Goal: Information Seeking & Learning: Check status

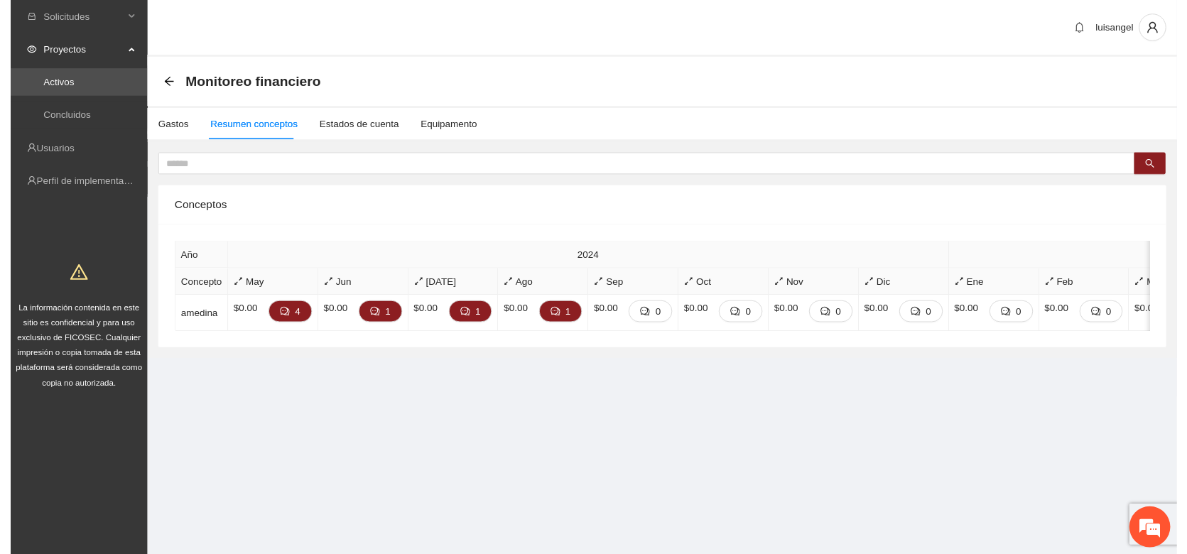
scroll to position [458, 0]
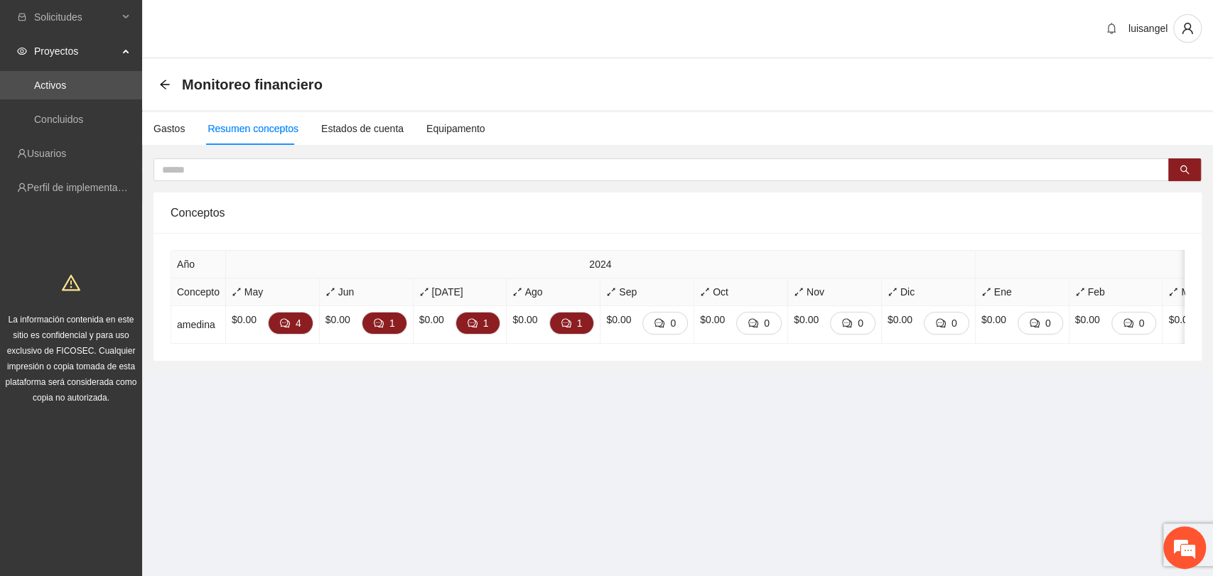
drag, startPoint x: 642, startPoint y: 61, endPoint x: 625, endPoint y: 22, distance: 42.6
click at [642, 61] on div "Monitoreo financiero" at bounding box center [677, 84] width 1071 height 51
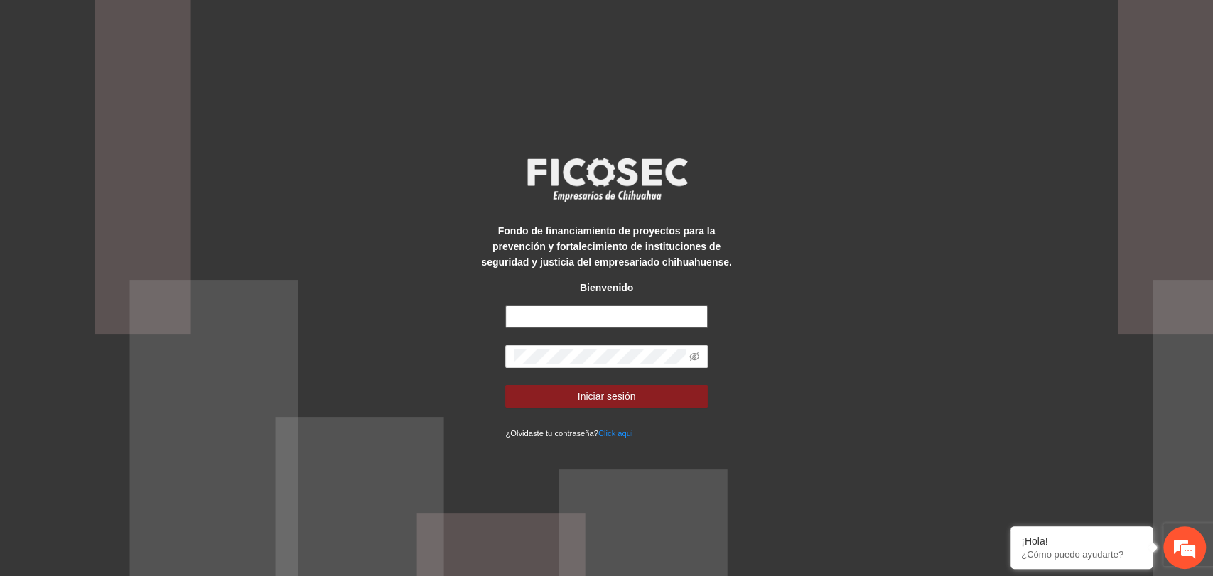
click at [610, 314] on input "text" at bounding box center [606, 317] width 202 height 23
type input "**********"
click at [505, 385] on button "Iniciar sesión" at bounding box center [606, 396] width 202 height 23
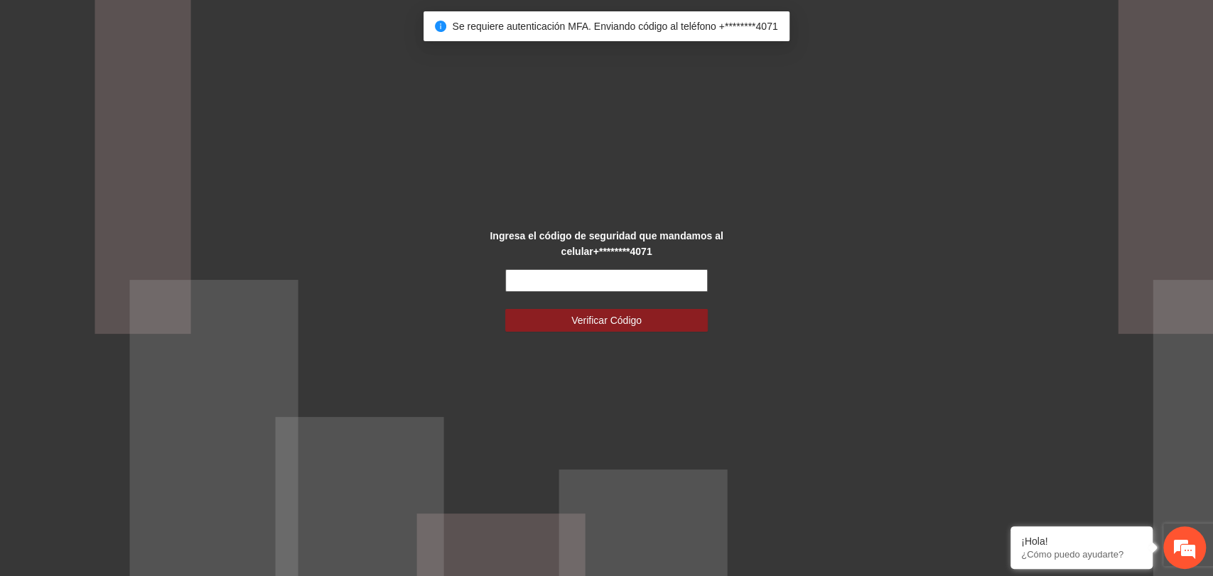
click at [653, 281] on input "text" at bounding box center [606, 280] width 202 height 23
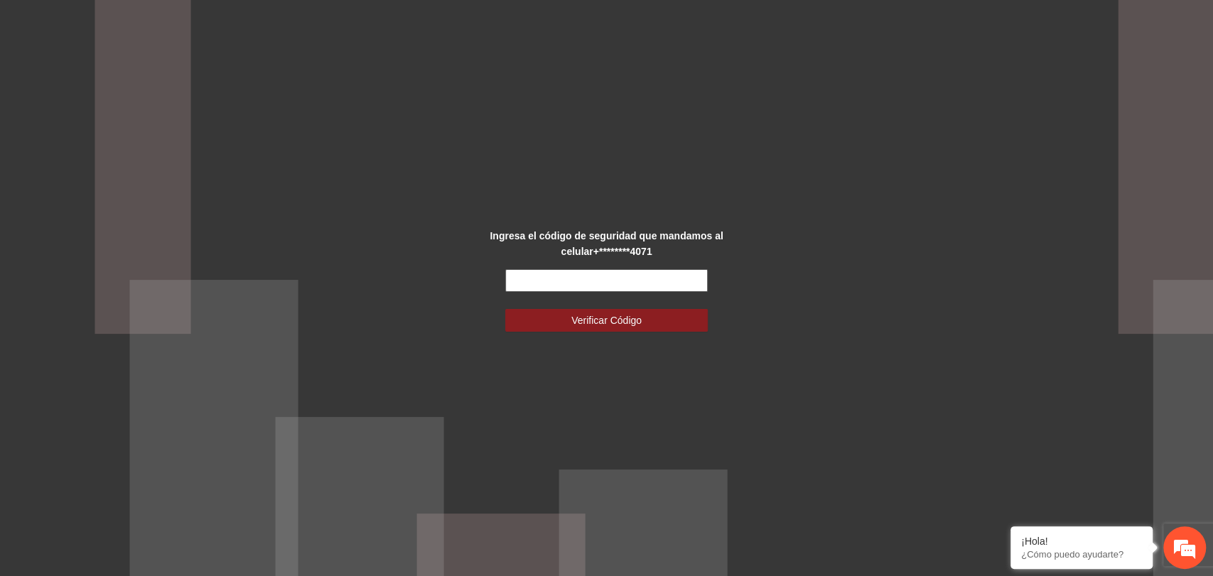
click at [678, 286] on input "text" at bounding box center [606, 280] width 202 height 23
type input "******"
click at [505, 309] on button "Verificar Código" at bounding box center [606, 320] width 202 height 23
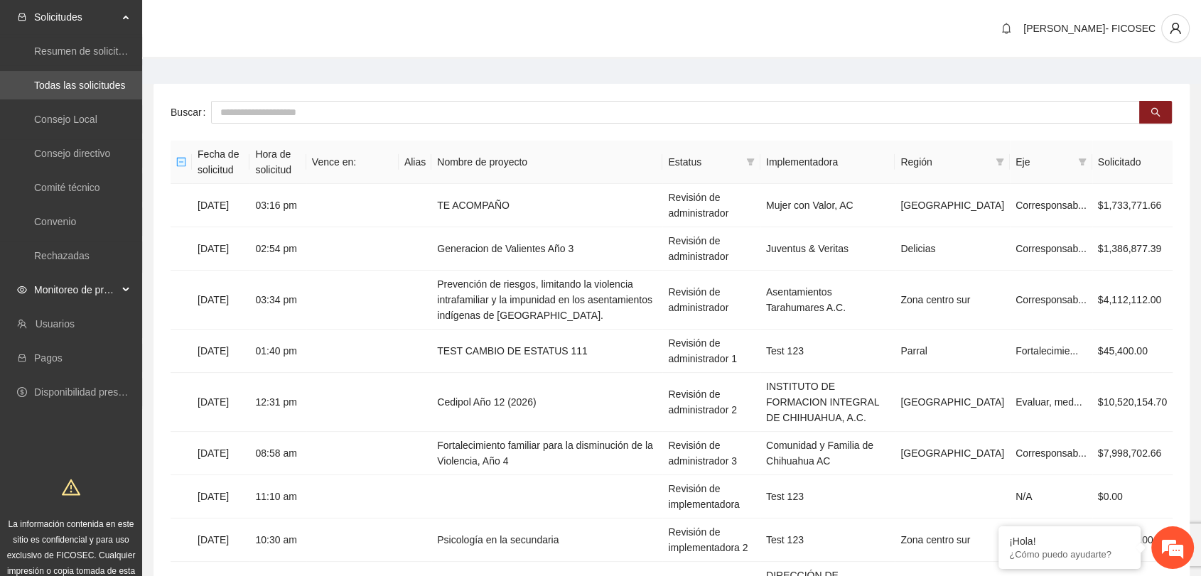
click at [82, 280] on span "Monitoreo de proyectos" at bounding box center [76, 290] width 84 height 28
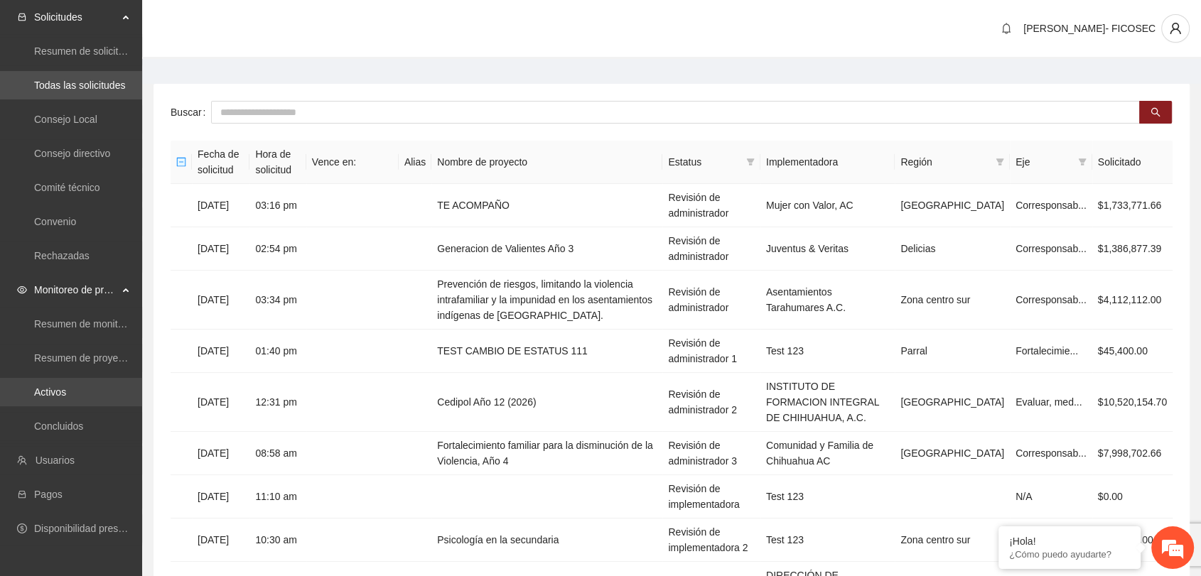
click at [66, 389] on link "Activos" at bounding box center [50, 392] width 32 height 11
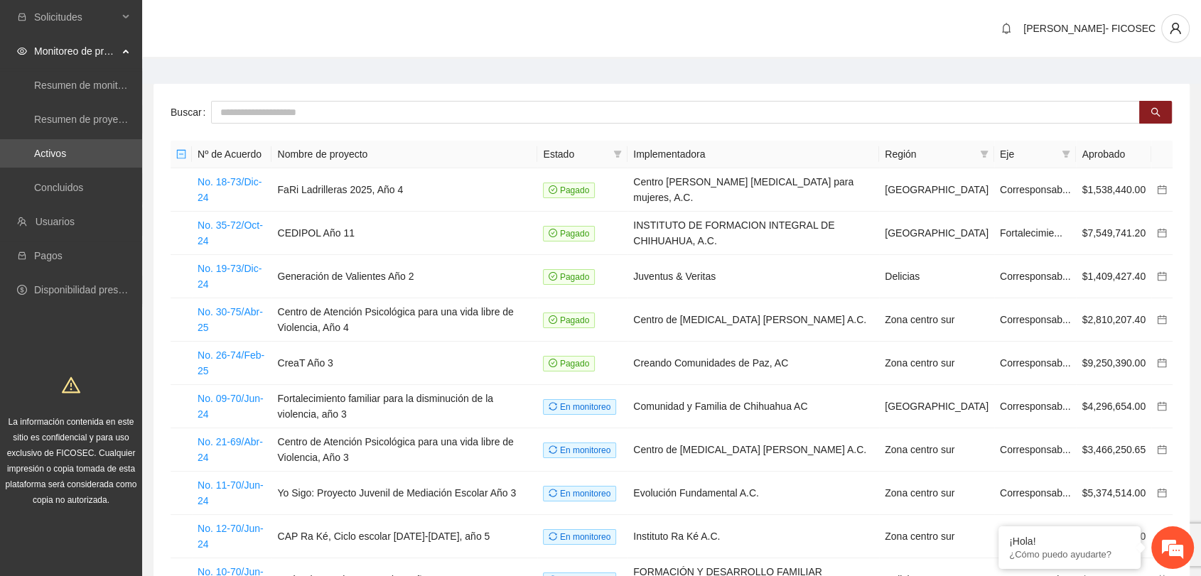
click at [195, 58] on div "Cassandra Escarcega- FICOSEC" at bounding box center [671, 29] width 1059 height 59
click at [261, 111] on input "text" at bounding box center [675, 112] width 929 height 23
type input "******"
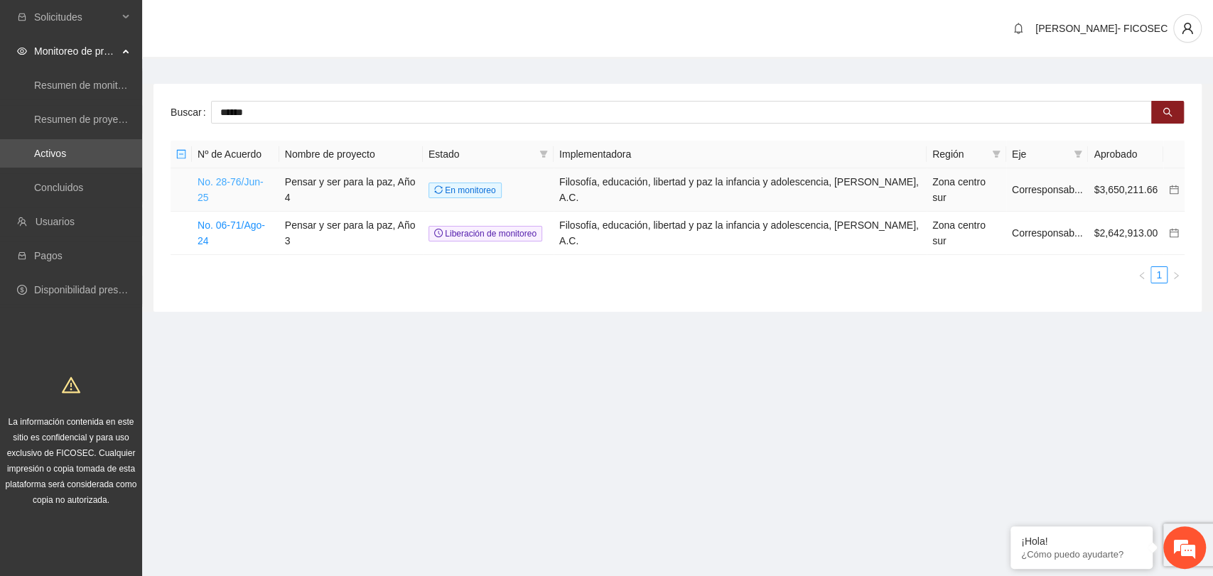
click at [264, 176] on link "No. 28-76/Jun-25" at bounding box center [231, 189] width 66 height 27
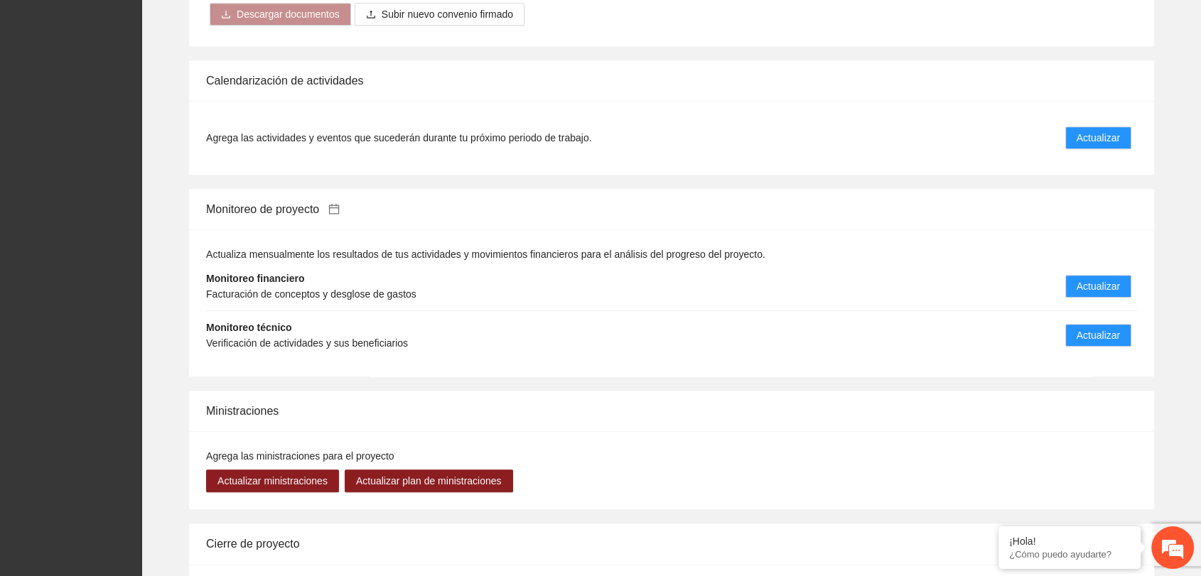
scroll to position [1341, 0]
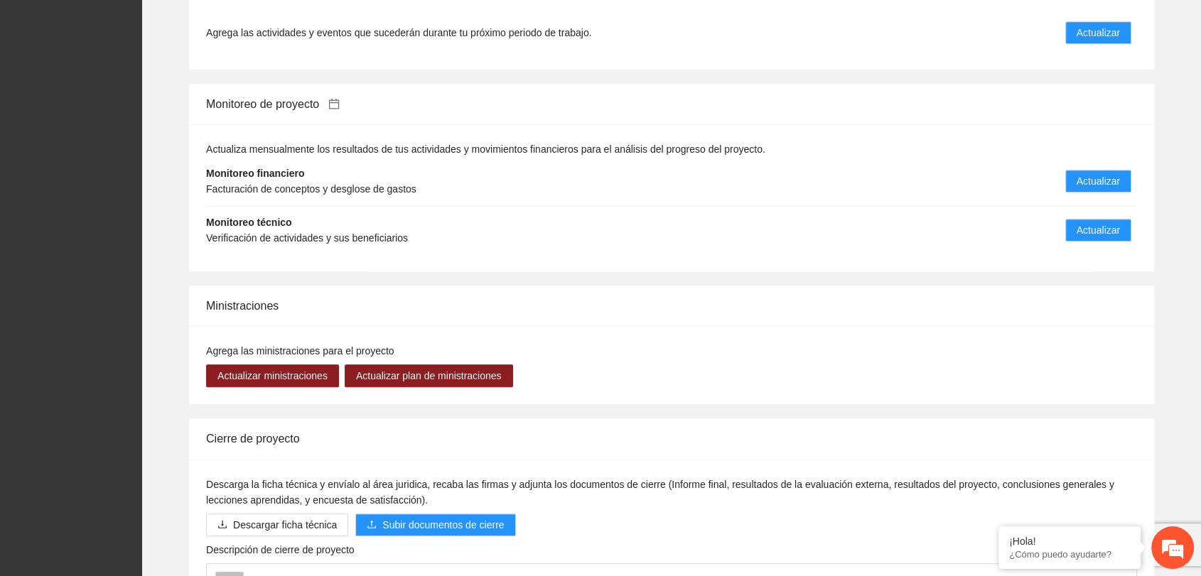
click at [441, 220] on li "Monitoreo técnico Verificación de actividades y sus beneficiarios Actualizar" at bounding box center [671, 230] width 931 height 48
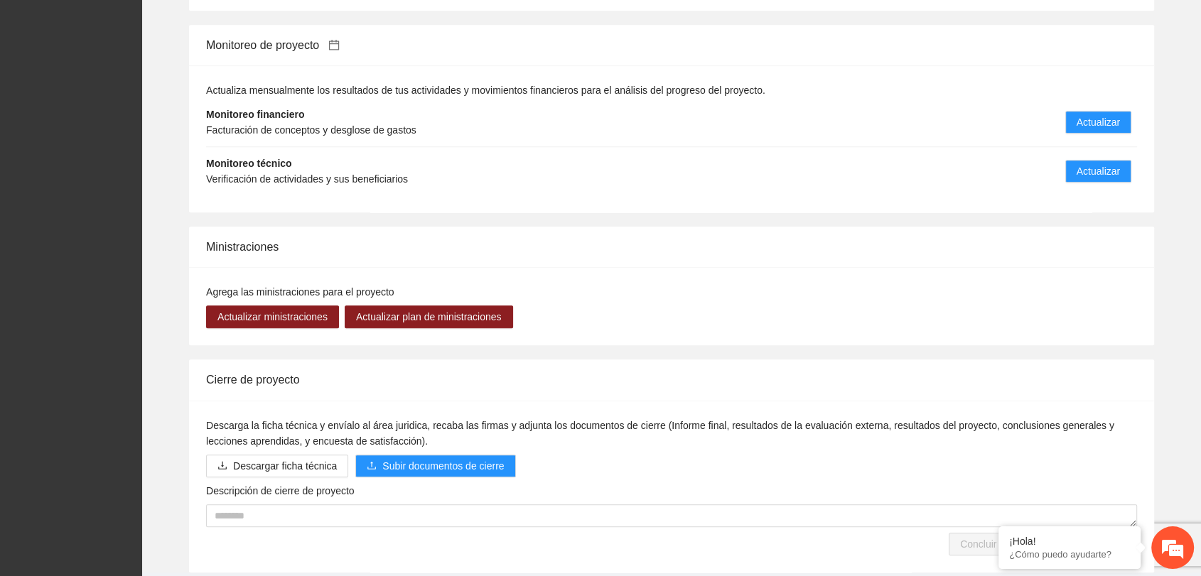
scroll to position [1449, 0]
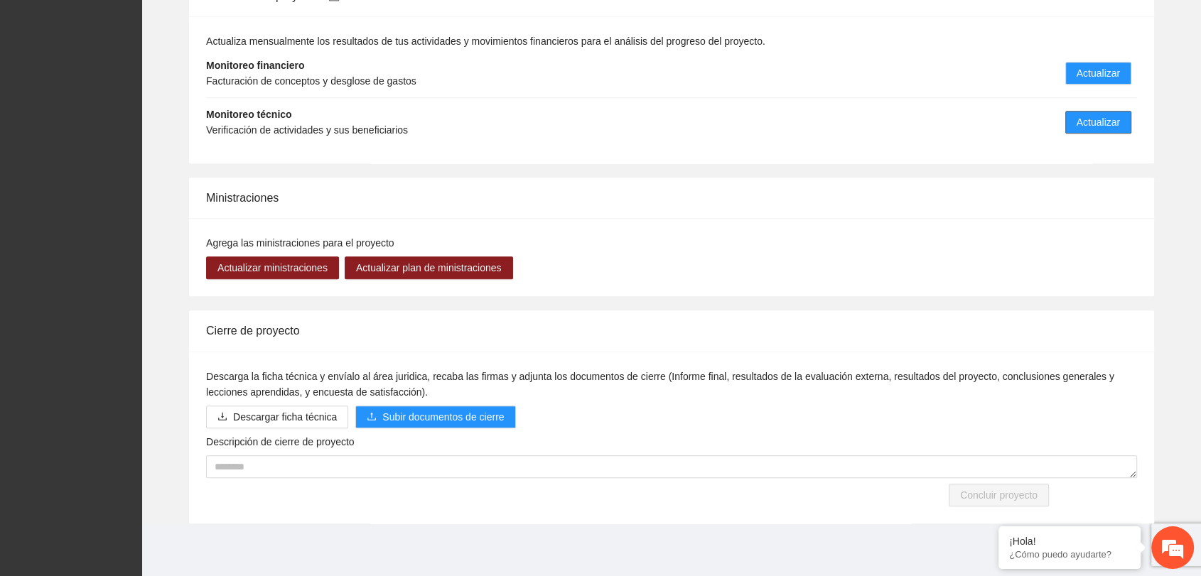
click at [1107, 121] on span "Actualizar" at bounding box center [1097, 122] width 43 height 16
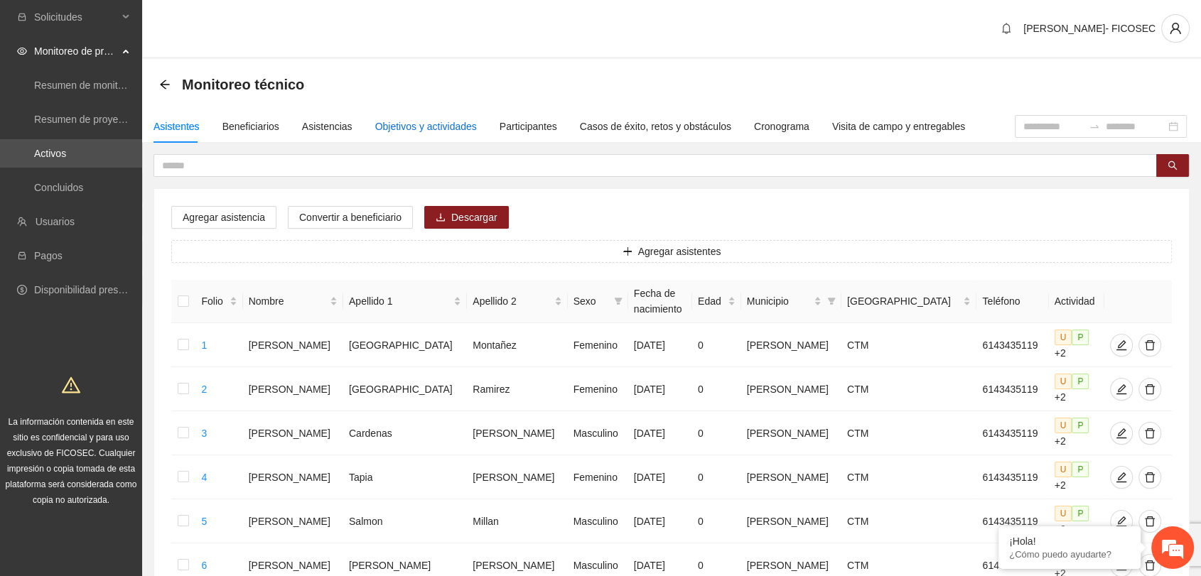
click at [411, 119] on div "Objetivos y actividades" at bounding box center [426, 127] width 102 height 16
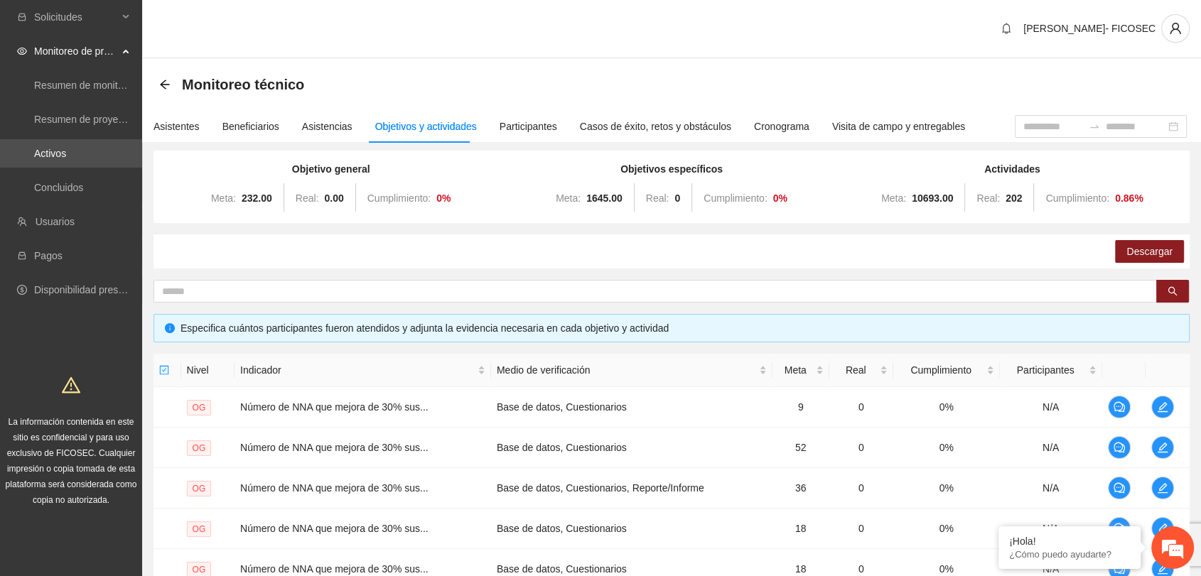
click at [423, 54] on div "Cassandra Escarcega- FICOSEC" at bounding box center [671, 29] width 1059 height 59
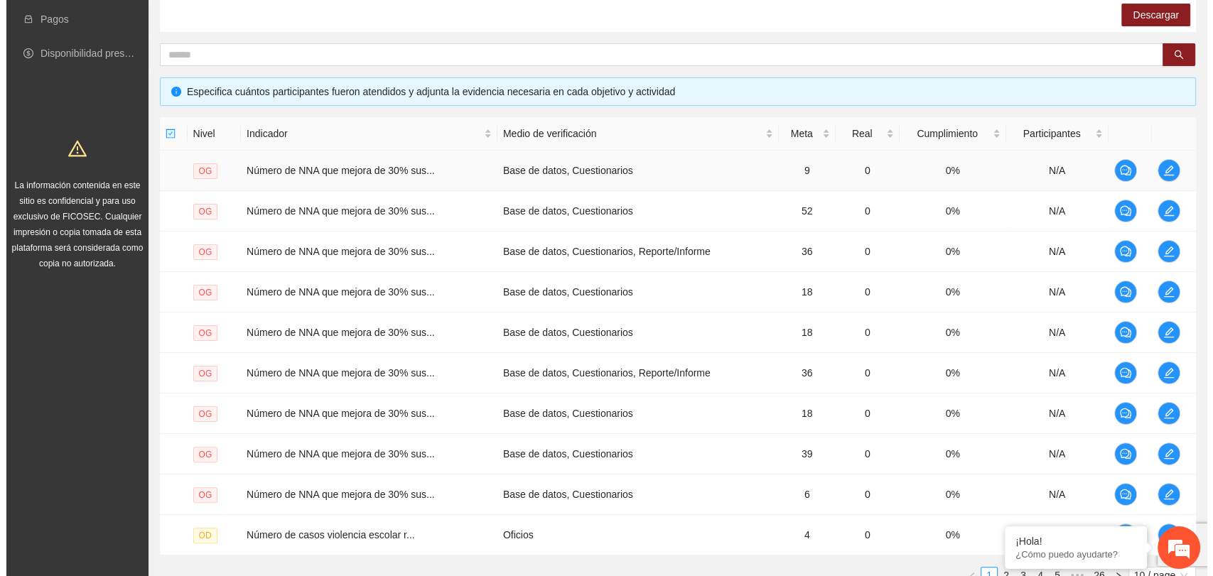
scroll to position [315, 0]
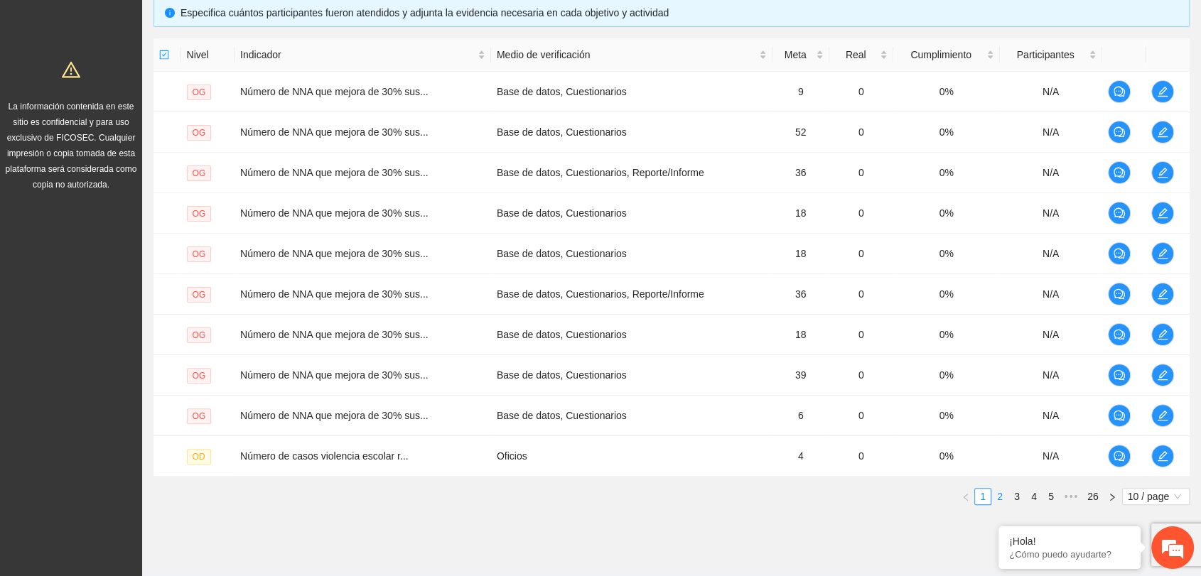
click at [998, 494] on link "2" at bounding box center [1000, 497] width 16 height 16
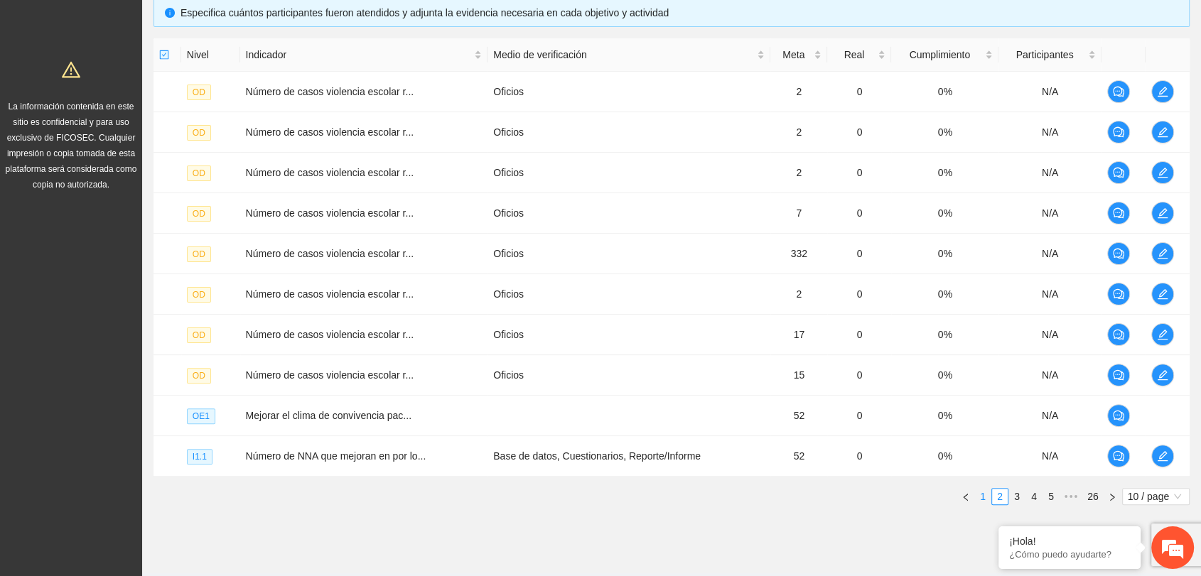
click at [984, 494] on link "1" at bounding box center [983, 497] width 16 height 16
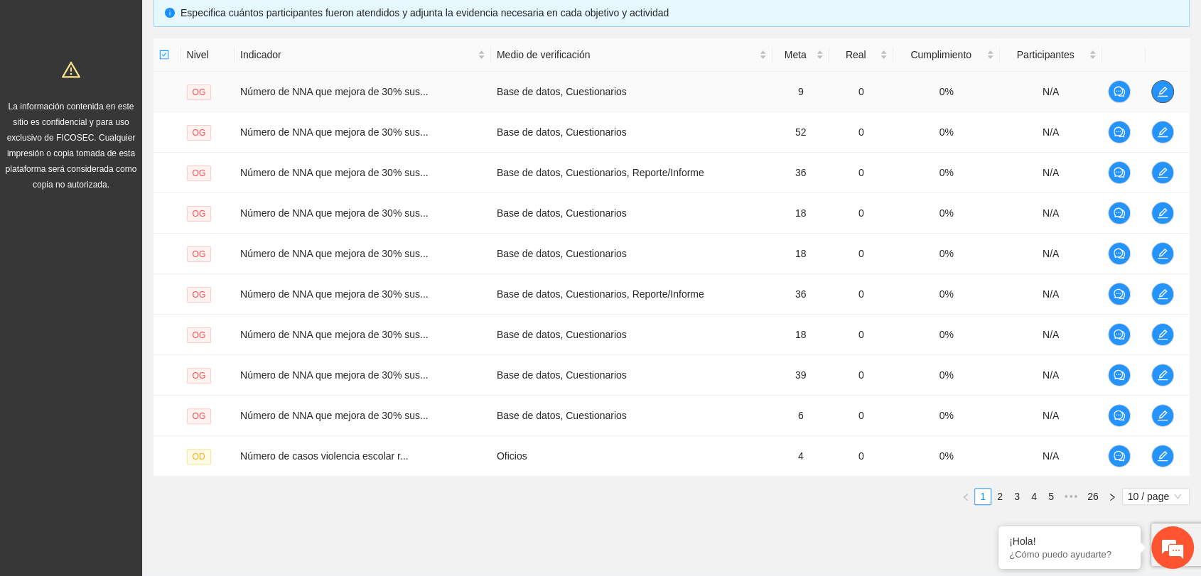
click at [1157, 92] on span "edit" at bounding box center [1162, 91] width 21 height 11
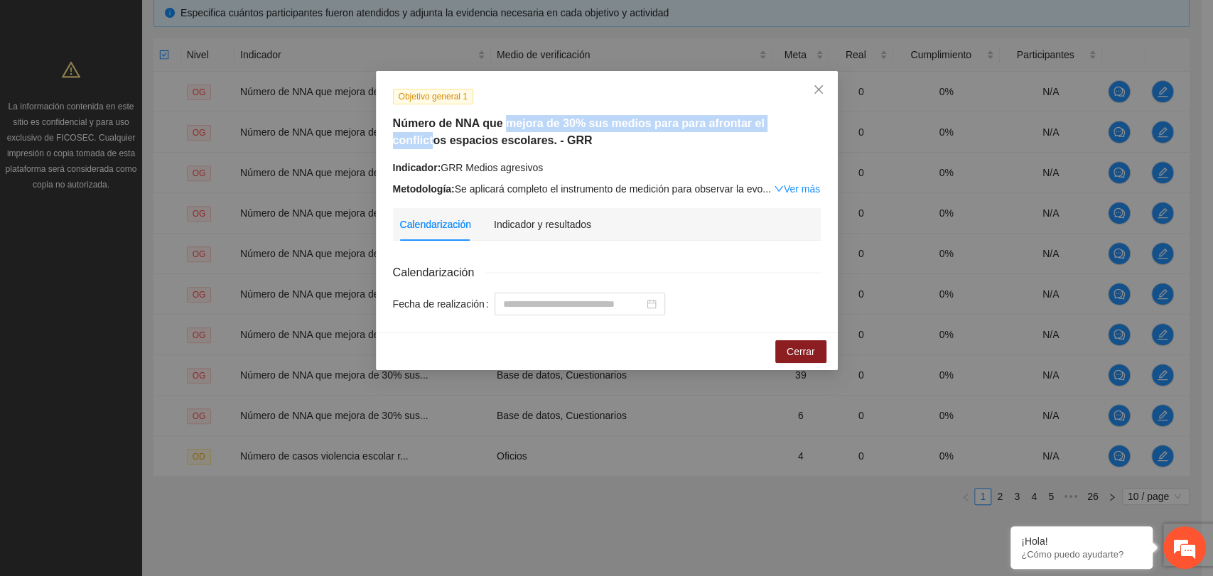
drag, startPoint x: 509, startPoint y: 126, endPoint x: 790, endPoint y: 118, distance: 280.8
click at [790, 118] on h5 "Número de NNA que mejora de 30% sus medios para para afrontar el conflictos esp…" at bounding box center [607, 132] width 428 height 34
click at [817, 84] on icon "close" at bounding box center [818, 89] width 11 height 11
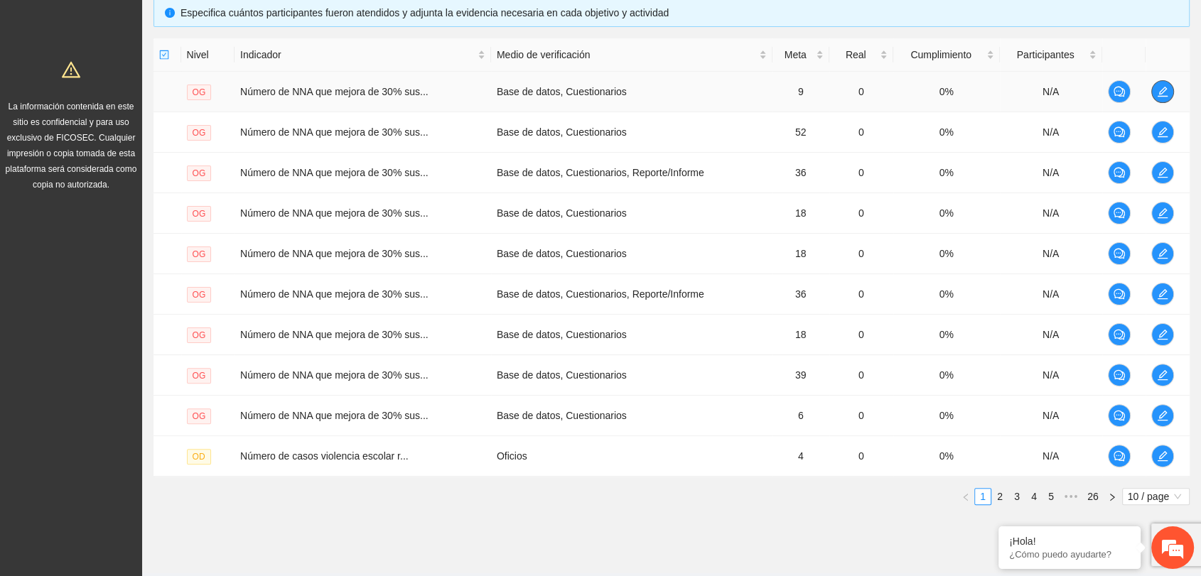
click at [1166, 89] on icon "edit" at bounding box center [1162, 91] width 11 height 11
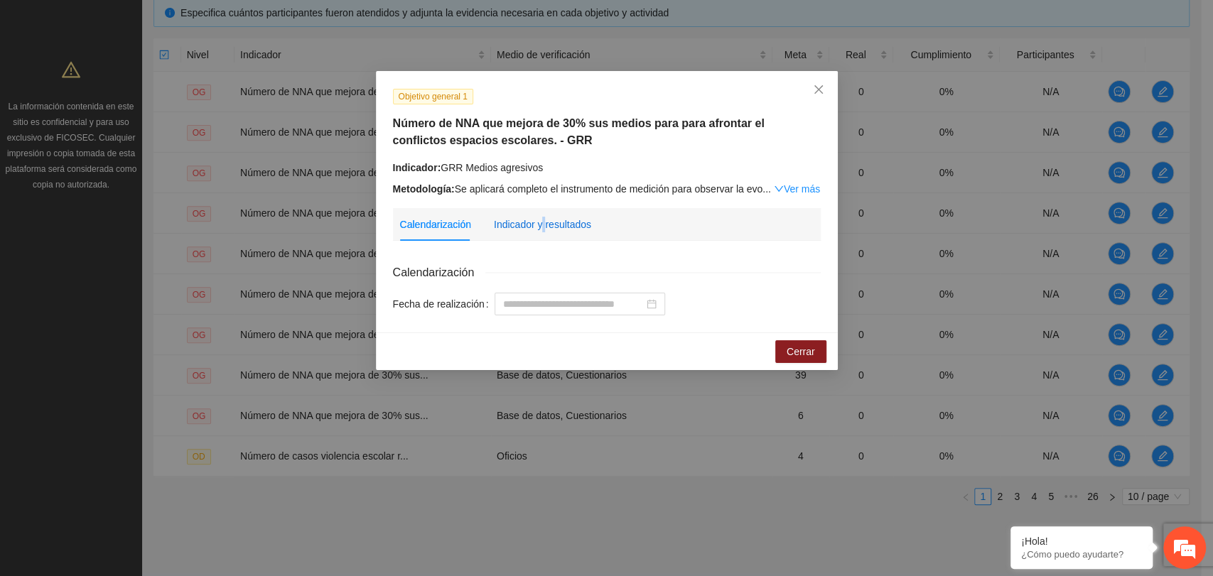
click at [541, 224] on div "Indicador y resultados" at bounding box center [542, 225] width 97 height 16
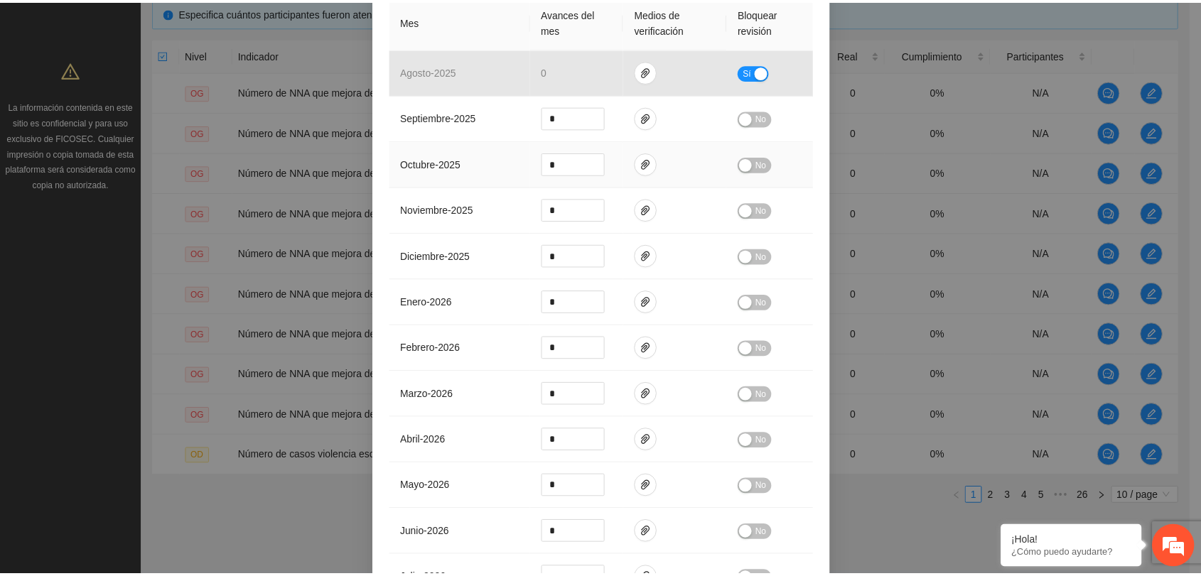
scroll to position [0, 0]
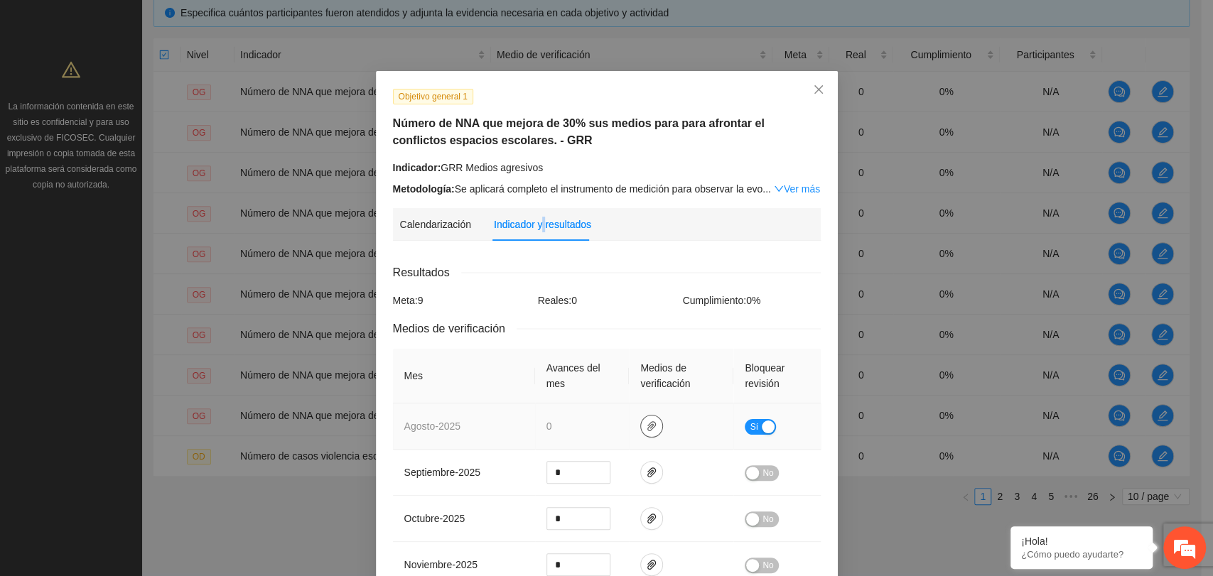
click at [646, 424] on icon "paper-clip" at bounding box center [651, 426] width 11 height 11
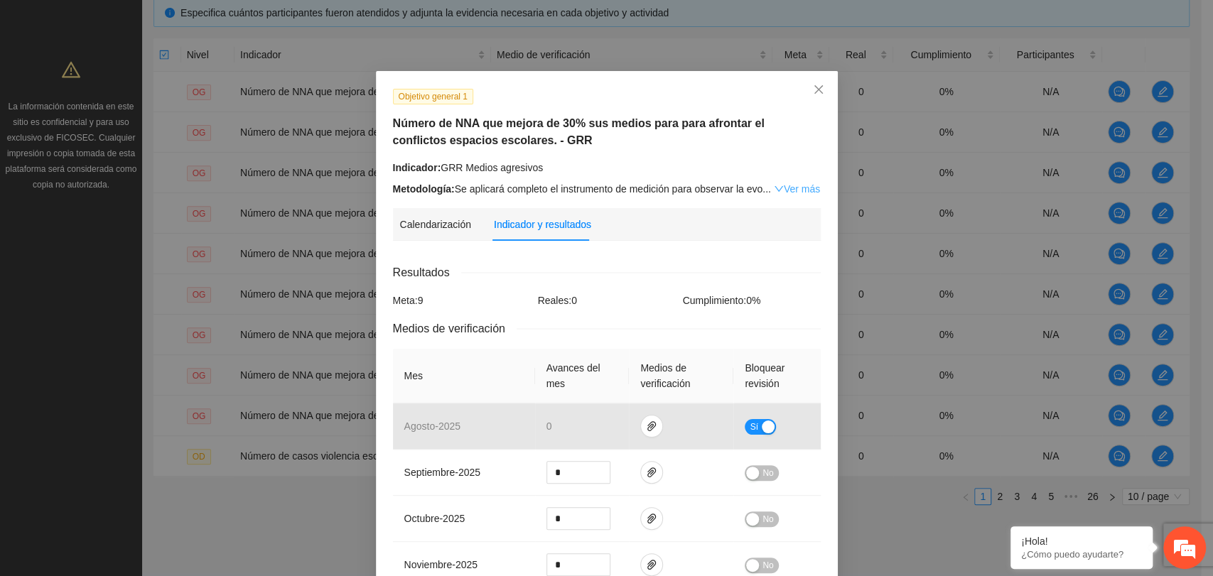
click at [788, 183] on link "Ver más" at bounding box center [797, 188] width 46 height 11
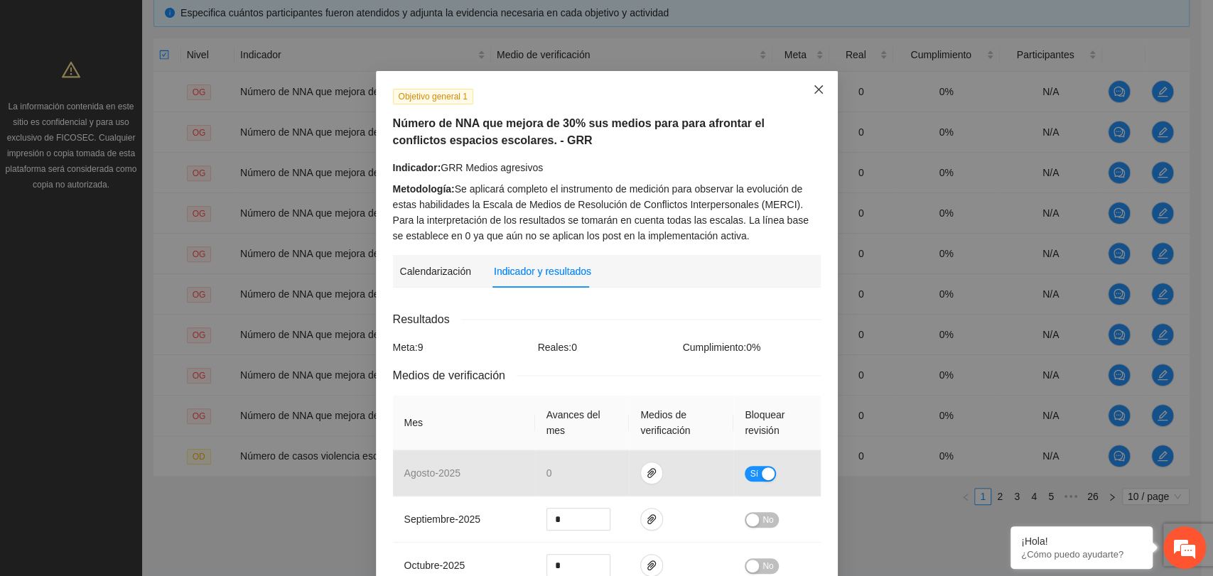
click at [814, 106] on span "Close" at bounding box center [818, 90] width 38 height 38
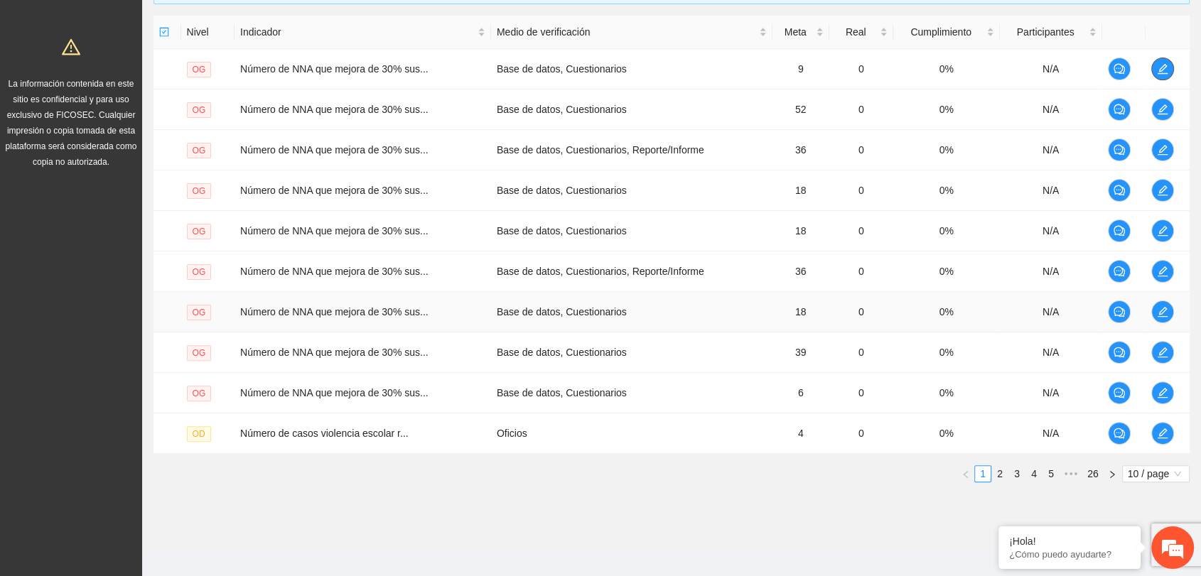
scroll to position [351, 0]
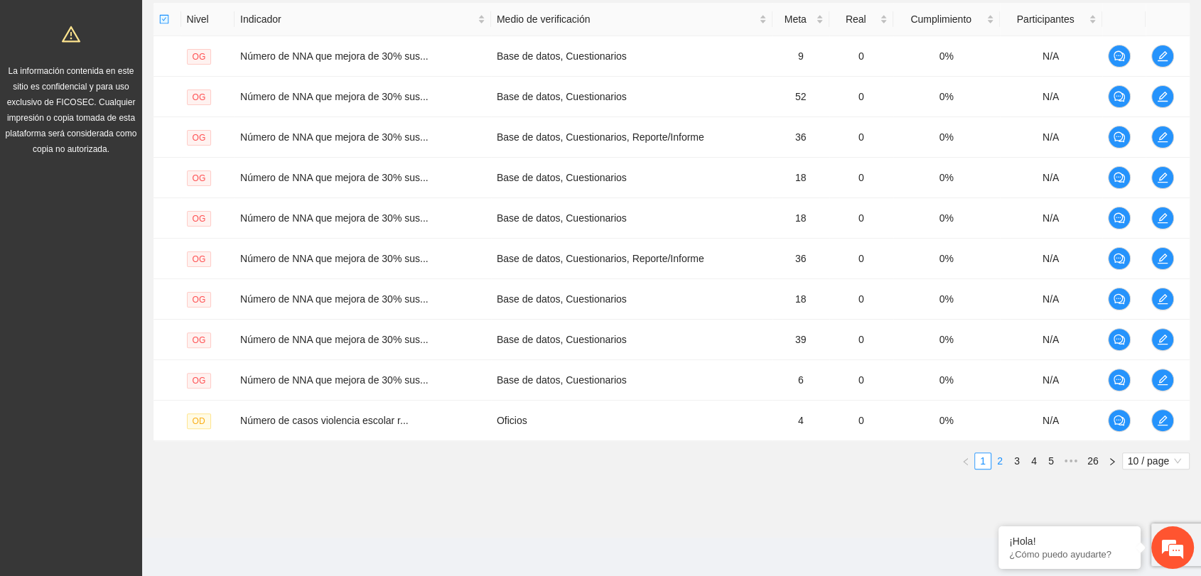
click at [997, 457] on link "2" at bounding box center [1000, 461] width 16 height 16
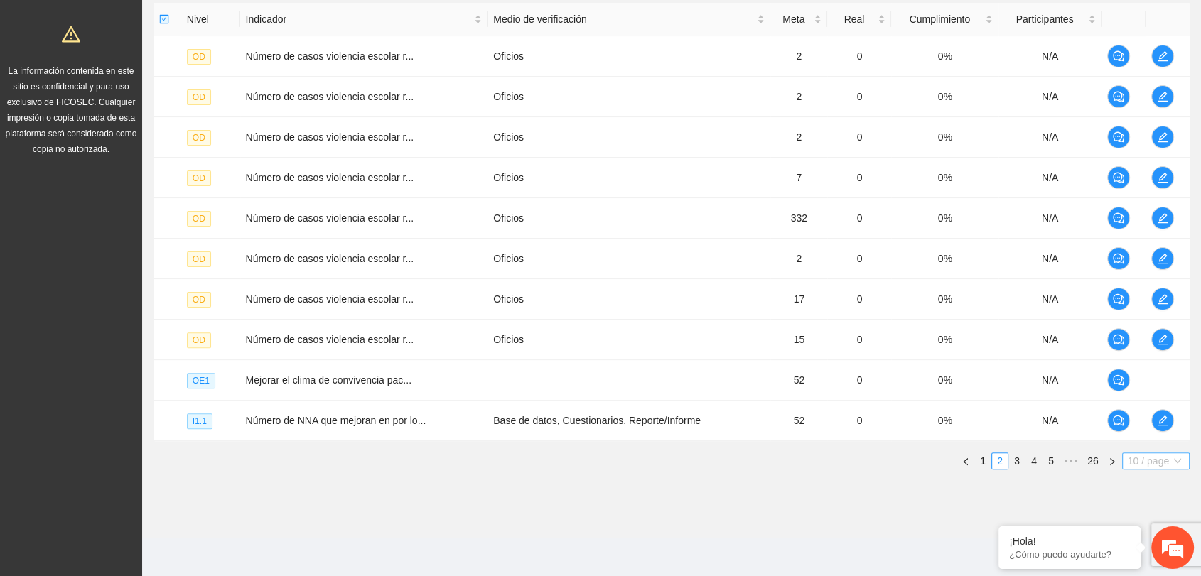
click at [1140, 459] on span "10 / page" at bounding box center [1156, 461] width 56 height 16
click at [983, 458] on link "1" at bounding box center [983, 461] width 16 height 16
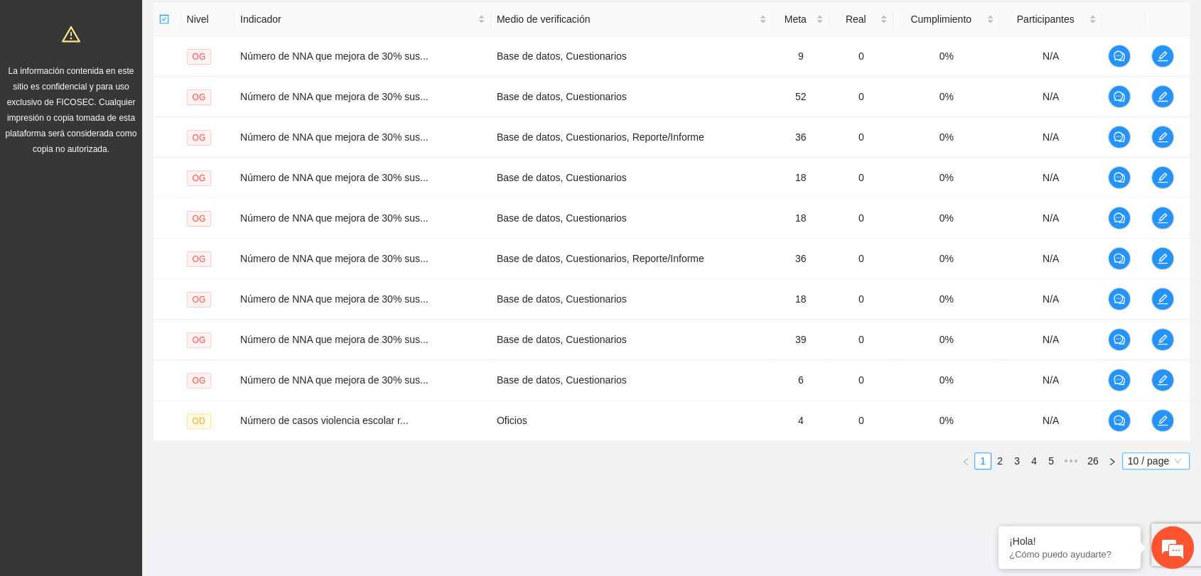
click at [1145, 465] on span "10 / page" at bounding box center [1156, 461] width 56 height 16
click at [1147, 558] on div "100 / page" at bounding box center [1155, 555] width 51 height 16
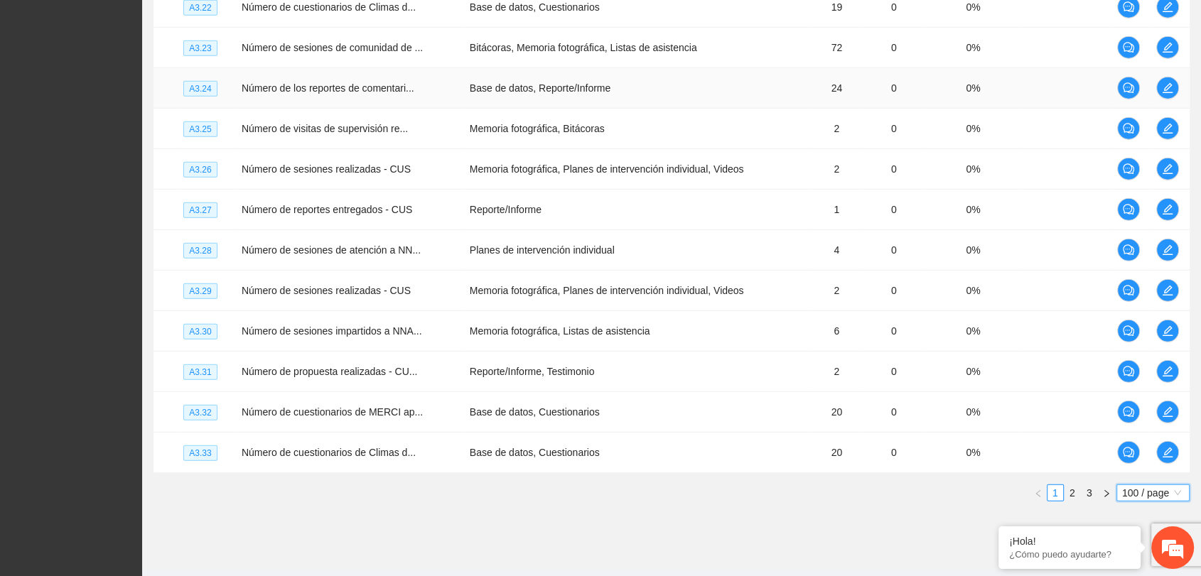
scroll to position [3989, 0]
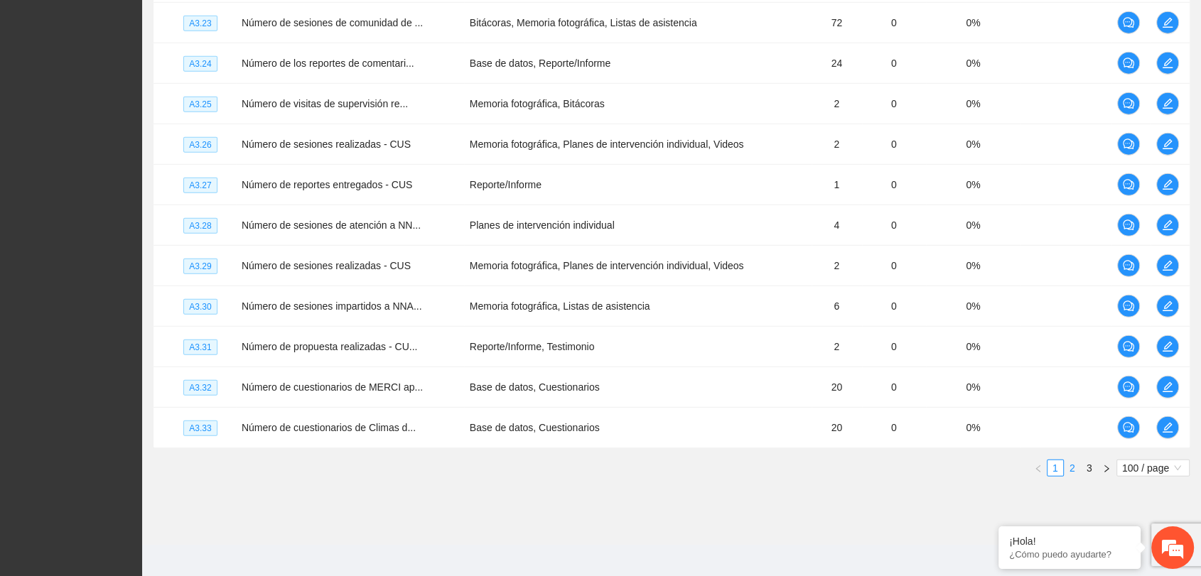
click at [1073, 462] on link "2" at bounding box center [1072, 468] width 16 height 16
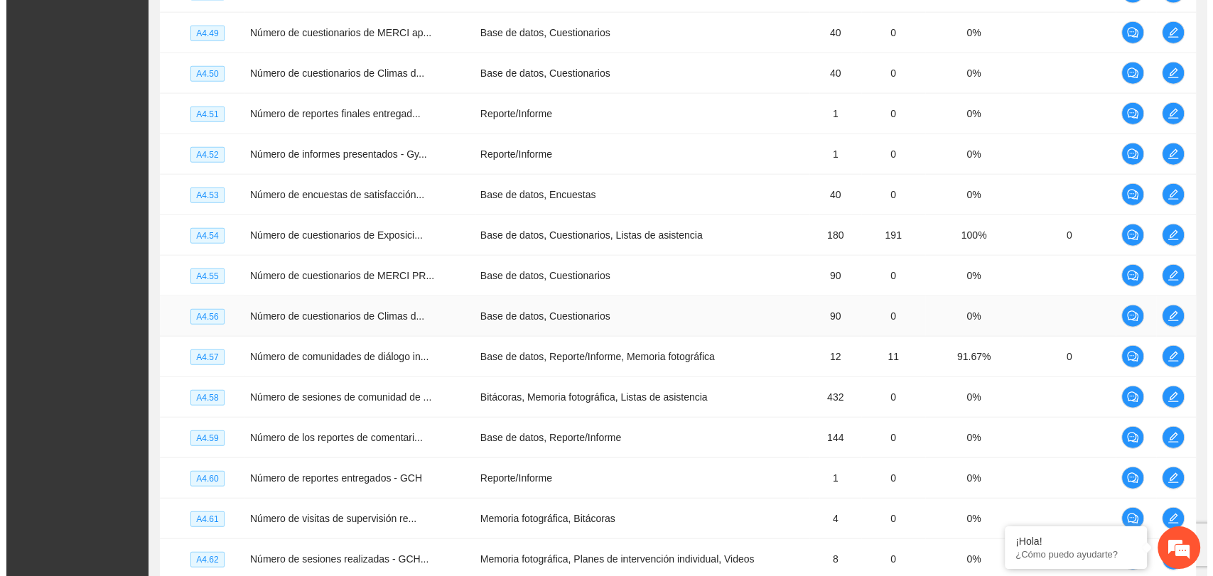
scroll to position [3357, 0]
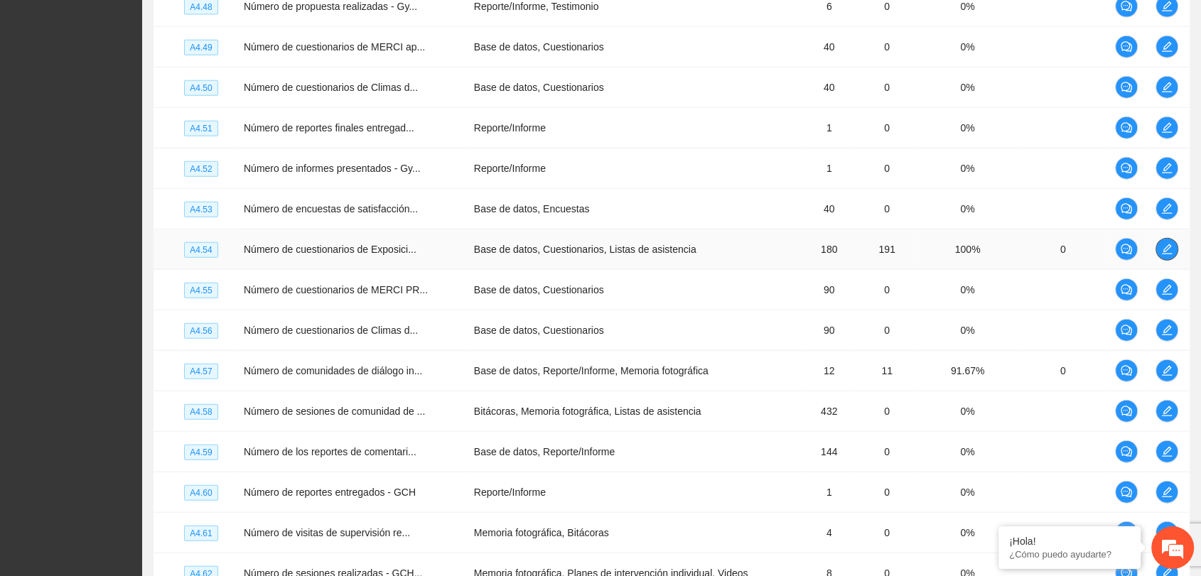
click at [1165, 246] on icon "edit" at bounding box center [1166, 249] width 11 height 11
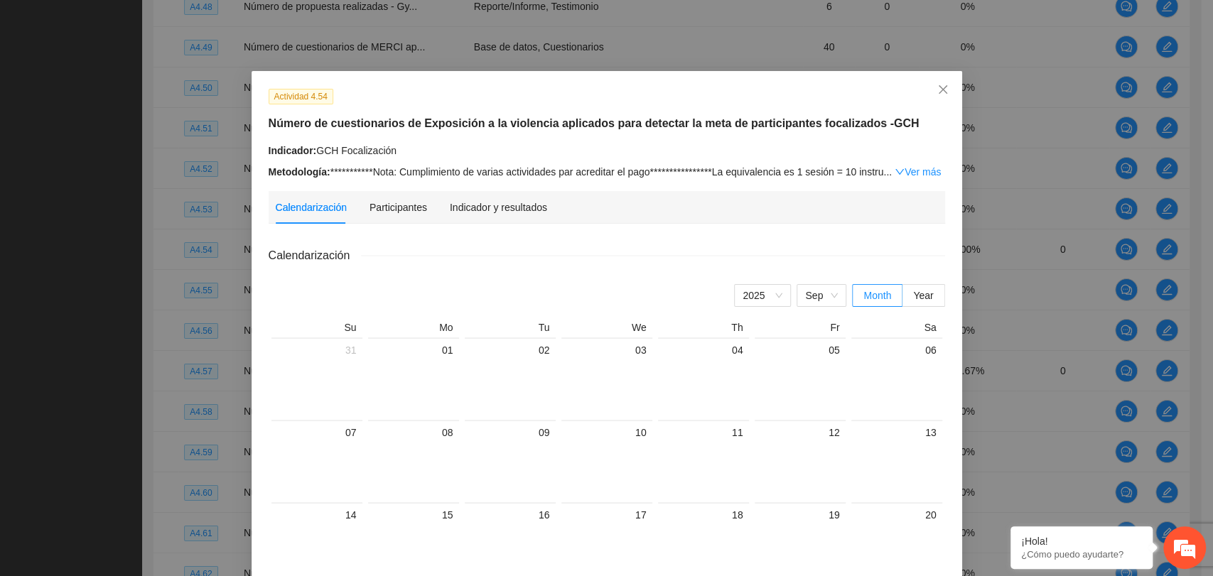
click at [473, 197] on div "Indicador y resultados" at bounding box center [498, 207] width 97 height 33
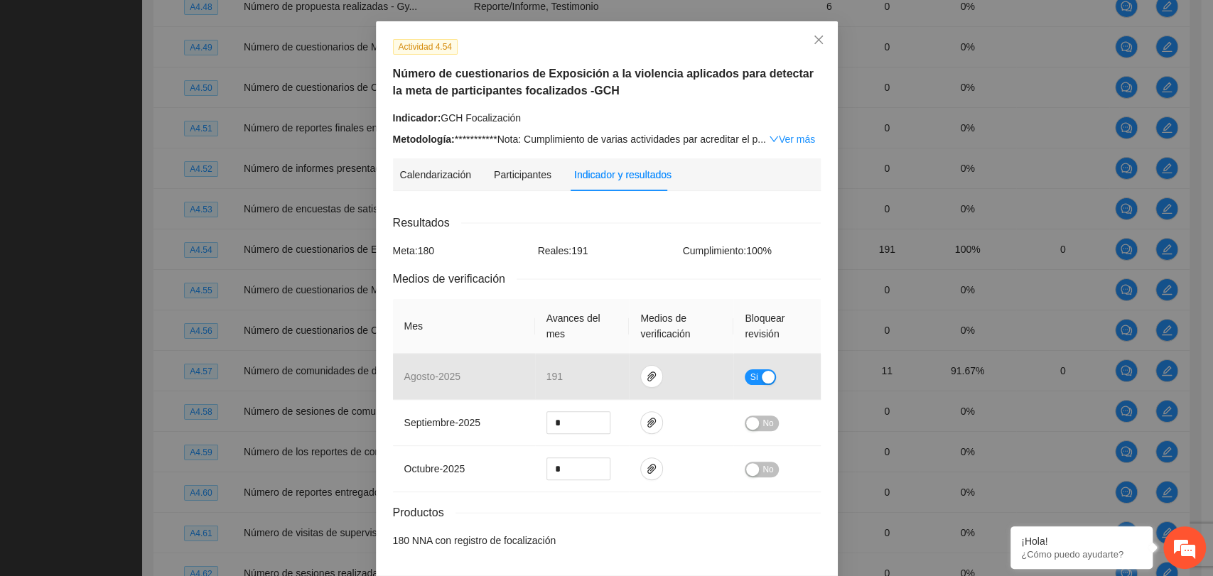
scroll to position [0, 0]
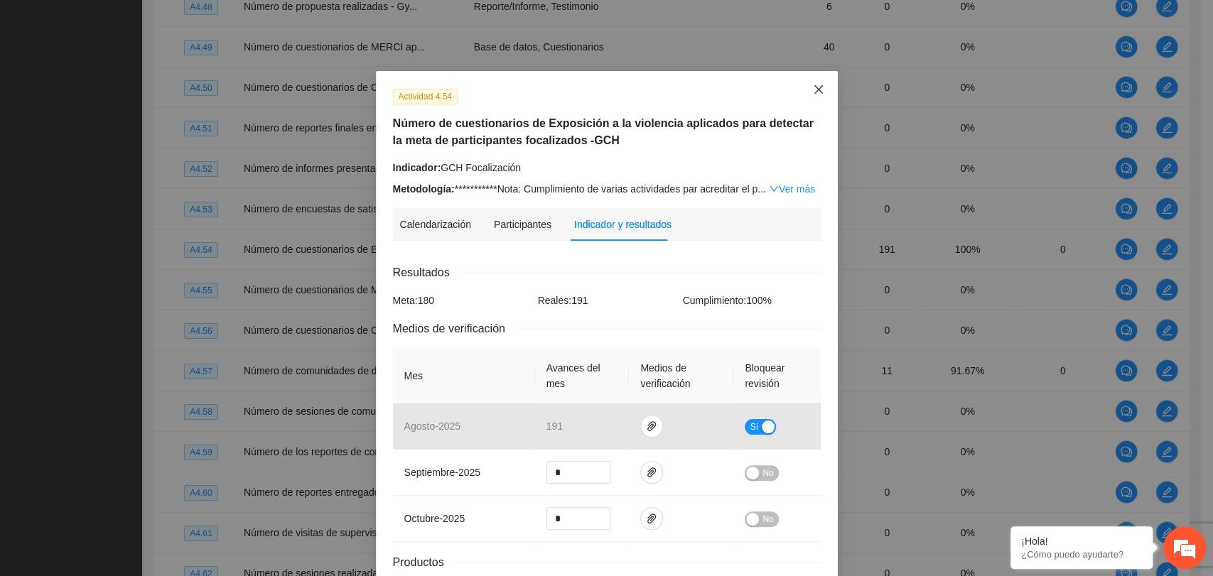
click at [813, 90] on icon "close" at bounding box center [818, 89] width 11 height 11
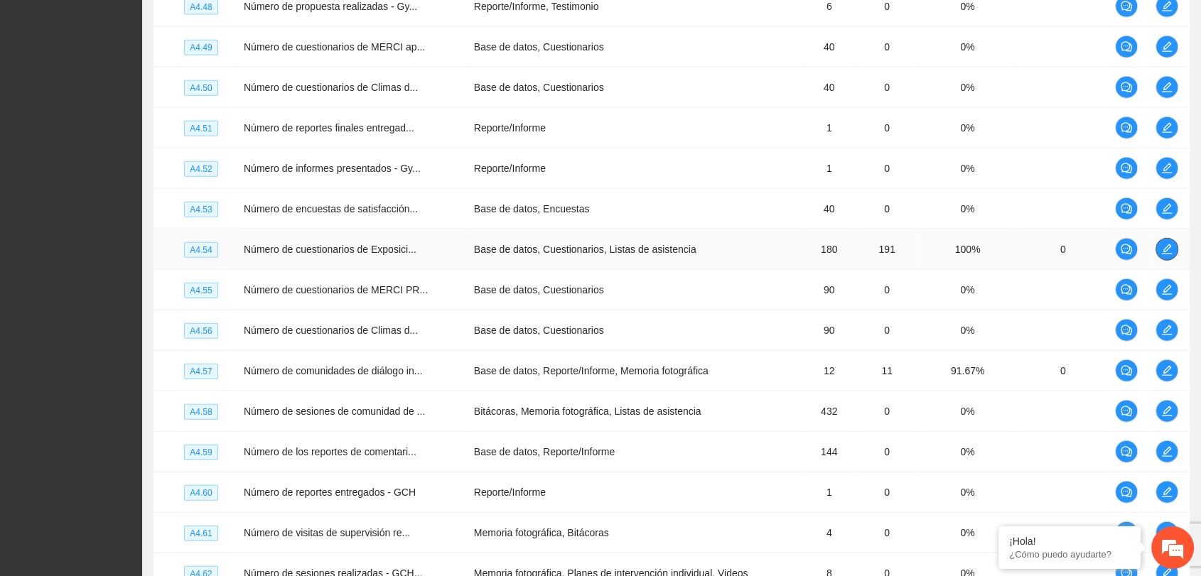
click at [1162, 246] on icon "edit" at bounding box center [1166, 249] width 11 height 11
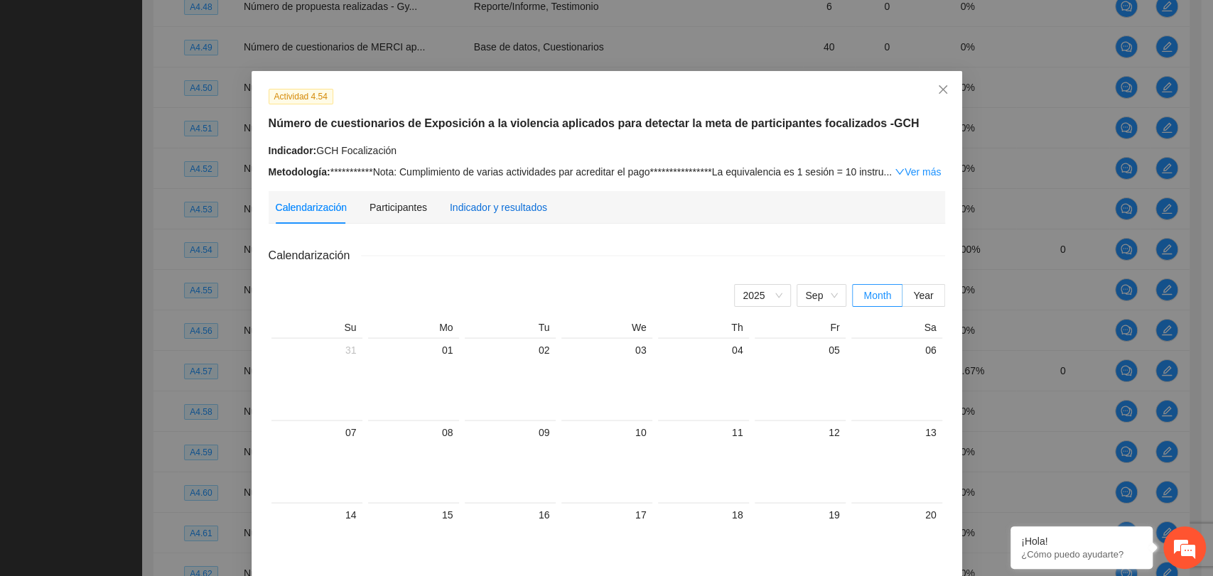
click at [486, 202] on div "Indicador y resultados" at bounding box center [498, 208] width 97 height 16
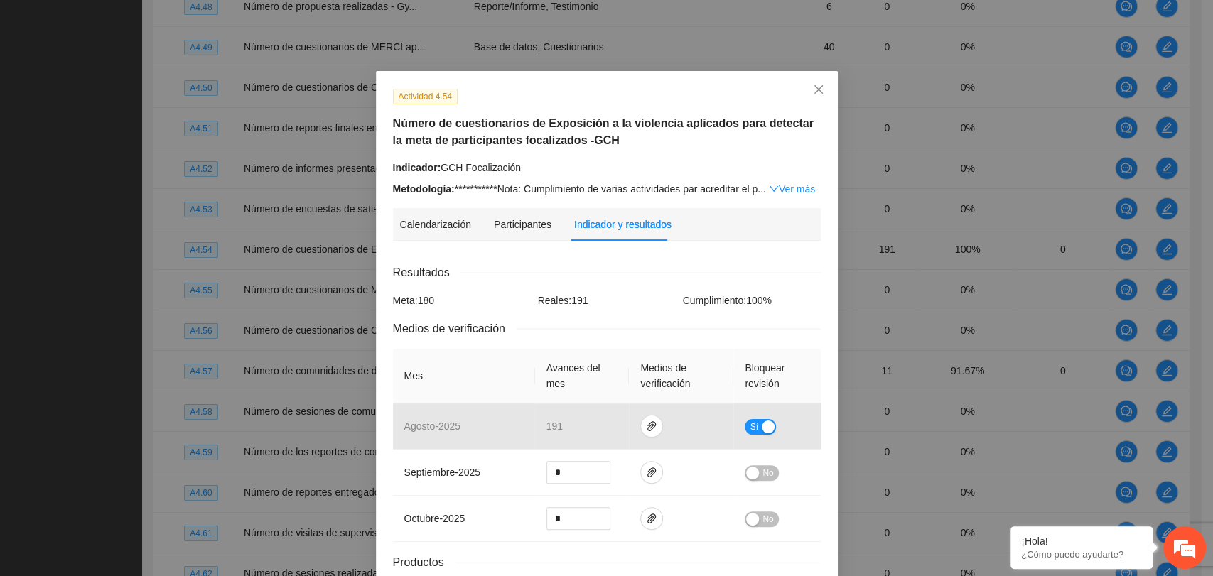
drag, startPoint x: 527, startPoint y: 265, endPoint x: 588, endPoint y: 335, distance: 92.2
click at [528, 266] on div "Resultados" at bounding box center [607, 273] width 428 height 18
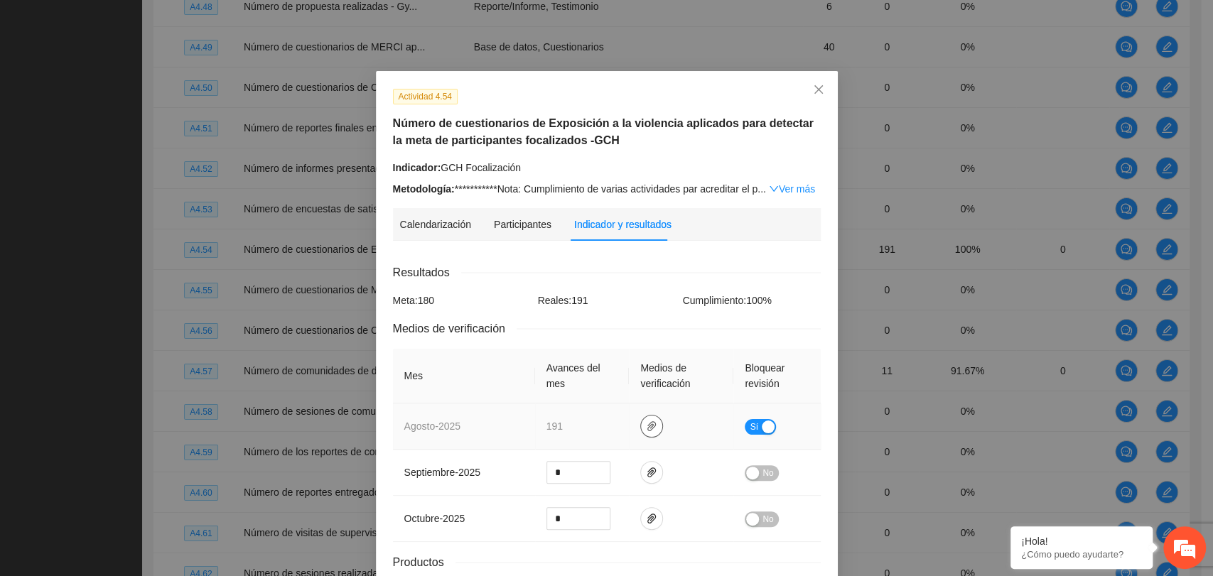
click at [647, 417] on button "button" at bounding box center [651, 426] width 23 height 23
click at [610, 384] on link "2025GCHFocal.zip" at bounding box center [649, 385] width 203 height 16
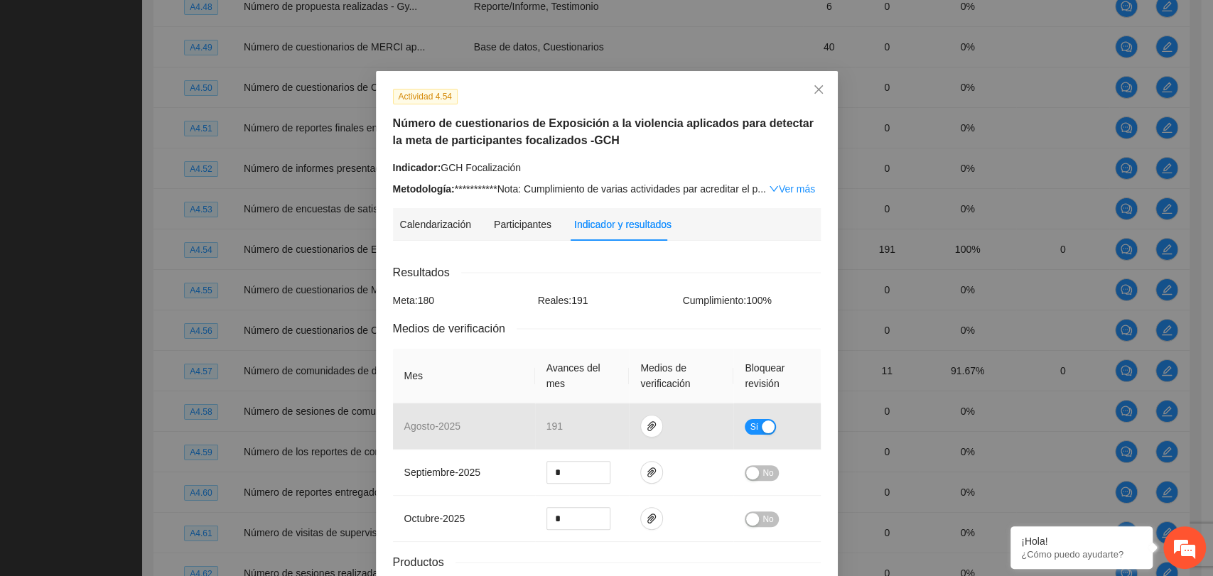
click at [649, 156] on div "**********" at bounding box center [606, 142] width 438 height 109
click at [617, 303] on div "Reales: 191" at bounding box center [606, 301] width 145 height 16
click at [814, 92] on icon "close" at bounding box center [818, 89] width 9 height 9
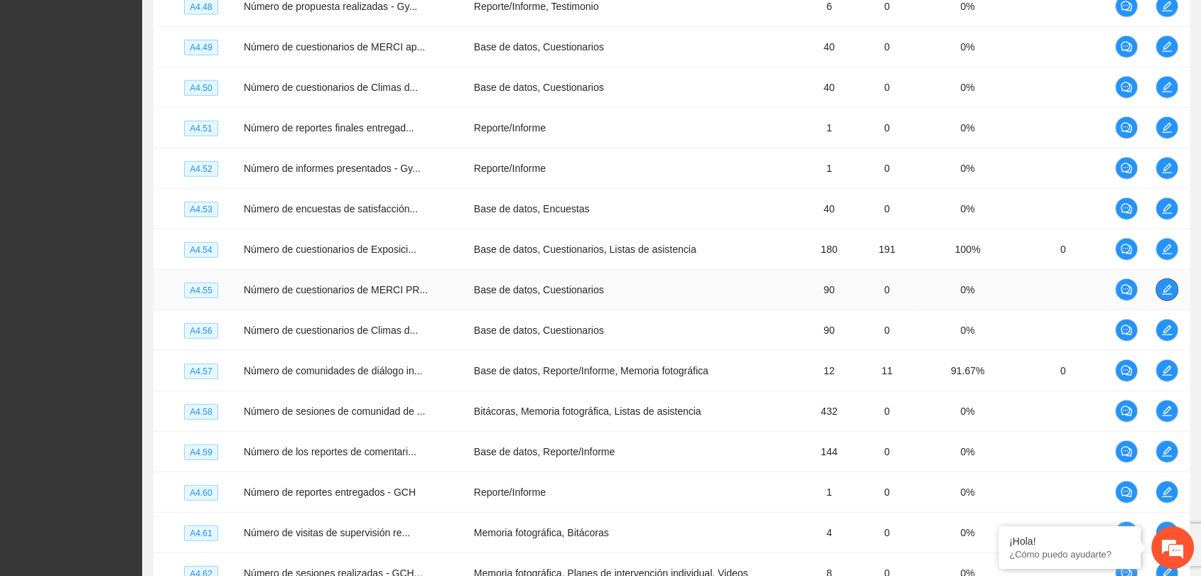
click at [1166, 284] on icon "edit" at bounding box center [1166, 289] width 11 height 11
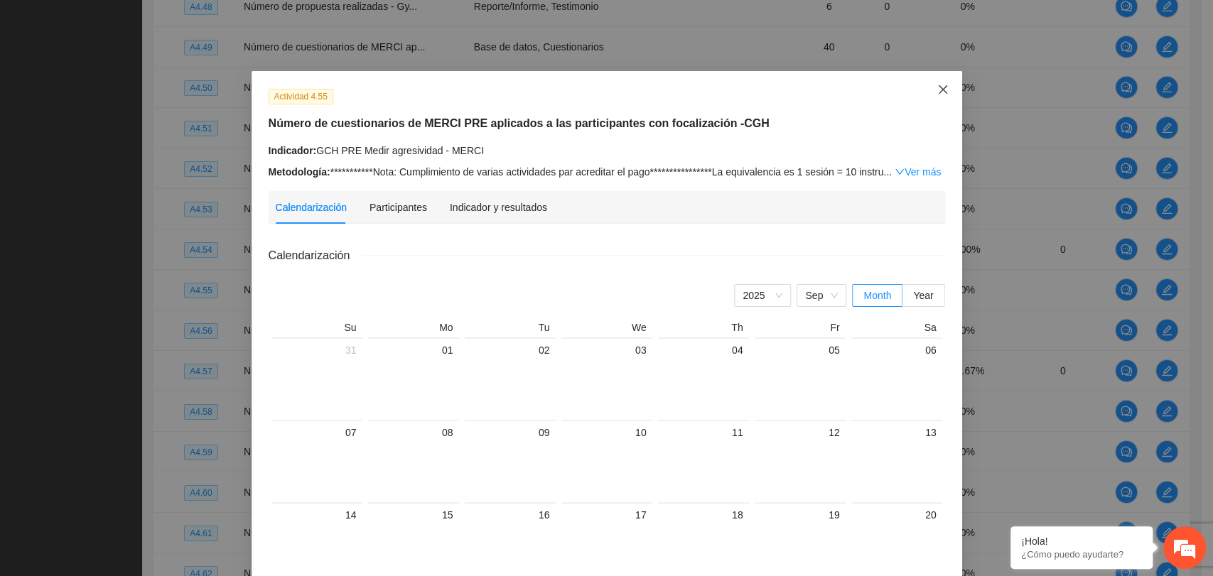
click at [937, 86] on icon "close" at bounding box center [942, 89] width 11 height 11
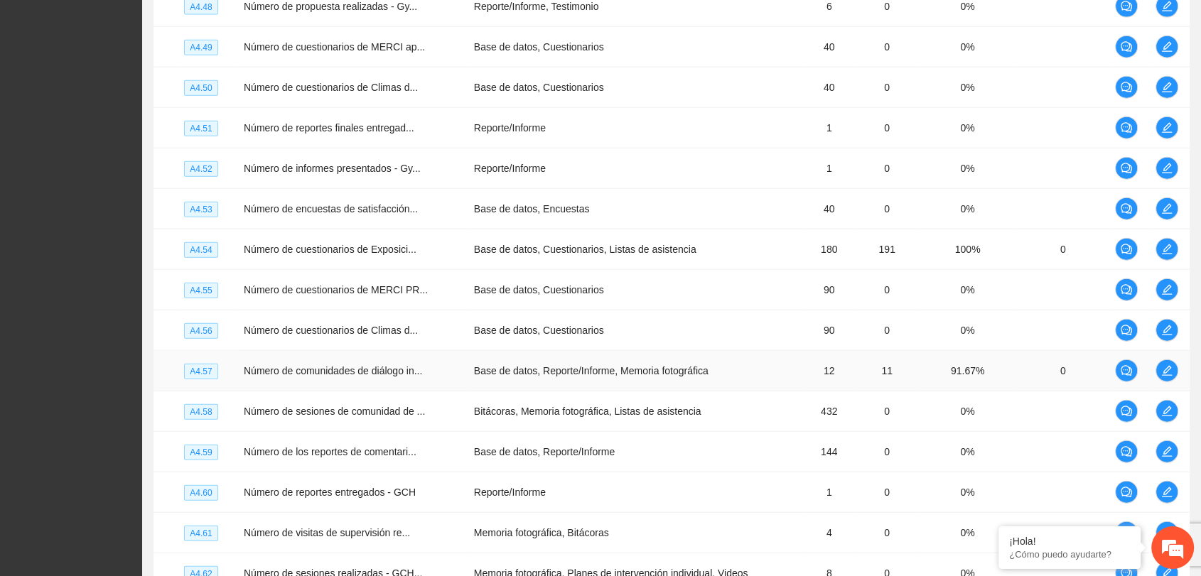
click at [1153, 353] on td at bounding box center [1170, 371] width 40 height 40
click at [1170, 365] on icon "edit" at bounding box center [1166, 370] width 11 height 11
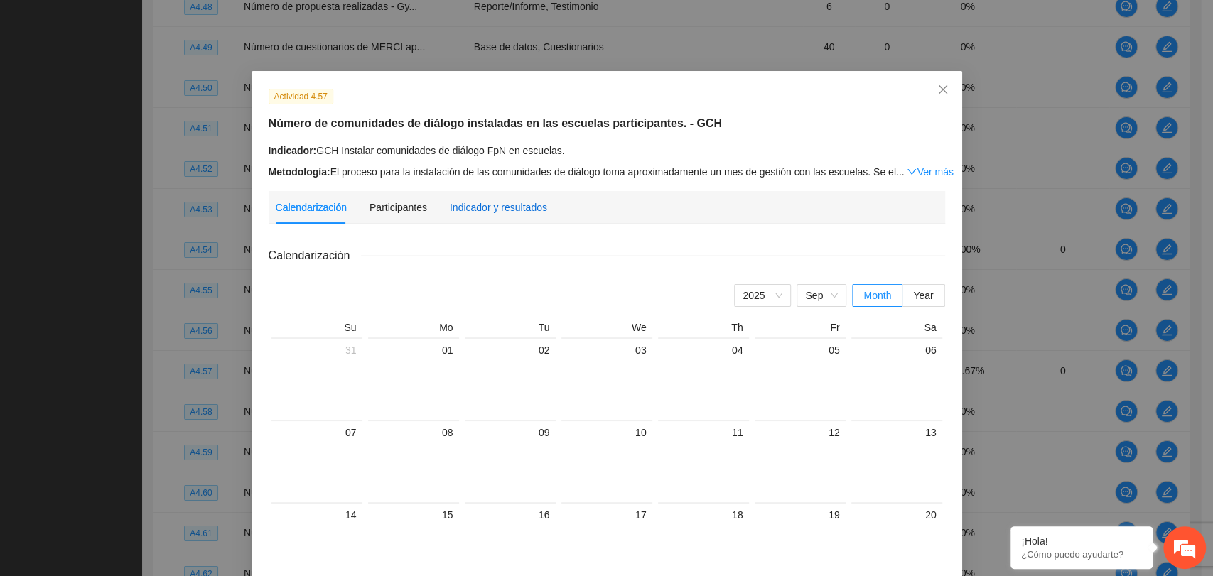
click at [485, 205] on div "Indicador y resultados" at bounding box center [498, 208] width 97 height 16
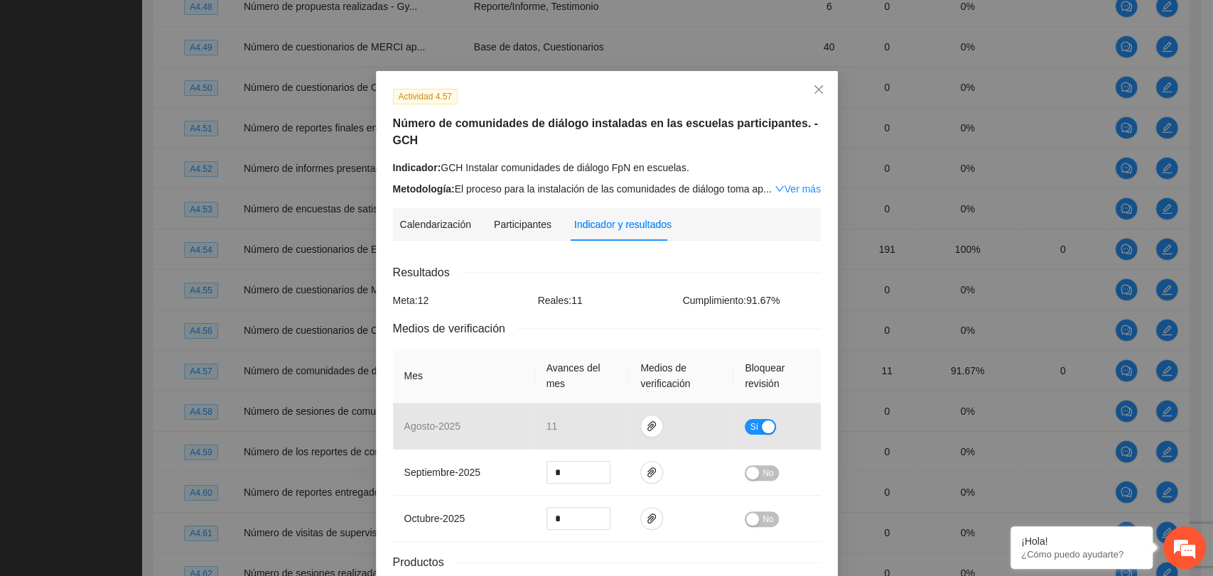
drag, startPoint x: 796, startPoint y: 189, endPoint x: 783, endPoint y: 188, distance: 12.9
click at [795, 188] on link "Ver más" at bounding box center [797, 188] width 46 height 11
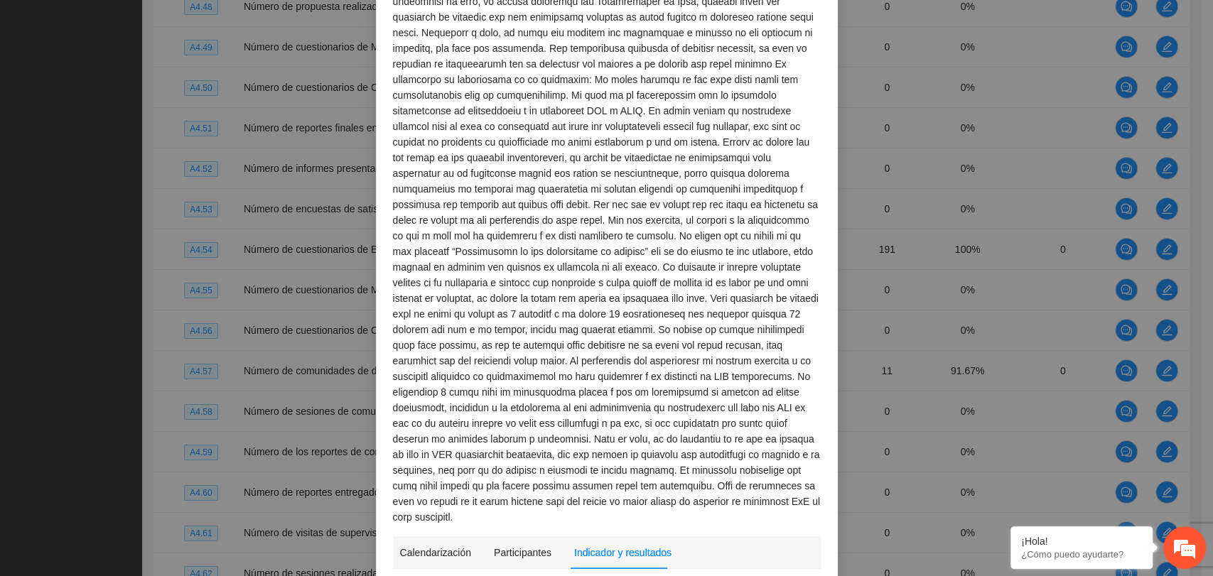
scroll to position [237, 0]
drag, startPoint x: 471, startPoint y: 298, endPoint x: 779, endPoint y: 294, distance: 307.7
click at [779, 294] on div "Metodología:" at bounding box center [607, 234] width 428 height 578
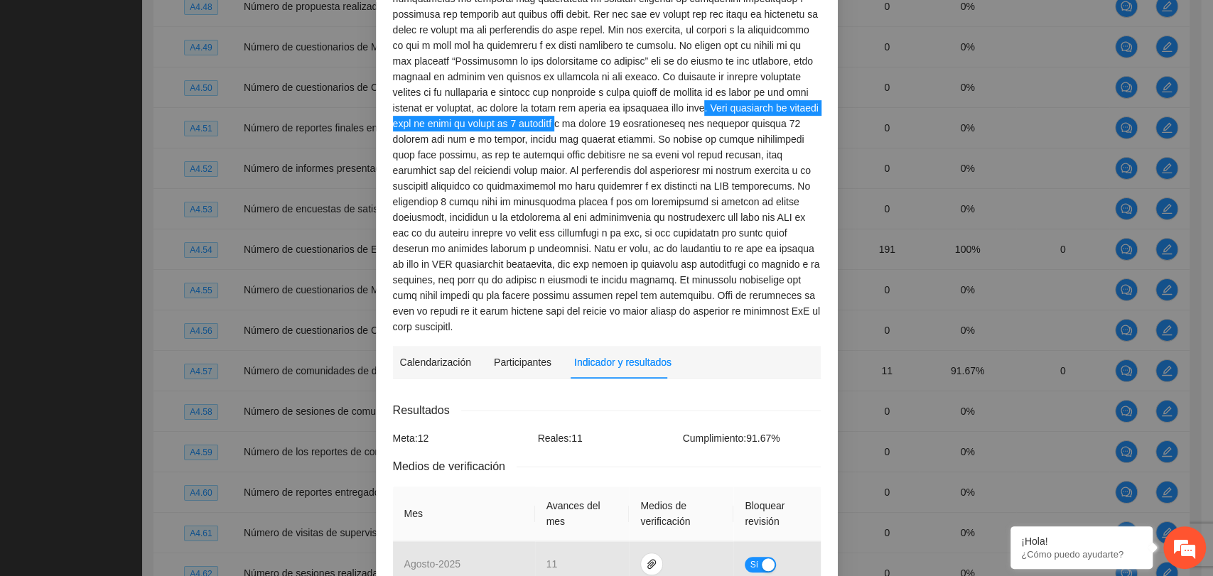
scroll to position [552, 0]
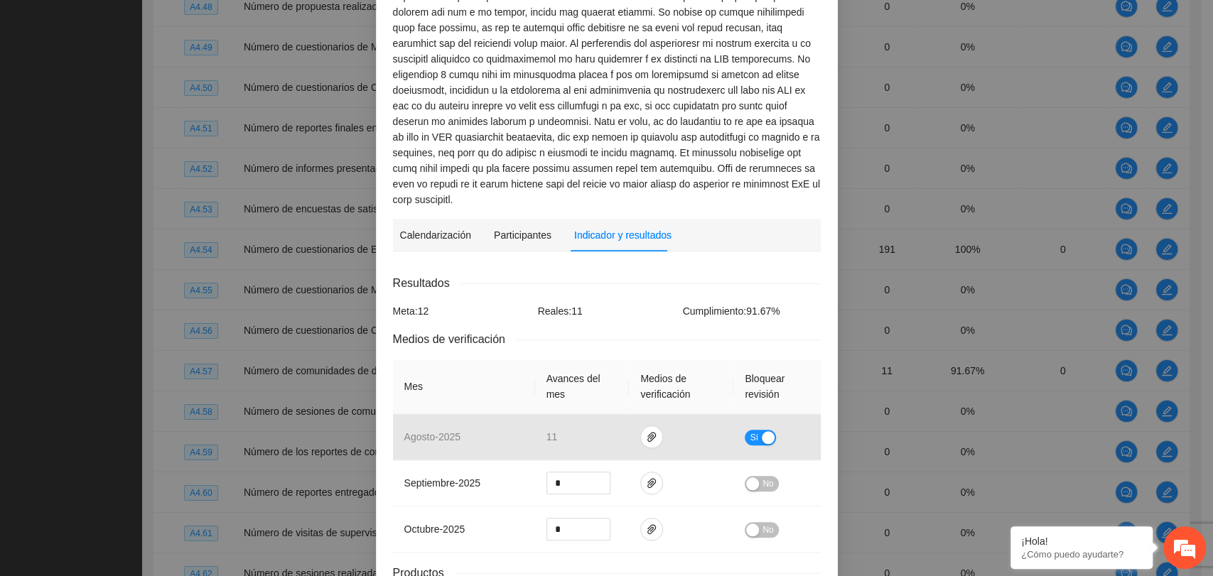
click at [624, 303] on div "Reales: 11" at bounding box center [606, 311] width 145 height 16
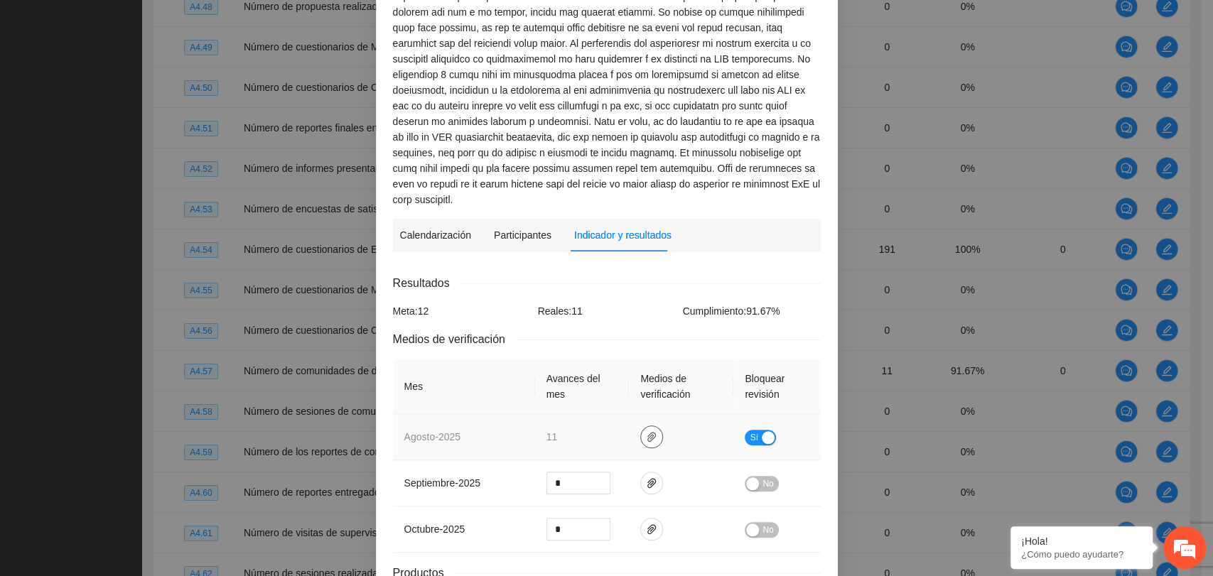
click at [647, 432] on icon "paper-clip" at bounding box center [651, 437] width 9 height 10
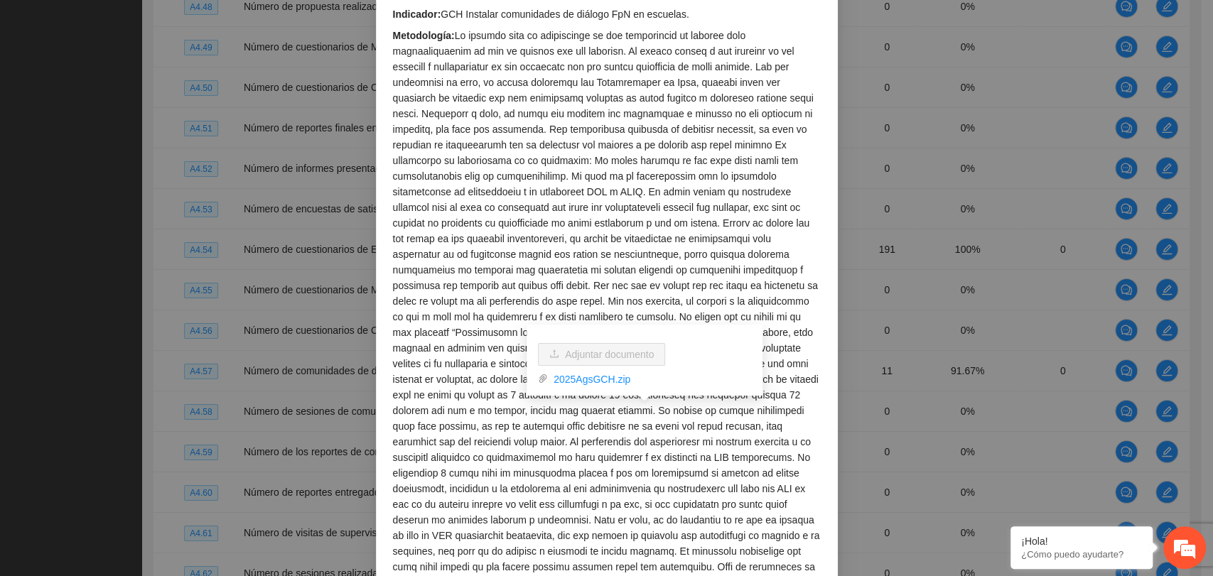
scroll to position [0, 0]
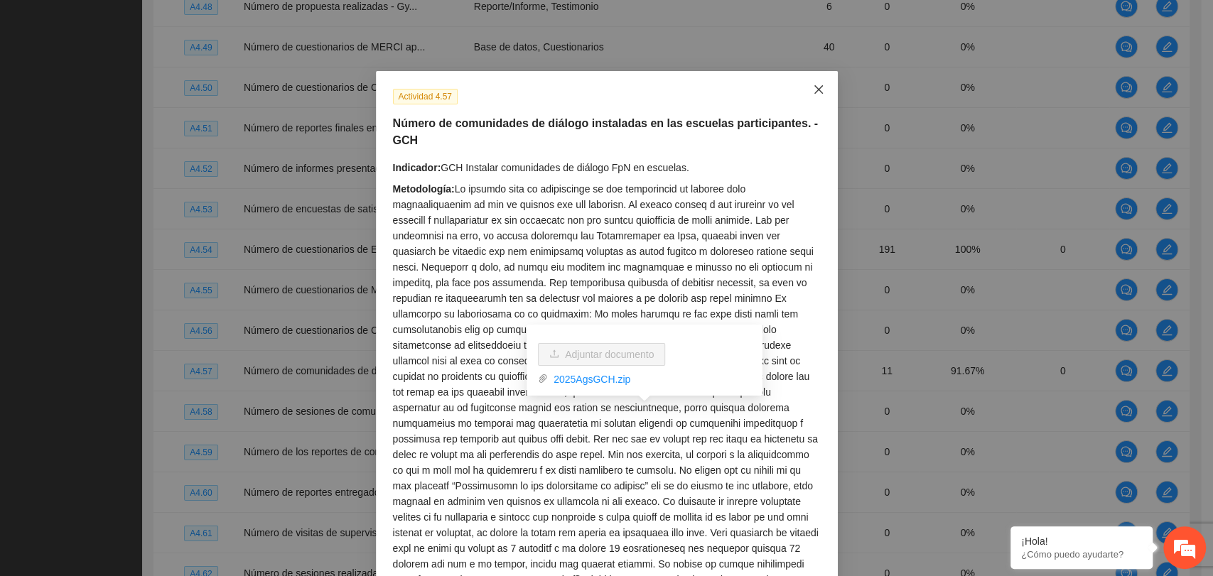
drag, startPoint x: 804, startPoint y: 81, endPoint x: 844, endPoint y: 132, distance: 65.2
click at [804, 81] on span "Close" at bounding box center [818, 90] width 38 height 38
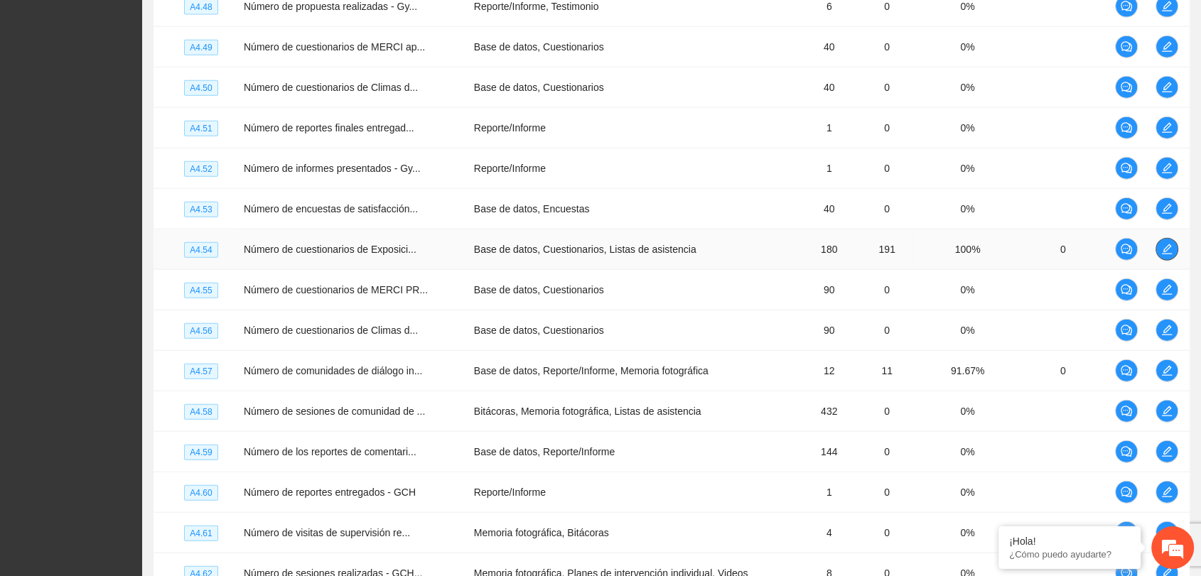
click at [1158, 244] on span "edit" at bounding box center [1166, 249] width 21 height 11
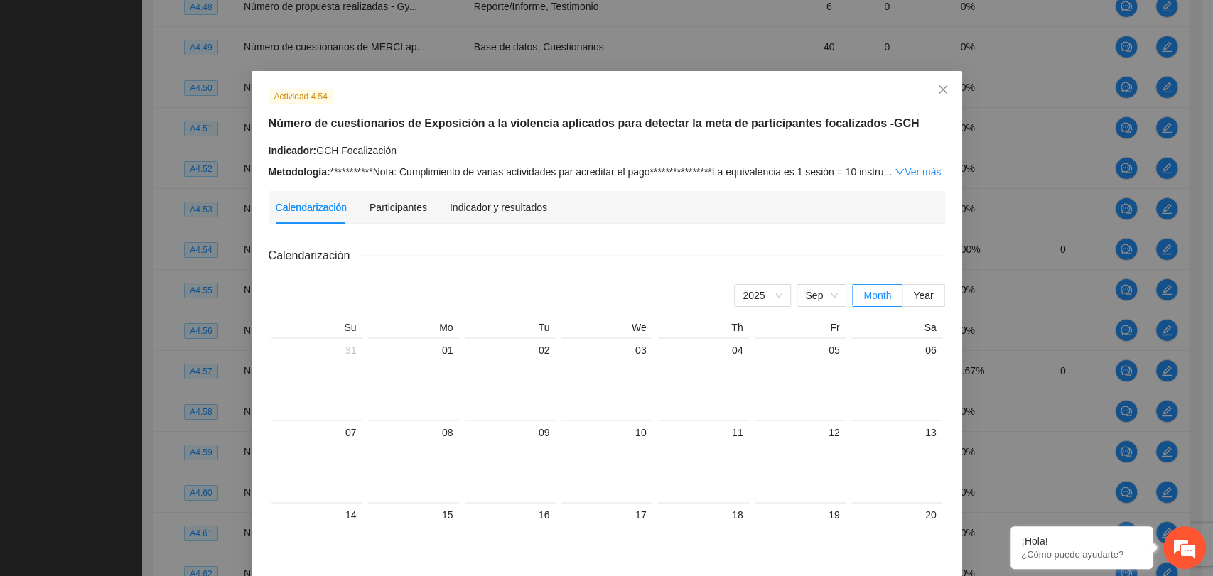
click at [497, 193] on div "Indicador y resultados" at bounding box center [498, 207] width 97 height 33
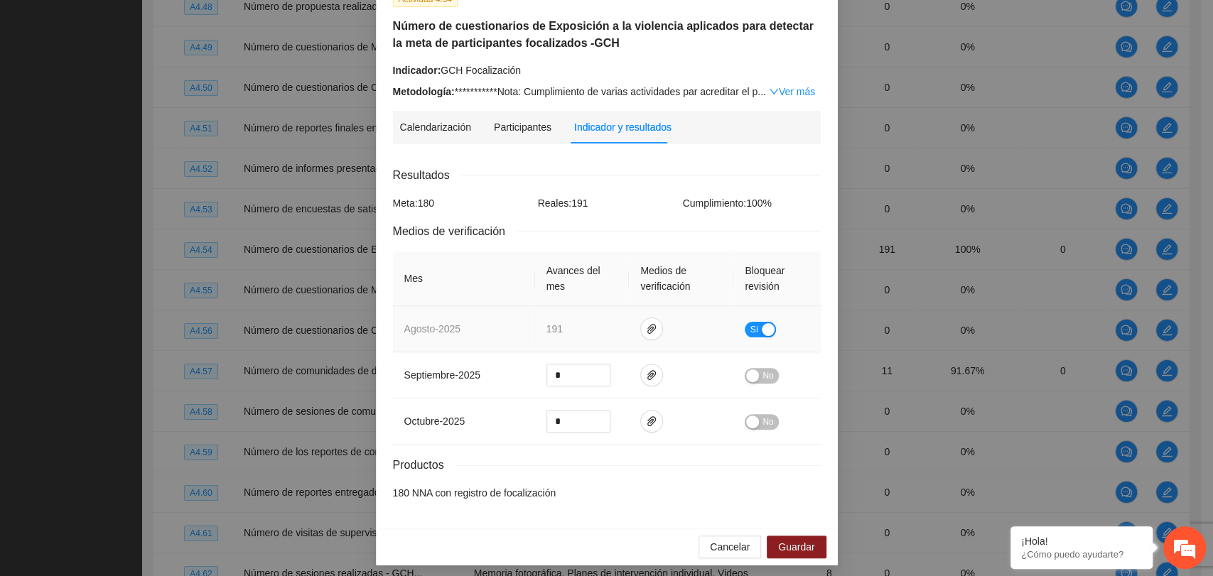
scroll to position [102, 0]
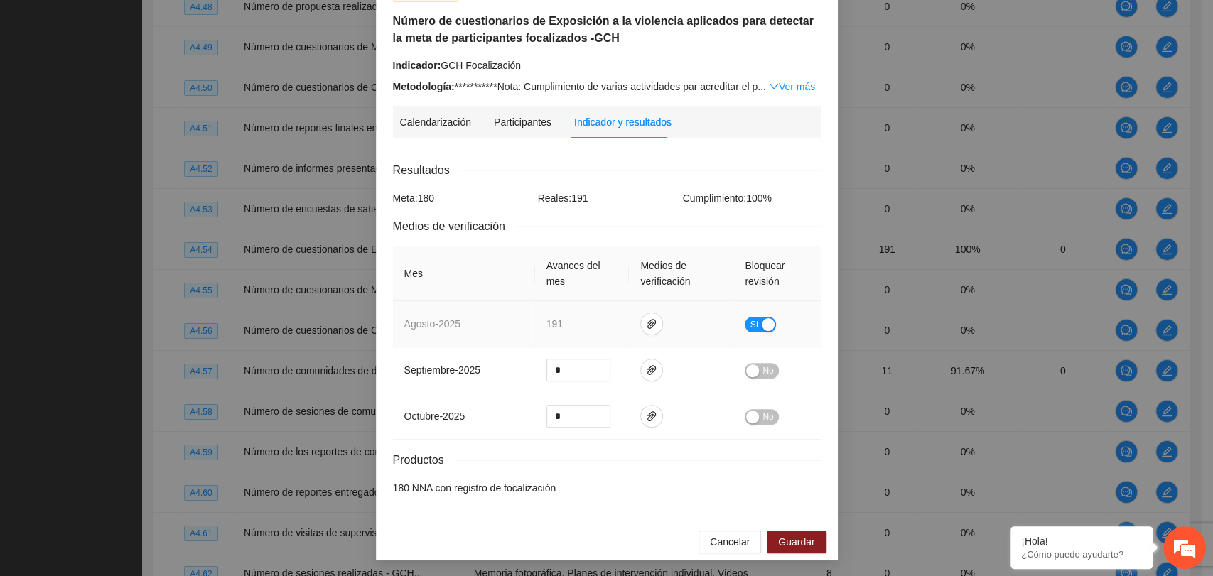
click at [762, 325] on div "button" at bounding box center [768, 324] width 13 height 13
drag, startPoint x: 774, startPoint y: 538, endPoint x: 792, endPoint y: 536, distance: 18.6
click at [778, 537] on span "Guardar" at bounding box center [796, 542] width 36 height 16
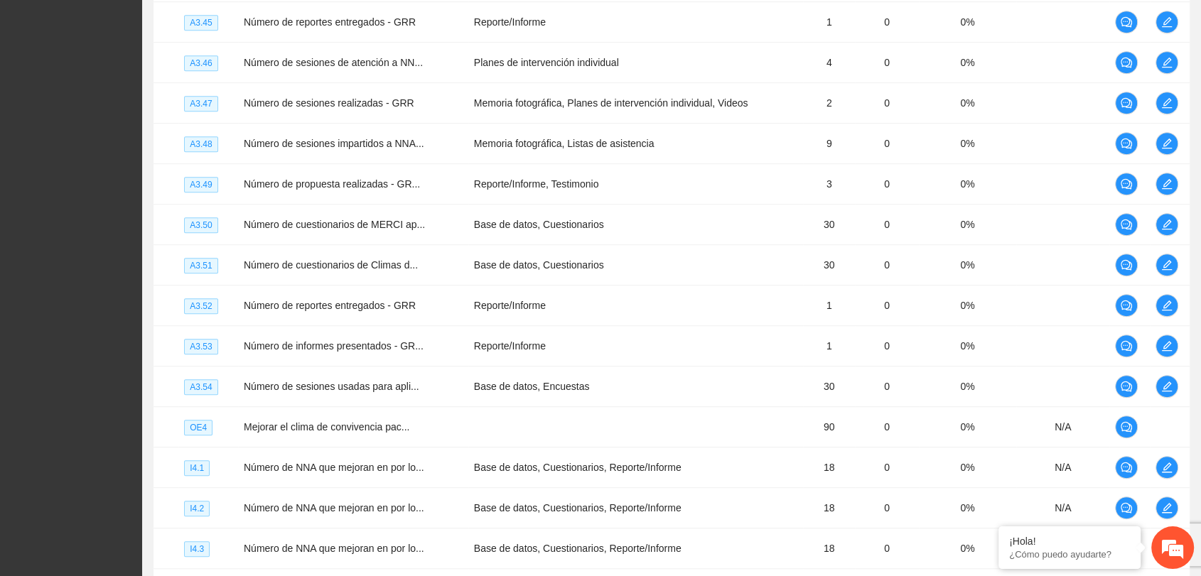
scroll to position [0, 0]
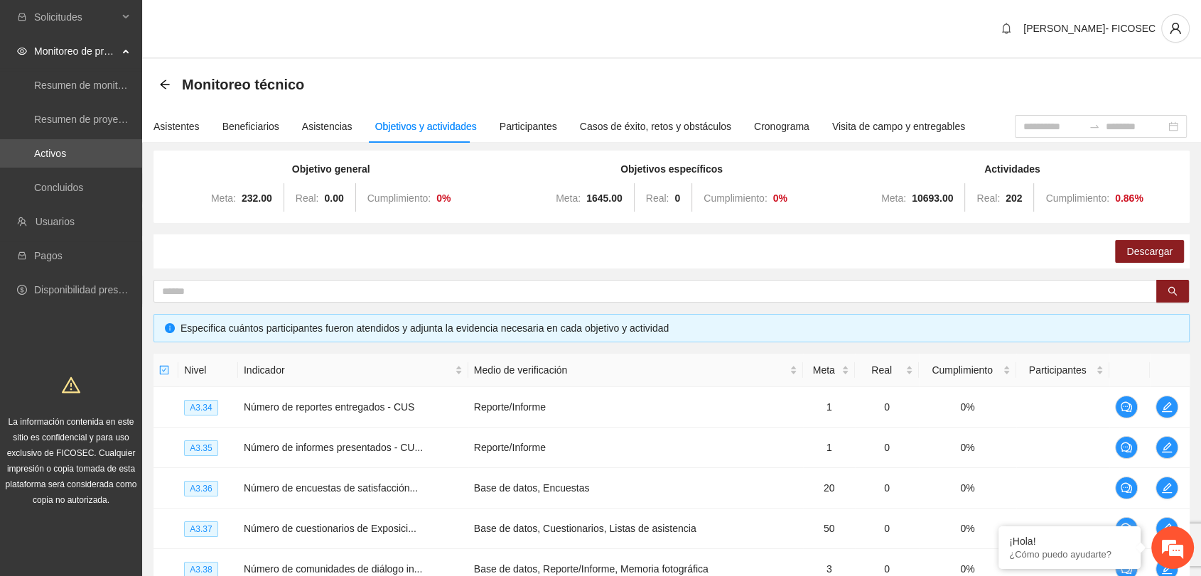
click at [438, 38] on div "[PERSON_NAME]- FICOSEC" at bounding box center [671, 29] width 1059 height 59
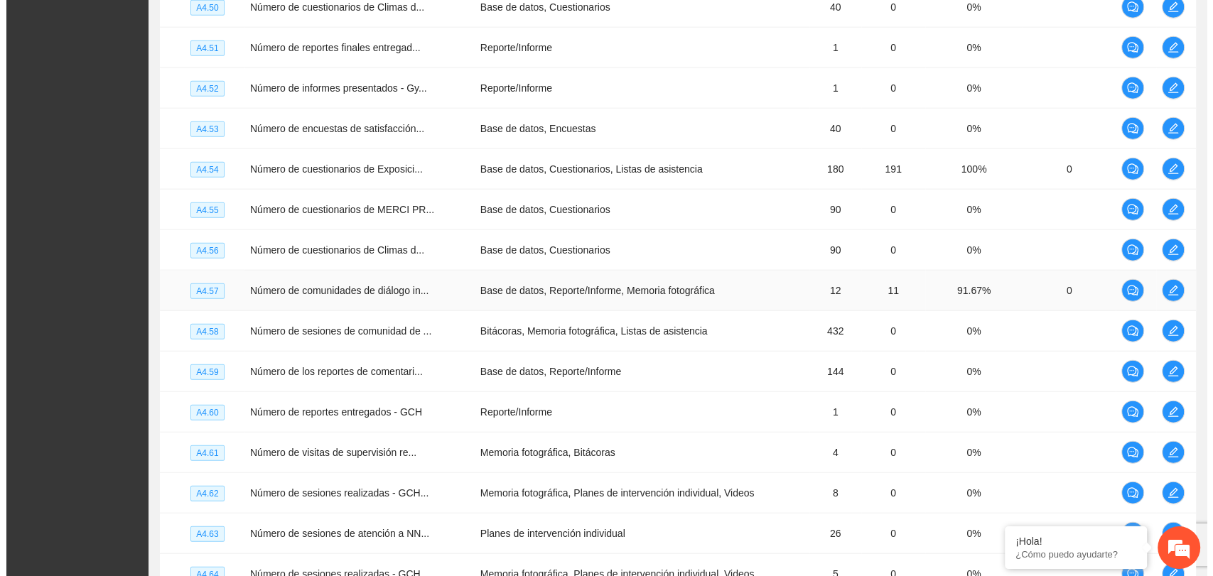
scroll to position [3436, 0]
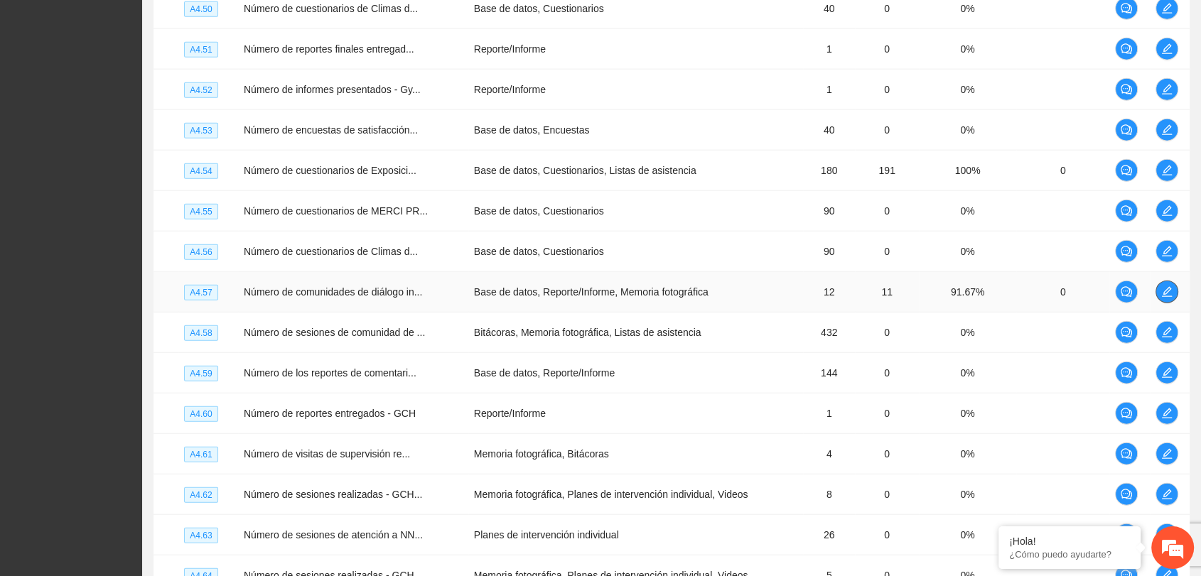
click at [1162, 286] on icon "edit" at bounding box center [1166, 291] width 11 height 11
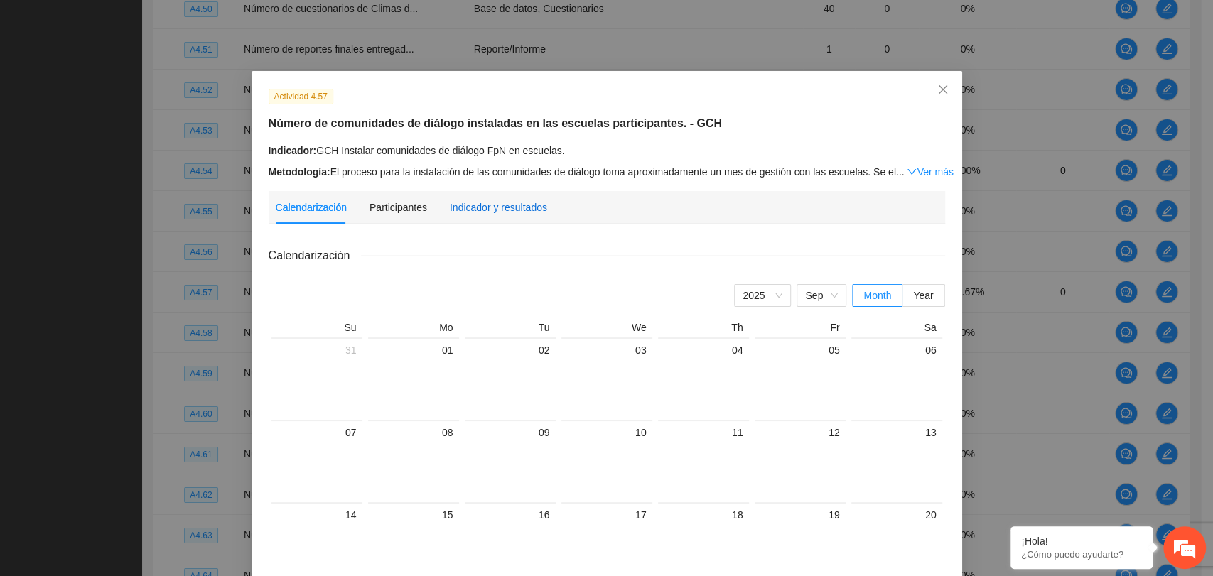
drag, startPoint x: 501, startPoint y: 204, endPoint x: 568, endPoint y: 227, distance: 71.5
click at [501, 205] on div "Indicador y resultados" at bounding box center [498, 208] width 97 height 16
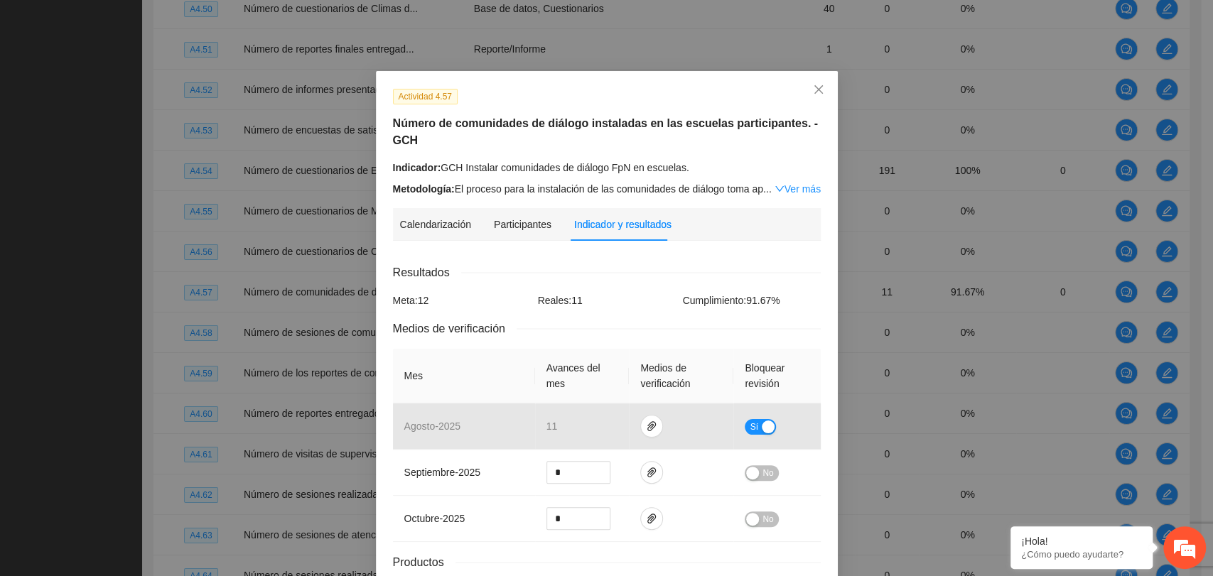
click at [593, 261] on div "Calendarización 2025 Sep Month Year Su Mo Tu We Th Fr Sa 31 01 02 03 04 05 06 0…" at bounding box center [607, 430] width 428 height 356
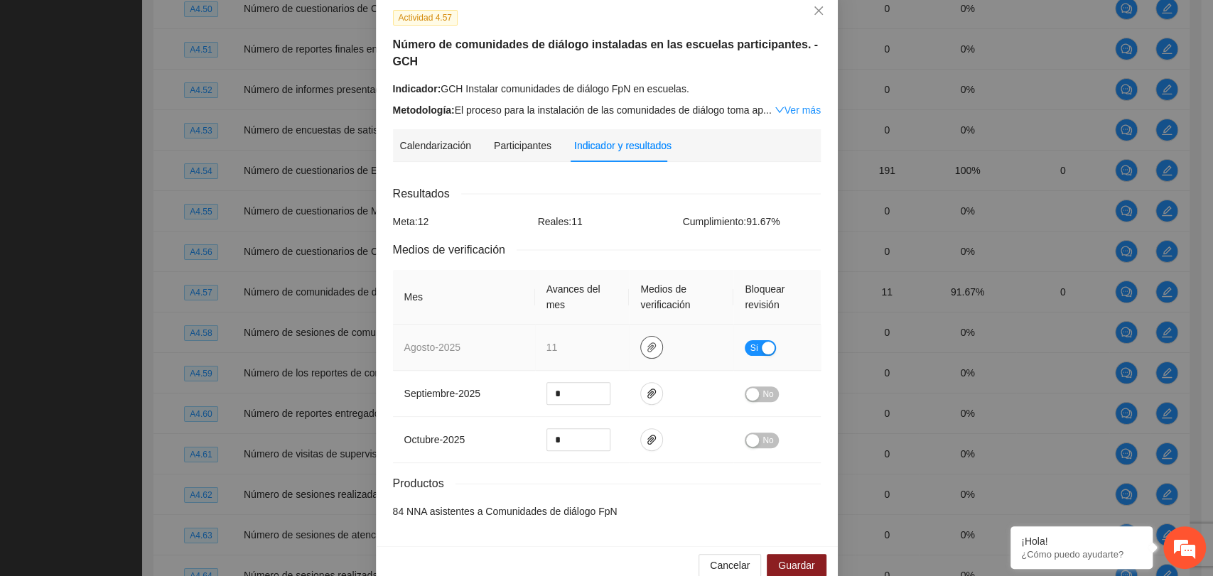
click at [647, 347] on icon "paper-clip" at bounding box center [651, 347] width 9 height 10
click at [593, 306] on link "2025AgsGCH.zip" at bounding box center [649, 306] width 203 height 16
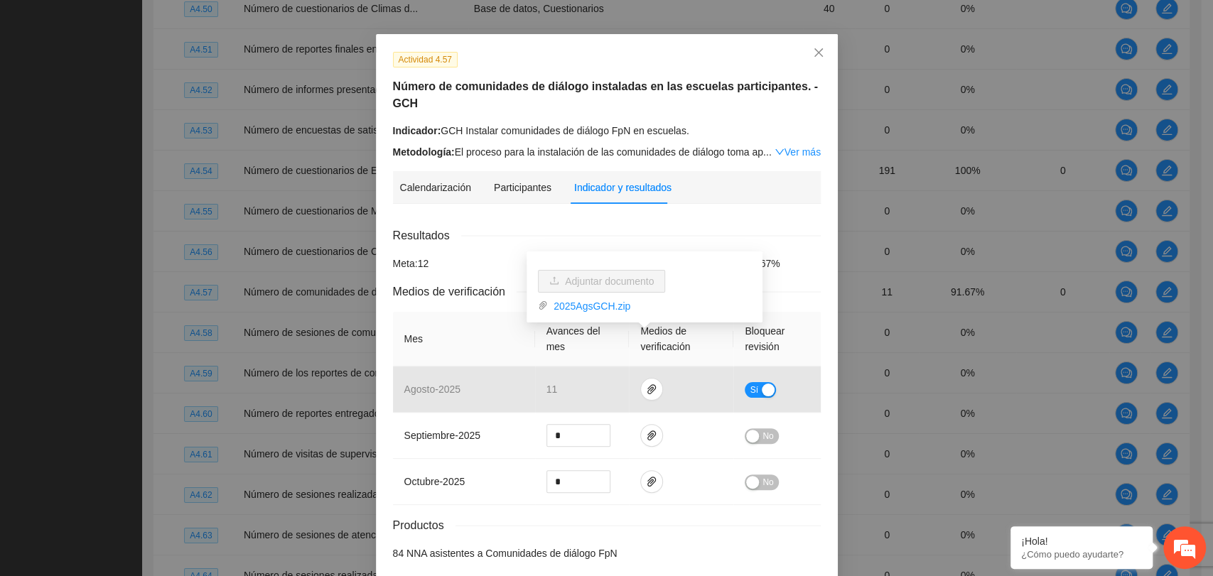
scroll to position [0, 0]
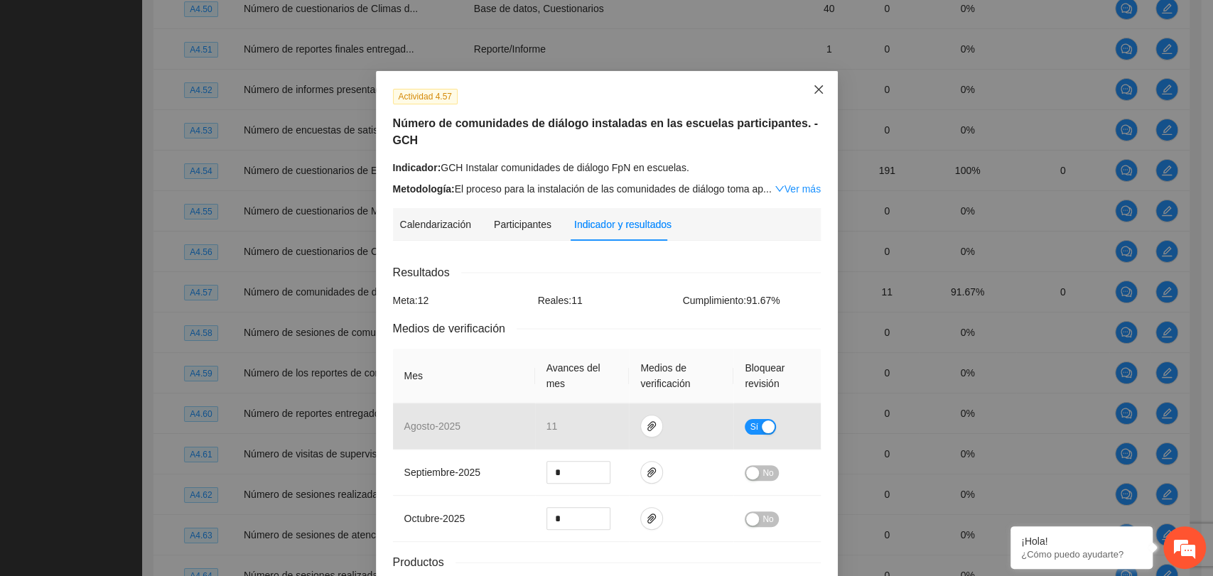
drag, startPoint x: 809, startPoint y: 79, endPoint x: 815, endPoint y: 101, distance: 22.7
click at [809, 80] on span "Close" at bounding box center [818, 90] width 38 height 38
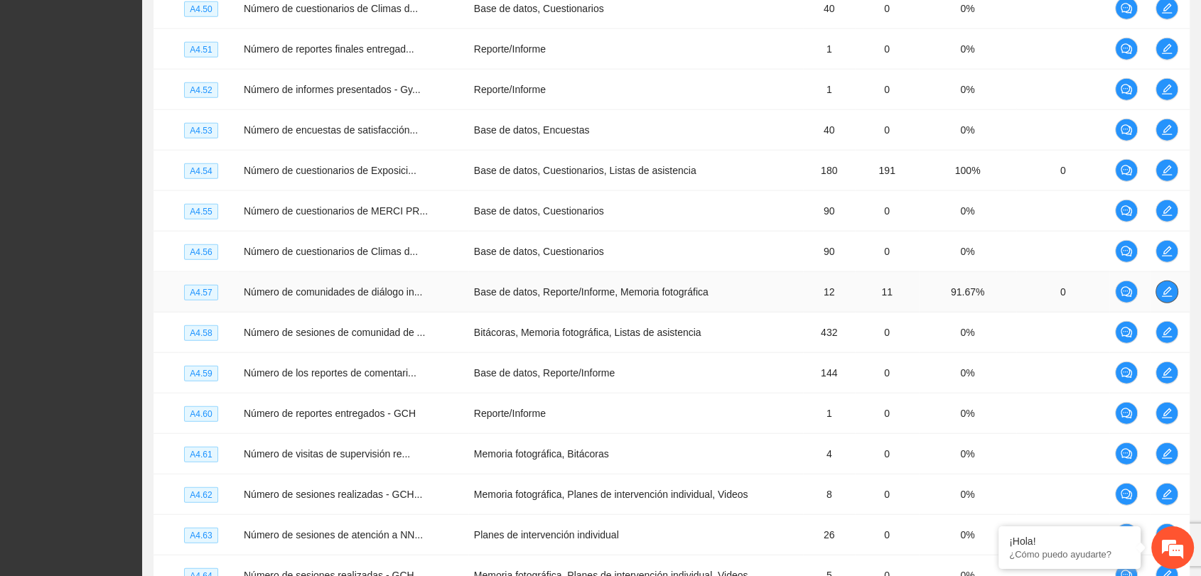
click at [1165, 287] on icon "edit" at bounding box center [1166, 292] width 10 height 10
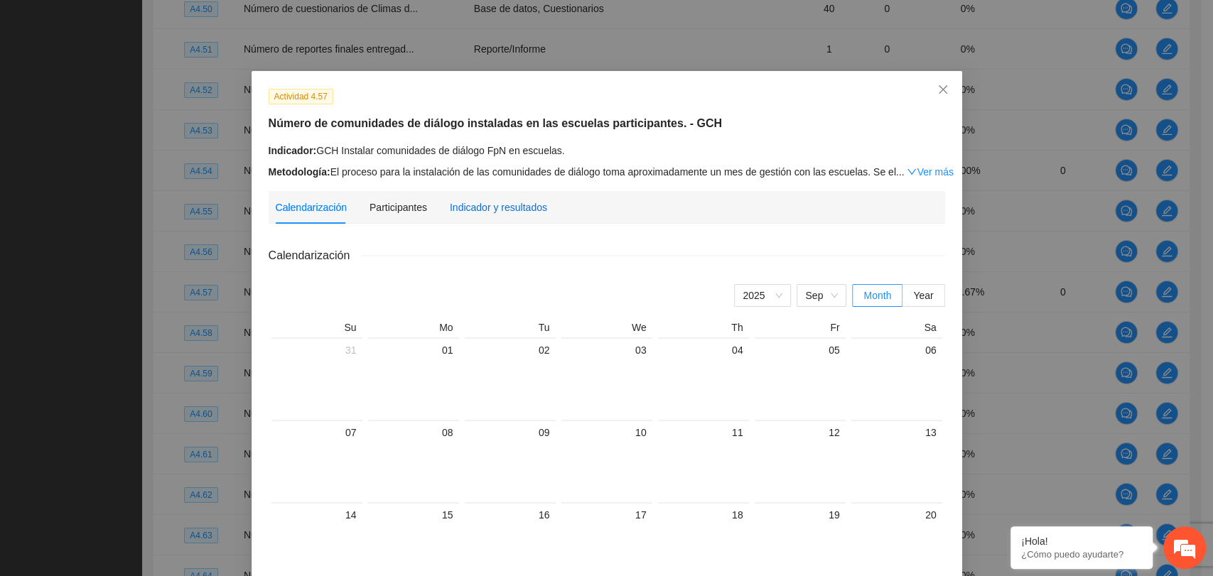
click at [497, 206] on div "Indicador y resultados" at bounding box center [498, 208] width 97 height 16
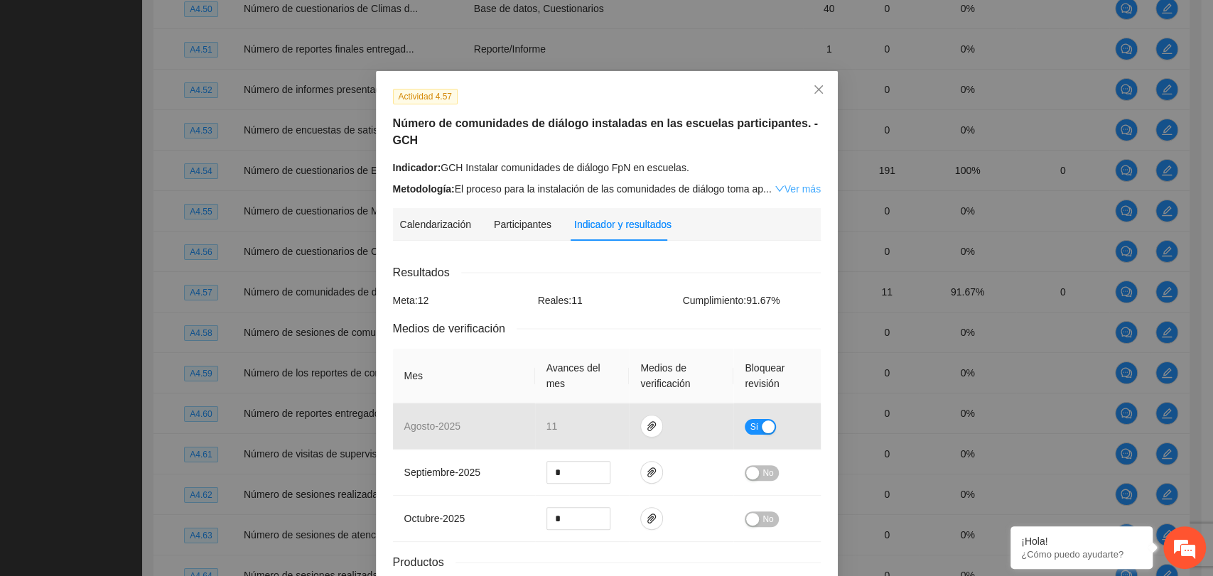
click at [774, 185] on icon "down" at bounding box center [779, 189] width 10 height 10
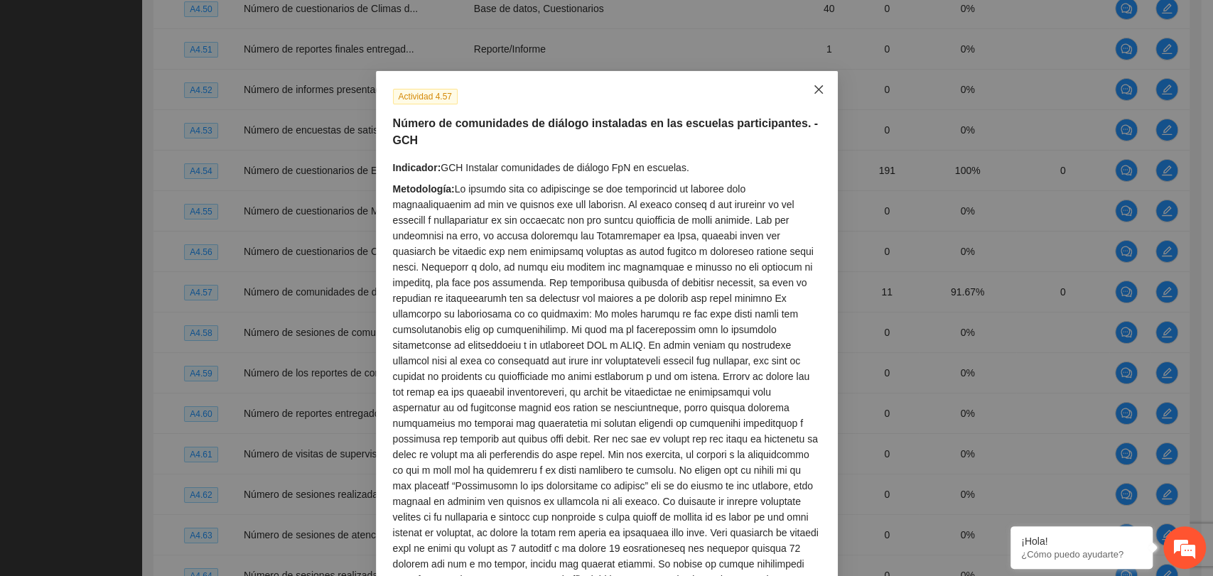
click at [804, 90] on span "Close" at bounding box center [818, 90] width 38 height 38
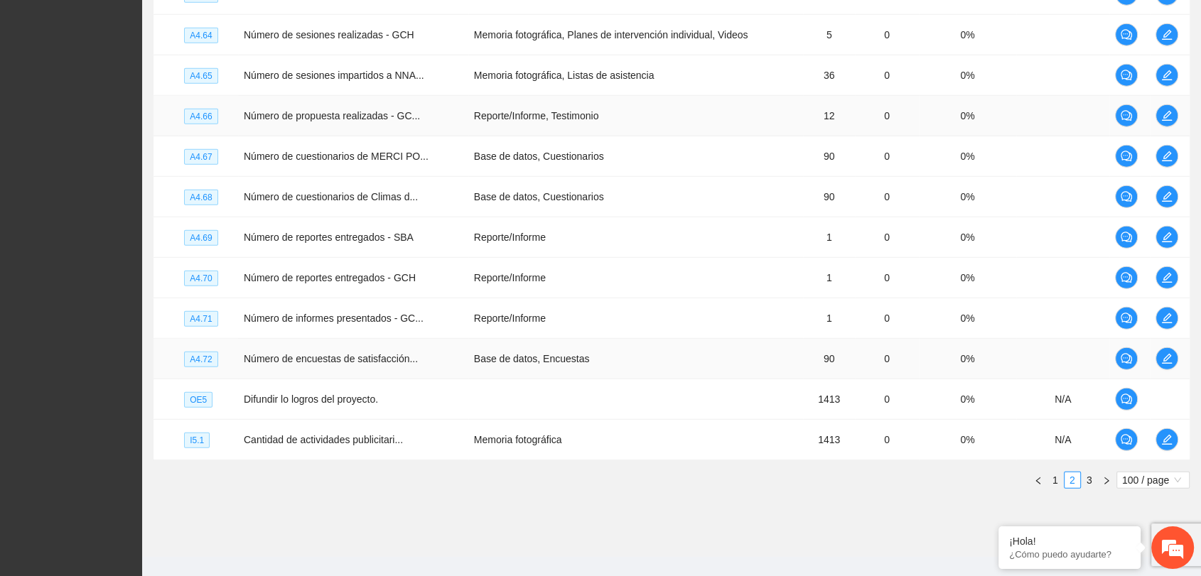
scroll to position [3989, 0]
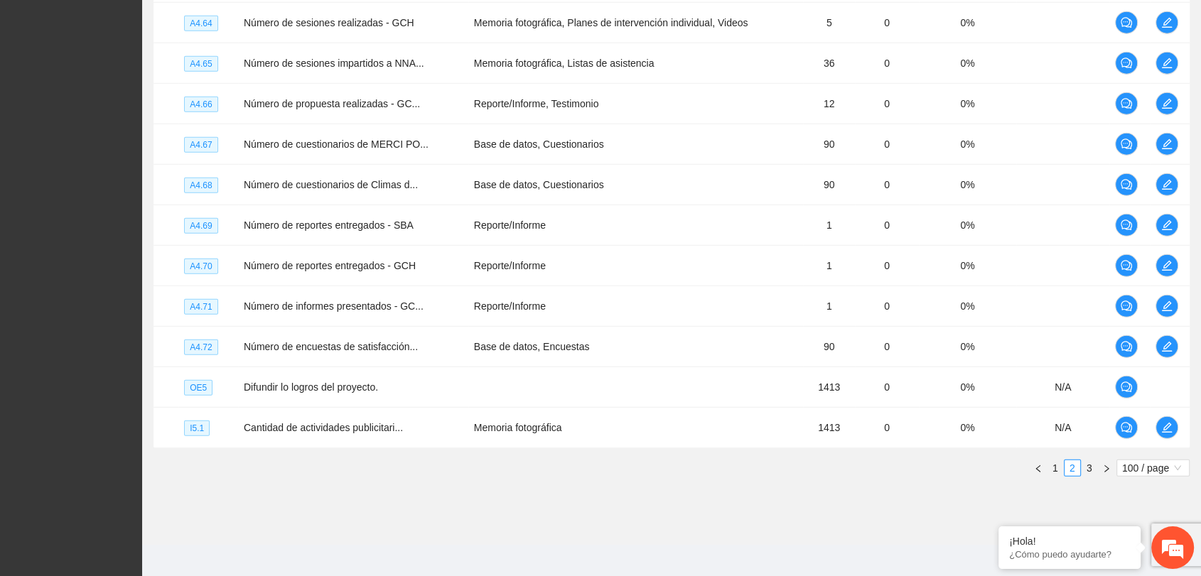
drag, startPoint x: 1085, startPoint y: 457, endPoint x: 1081, endPoint y: 450, distance: 7.7
click at [1084, 460] on link "3" at bounding box center [1089, 468] width 16 height 16
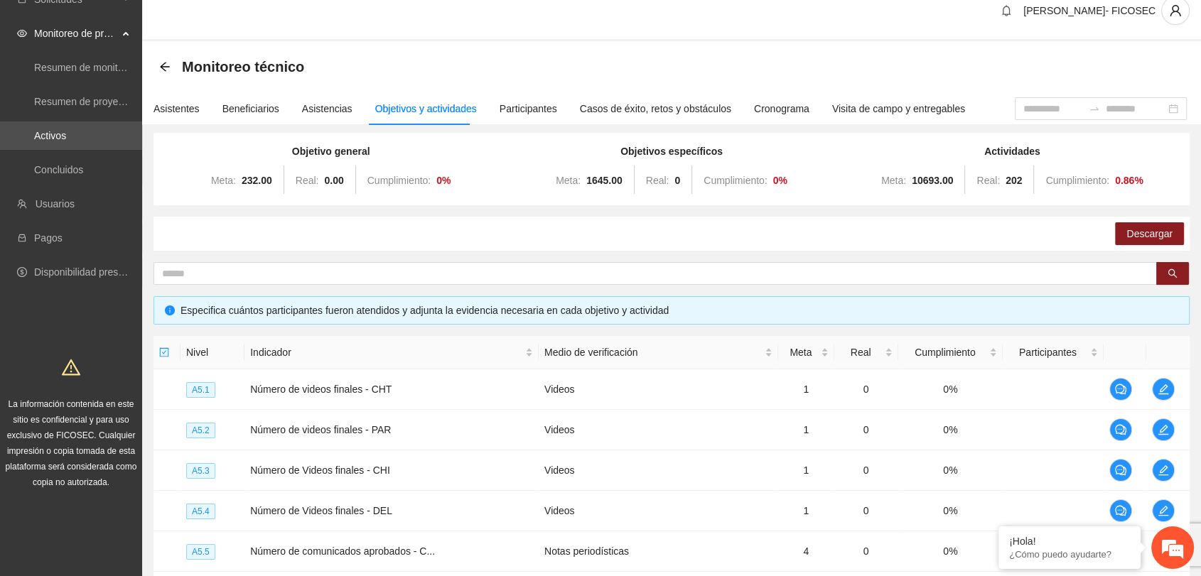
scroll to position [0, 0]
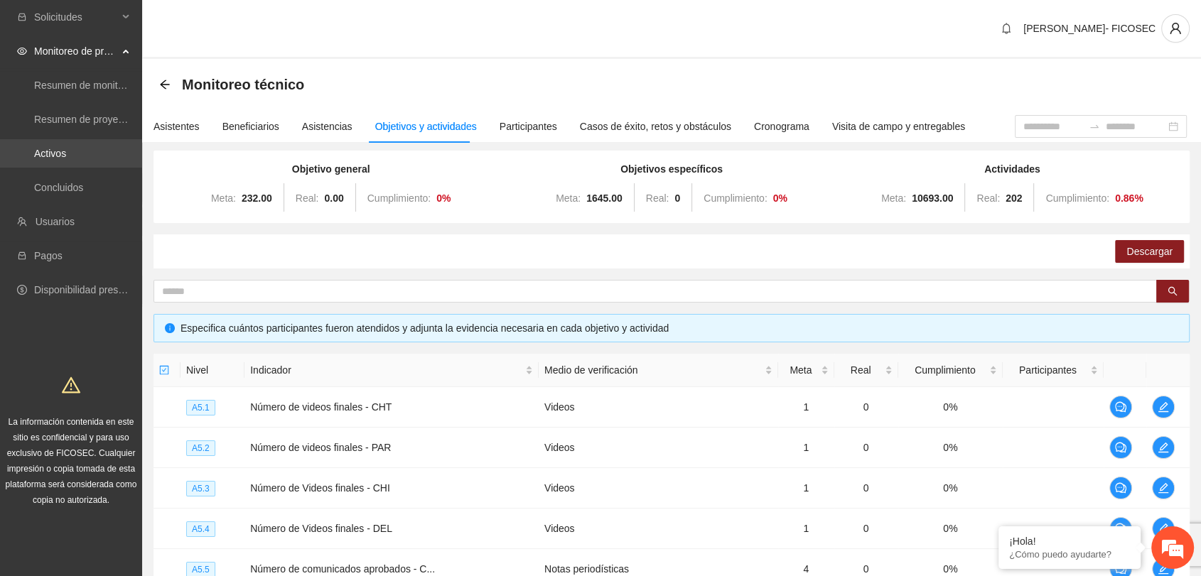
click at [66, 149] on link "Activos" at bounding box center [50, 153] width 32 height 11
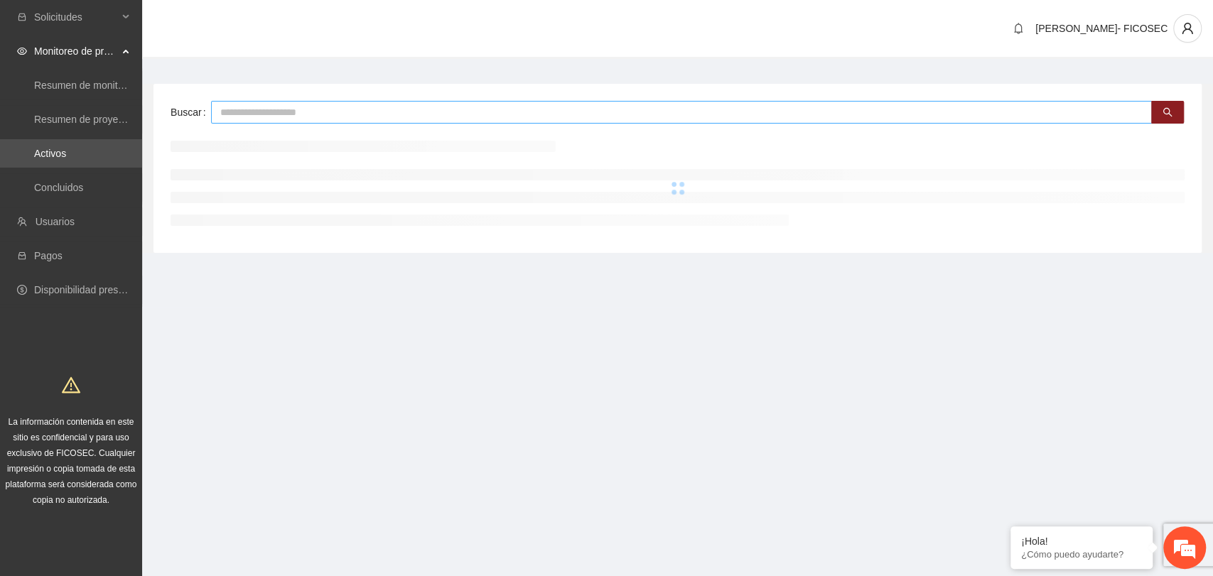
click at [350, 108] on input "text" at bounding box center [681, 112] width 941 height 23
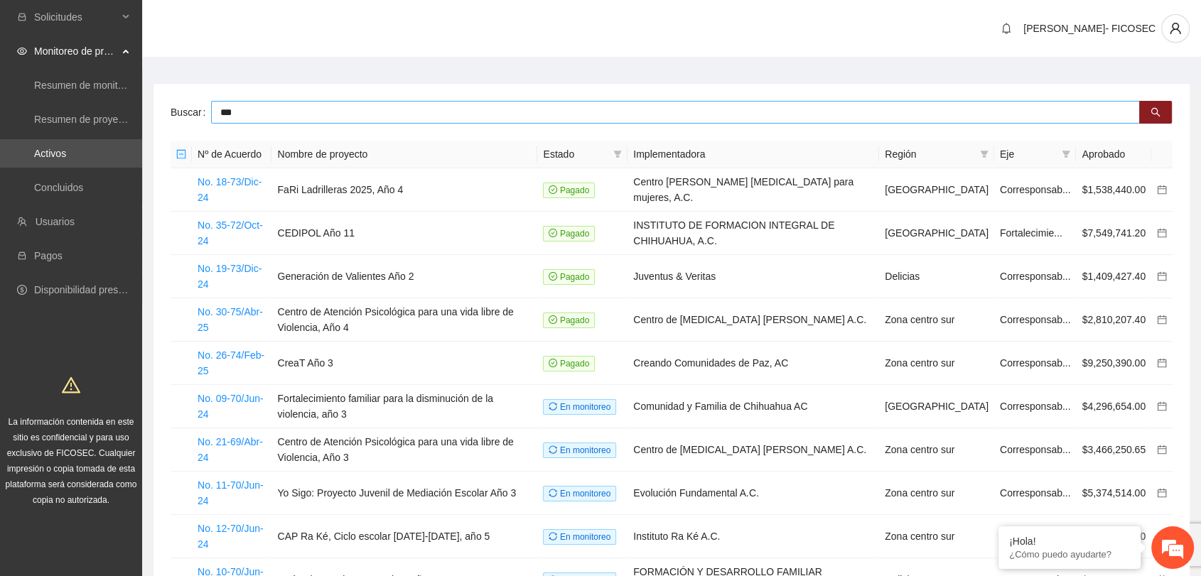
type input "***"
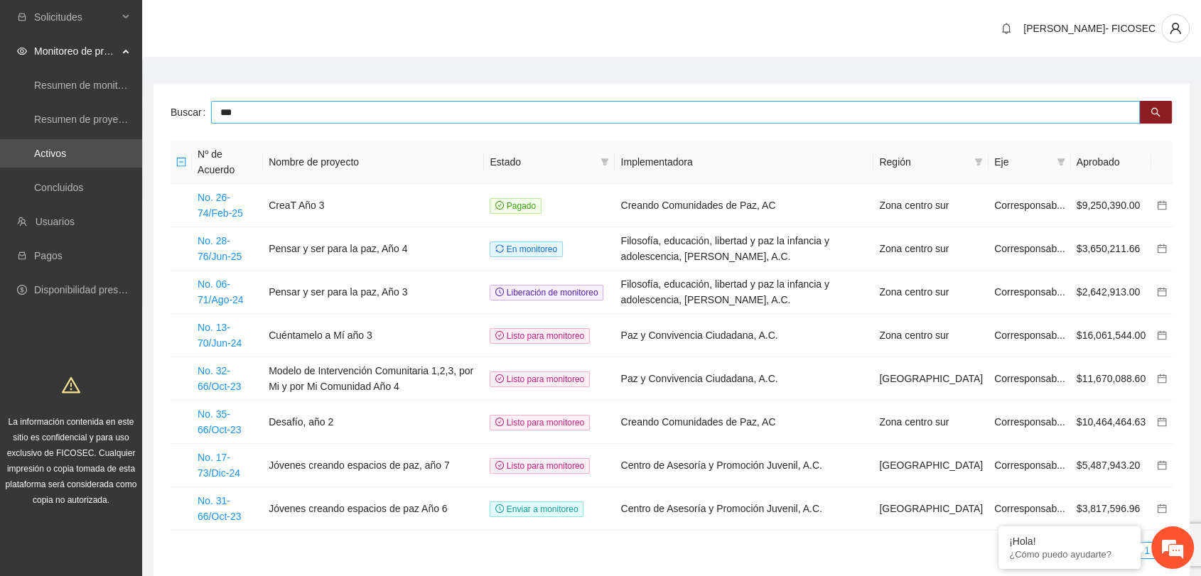
drag, startPoint x: 250, startPoint y: 111, endPoint x: 165, endPoint y: 105, distance: 85.5
click at [165, 105] on div "Buscar *** Nº de Acuerdo Nombre de proyecto Estado Implementadora Región Eje Ap…" at bounding box center [671, 336] width 1036 height 504
type input "**********"
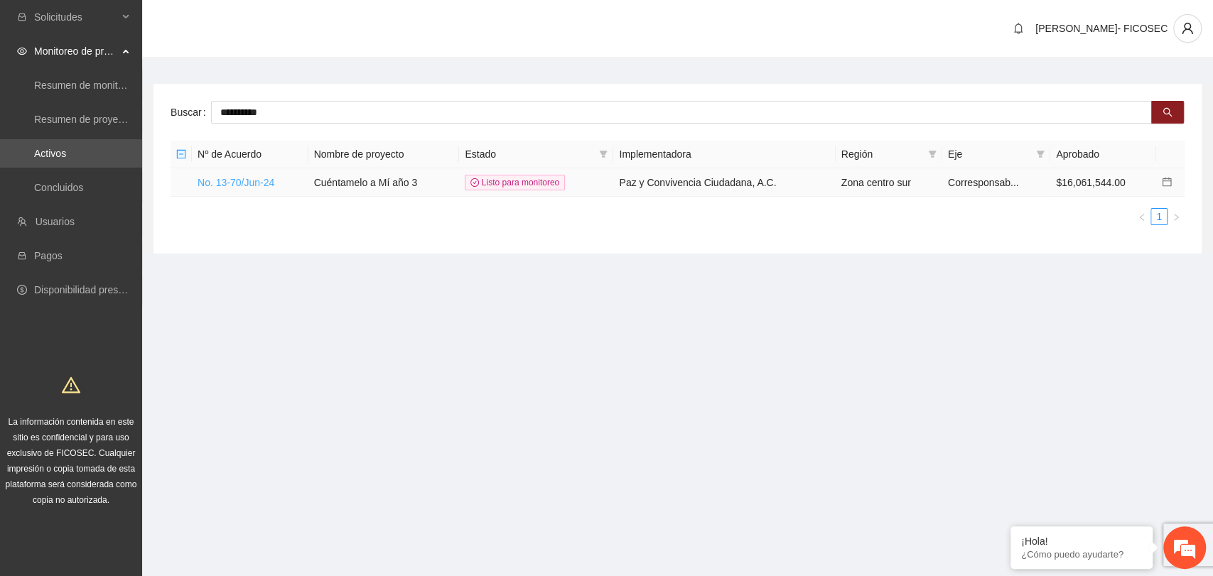
click at [264, 177] on link "No. 13-70/Jun-24" at bounding box center [236, 182] width 77 height 11
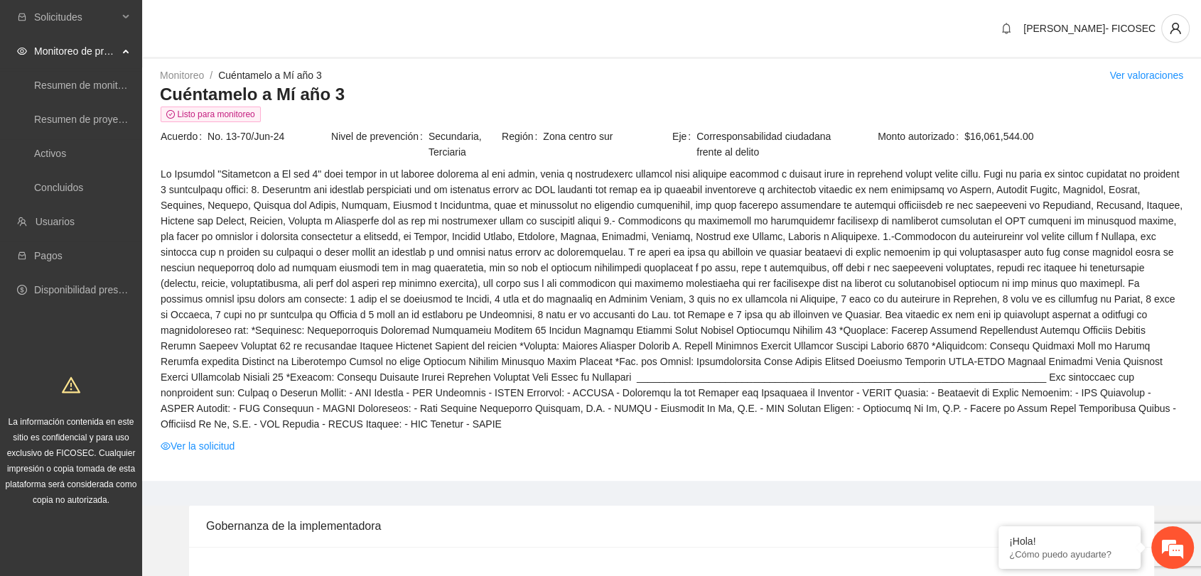
click at [376, 48] on div "Cassandra Escarcega- FICOSEC" at bounding box center [671, 29] width 1059 height 59
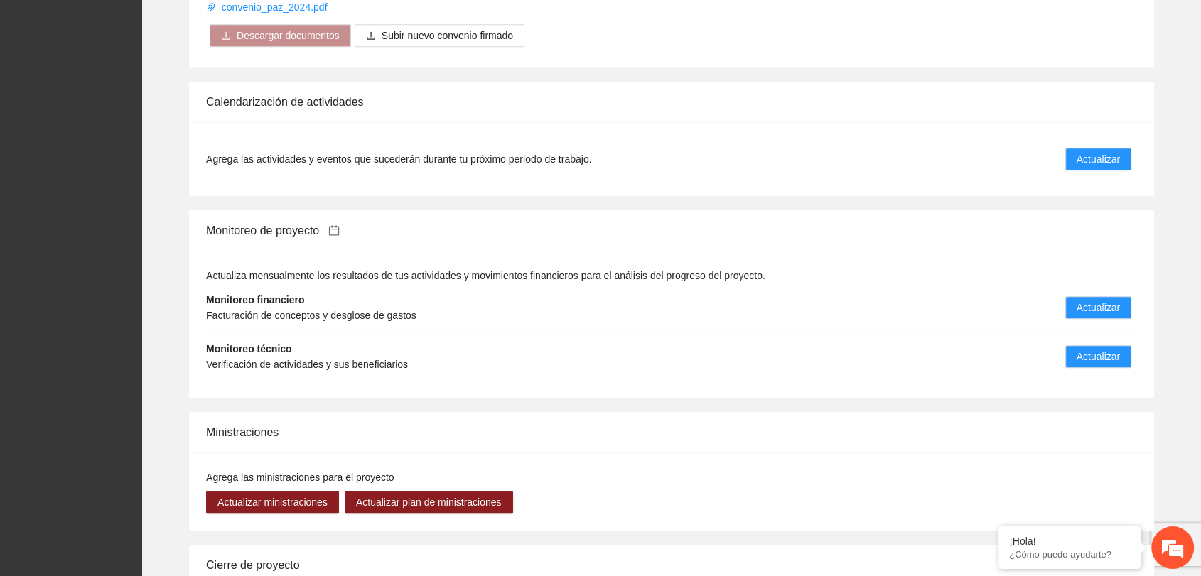
scroll to position [1263, 0]
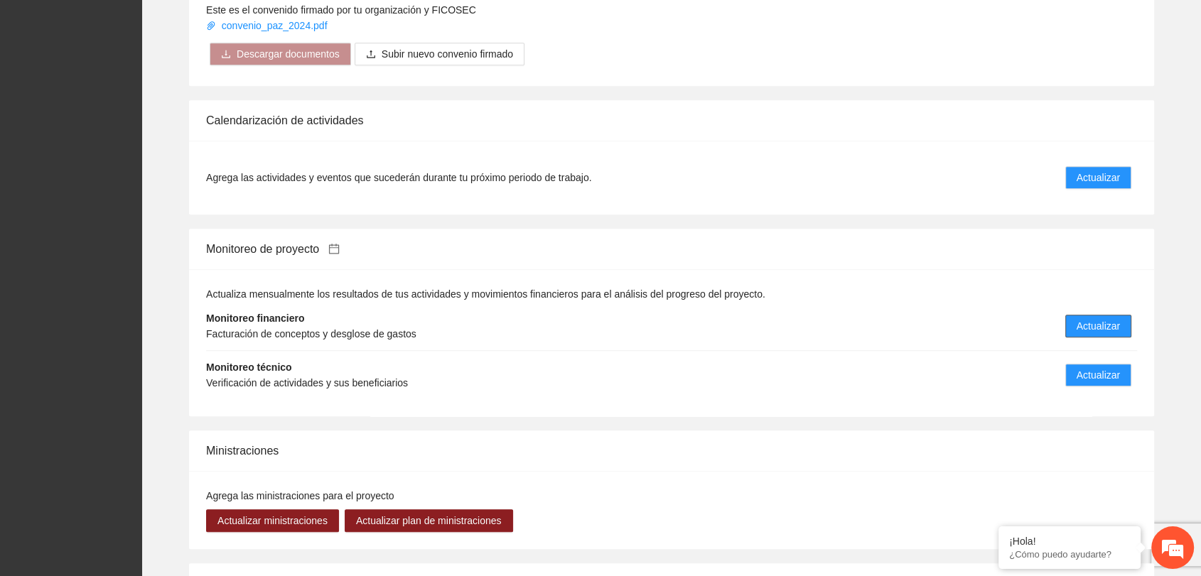
click at [1089, 318] on span "Actualizar" at bounding box center [1097, 326] width 43 height 16
click at [1080, 367] on span "Actualizar" at bounding box center [1097, 375] width 43 height 16
drag, startPoint x: 1175, startPoint y: 374, endPoint x: 1160, endPoint y: 372, distance: 15.8
click at [1171, 375] on div "Monitoreo de proyecto Actualiza mensualmente los resultados de tus actividades …" at bounding box center [671, 323] width 1036 height 188
click at [1098, 367] on span "Actualizar" at bounding box center [1097, 375] width 43 height 16
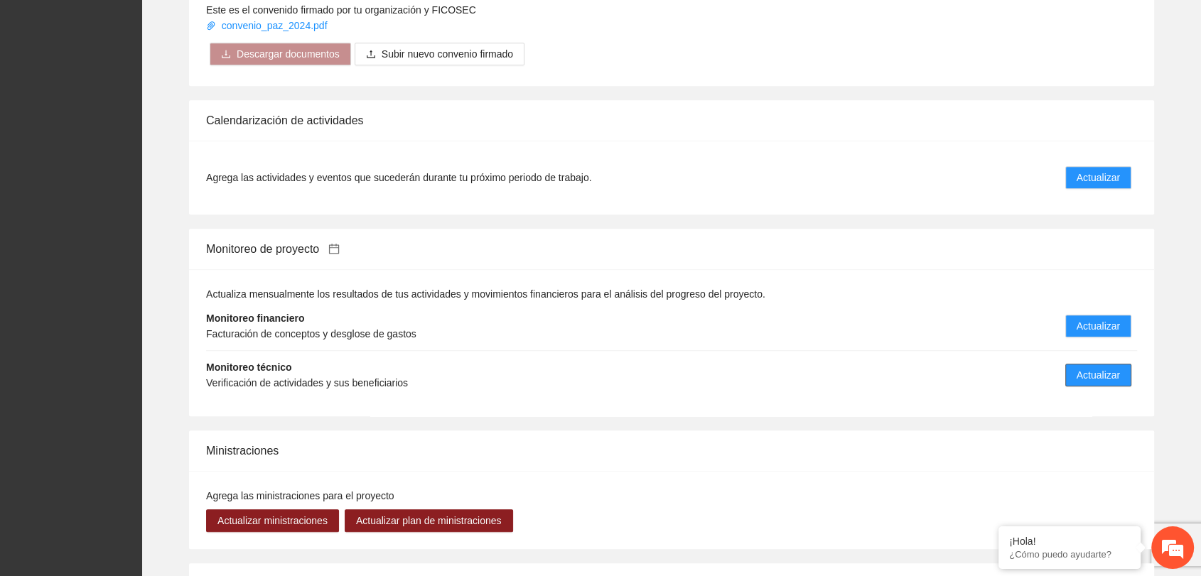
click at [1098, 367] on span "Actualizar" at bounding box center [1097, 375] width 43 height 16
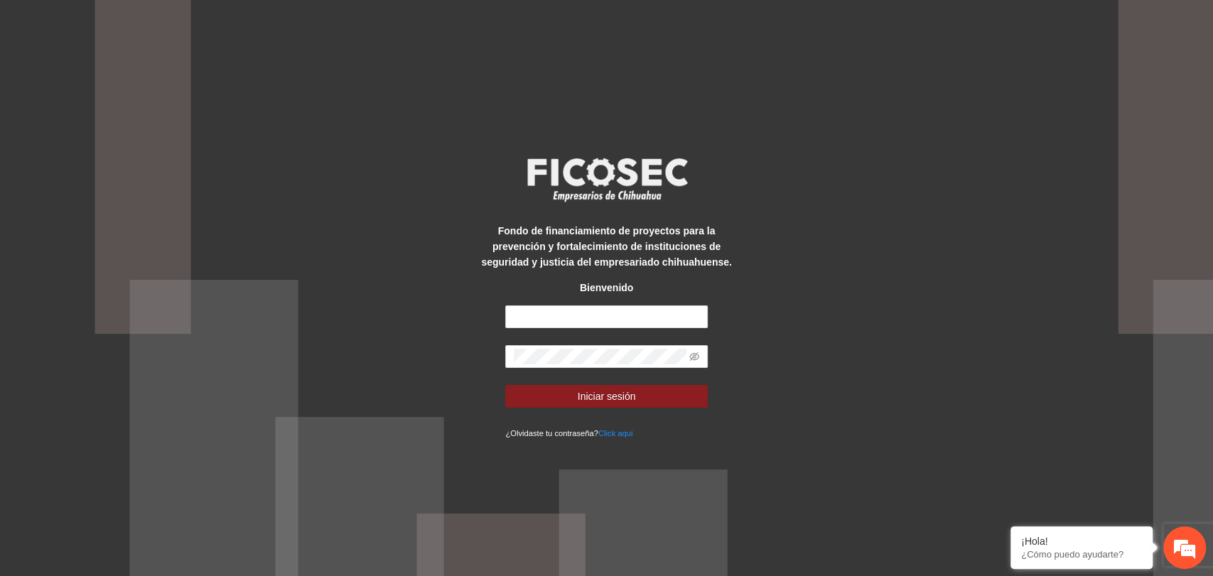
click at [1096, 465] on div "Fondo de financiamiento de proyectos para la prevención y fortalecimiento de in…" at bounding box center [606, 288] width 1213 height 576
click at [1183, 548] on em at bounding box center [1184, 548] width 38 height 38
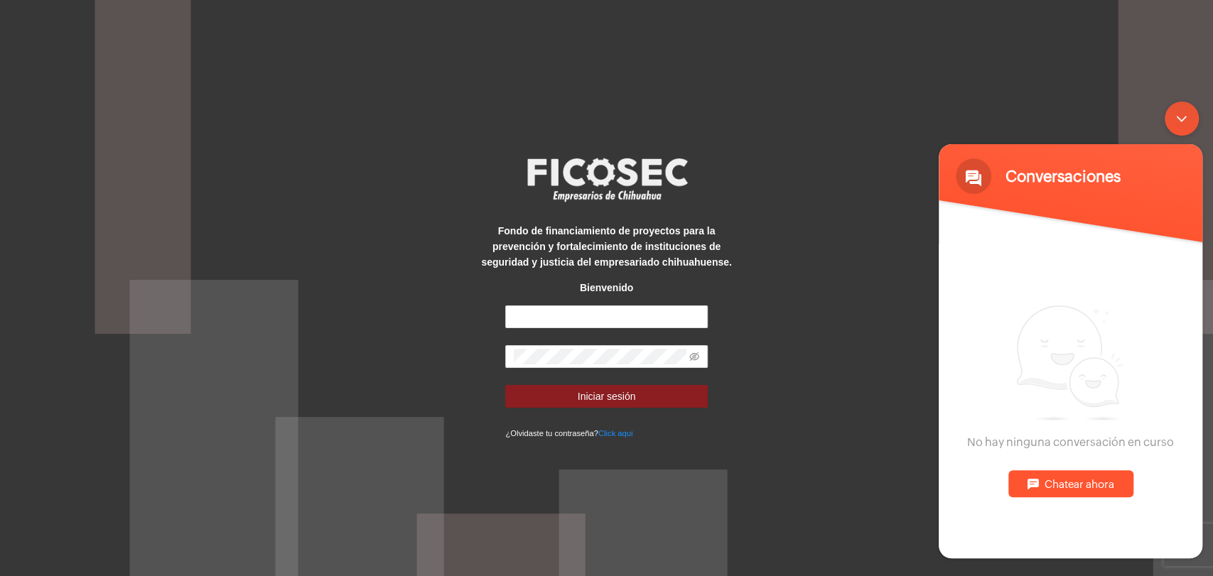
drag, startPoint x: 455, startPoint y: 36, endPoint x: 448, endPoint y: 1, distance: 34.7
click at [455, 30] on div "Fondo de financiamiento de proyectos para la prevención y fortalecimiento de in…" at bounding box center [606, 288] width 1213 height 576
click at [541, 316] on input "text" at bounding box center [606, 317] width 202 height 23
type input "**********"
click at [505, 385] on button "Iniciar sesión" at bounding box center [606, 396] width 202 height 23
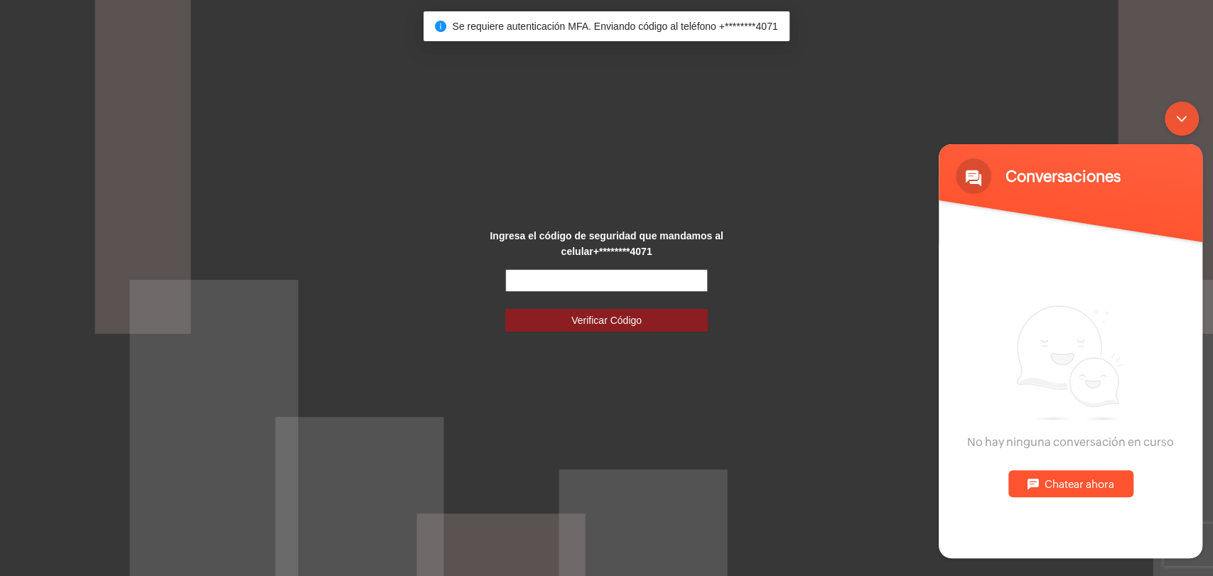
click at [639, 284] on input "text" at bounding box center [606, 280] width 202 height 23
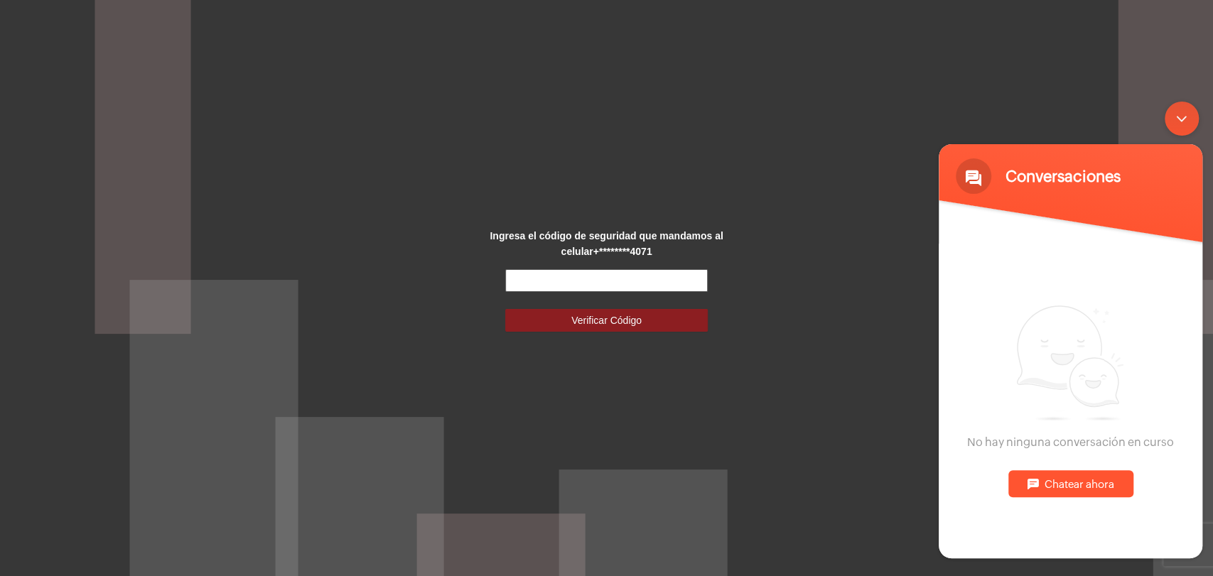
click at [654, 274] on input "text" at bounding box center [606, 280] width 202 height 23
click at [656, 279] on input "text" at bounding box center [606, 280] width 202 height 23
type input "******"
click at [643, 317] on button "Verificar Código" at bounding box center [606, 320] width 202 height 23
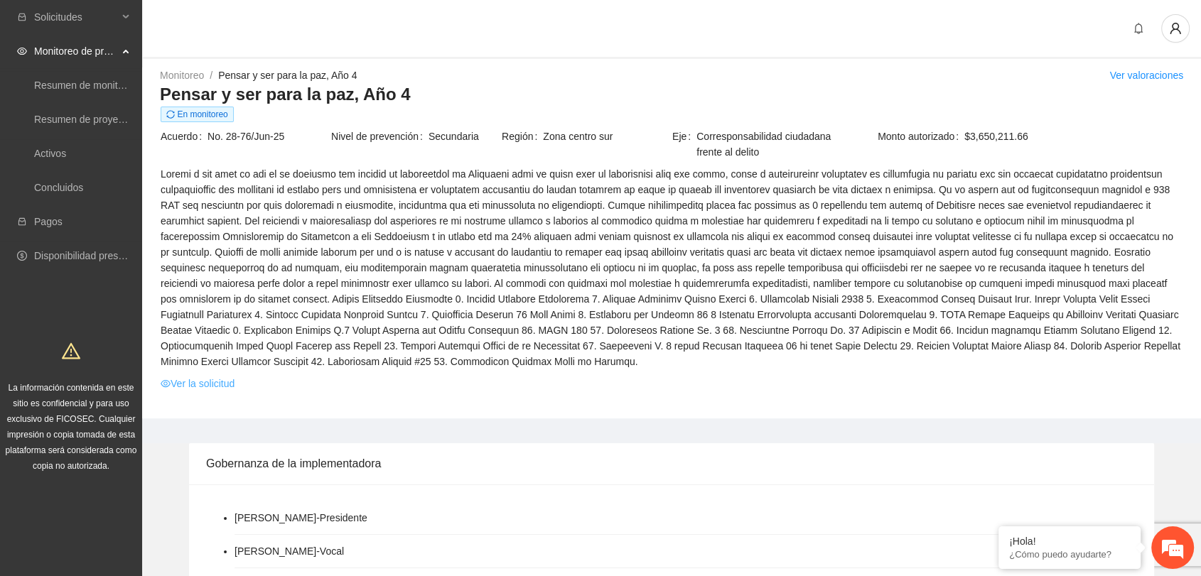
click at [203, 387] on link "Ver la solicitud" at bounding box center [198, 384] width 74 height 16
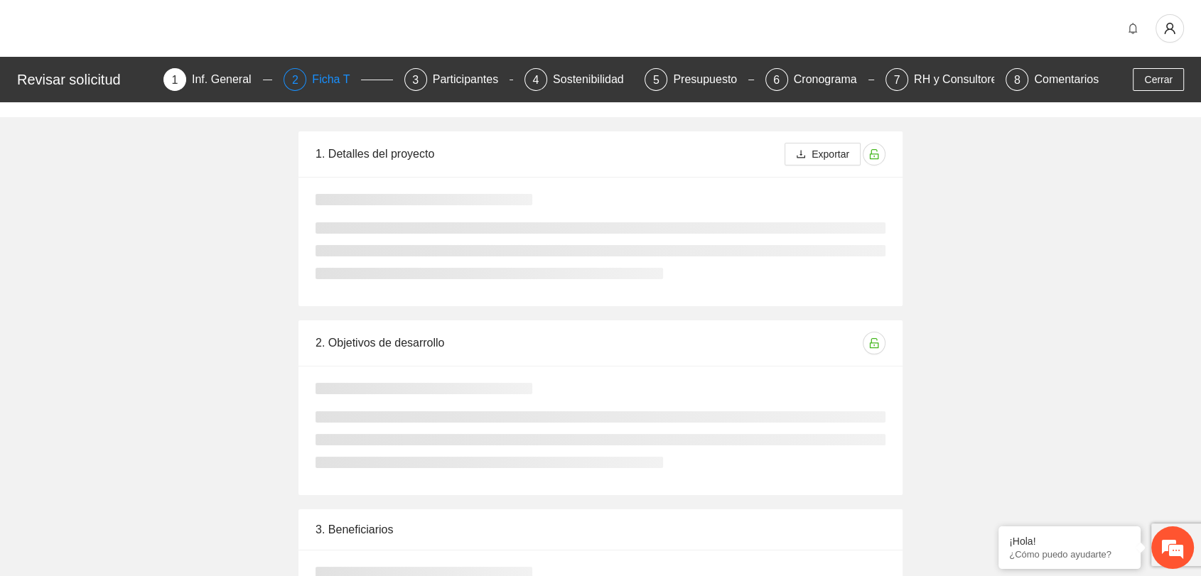
click at [314, 79] on div "Ficha T" at bounding box center [336, 79] width 49 height 23
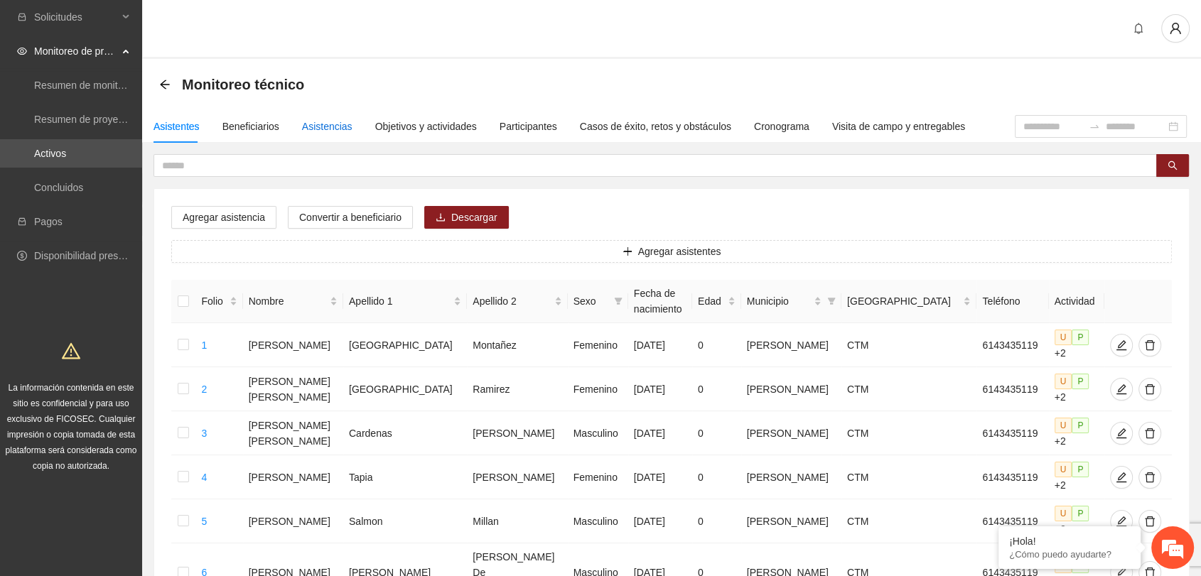
click at [326, 126] on div "Asistencias" at bounding box center [327, 127] width 50 height 16
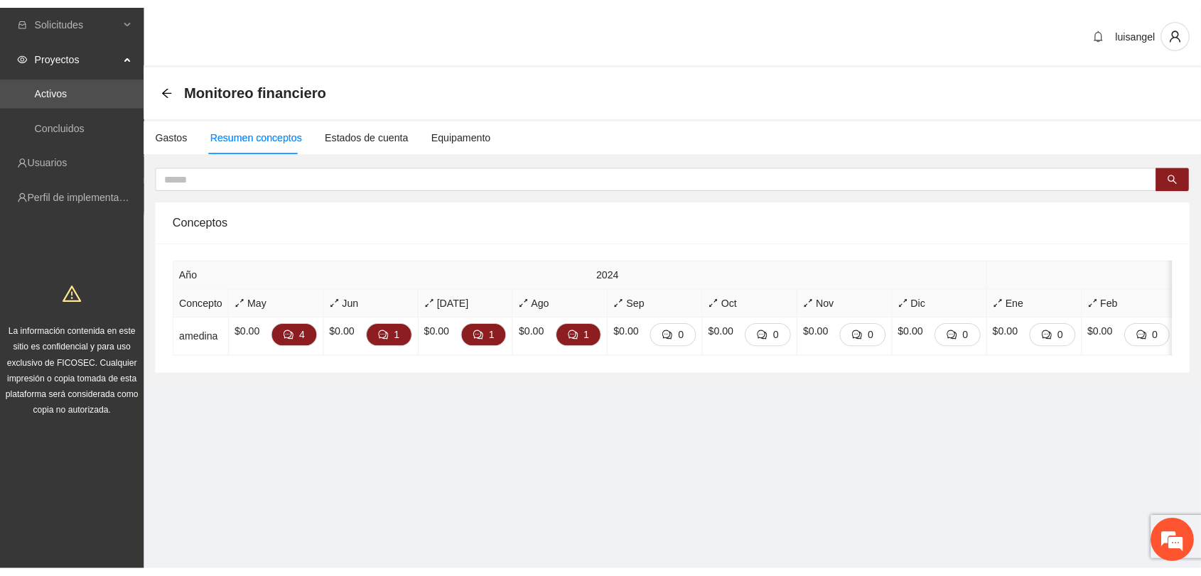
scroll to position [458, 0]
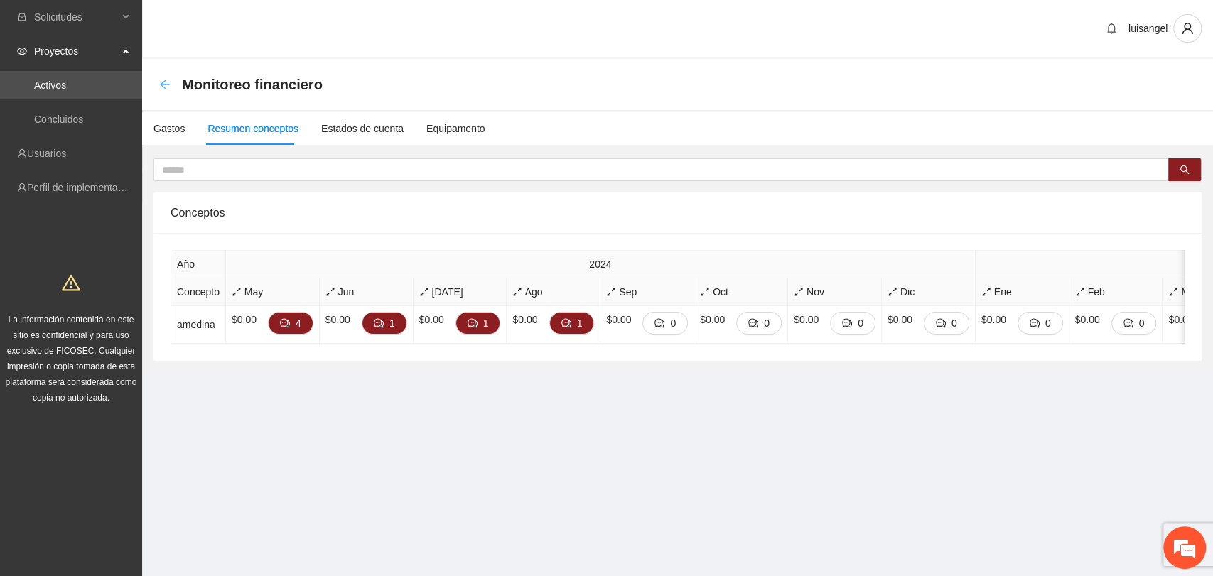
click at [163, 85] on icon "arrow-left" at bounding box center [164, 84] width 9 height 9
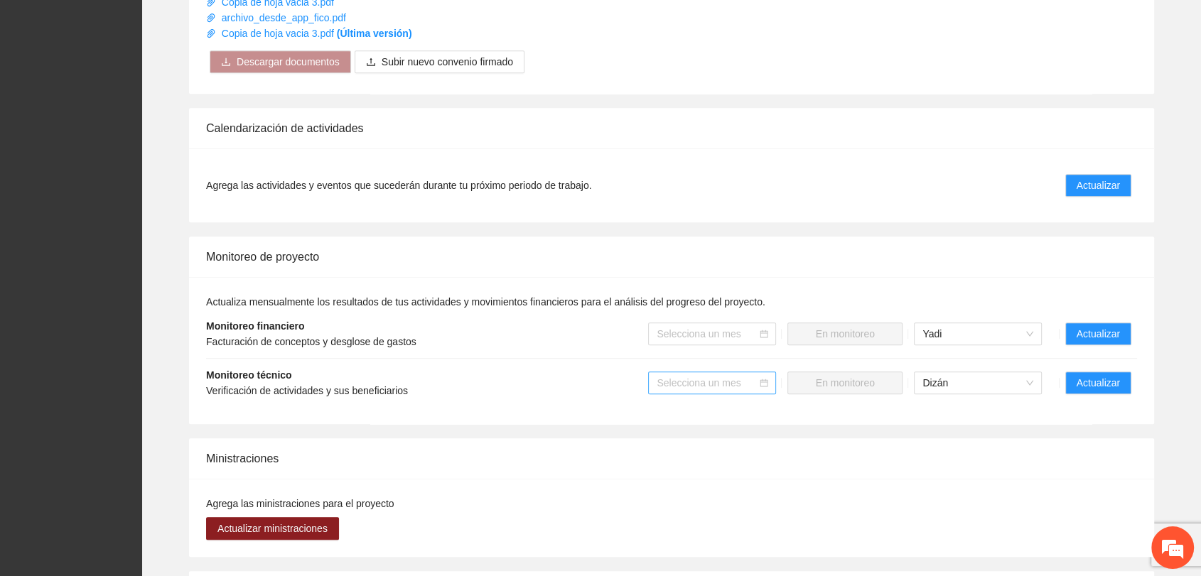
scroll to position [789, 0]
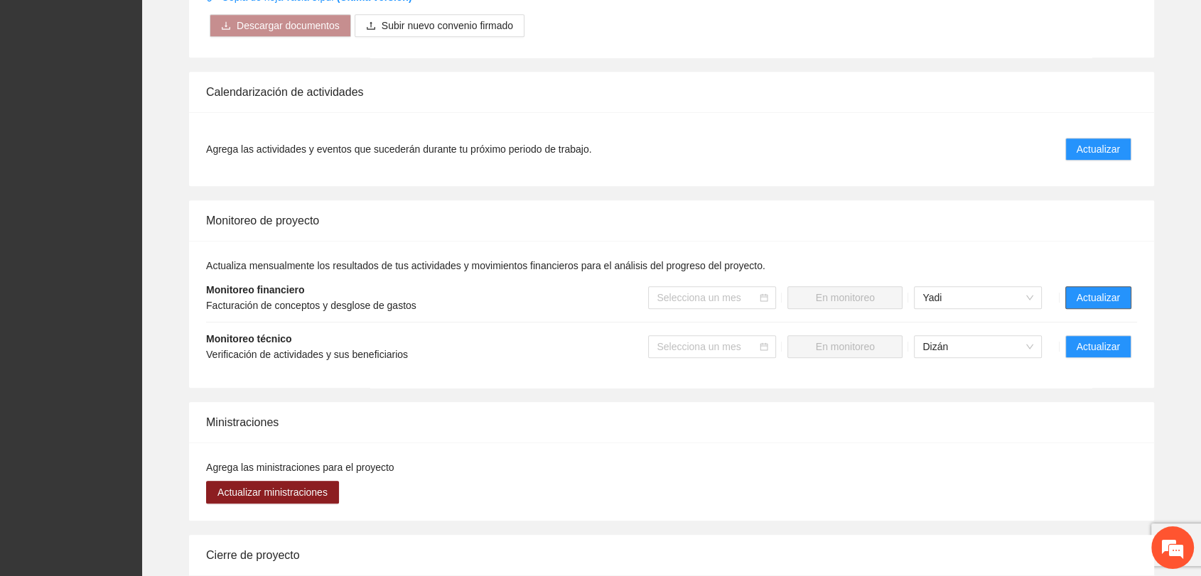
click at [1122, 293] on button "Actualizar" at bounding box center [1098, 297] width 66 height 23
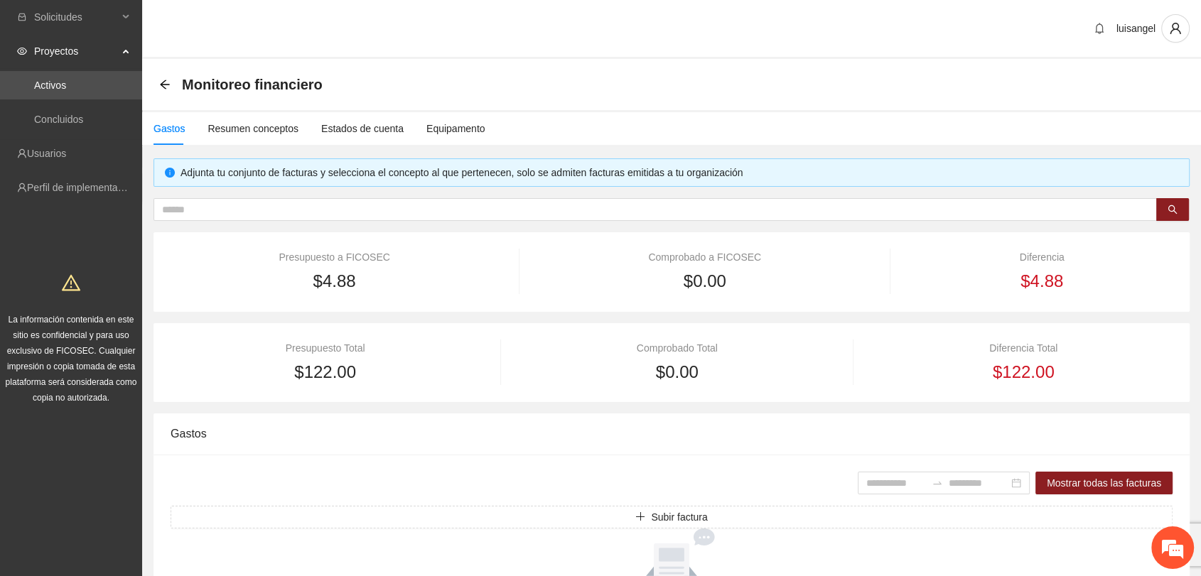
click at [523, 107] on div "Monitoreo financiero" at bounding box center [671, 84] width 1059 height 51
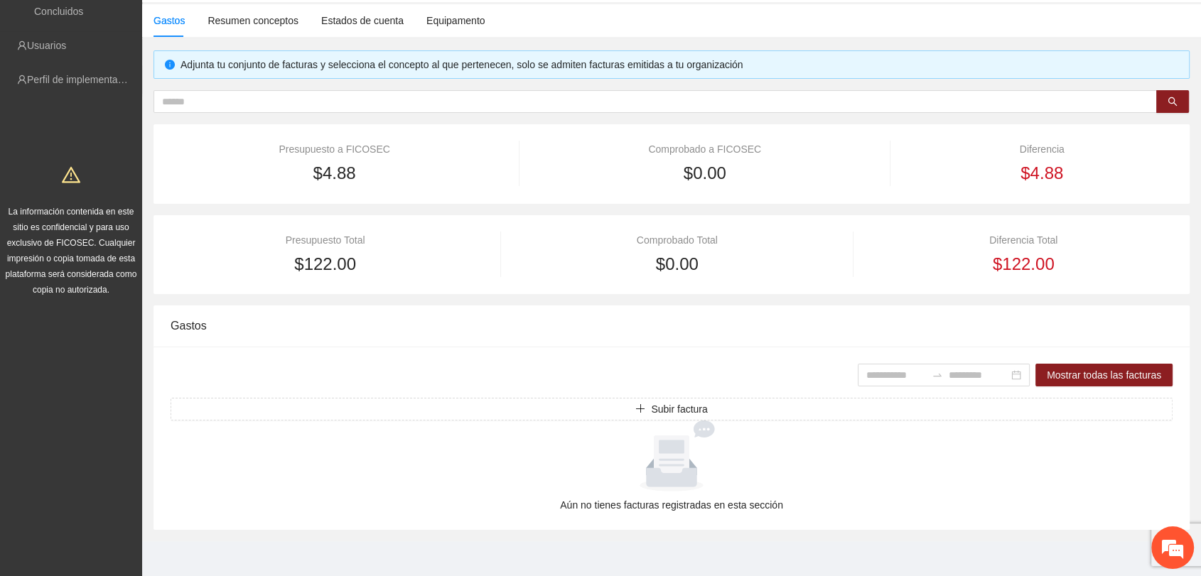
scroll to position [112, 0]
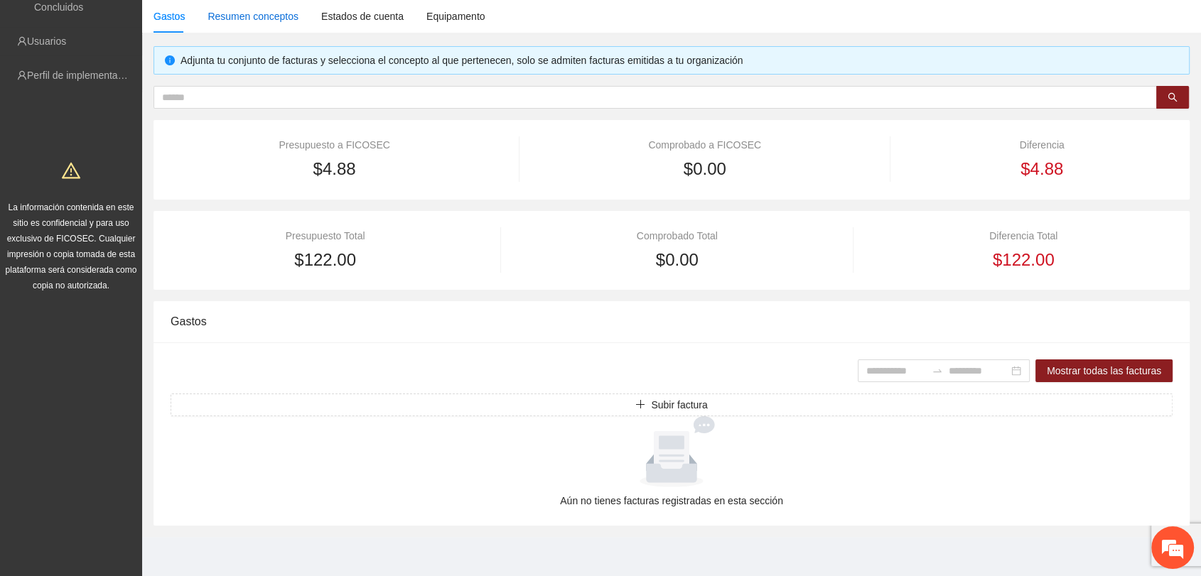
click at [239, 12] on div "Resumen conceptos" at bounding box center [252, 17] width 91 height 16
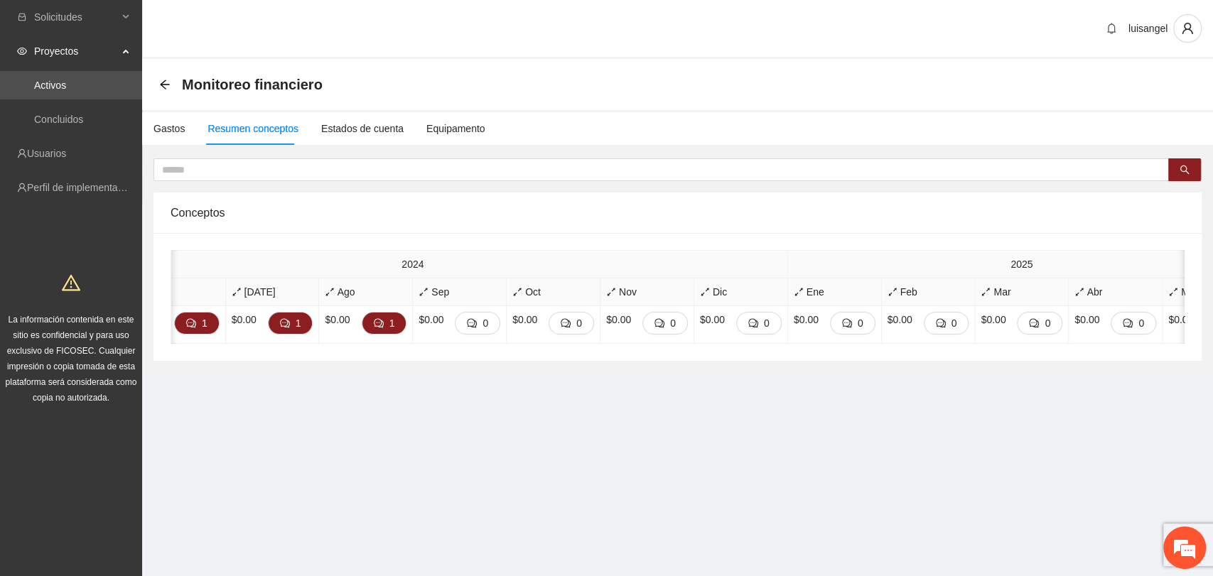
scroll to position [0, 273]
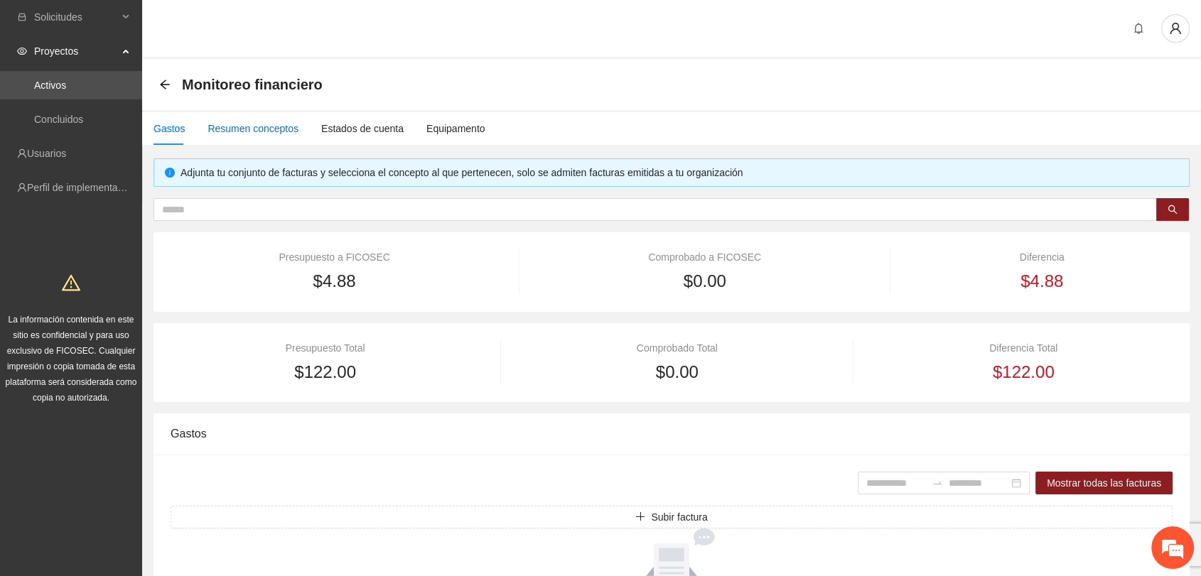
click at [252, 121] on div "Resumen conceptos" at bounding box center [252, 129] width 91 height 16
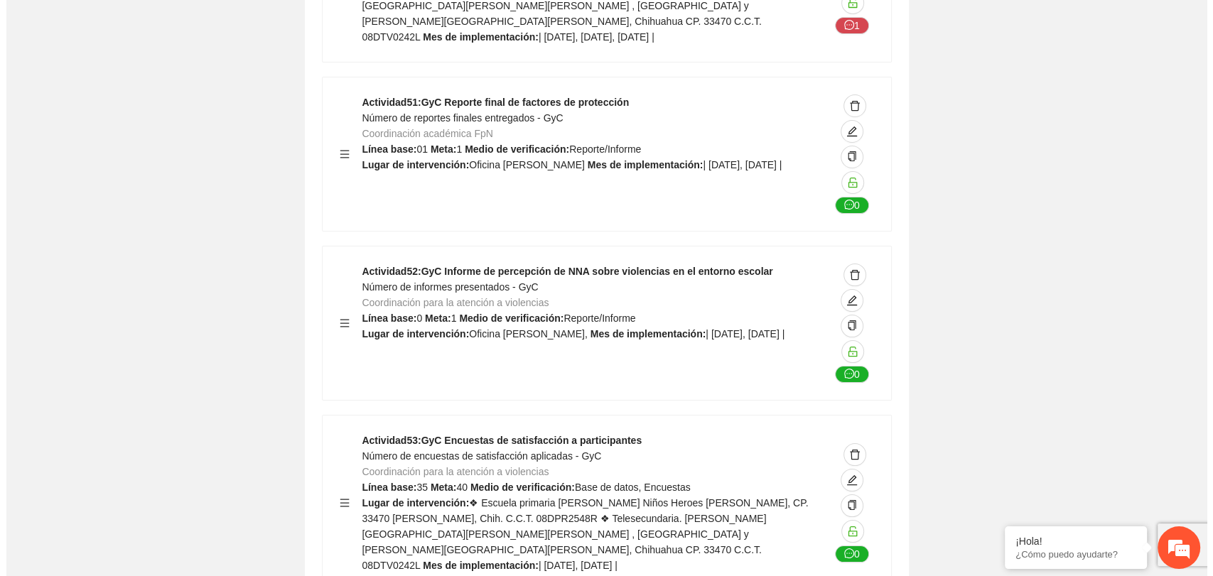
scroll to position [32496, 0]
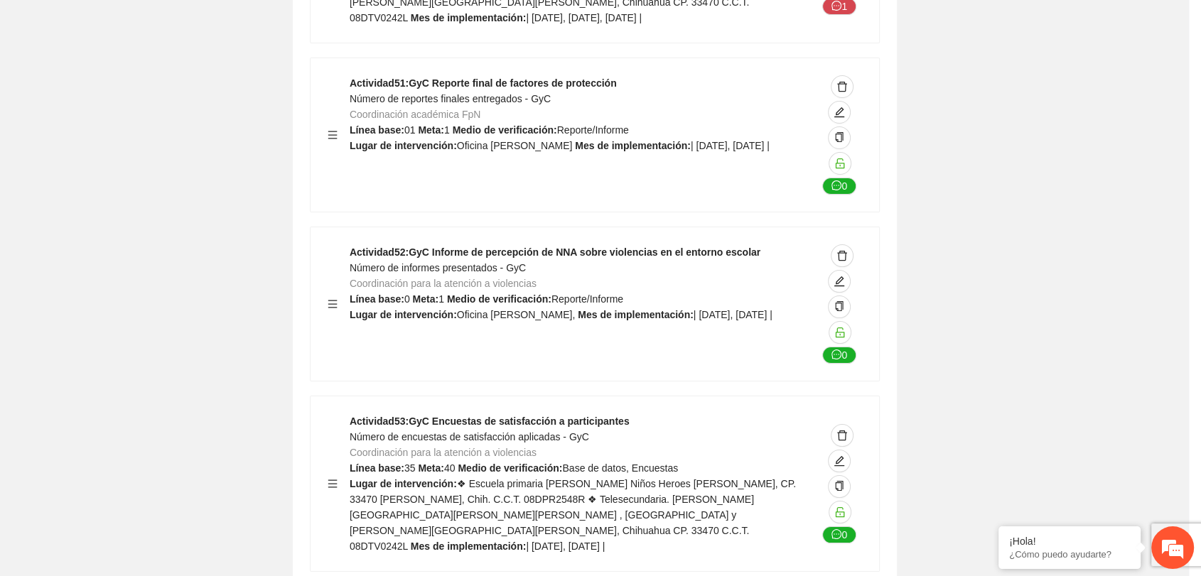
type textarea "**********"
type input "**********"
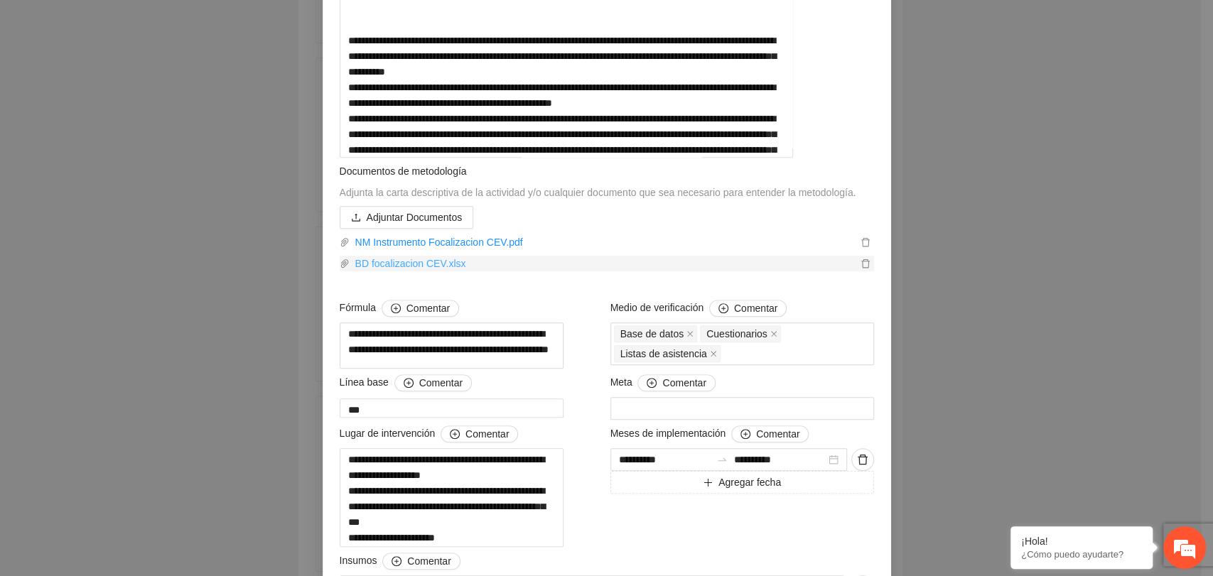
scroll to position [394, 0]
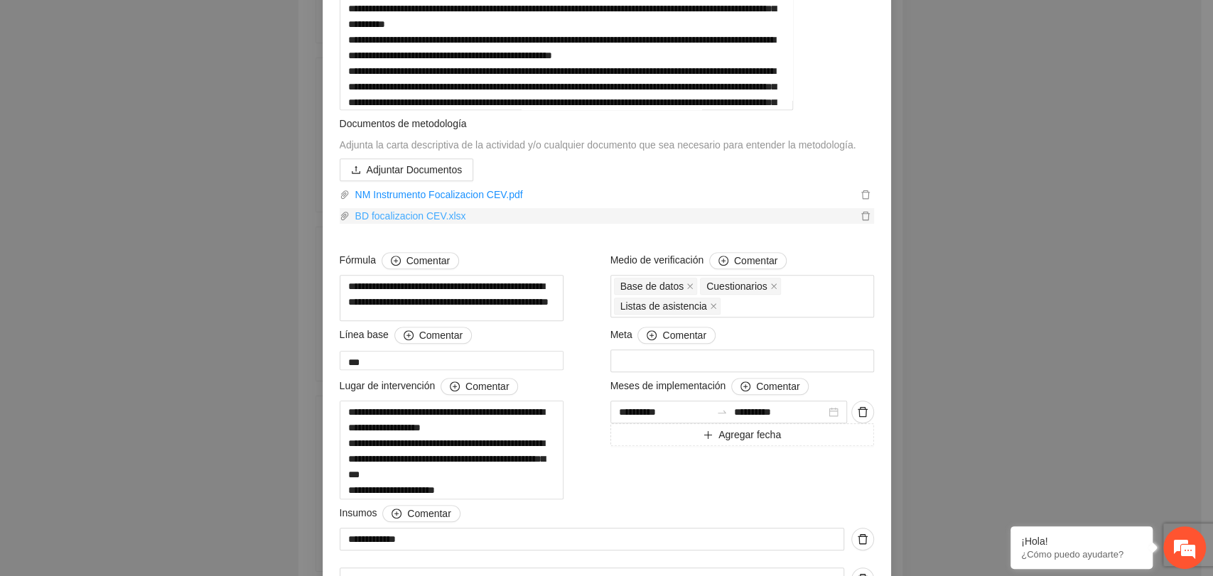
click at [396, 224] on link "BD focalizacion CEV.xlsx" at bounding box center [603, 216] width 507 height 16
click at [583, 153] on div "**********" at bounding box center [606, 267] width 541 height 1068
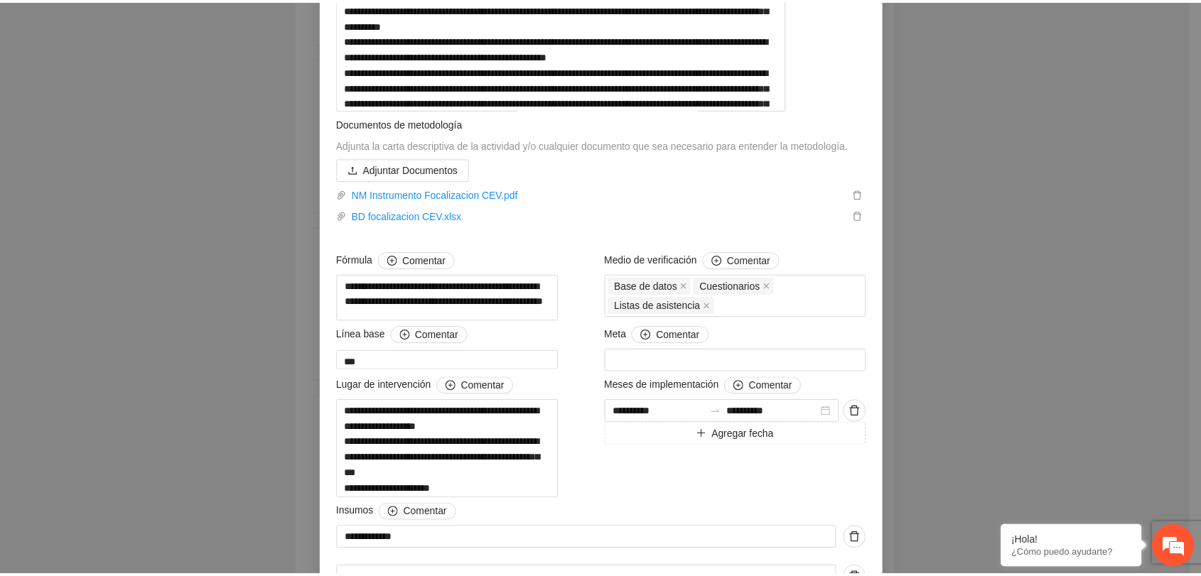
scroll to position [0, 0]
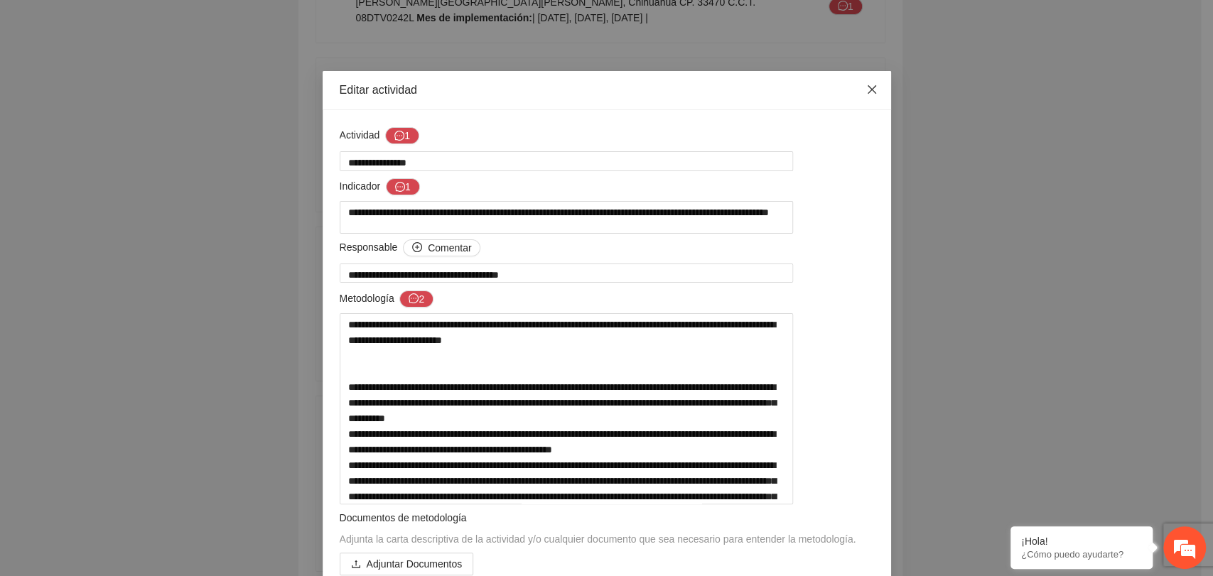
click at [866, 92] on icon "close" at bounding box center [871, 89] width 11 height 11
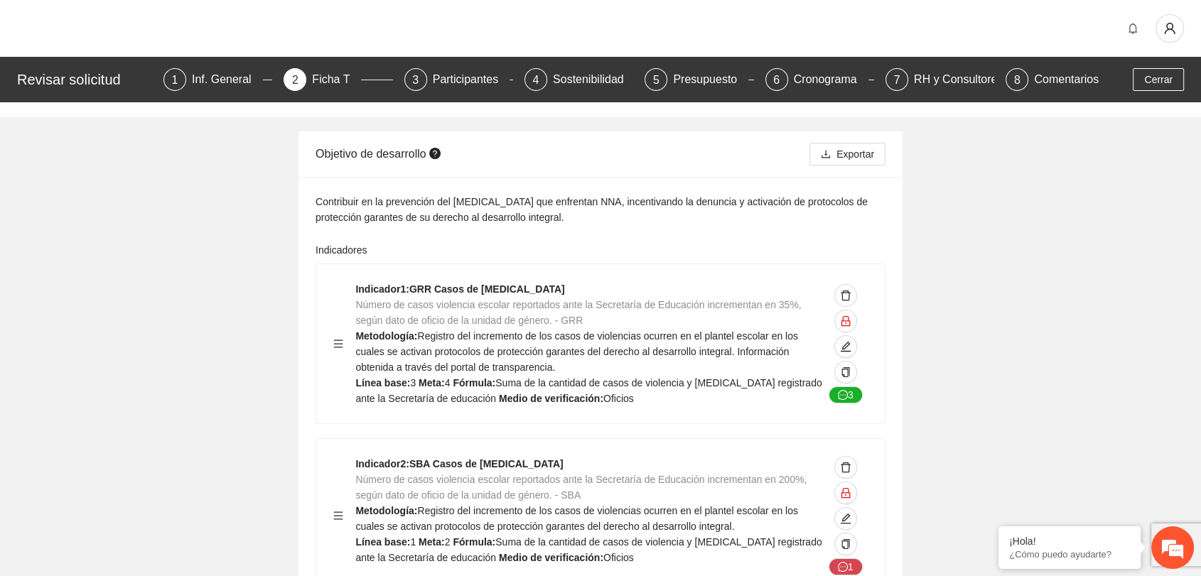
drag, startPoint x: 1074, startPoint y: 195, endPoint x: 887, endPoint y: 107, distance: 207.2
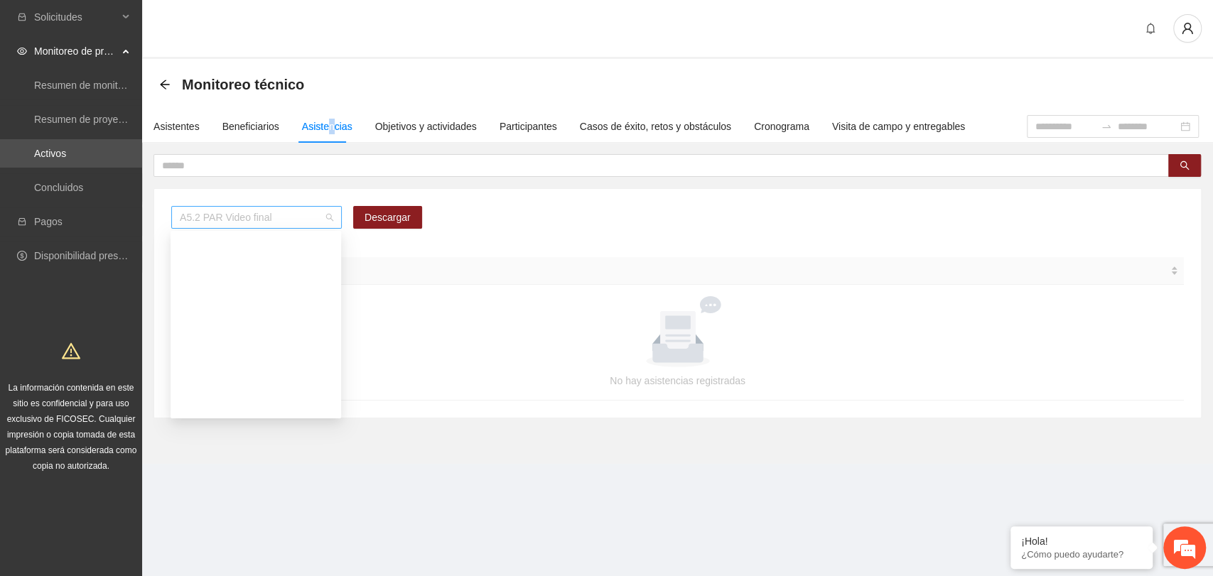
drag, startPoint x: 290, startPoint y: 208, endPoint x: 284, endPoint y: 226, distance: 18.7
click at [288, 210] on span "A5.2 PAR Video final" at bounding box center [256, 217] width 153 height 21
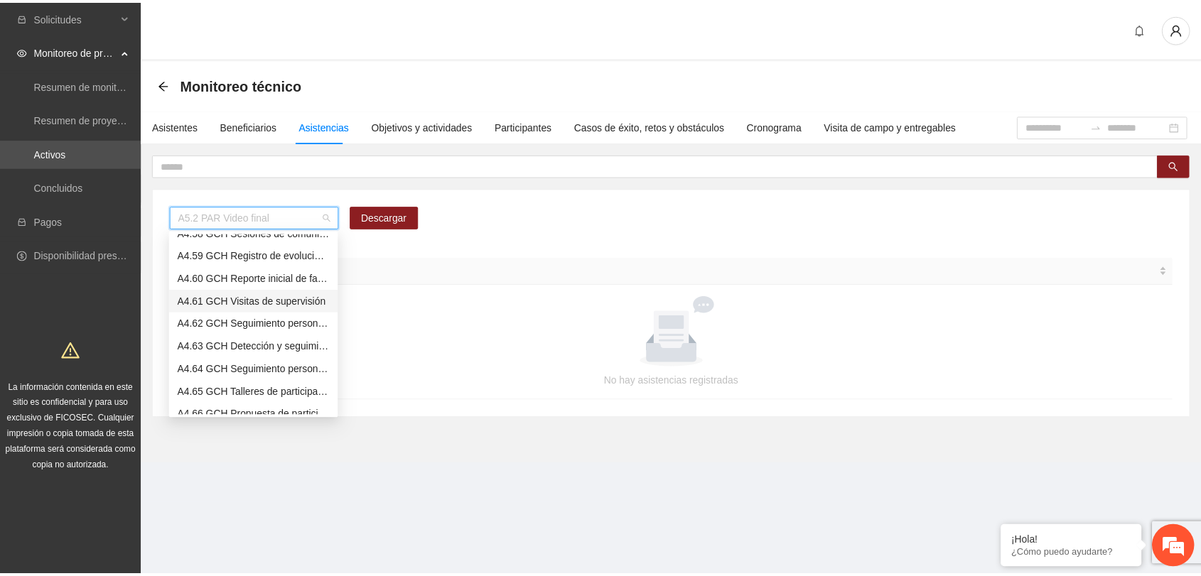
scroll to position [2593, 0]
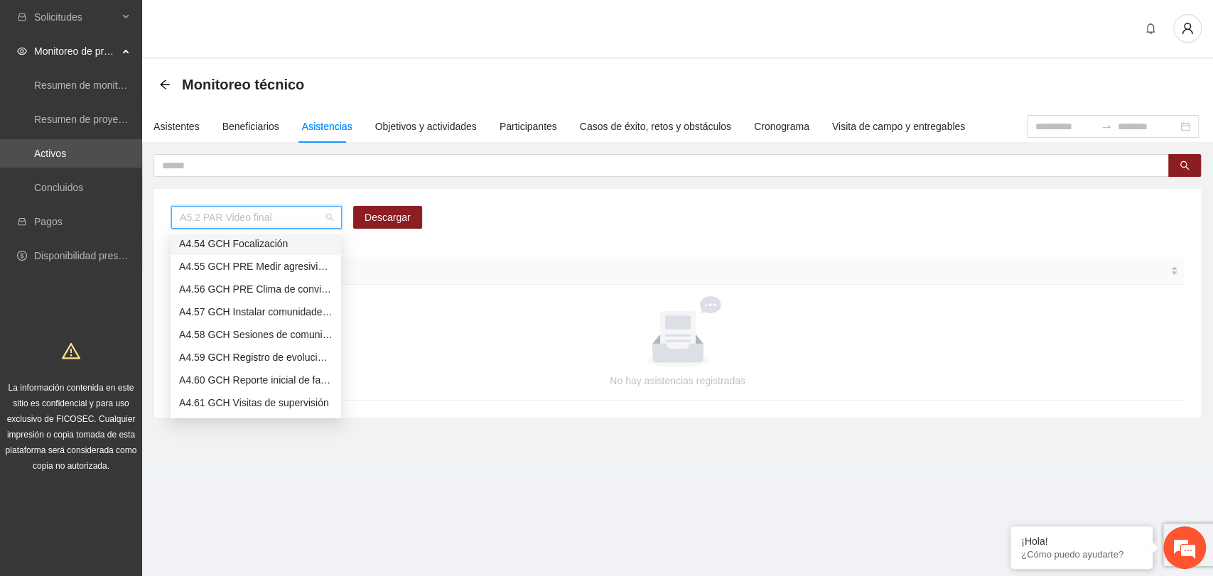
click at [223, 240] on div "A4.54 GCH Focalización" at bounding box center [255, 244] width 153 height 16
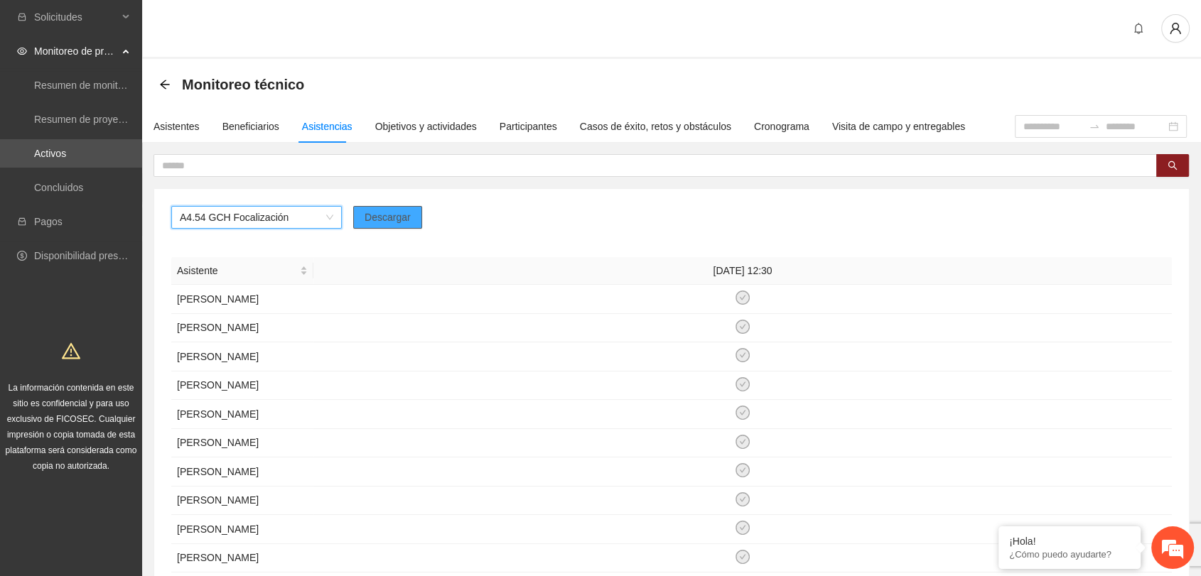
click at [398, 219] on span "Descargar" at bounding box center [387, 218] width 46 height 16
click at [455, 222] on div "A4.54 GCH Focalización Descargar" at bounding box center [671, 223] width 1000 height 34
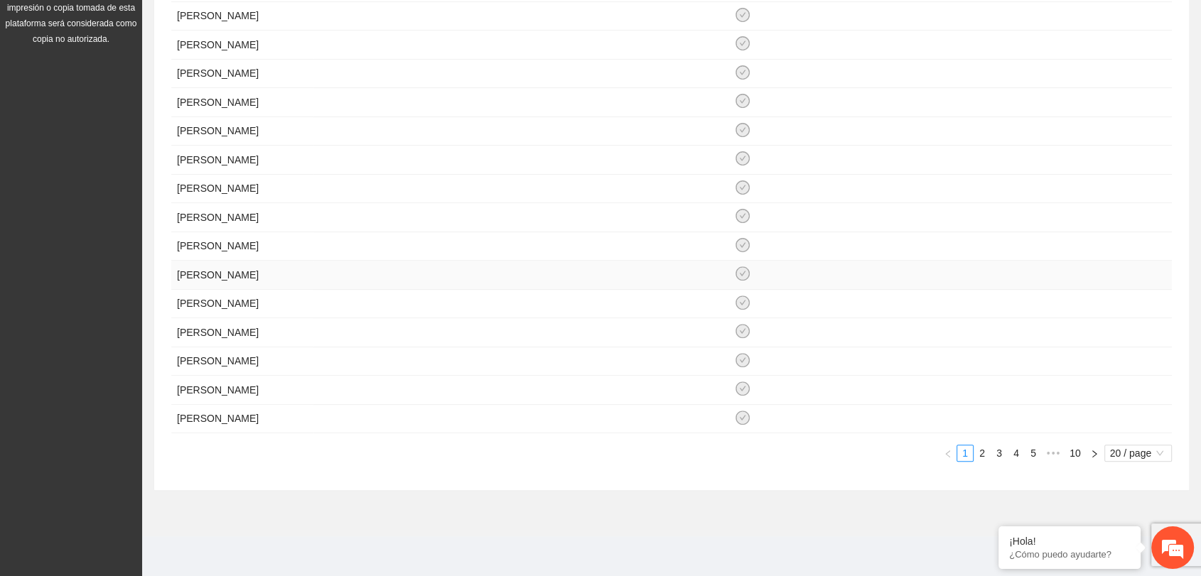
scroll to position [0, 0]
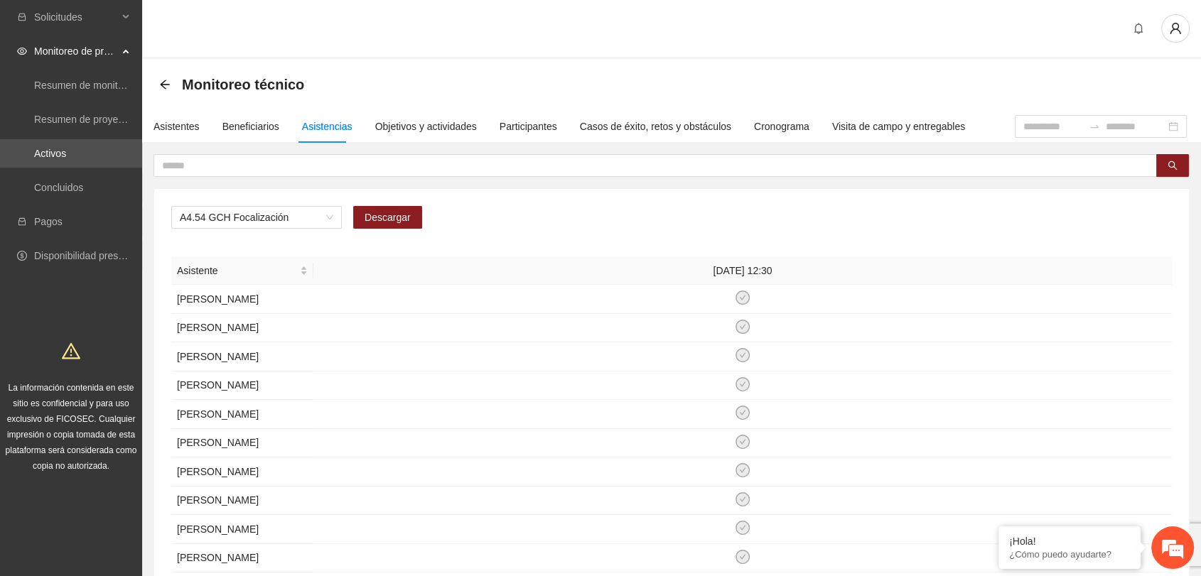
click at [563, 217] on div "A4.54 GCH Focalización Descargar" at bounding box center [671, 223] width 1000 height 34
click at [932, 259] on th "25/08/2025 12:30" at bounding box center [742, 271] width 858 height 28
click at [886, 214] on div "A4.54 GCH Focalización Descargar" at bounding box center [671, 223] width 1000 height 34
click at [258, 219] on span "A4.54 GCH Focalización" at bounding box center [256, 217] width 153 height 21
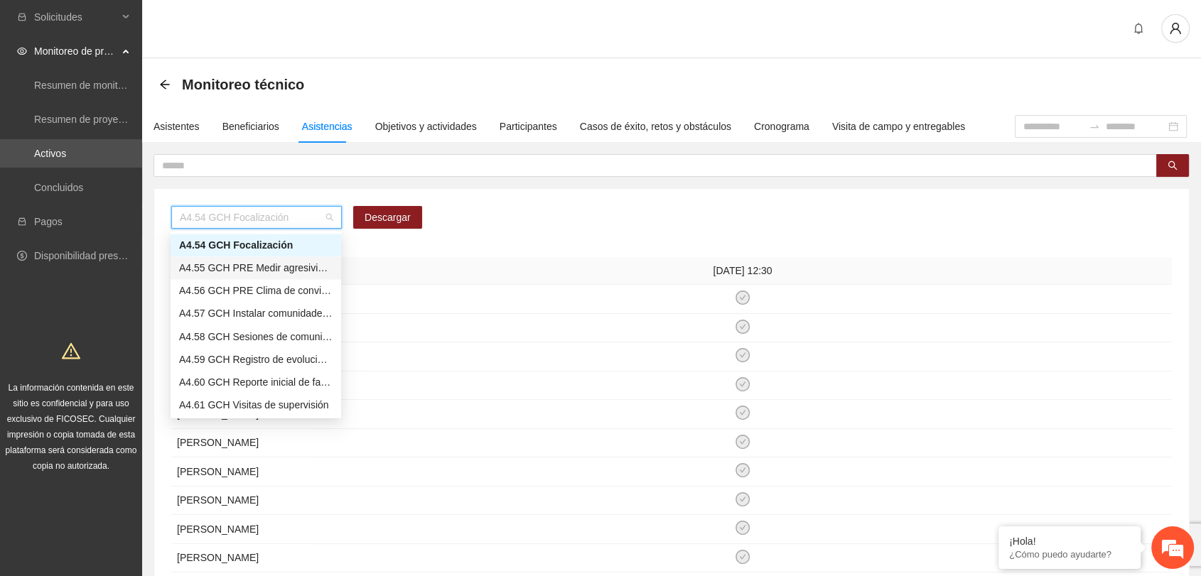
click at [284, 261] on div "A4.55 GCH PRE Medir agresividad - MERCI" at bounding box center [255, 268] width 153 height 16
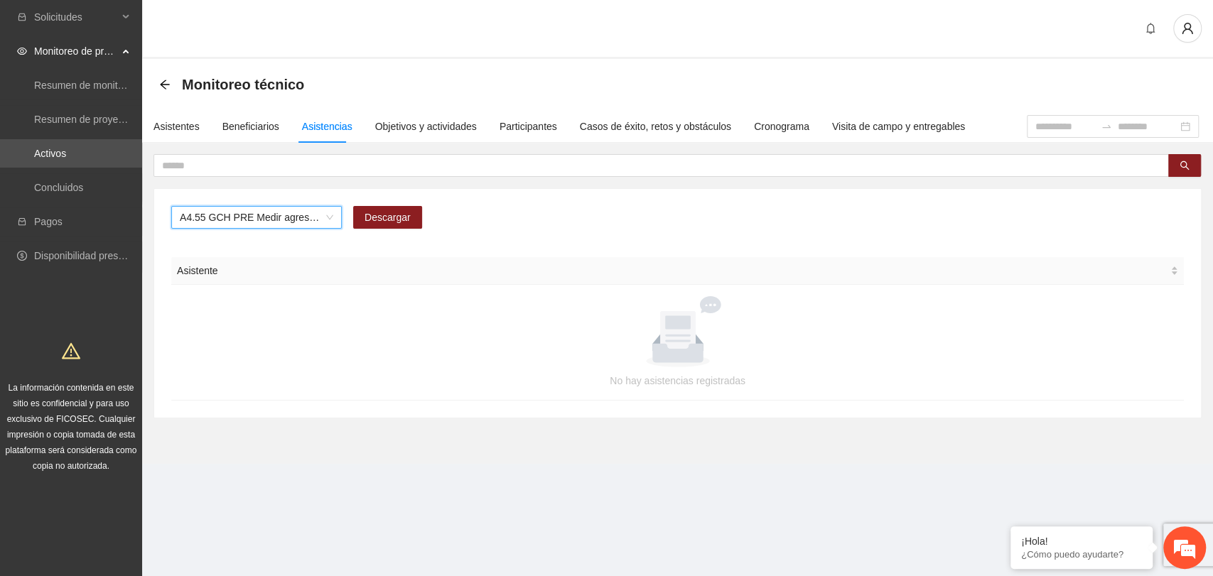
click at [264, 217] on span "A4.55 GCH PRE Medir agresividad - MERCI" at bounding box center [256, 217] width 153 height 21
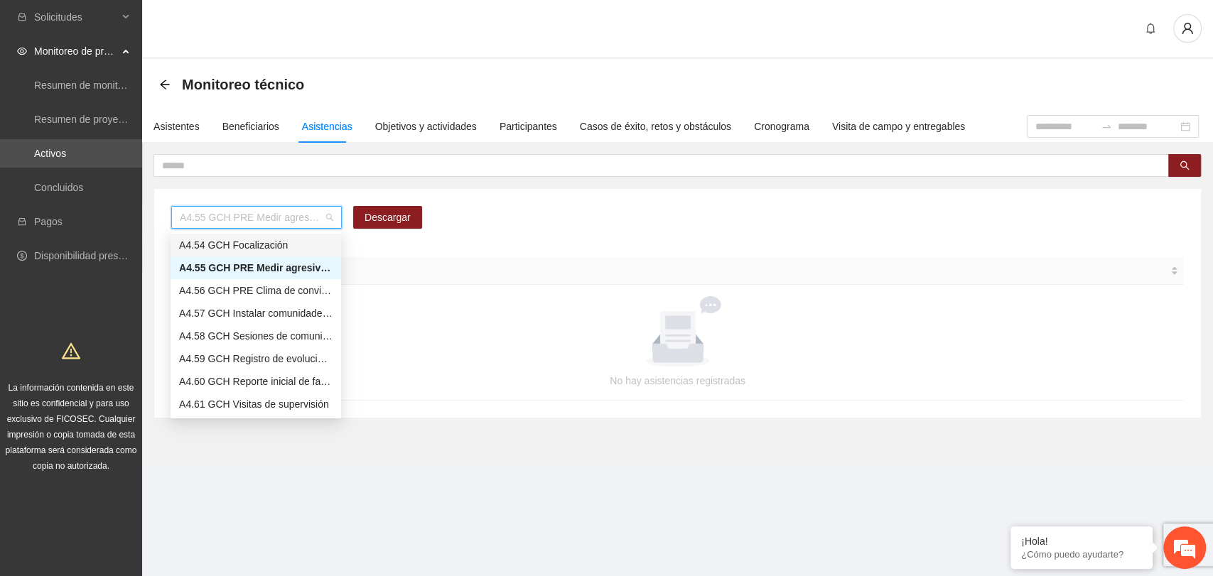
click at [250, 244] on div "A4.54 GCH Focalización" at bounding box center [255, 245] width 153 height 16
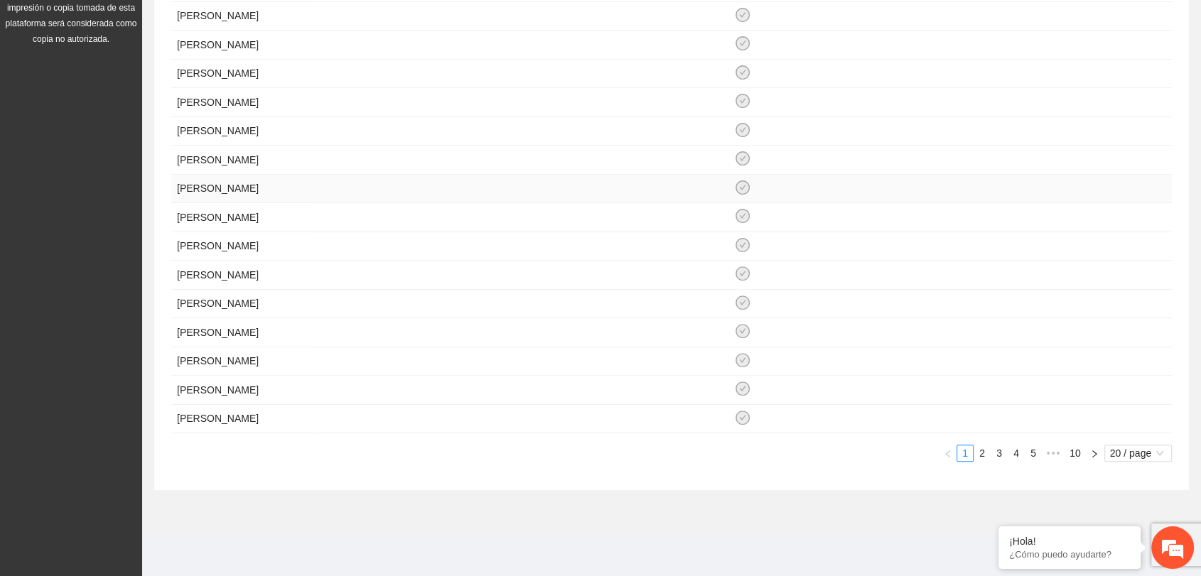
scroll to position [571, 0]
click at [739, 354] on icon "check-circle" at bounding box center [743, 360] width 12 height 12
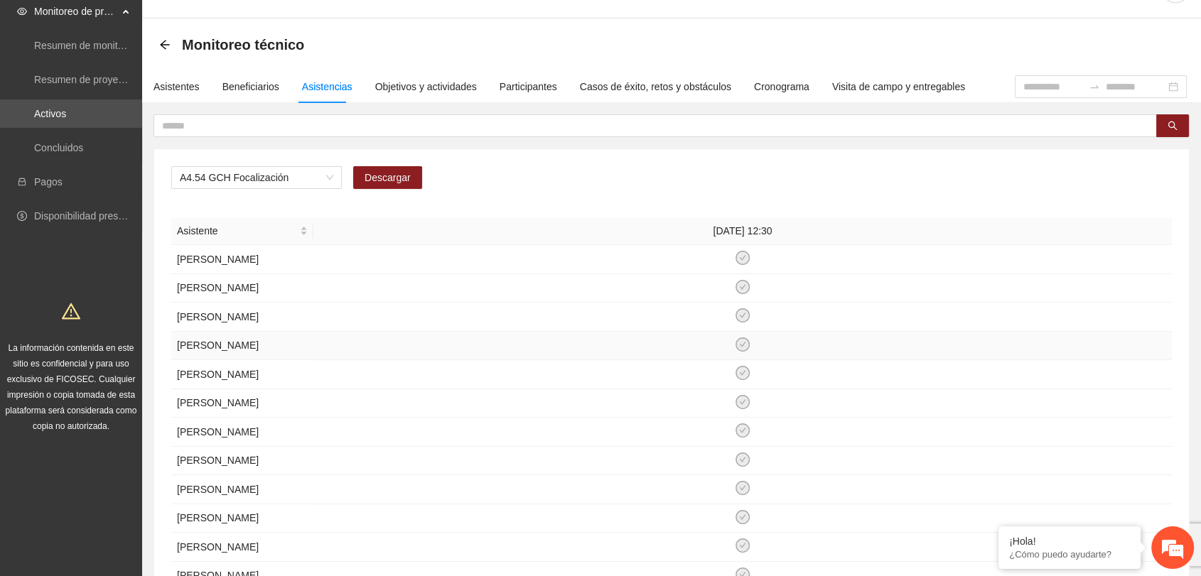
scroll to position [0, 0]
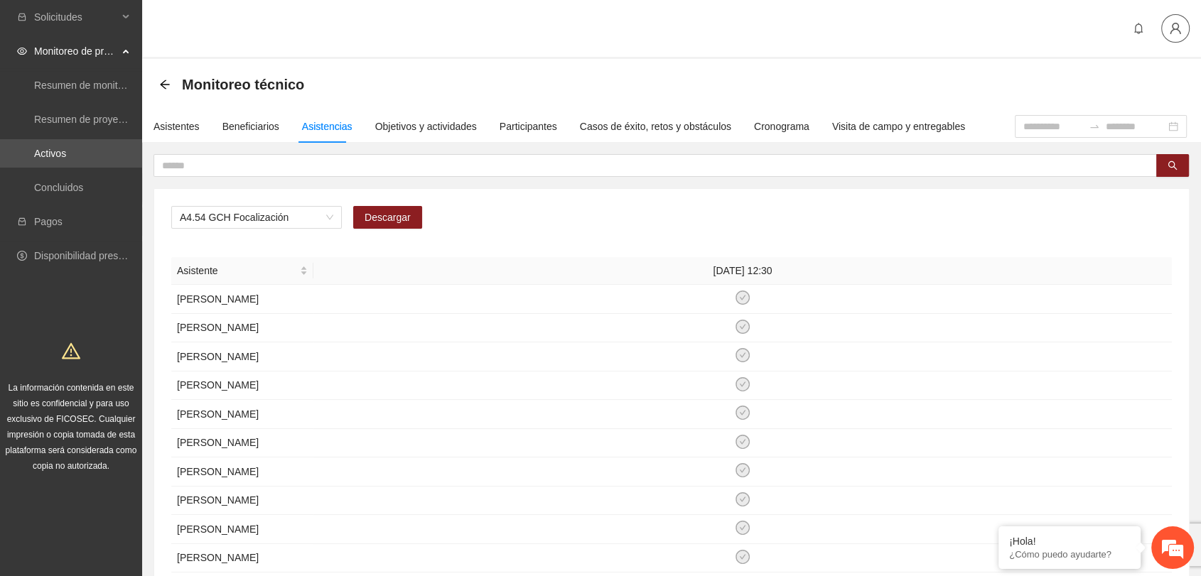
click at [1167, 29] on span "user" at bounding box center [1175, 28] width 27 height 13
drag, startPoint x: 864, startPoint y: 32, endPoint x: 844, endPoint y: 29, distance: 20.1
click at [863, 31] on div at bounding box center [671, 29] width 1059 height 59
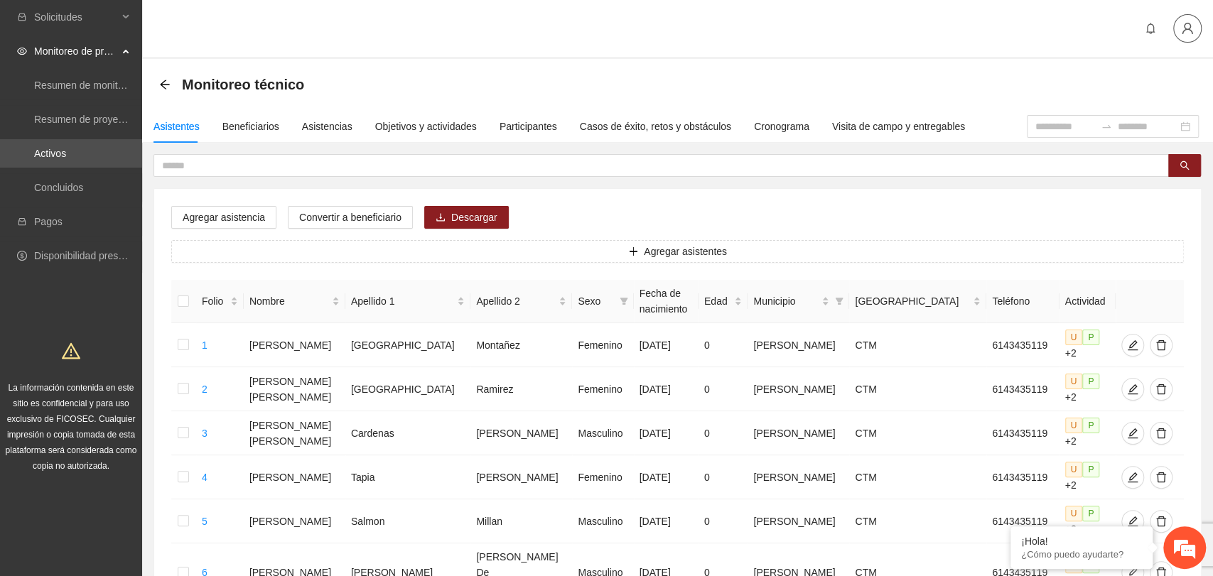
click at [1181, 31] on icon "user" at bounding box center [1187, 28] width 13 height 13
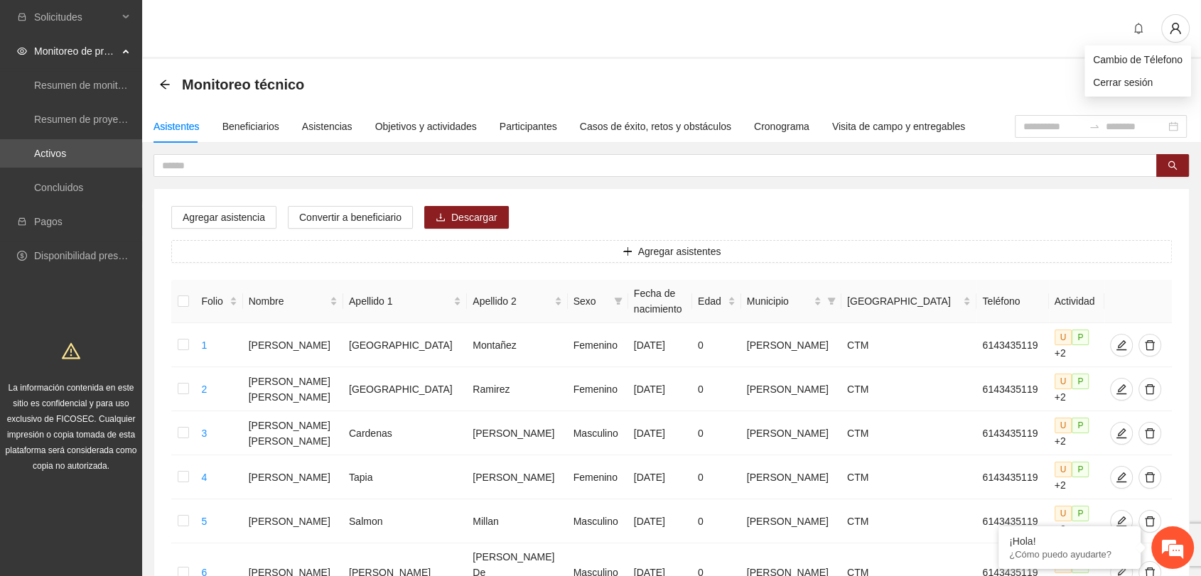
drag, startPoint x: 945, startPoint y: 36, endPoint x: 886, endPoint y: 35, distance: 59.0
click at [944, 36] on div at bounding box center [671, 29] width 1059 height 59
drag, startPoint x: 339, startPoint y: 120, endPoint x: 315, endPoint y: 66, distance: 59.2
click at [338, 119] on div "Asistencias" at bounding box center [327, 127] width 50 height 16
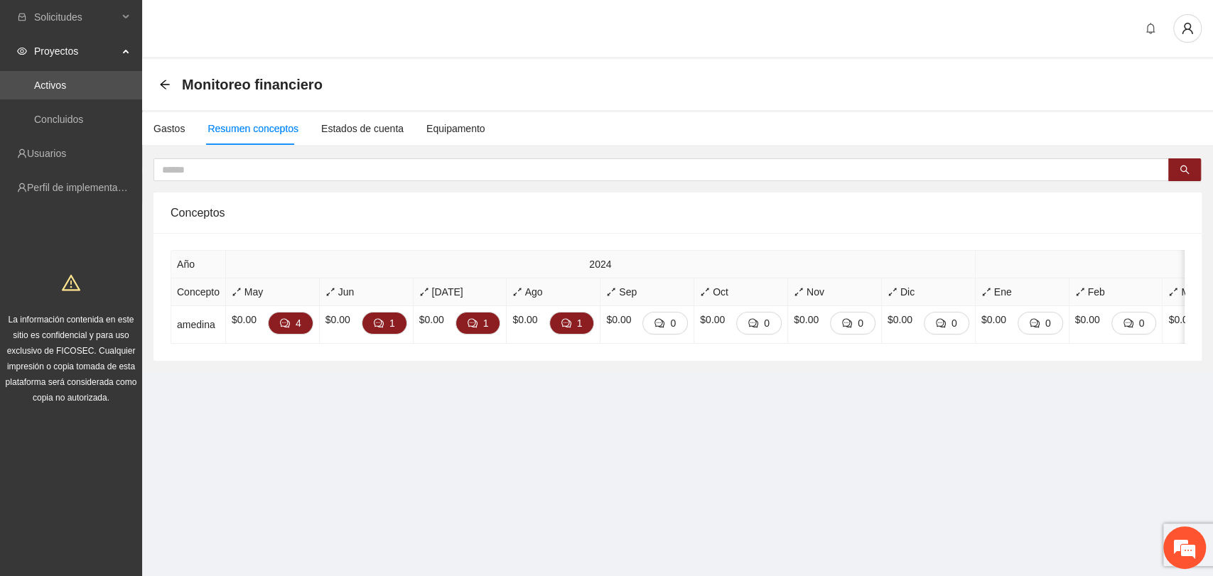
drag, startPoint x: 561, startPoint y: 468, endPoint x: 468, endPoint y: 426, distance: 102.4
click at [531, 454] on section "Solicitudes Proyectos Activos Concluidos Usuarios Perfil de implementadora La i…" at bounding box center [606, 288] width 1213 height 576
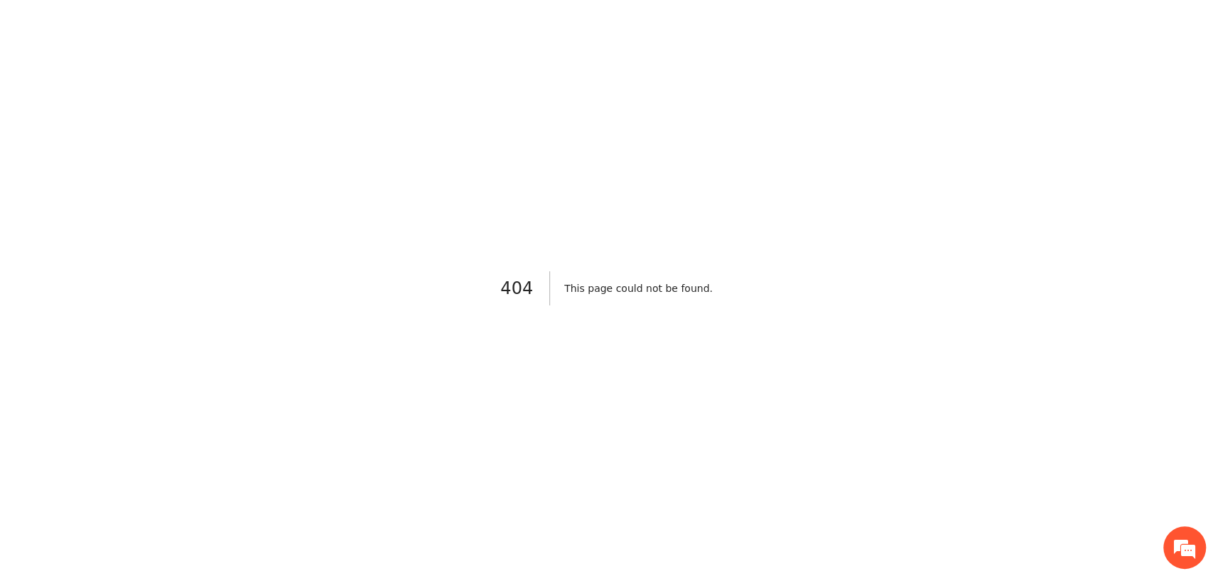
drag, startPoint x: 211, startPoint y: 285, endPoint x: 256, endPoint y: 311, distance: 51.9
click at [215, 291] on div "404 This page could not be found ." at bounding box center [606, 288] width 1213 height 576
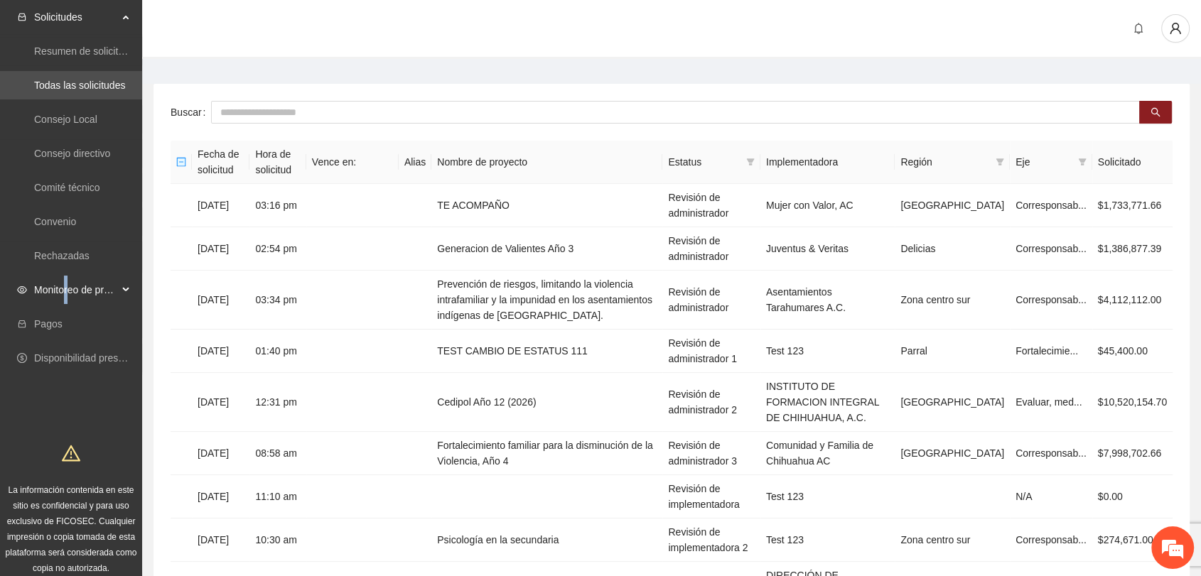
click at [68, 296] on span "Monitoreo de proyectos" at bounding box center [76, 290] width 84 height 28
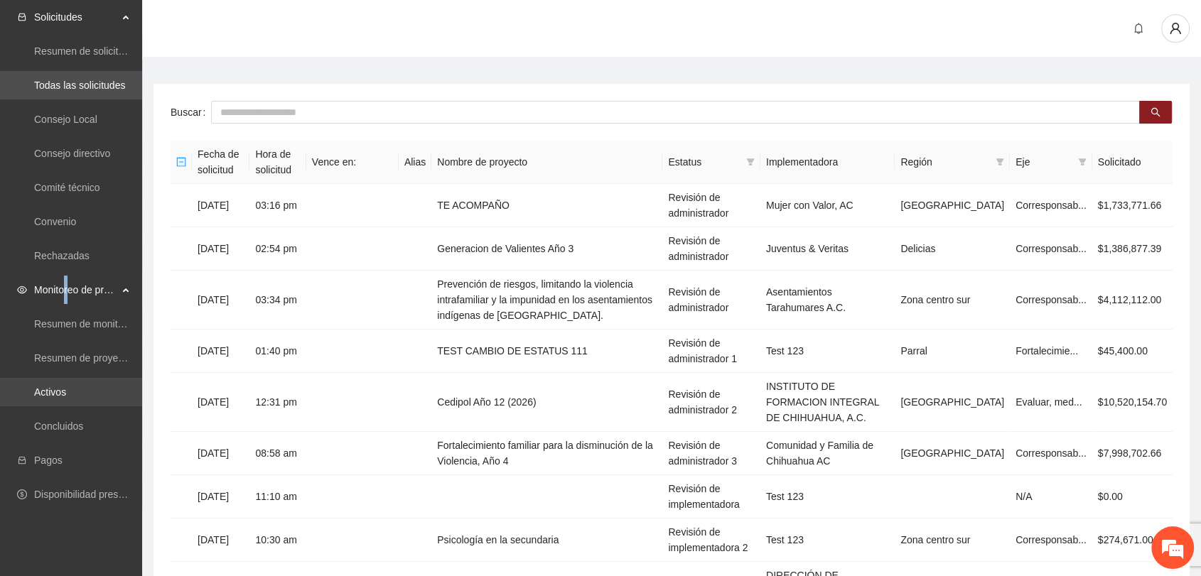
click at [66, 395] on link "Activos" at bounding box center [50, 392] width 32 height 11
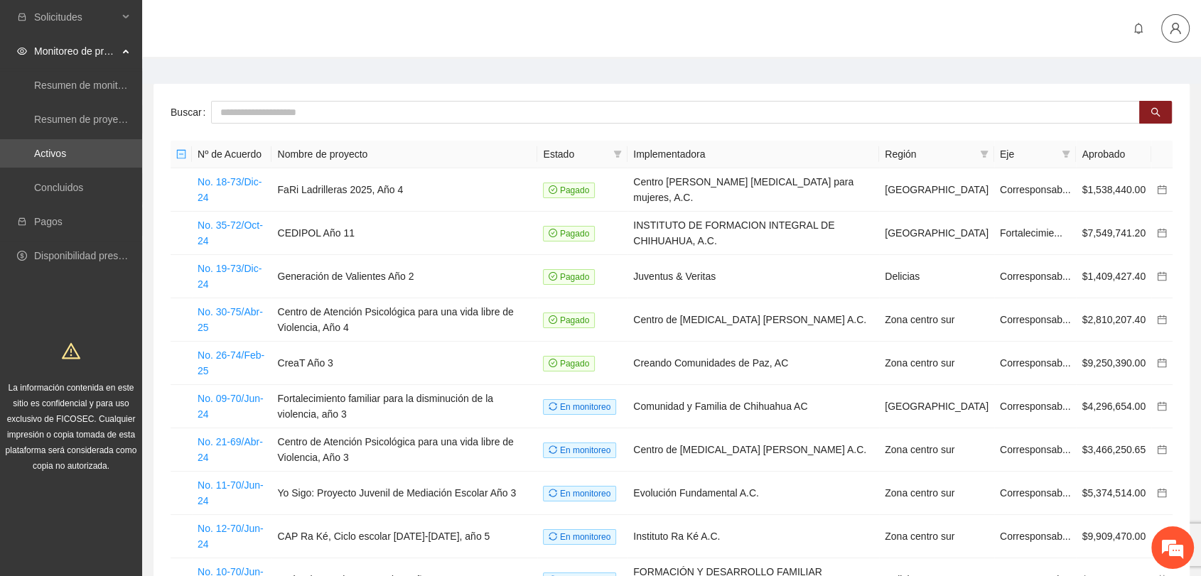
click at [1182, 24] on span "user" at bounding box center [1175, 28] width 27 height 13
click at [549, 24] on div at bounding box center [671, 29] width 1059 height 59
click at [315, 99] on div "Buscar Nº de Acuerdo Nombre de proyecto Estado Implementadora Región Eje Aproba…" at bounding box center [671, 371] width 1036 height 575
click at [322, 112] on input "text" at bounding box center [675, 112] width 929 height 23
click at [259, 57] on div at bounding box center [671, 29] width 1059 height 59
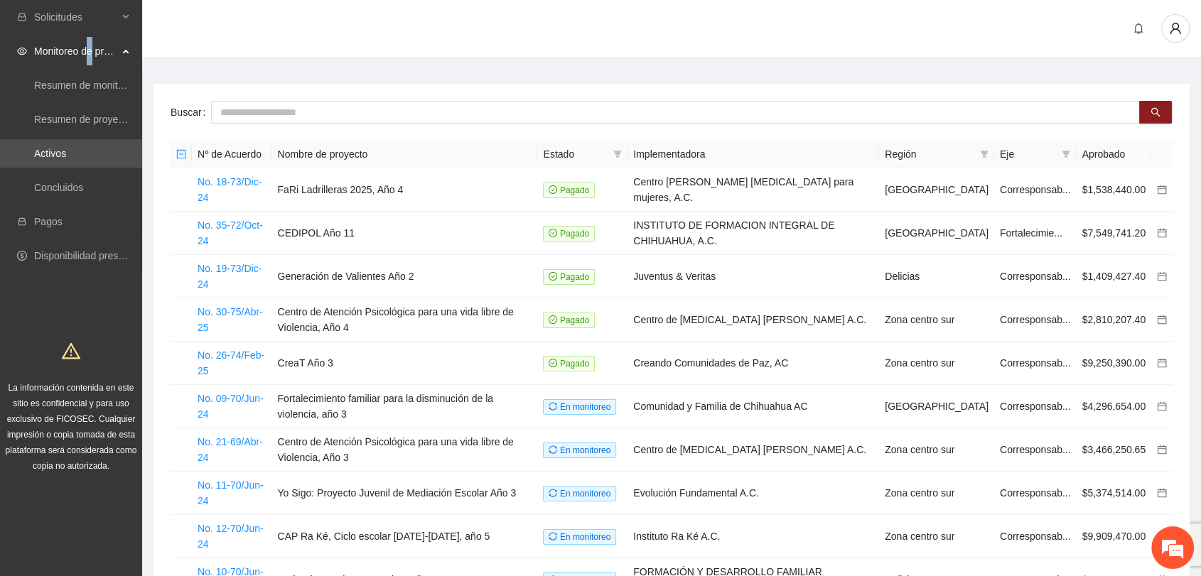
click at [93, 50] on span "Monitoreo de proyectos" at bounding box center [76, 51] width 84 height 28
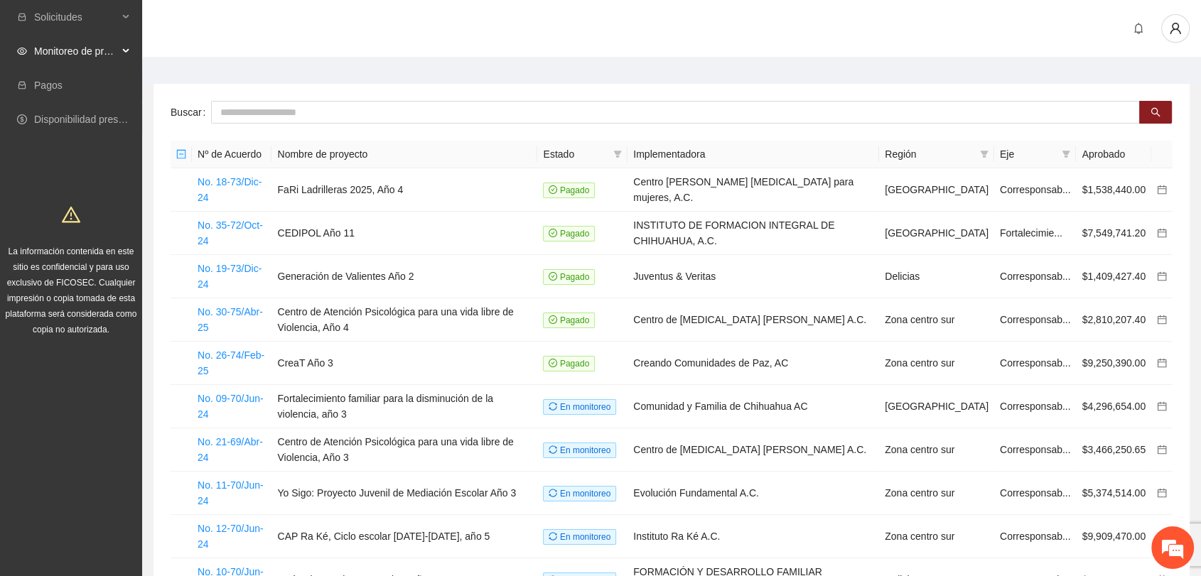
click at [167, 46] on div at bounding box center [671, 29] width 1059 height 59
drag, startPoint x: 1175, startPoint y: 18, endPoint x: 1168, endPoint y: 36, distance: 19.1
click at [1174, 18] on button "button" at bounding box center [1175, 28] width 28 height 28
click at [1117, 81] on span "Cerrar sesión" at bounding box center [1138, 83] width 90 height 16
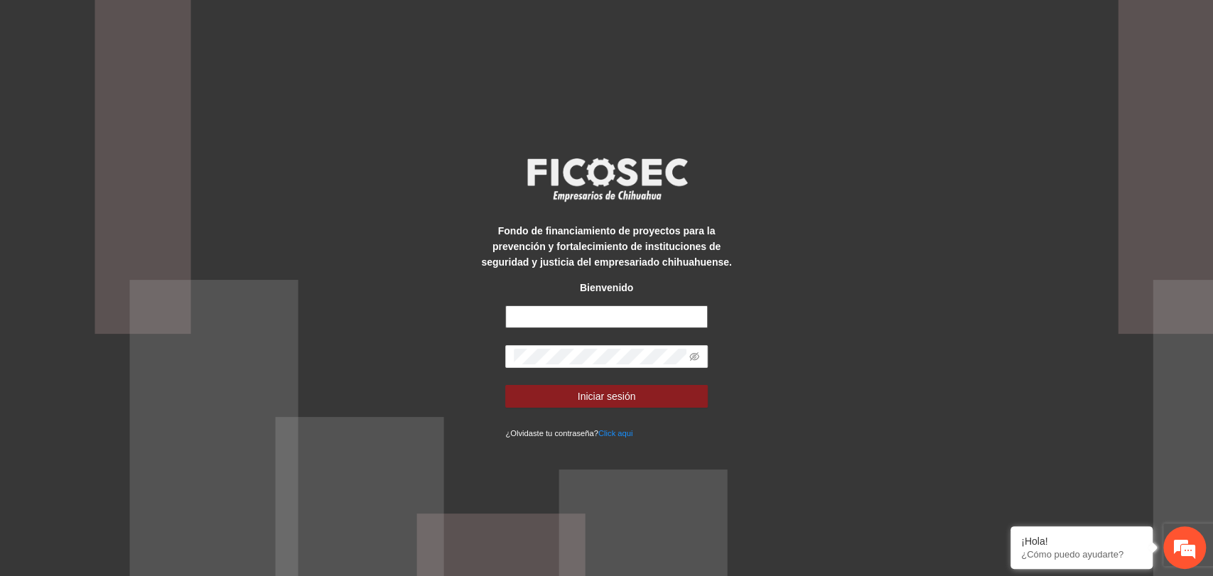
click at [614, 306] on input "text" at bounding box center [606, 317] width 202 height 23
type input "**********"
click at [1182, 558] on em at bounding box center [1184, 548] width 38 height 38
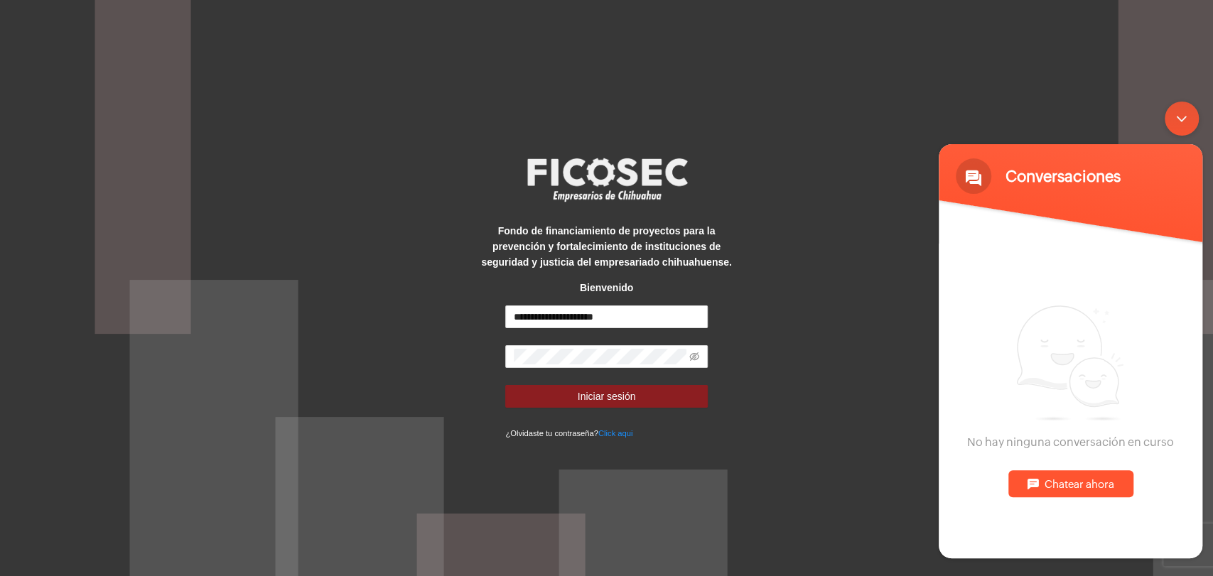
click at [1054, 491] on div "Chatear ahora" at bounding box center [1070, 483] width 125 height 27
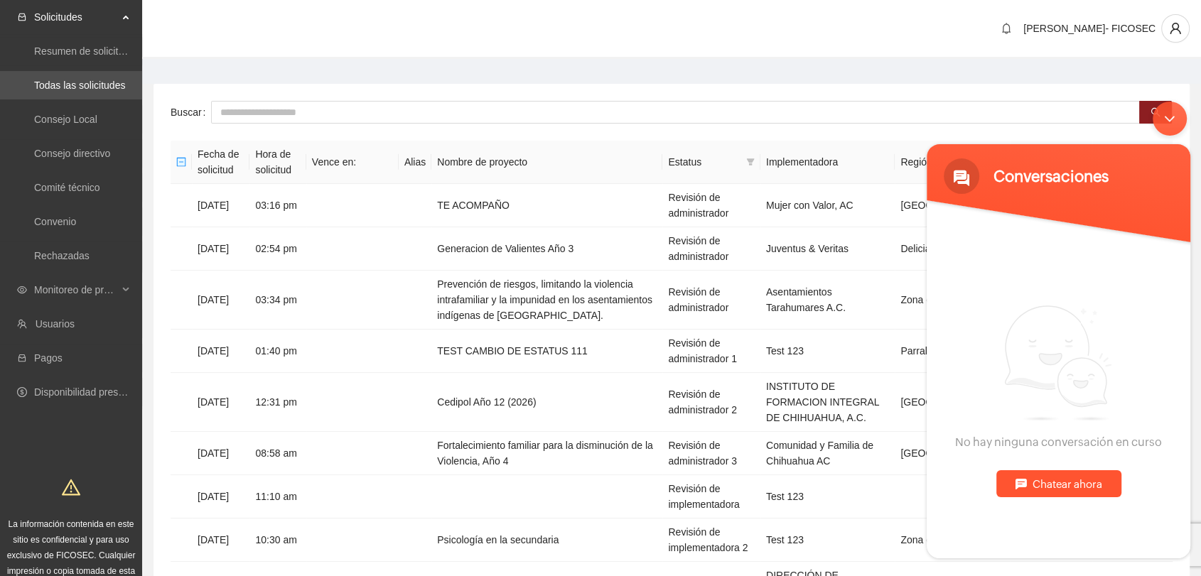
drag, startPoint x: 485, startPoint y: 47, endPoint x: 605, endPoint y: 92, distance: 128.1
click at [487, 44] on div "[PERSON_NAME]- FICOSEC" at bounding box center [671, 29] width 1059 height 59
click at [1157, 116] on div "Minimizar ventana de chat en vivo" at bounding box center [1169, 119] width 34 height 34
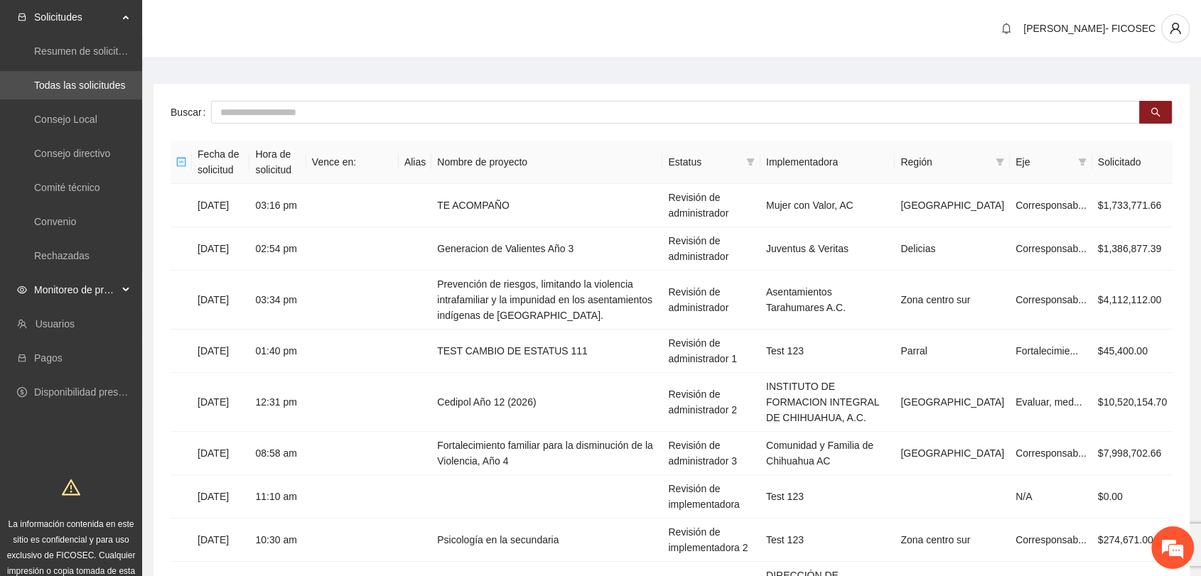
click at [91, 286] on span "Monitoreo de proyectos" at bounding box center [76, 290] width 84 height 28
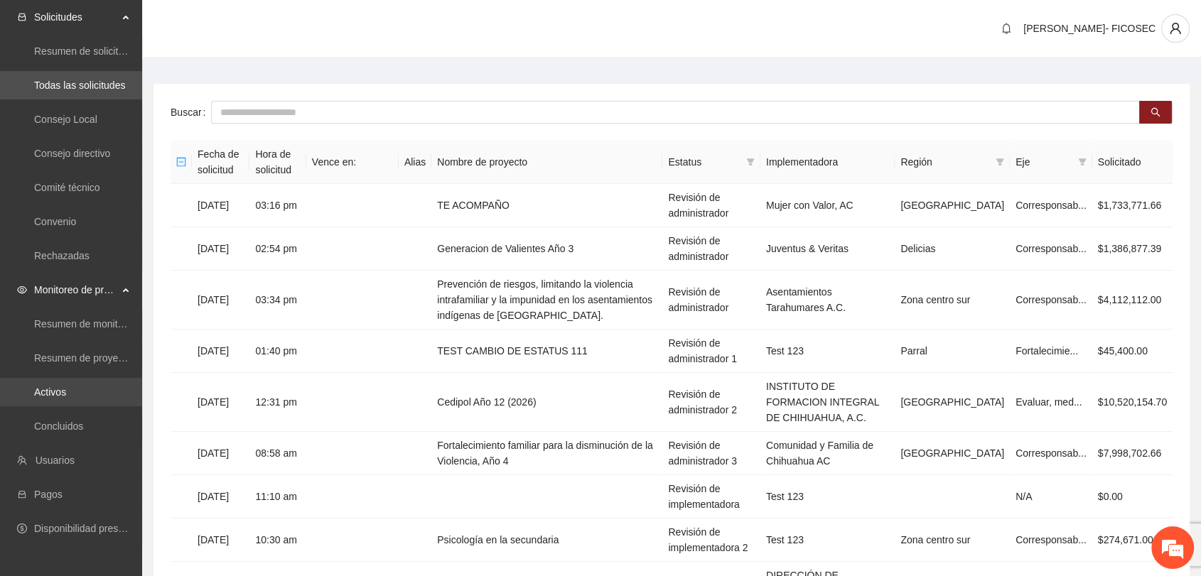
click at [60, 394] on link "Activos" at bounding box center [50, 392] width 32 height 11
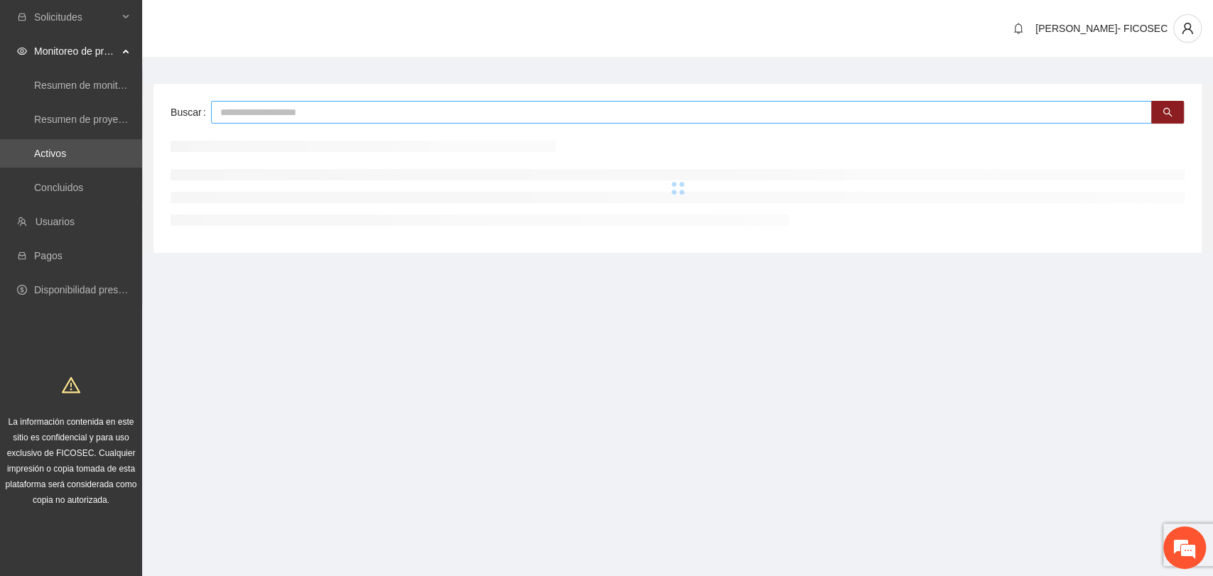
click at [292, 110] on input "text" at bounding box center [681, 112] width 941 height 23
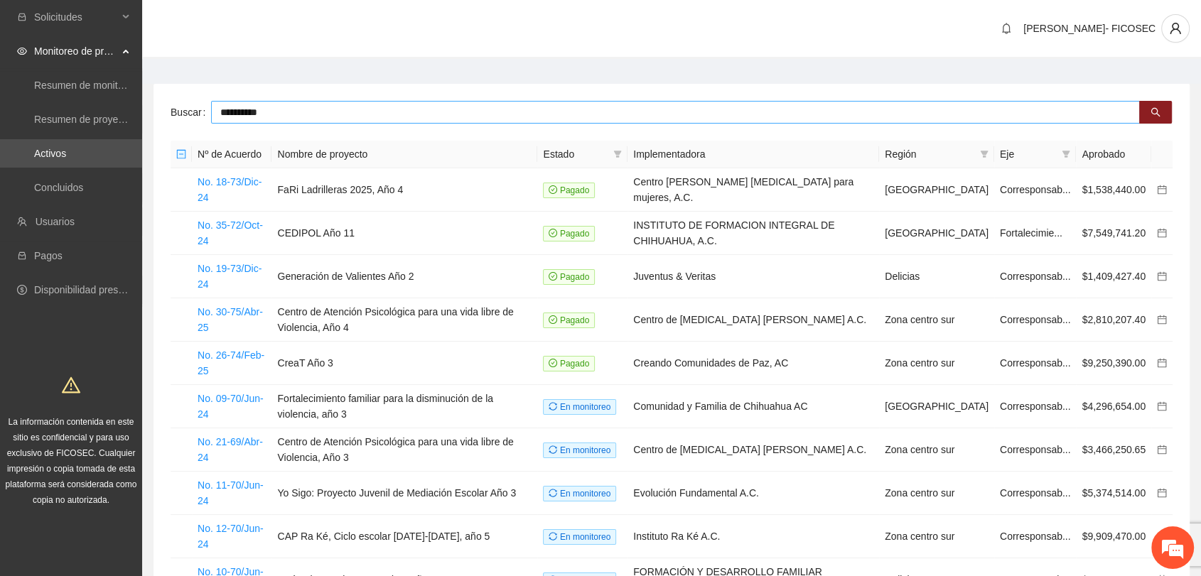
type input "**********"
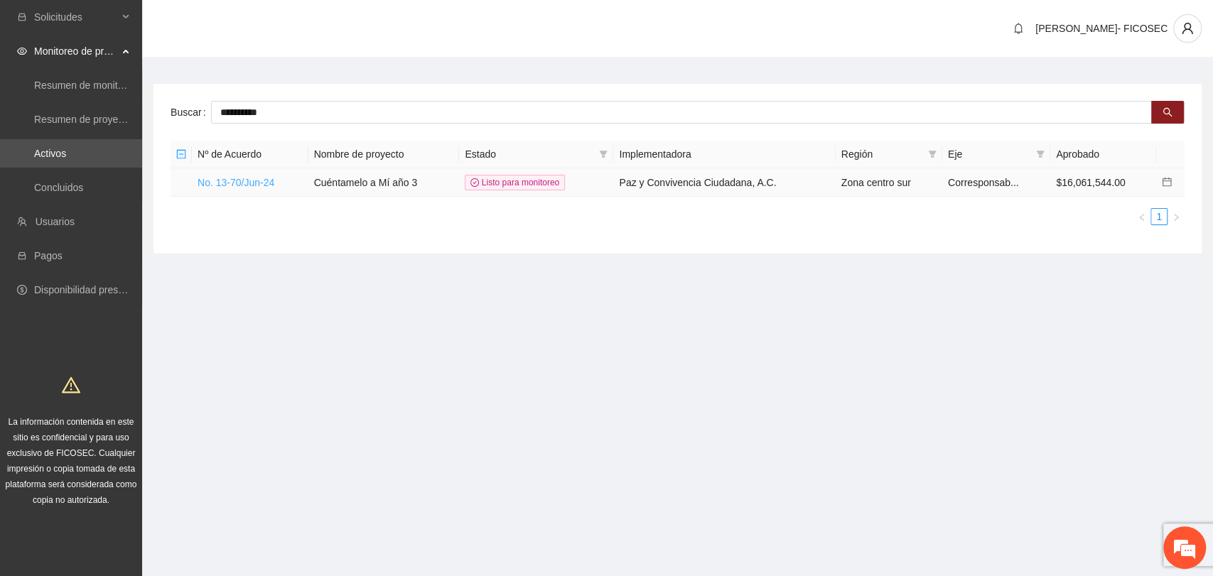
click at [220, 177] on link "No. 13-70/Jun-24" at bounding box center [236, 182] width 77 height 11
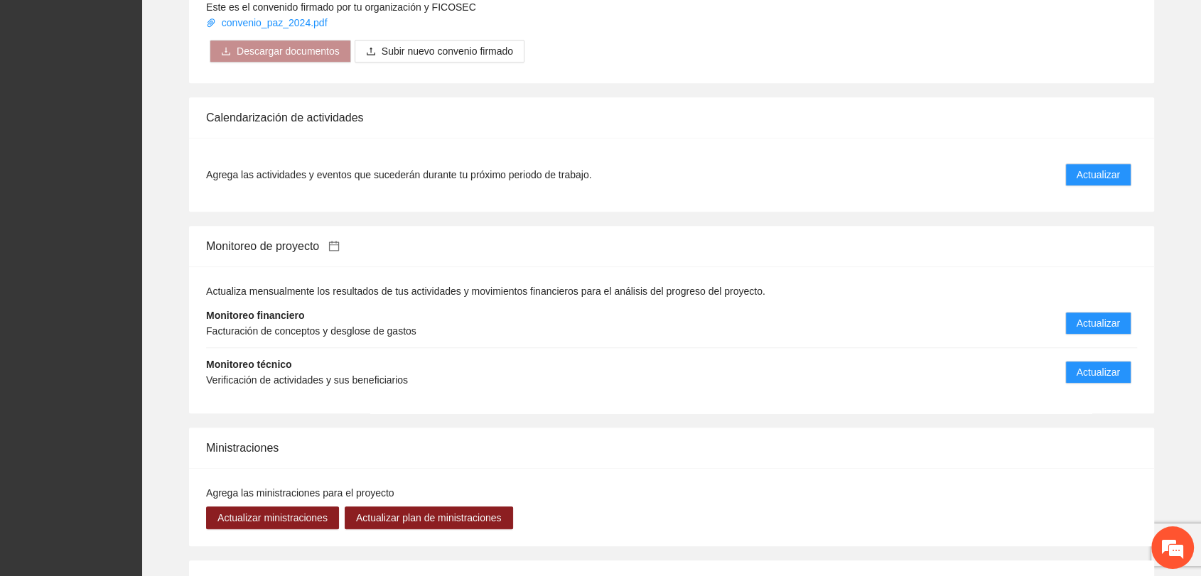
scroll to position [1341, 0]
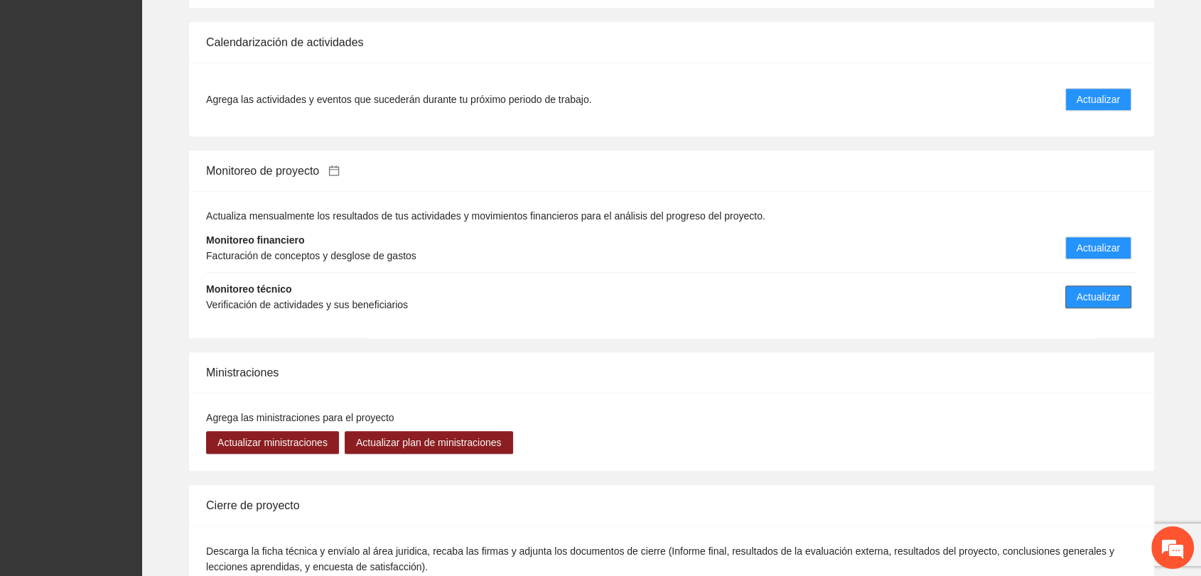
click at [1103, 289] on span "Actualizar" at bounding box center [1097, 297] width 43 height 16
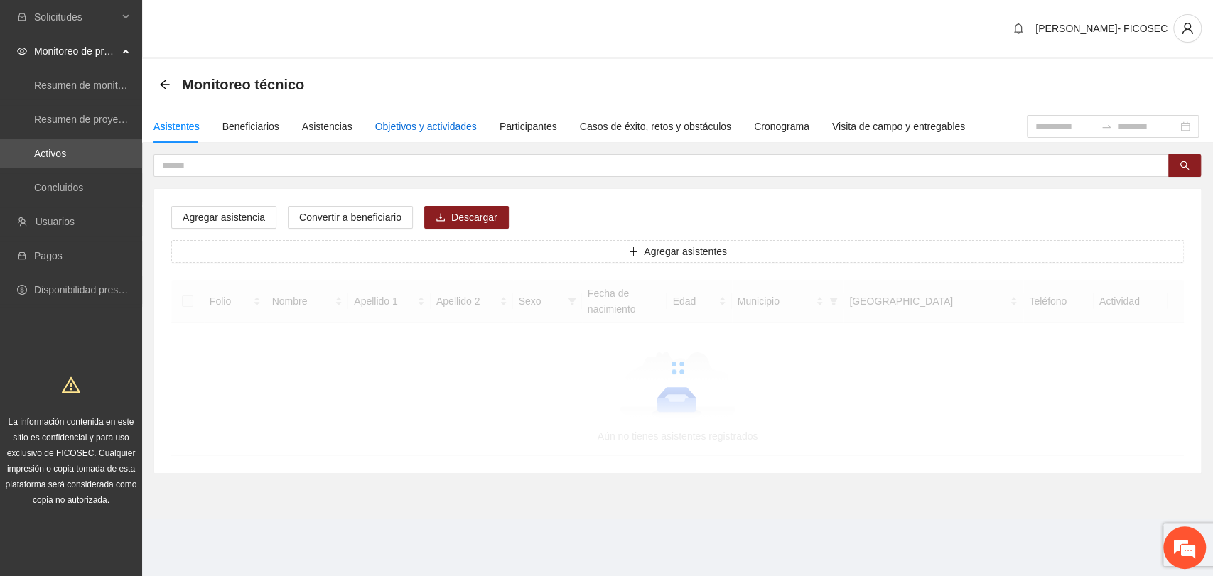
click at [406, 130] on div "Objetivos y actividades" at bounding box center [426, 127] width 102 height 16
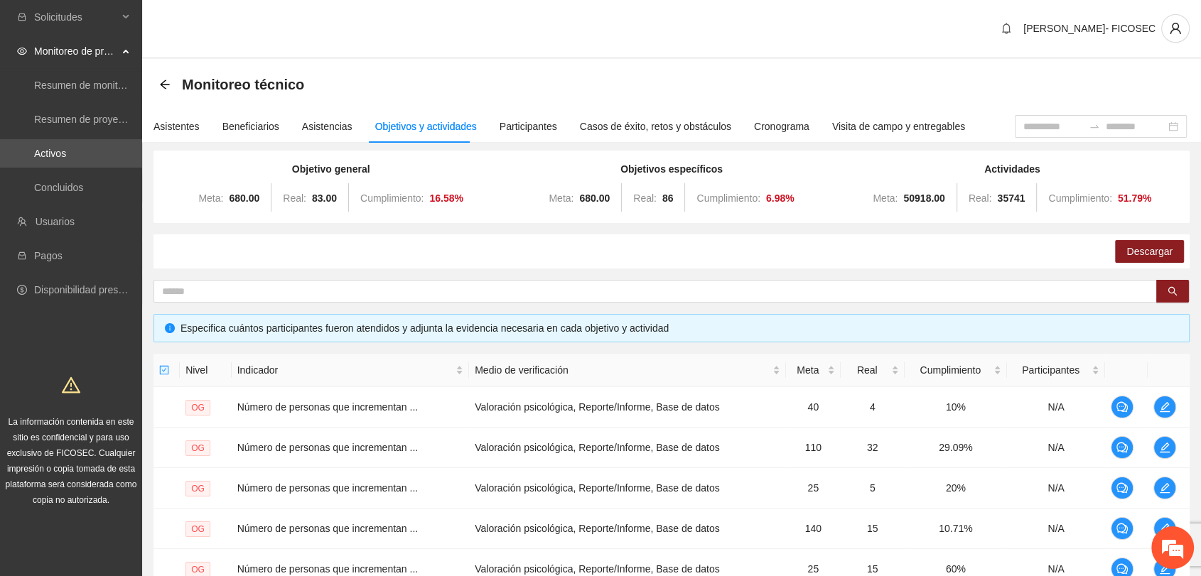
click at [464, 67] on div "Monitoreo técnico" at bounding box center [671, 84] width 1059 height 51
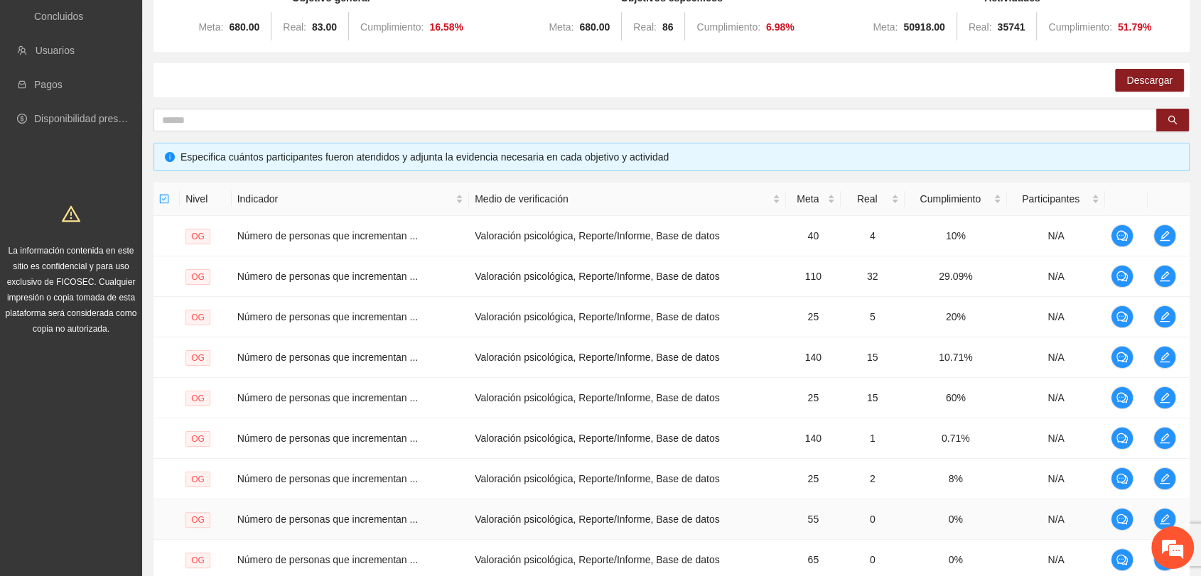
scroll to position [351, 0]
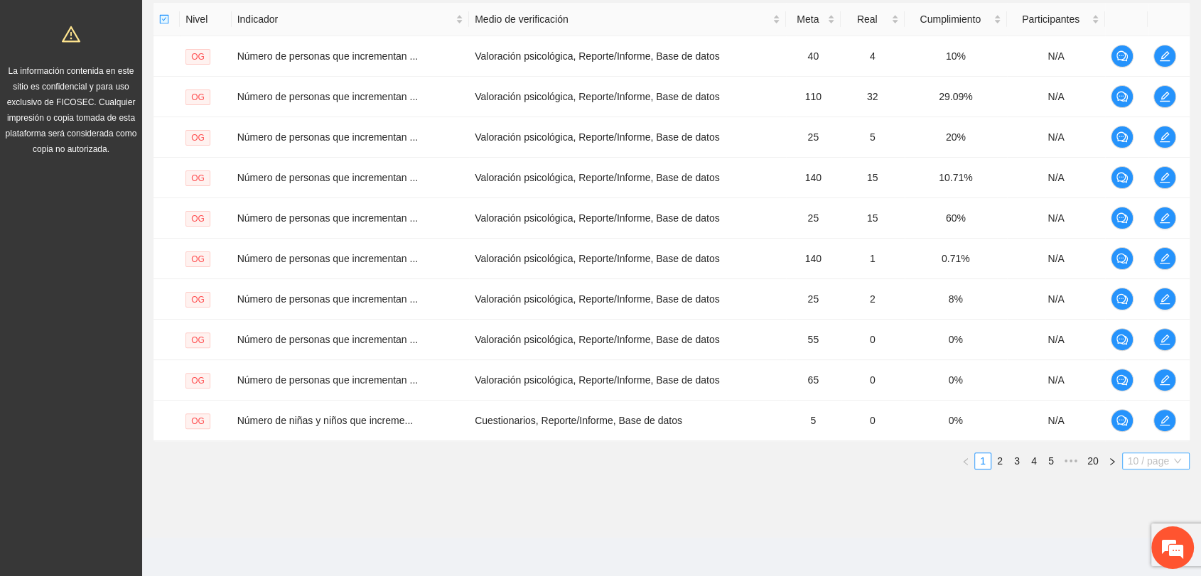
click at [1148, 458] on span "10 / page" at bounding box center [1156, 461] width 56 height 16
click at [1137, 551] on div "100 / page" at bounding box center [1155, 555] width 51 height 16
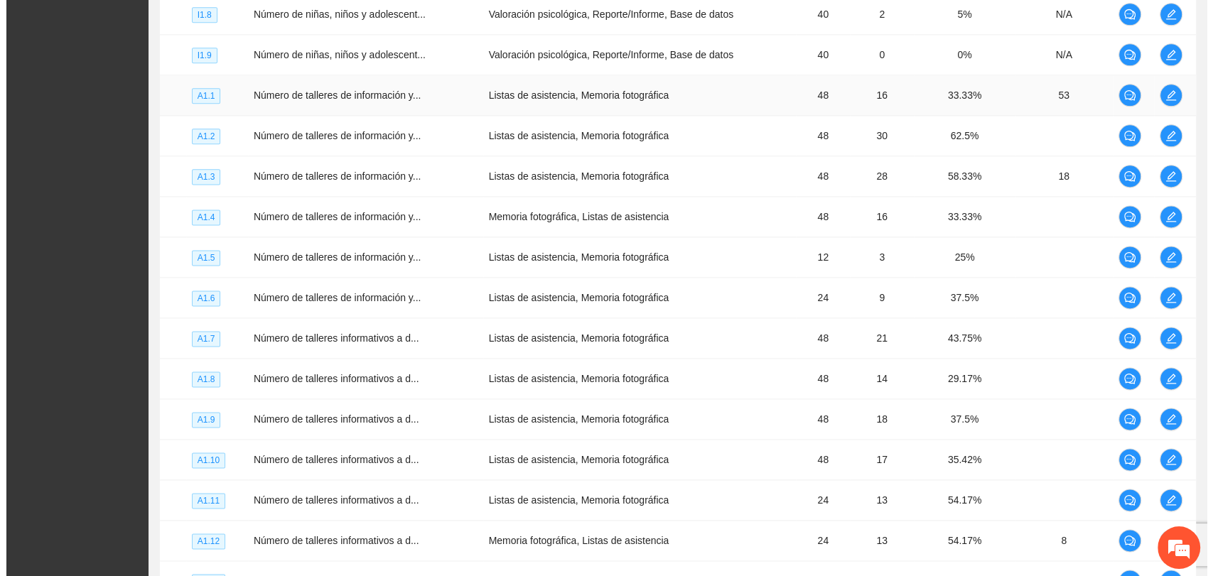
scroll to position [1772, 0]
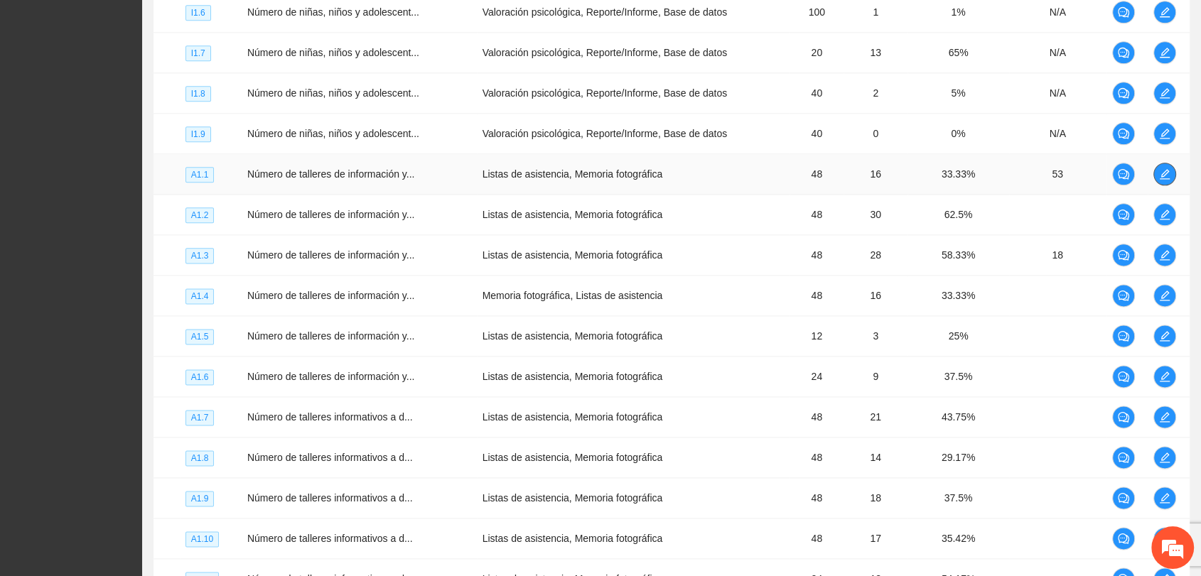
click at [1167, 173] on icon "edit" at bounding box center [1164, 173] width 11 height 11
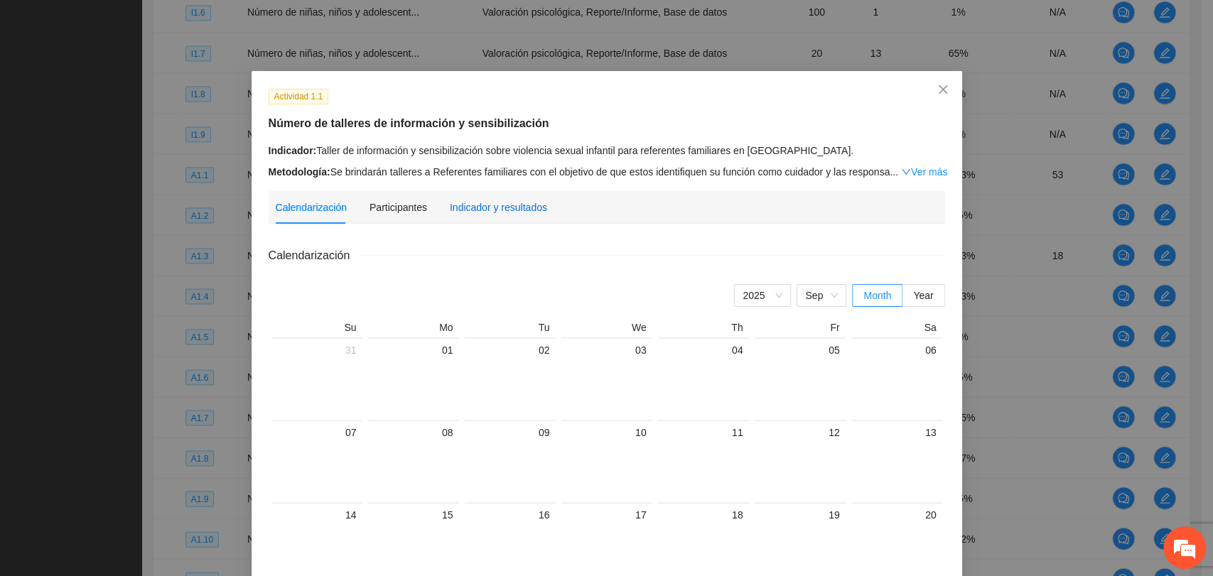
click at [506, 200] on div "Indicador y resultados" at bounding box center [498, 208] width 97 height 16
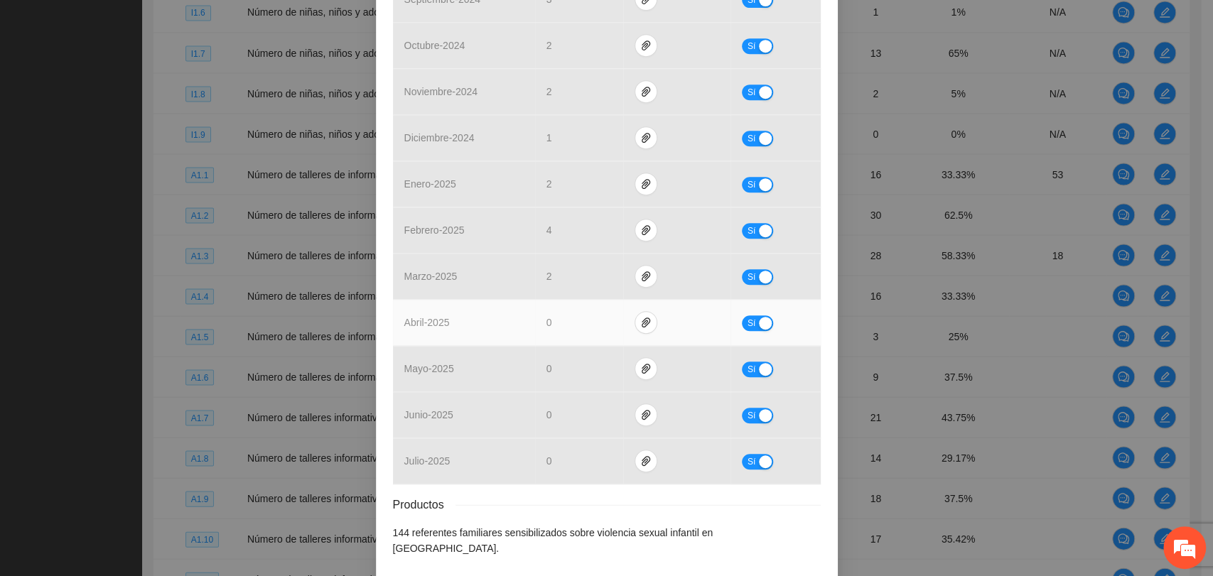
scroll to position [470, 0]
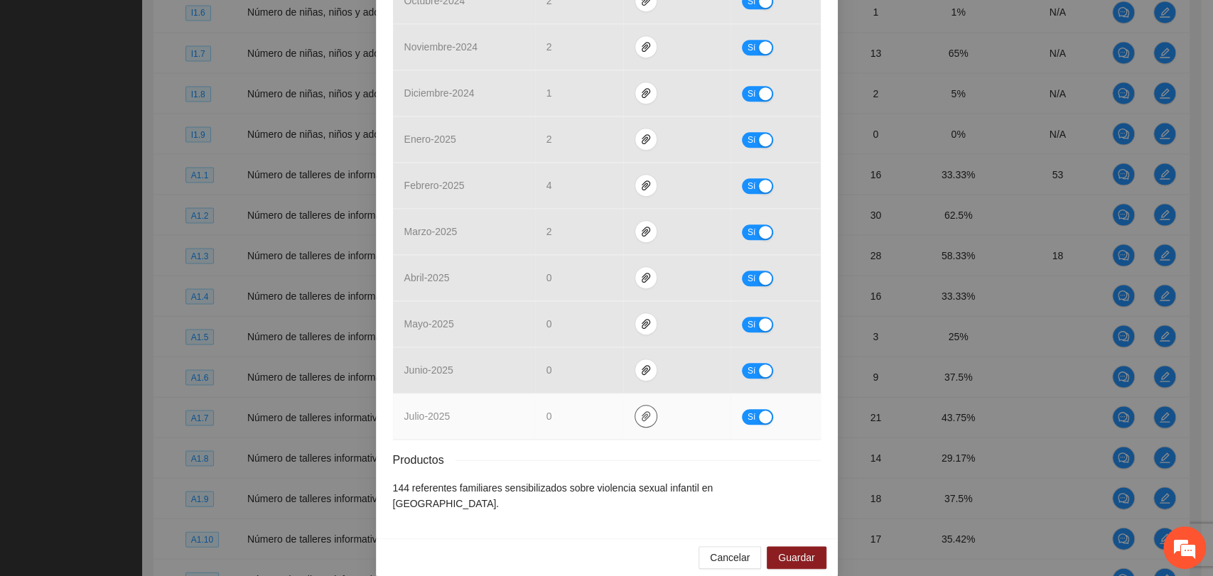
click at [635, 415] on span "paper-clip" at bounding box center [645, 416] width 21 height 11
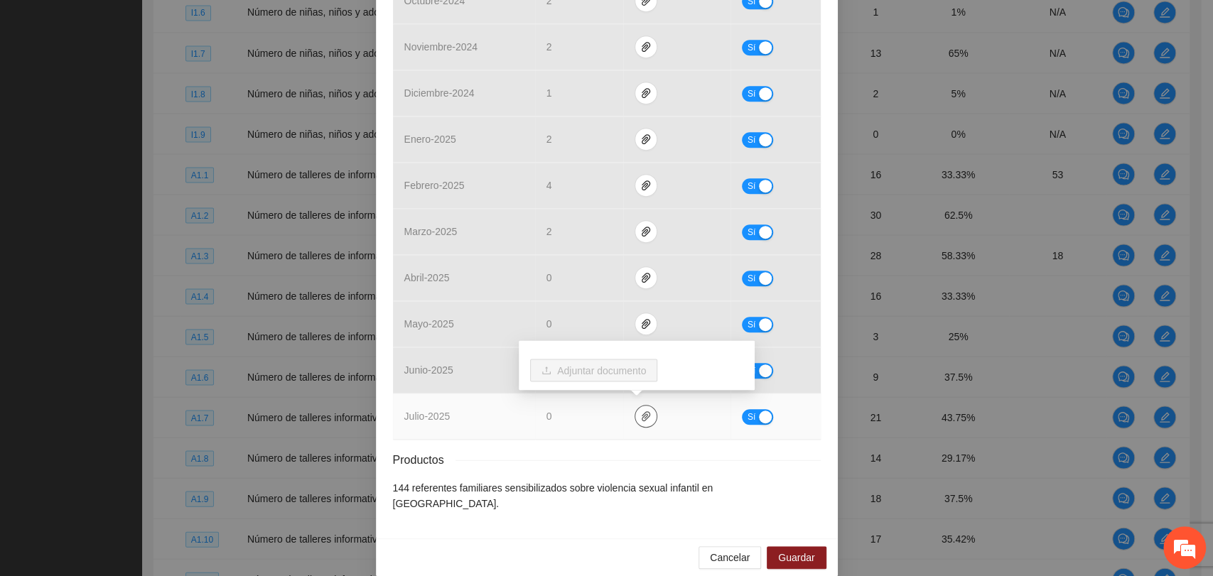
click at [635, 415] on span "paper-clip" at bounding box center [645, 416] width 21 height 11
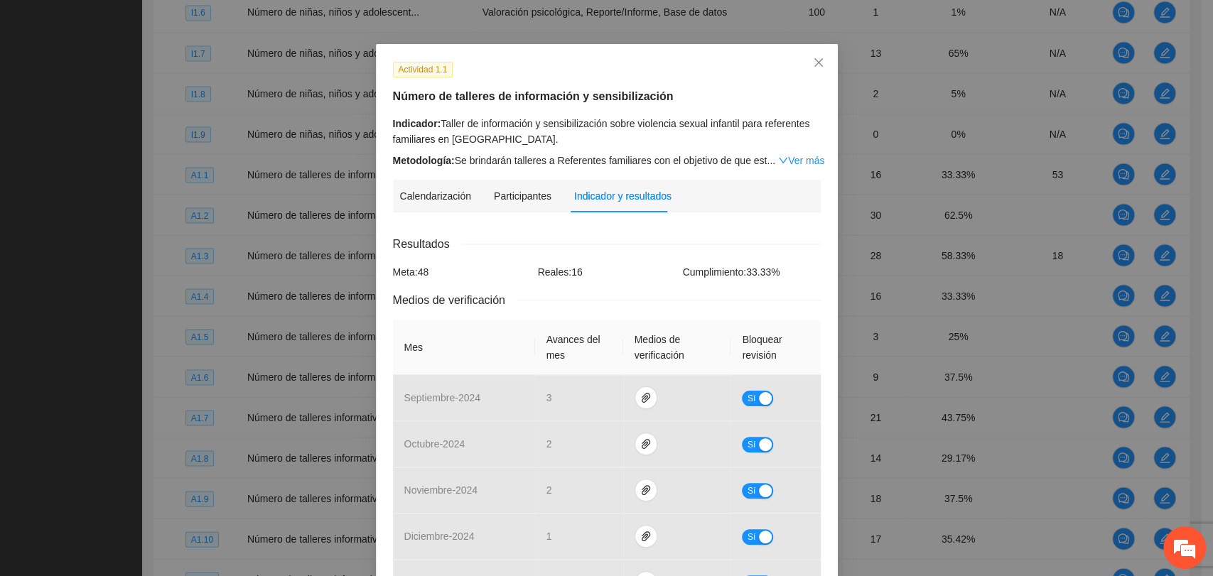
scroll to position [0, 0]
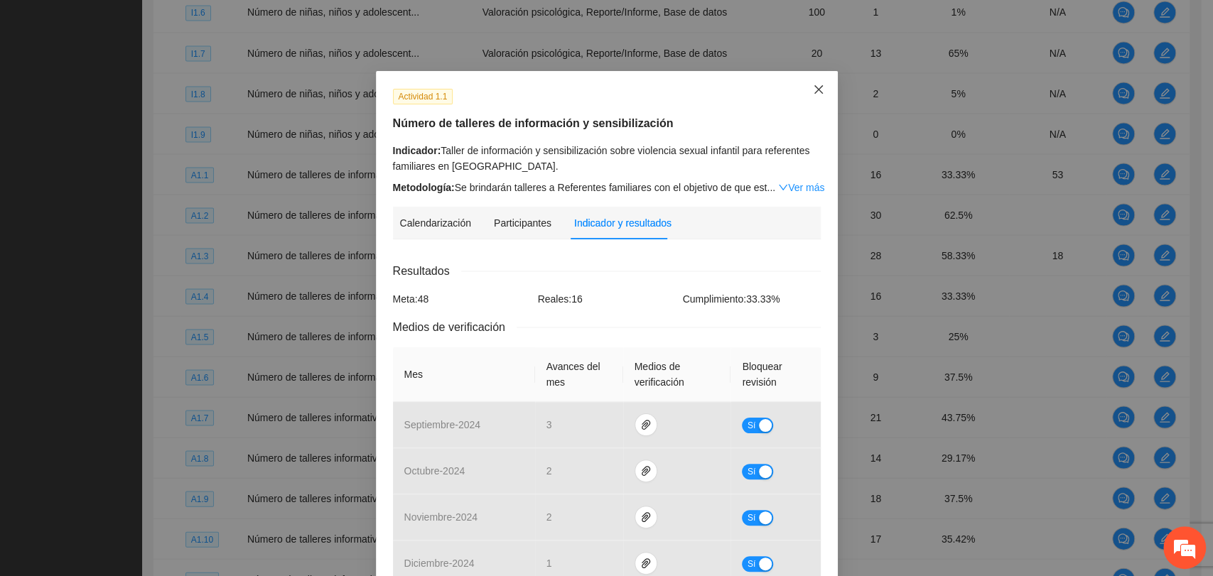
drag, startPoint x: 807, startPoint y: 88, endPoint x: 819, endPoint y: 102, distance: 18.2
click at [813, 87] on icon "close" at bounding box center [818, 89] width 11 height 11
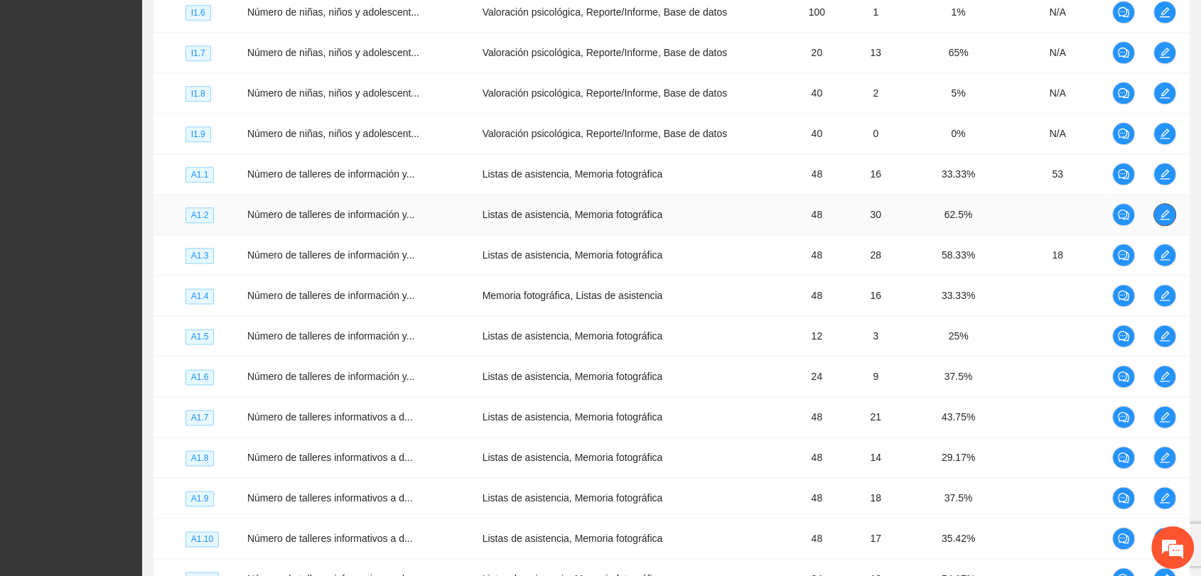
click at [1168, 215] on icon "edit" at bounding box center [1165, 215] width 10 height 10
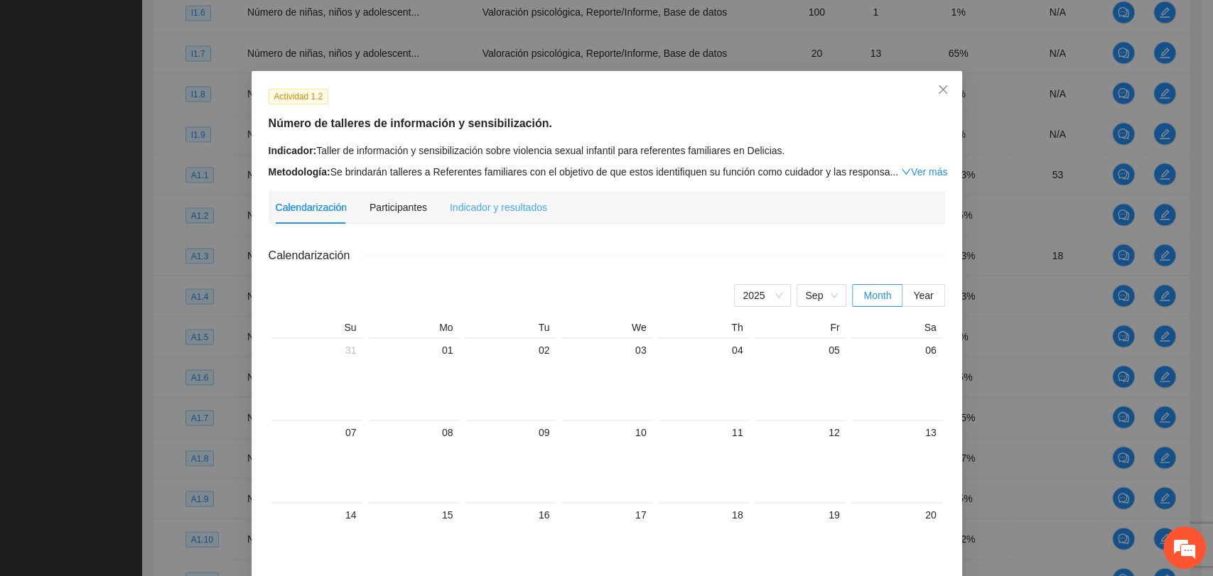
click at [503, 197] on div "Indicador y resultados" at bounding box center [498, 207] width 97 height 33
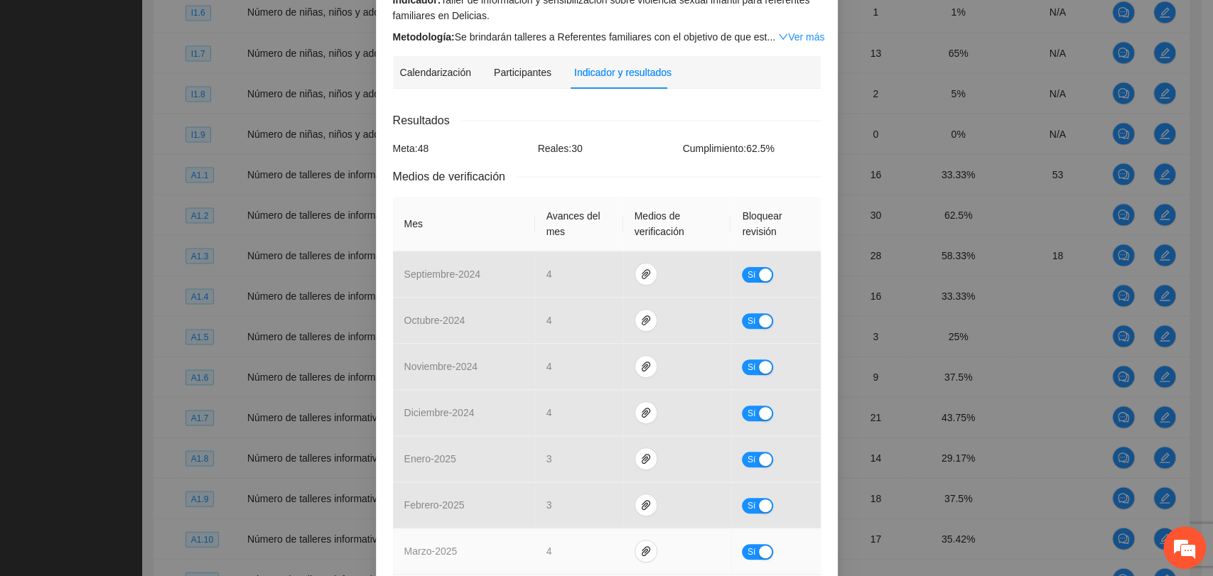
scroll to position [470, 0]
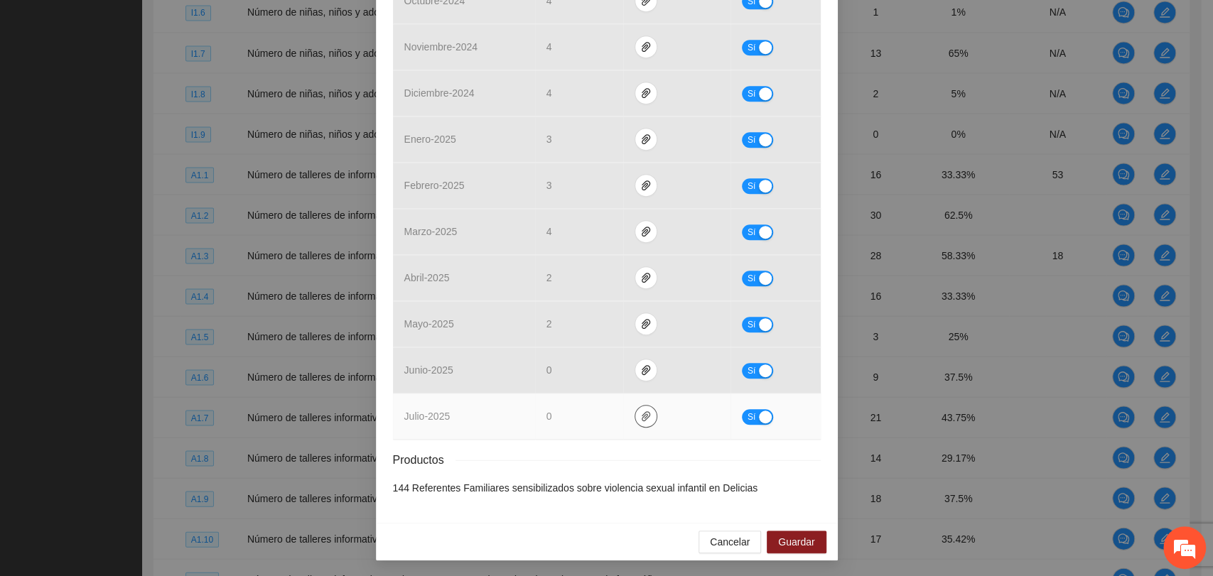
click at [641, 422] on button "button" at bounding box center [645, 416] width 23 height 23
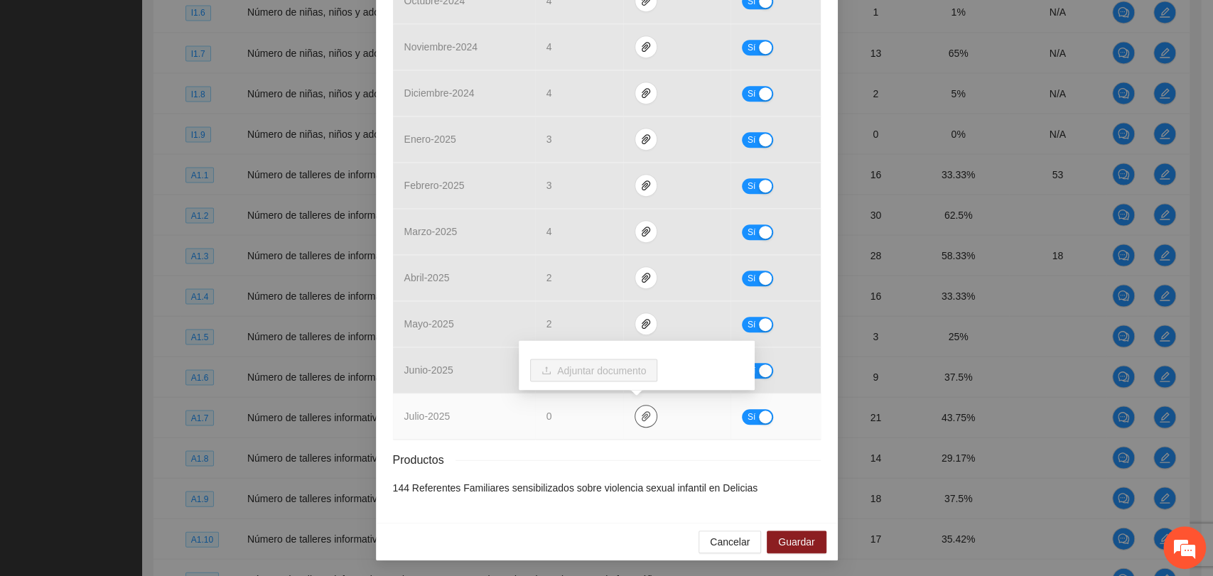
click at [637, 416] on button "button" at bounding box center [645, 416] width 23 height 23
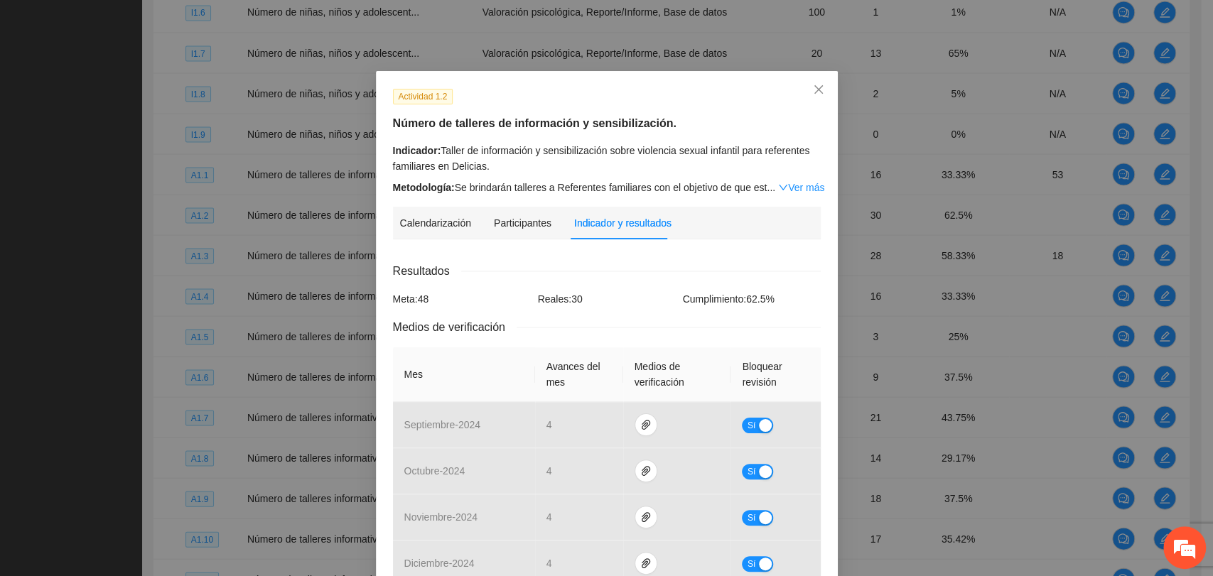
scroll to position [0, 0]
drag, startPoint x: 806, startPoint y: 90, endPoint x: 839, endPoint y: 129, distance: 51.4
click at [813, 92] on icon "close" at bounding box center [818, 89] width 11 height 11
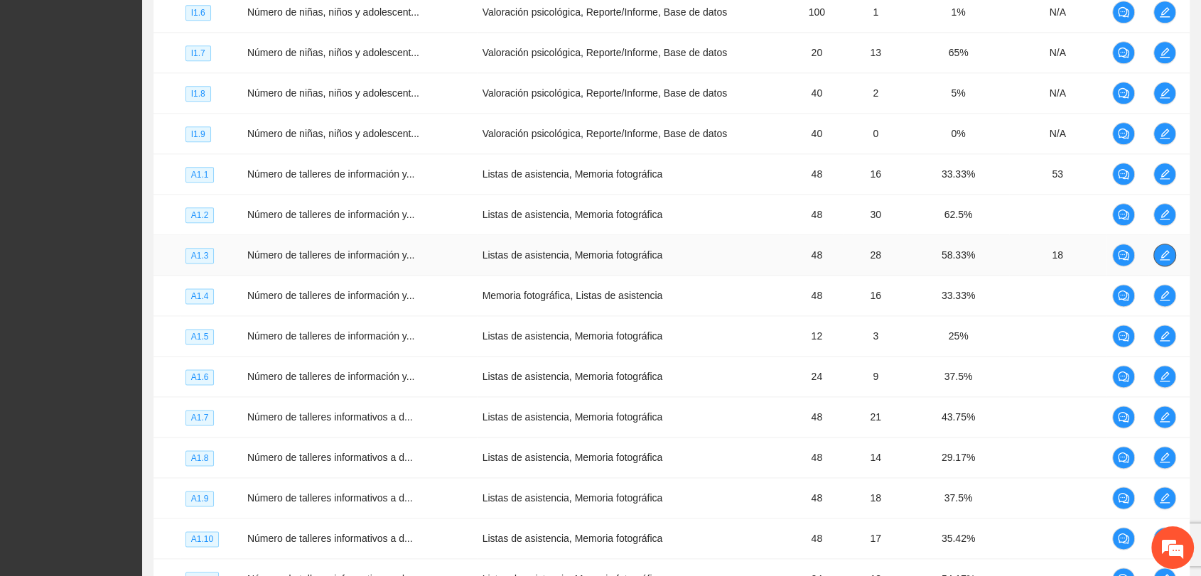
click at [1167, 250] on icon "edit" at bounding box center [1165, 255] width 10 height 10
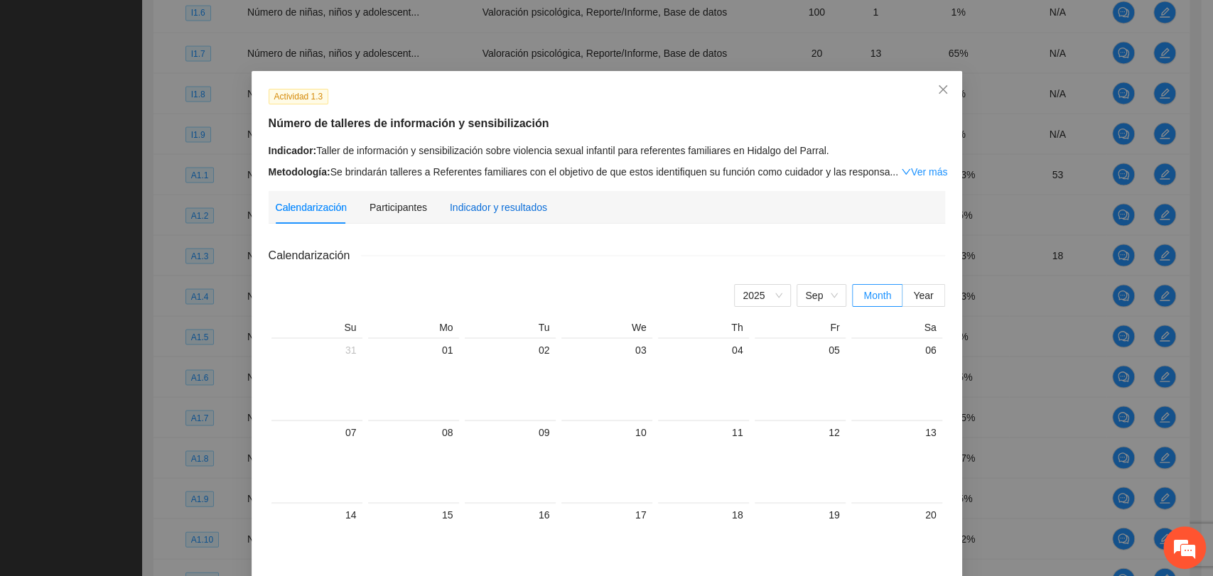
click at [498, 212] on div "Indicador y resultados" at bounding box center [498, 208] width 97 height 16
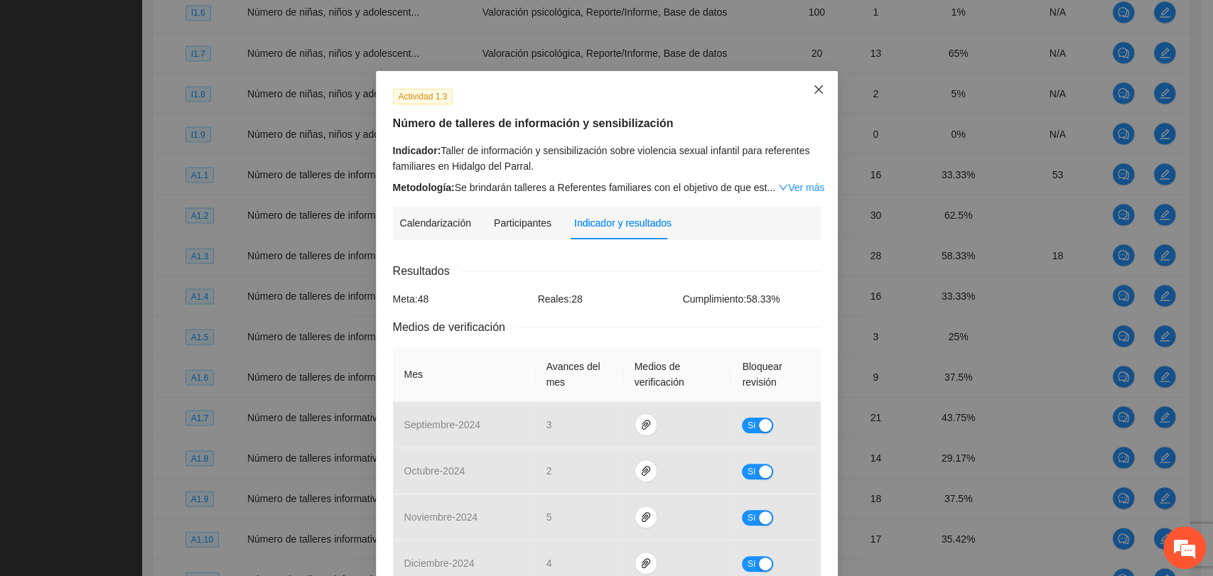
click at [813, 96] on span "Close" at bounding box center [818, 90] width 38 height 38
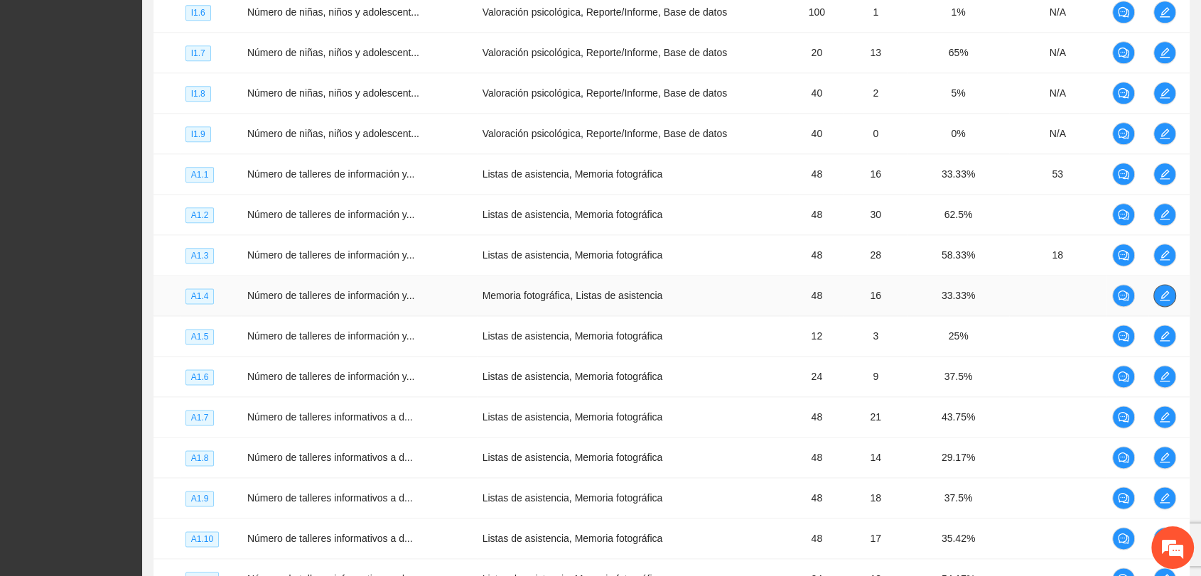
click at [1160, 291] on icon "edit" at bounding box center [1164, 295] width 11 height 11
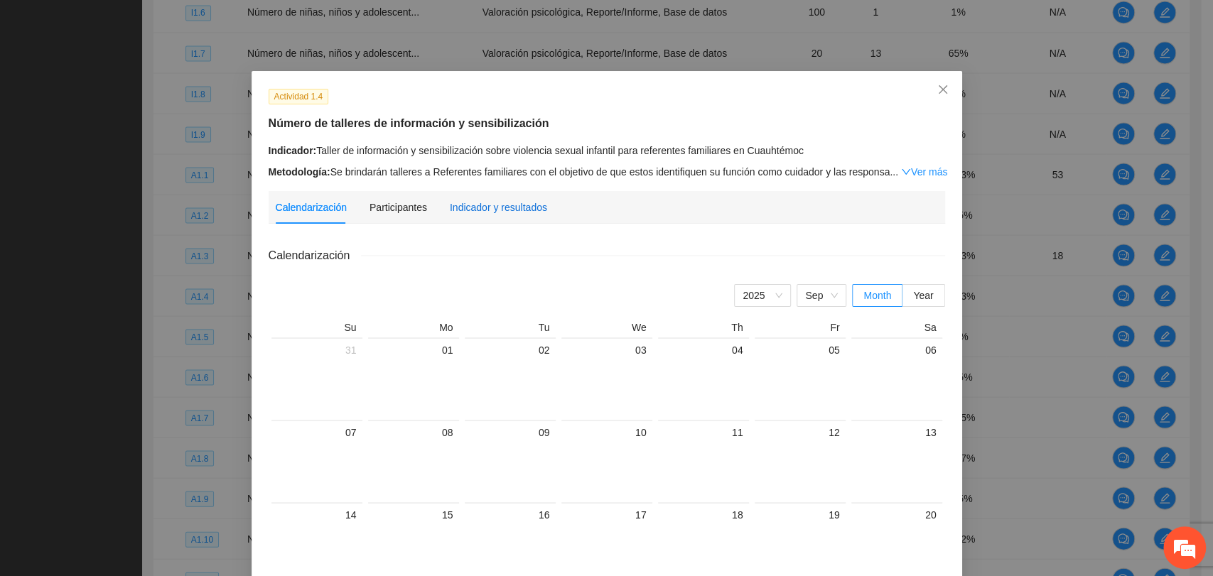
click at [510, 203] on div "Indicador y resultados" at bounding box center [498, 208] width 97 height 16
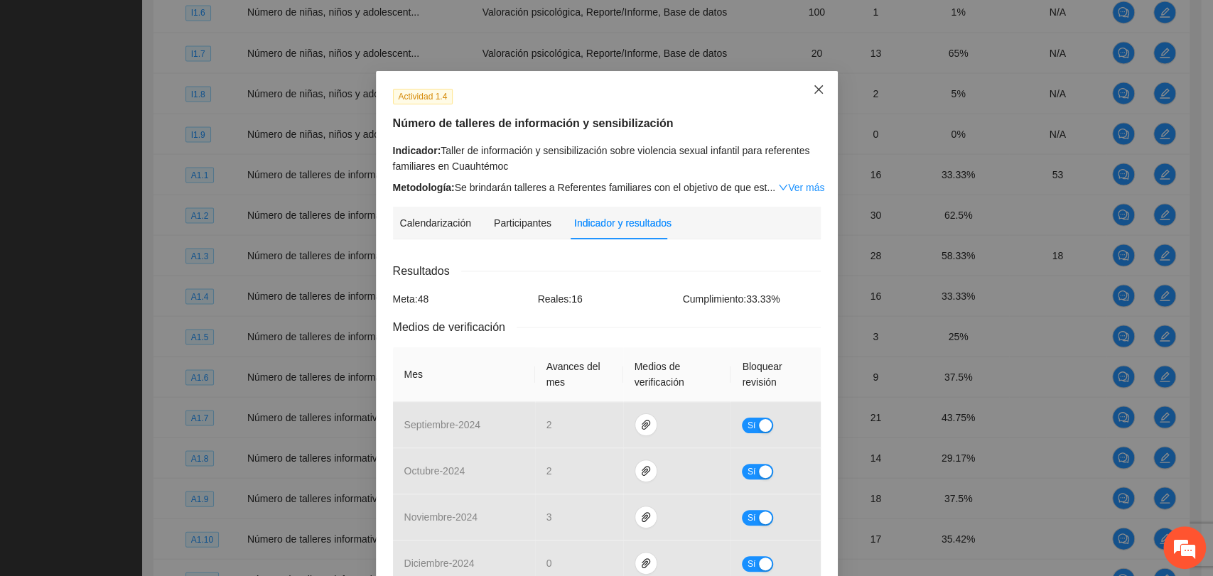
click at [813, 87] on icon "close" at bounding box center [818, 89] width 11 height 11
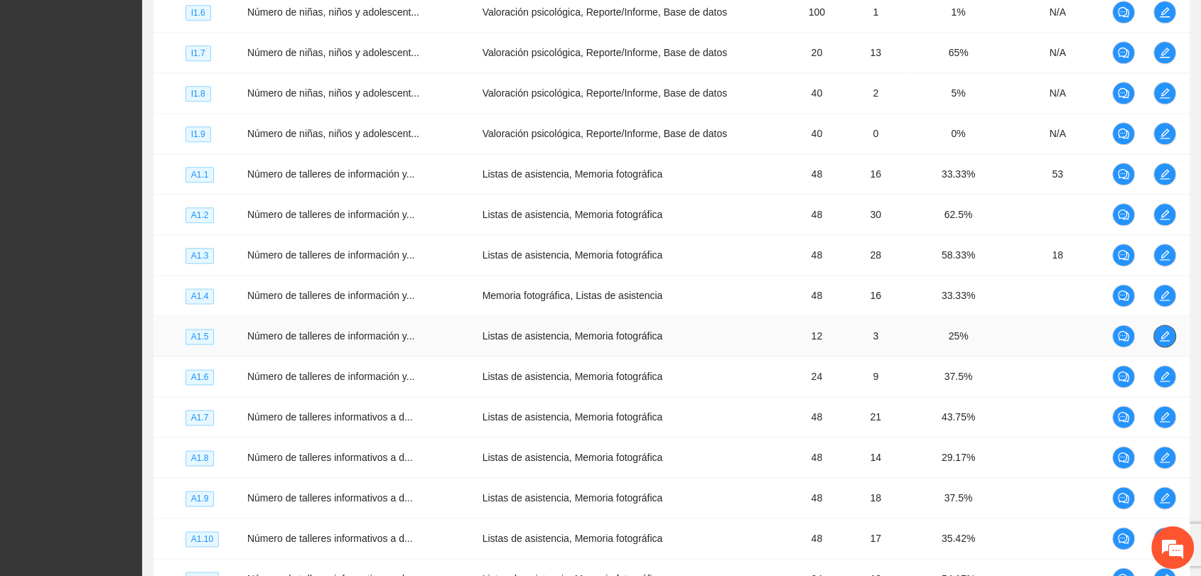
click at [1169, 333] on icon "edit" at bounding box center [1164, 335] width 11 height 11
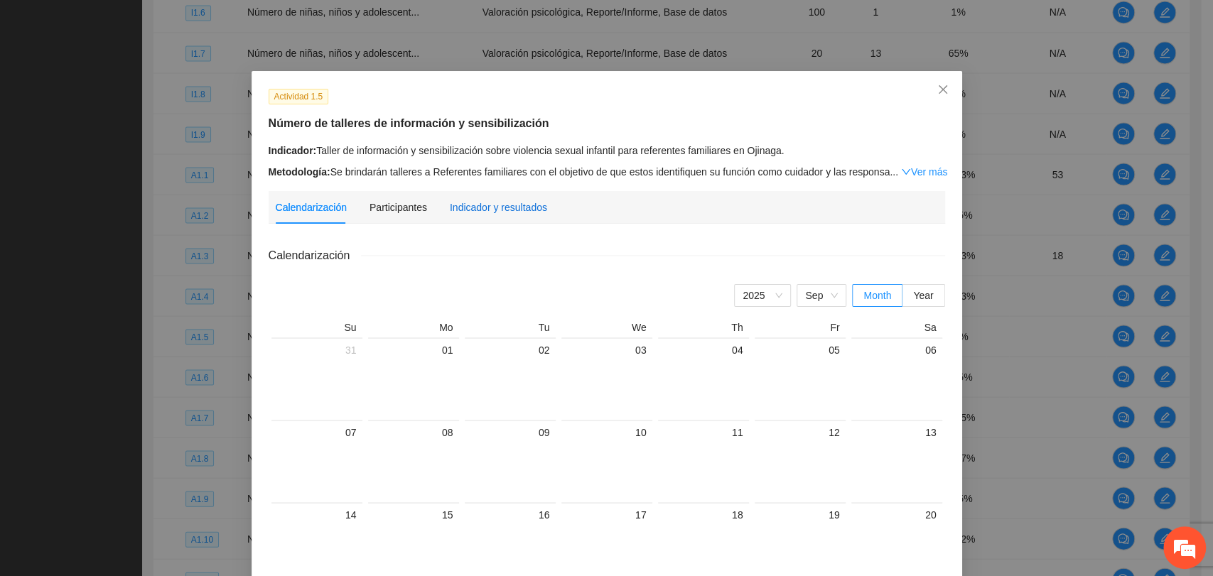
click at [471, 205] on div "Indicador y resultados" at bounding box center [498, 208] width 97 height 16
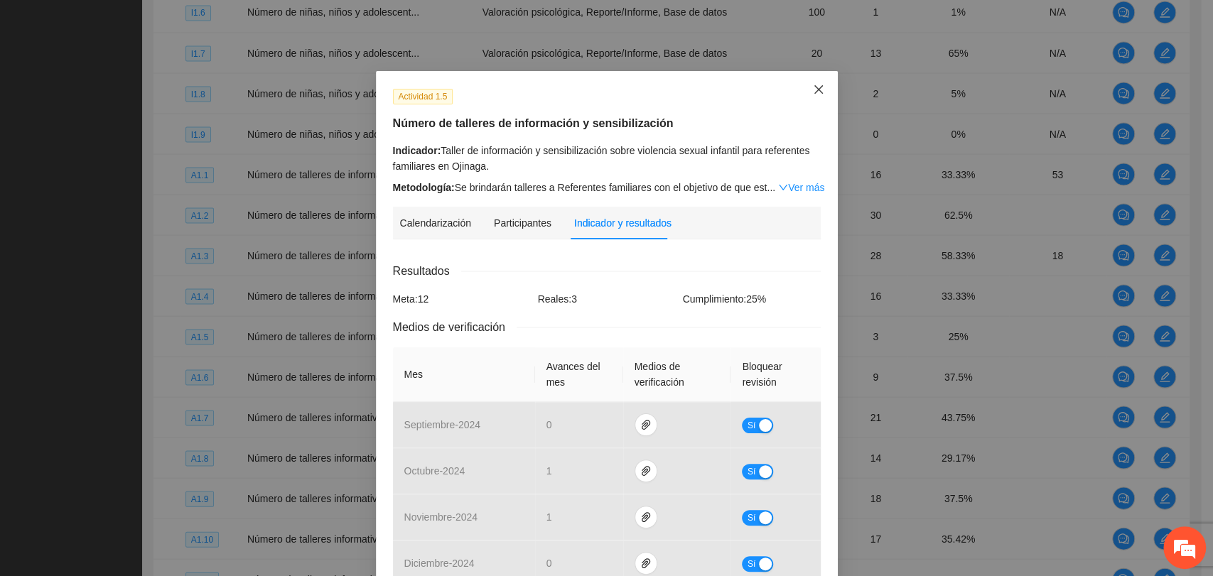
click at [819, 88] on span "Close" at bounding box center [818, 90] width 38 height 38
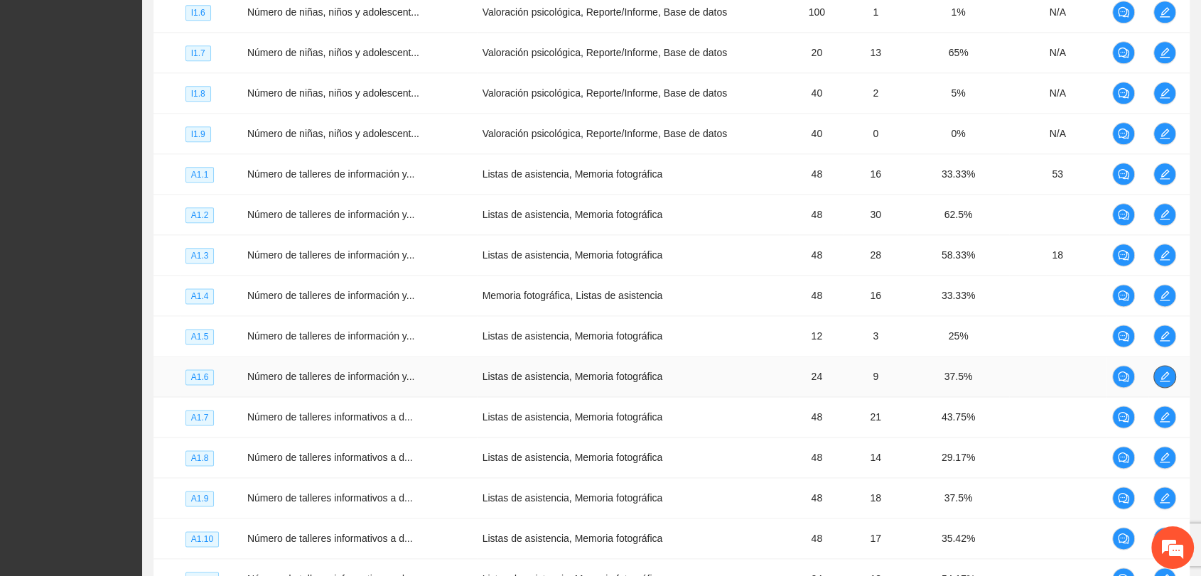
click at [1163, 376] on icon "edit" at bounding box center [1164, 376] width 11 height 11
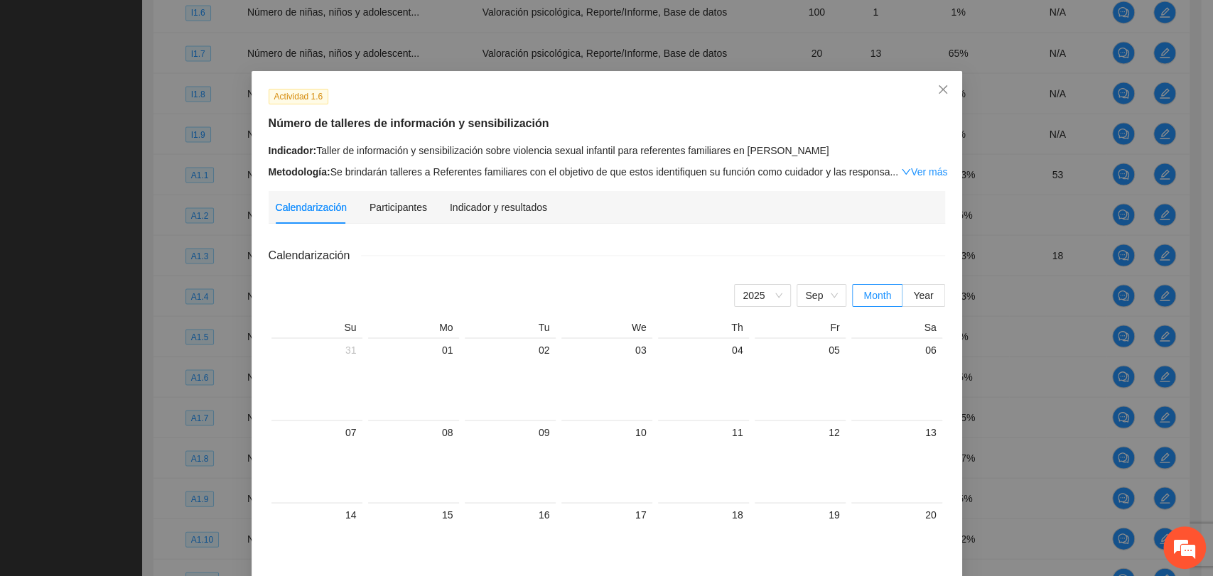
click at [485, 196] on div "Indicador y resultados" at bounding box center [498, 207] width 97 height 33
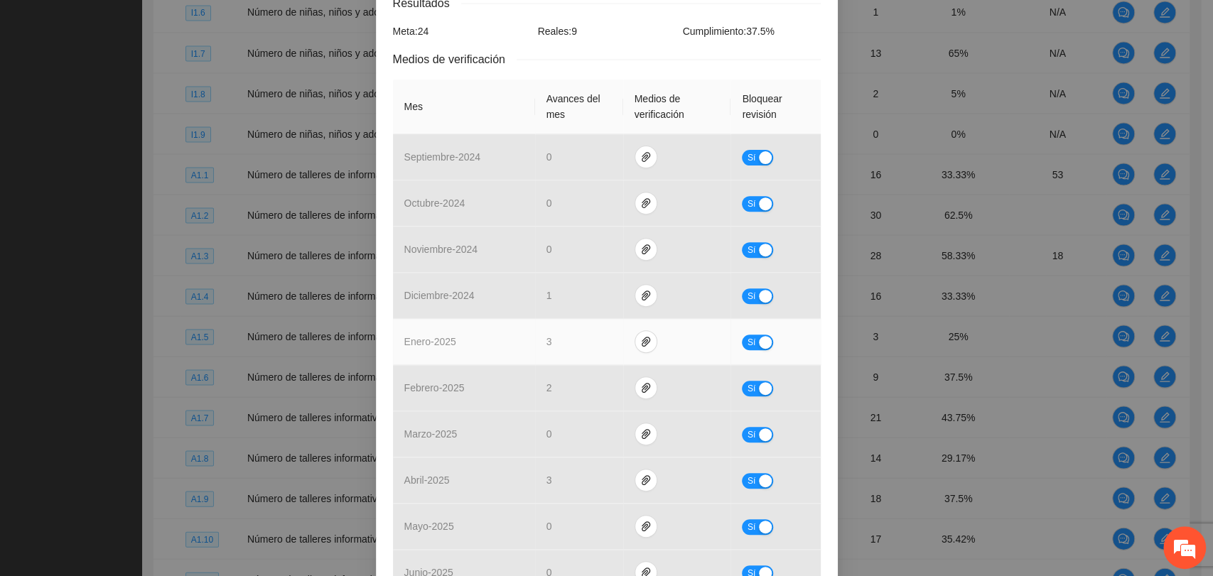
scroll to position [394, 0]
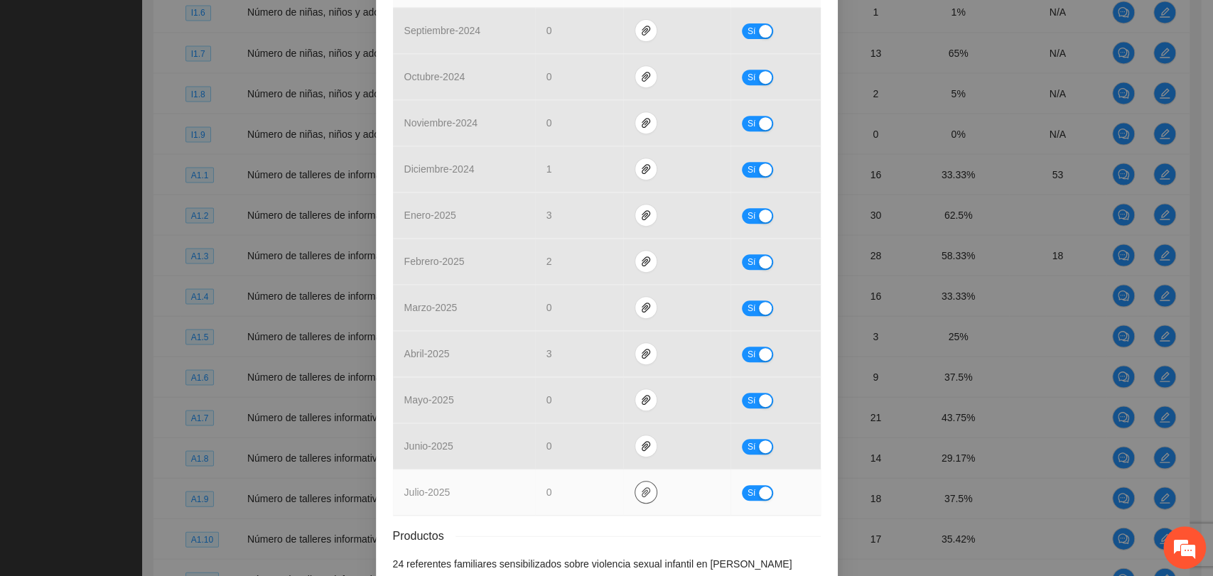
click at [642, 495] on icon "paper-clip" at bounding box center [645, 492] width 11 height 11
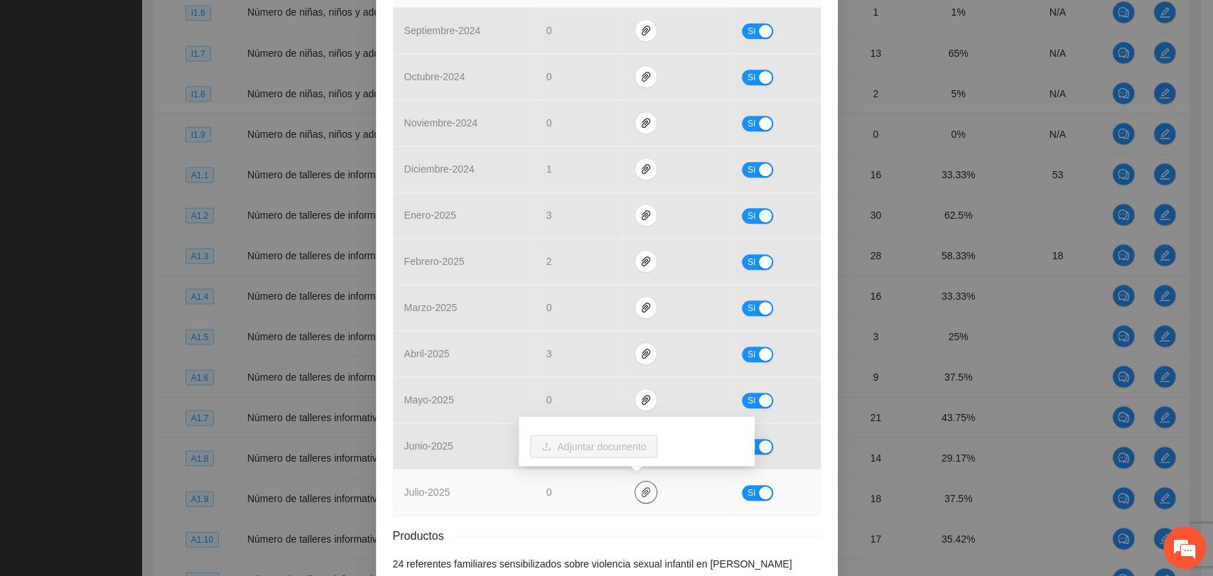
click at [642, 495] on icon "paper-clip" at bounding box center [645, 492] width 11 height 11
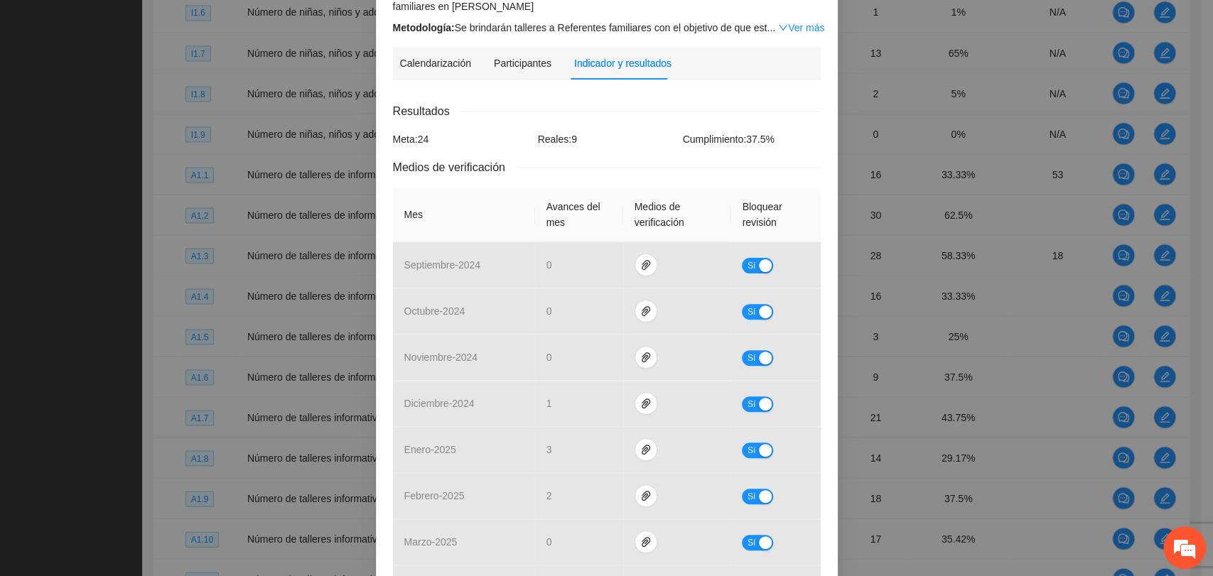
scroll to position [0, 0]
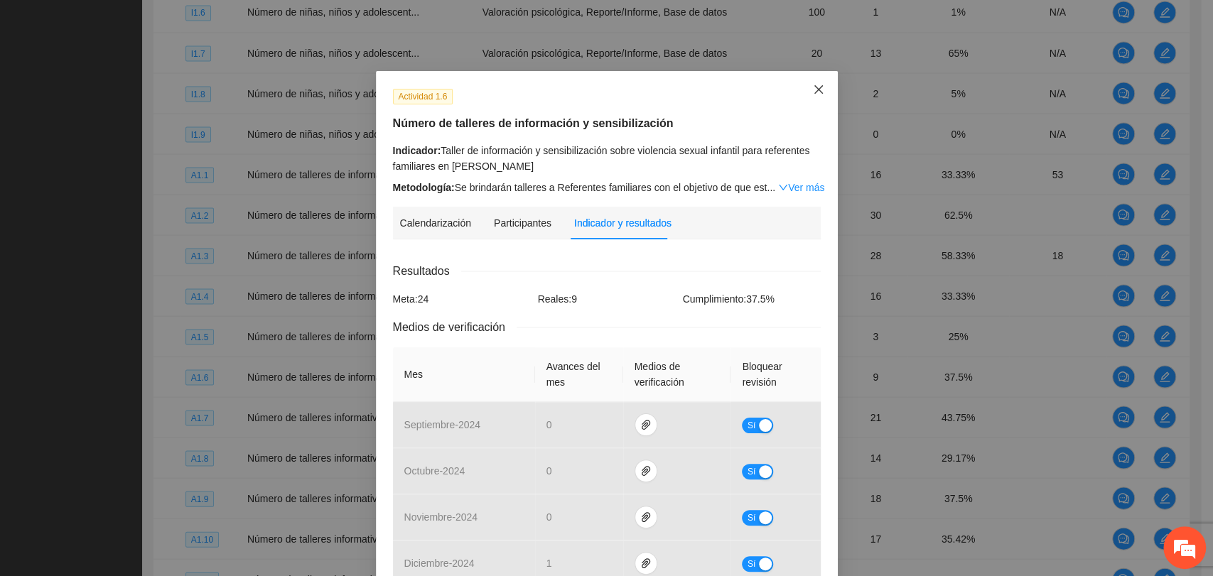
click at [804, 91] on span "Close" at bounding box center [818, 90] width 38 height 38
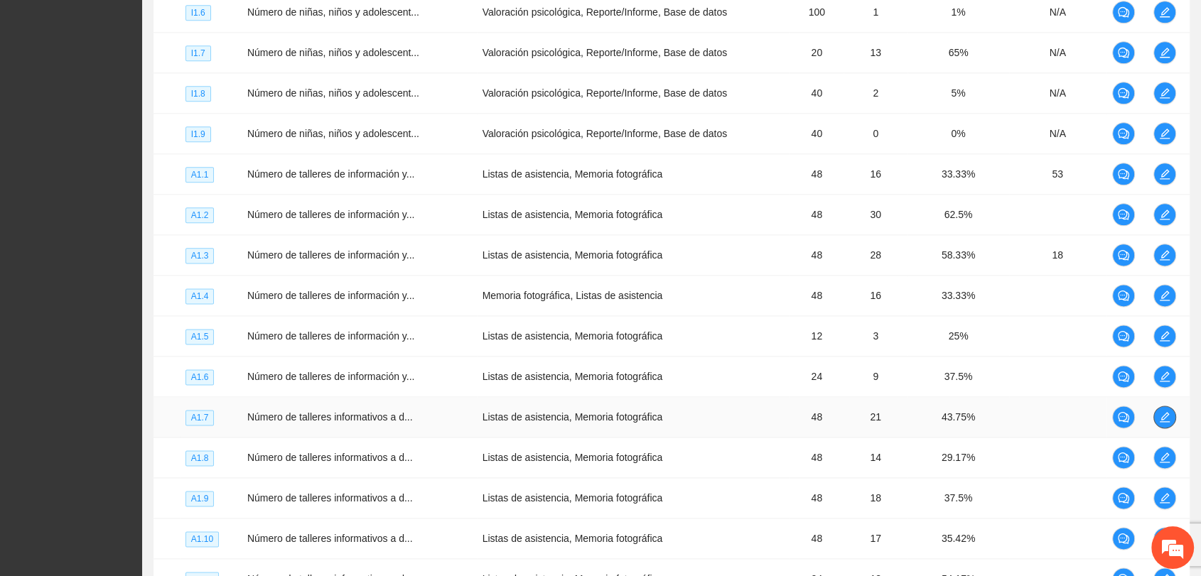
click at [1162, 414] on icon "edit" at bounding box center [1164, 416] width 11 height 11
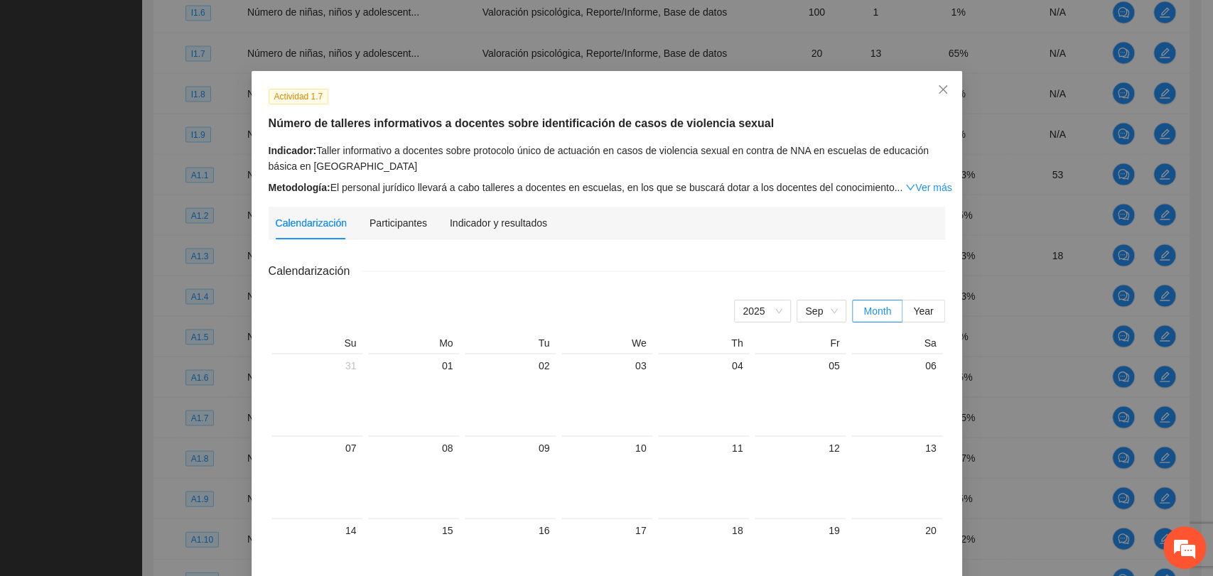
click at [520, 212] on div "Indicador y resultados" at bounding box center [498, 223] width 97 height 33
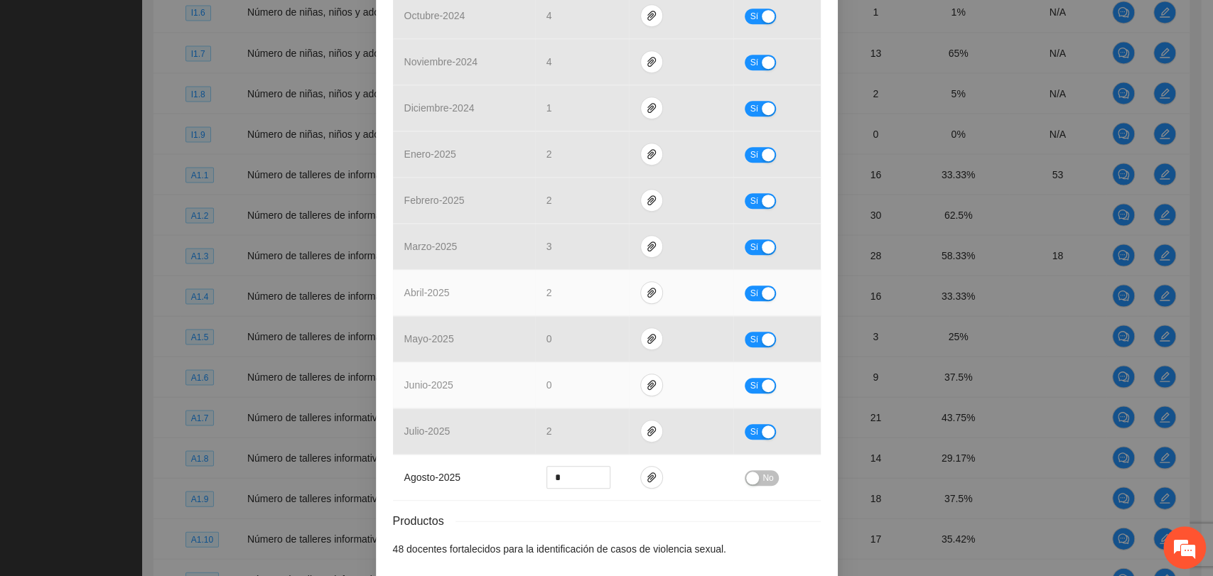
scroll to position [473, 0]
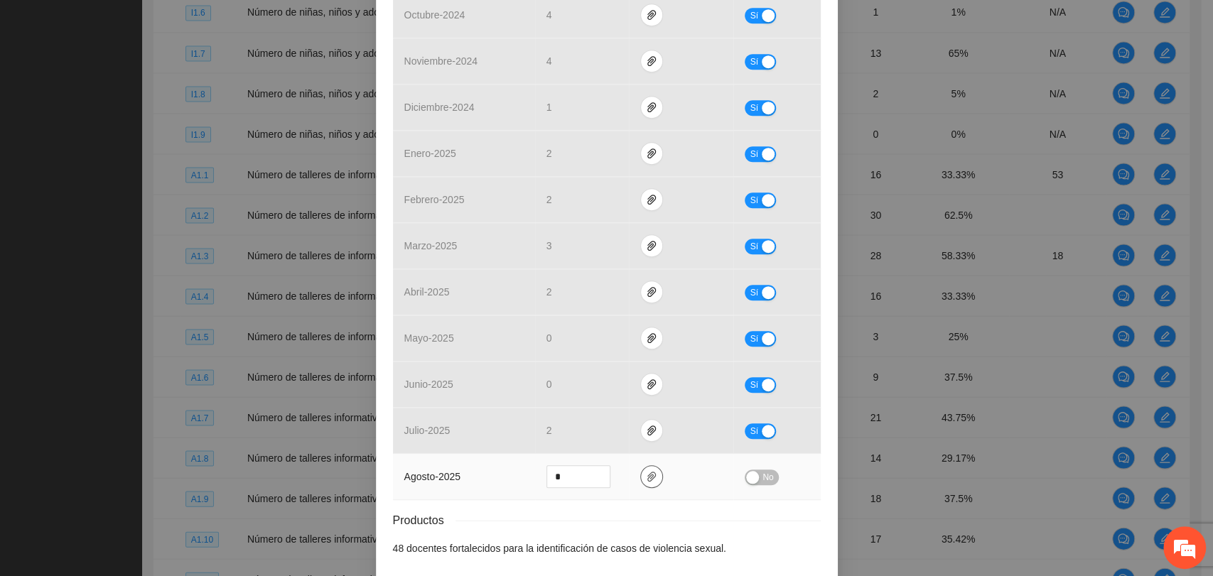
click at [640, 467] on button "button" at bounding box center [651, 476] width 23 height 23
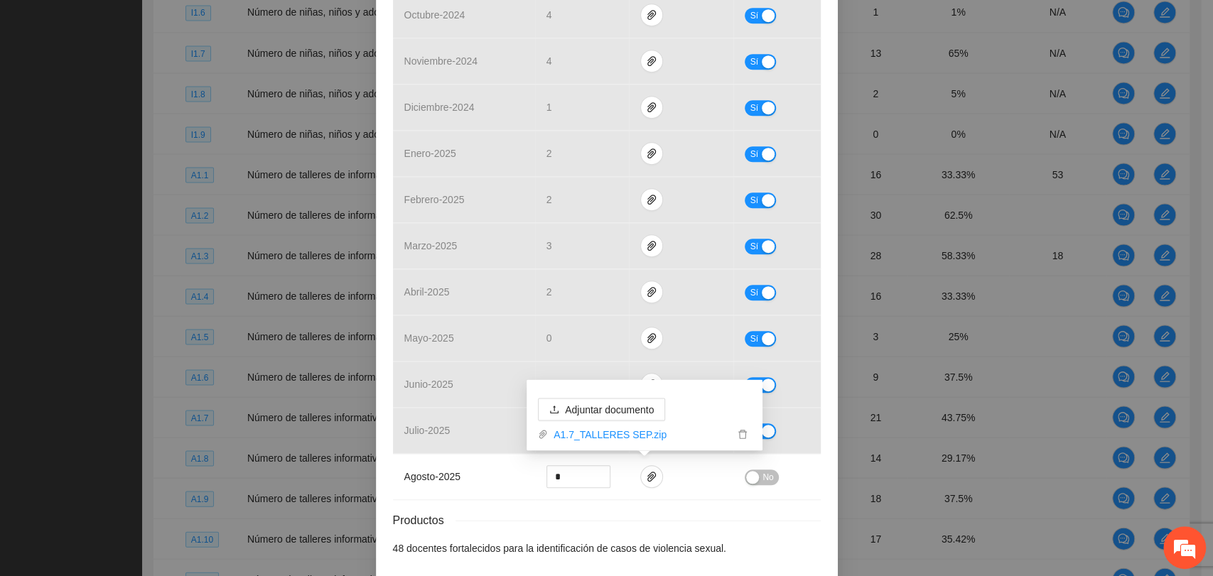
click at [605, 512] on div "Productos" at bounding box center [607, 521] width 428 height 18
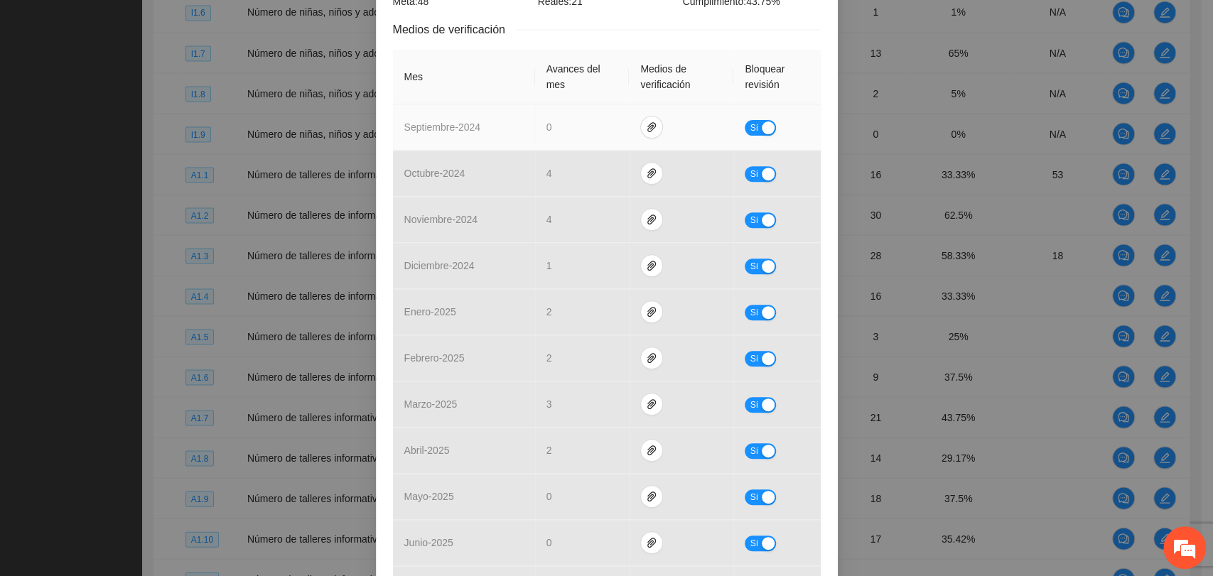
scroll to position [534, 0]
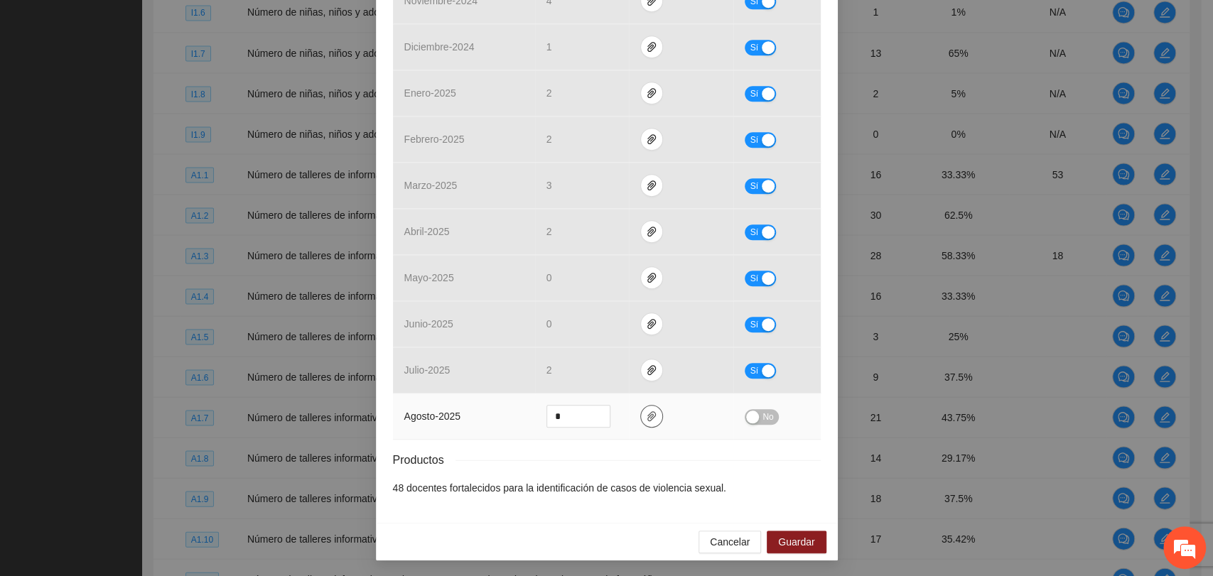
click at [641, 418] on span "paper-clip" at bounding box center [651, 416] width 21 height 11
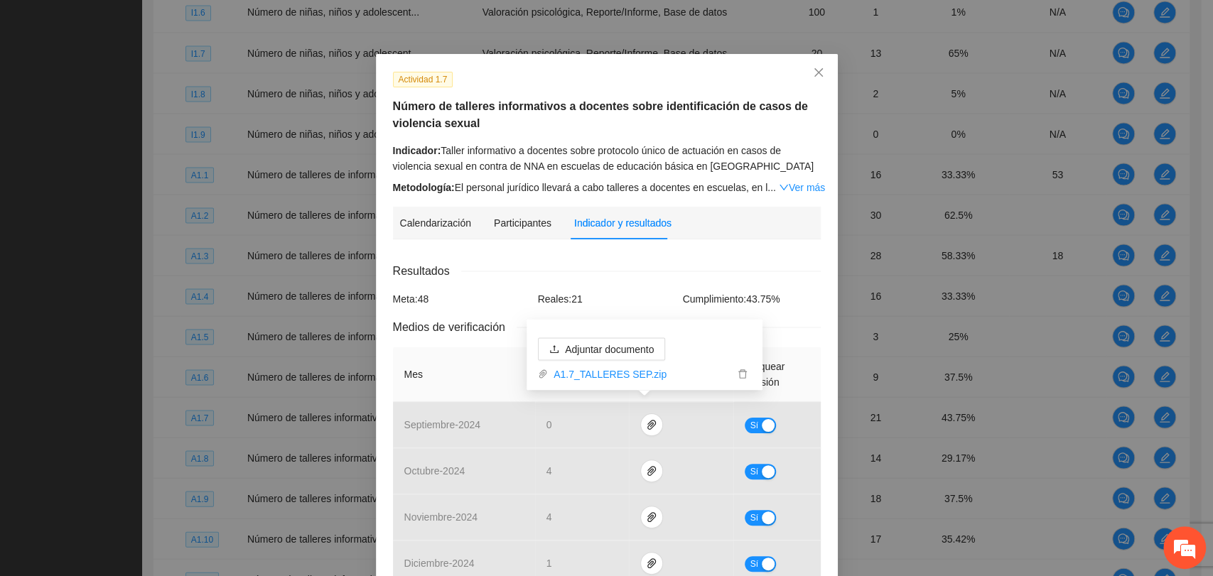
scroll to position [0, 0]
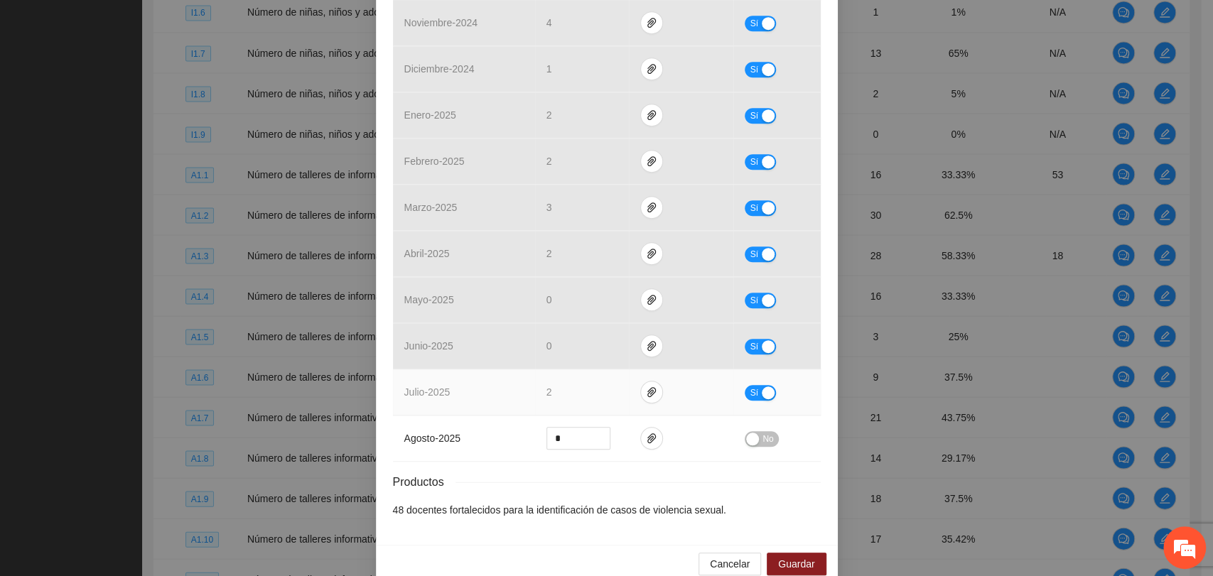
scroll to position [534, 0]
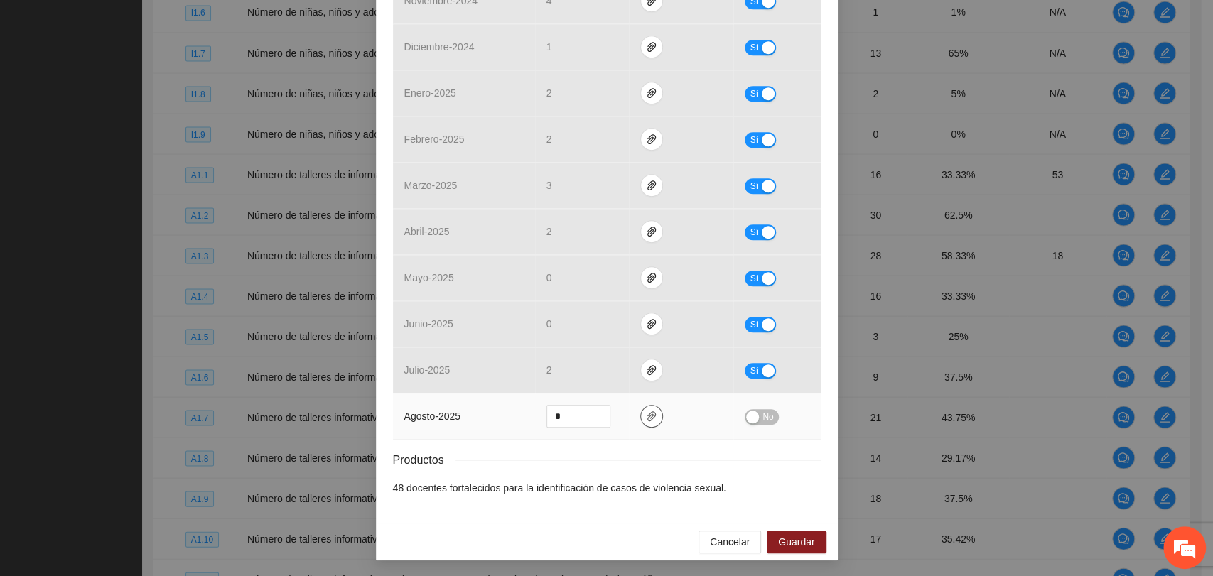
click at [646, 417] on icon "paper-clip" at bounding box center [651, 416] width 11 height 11
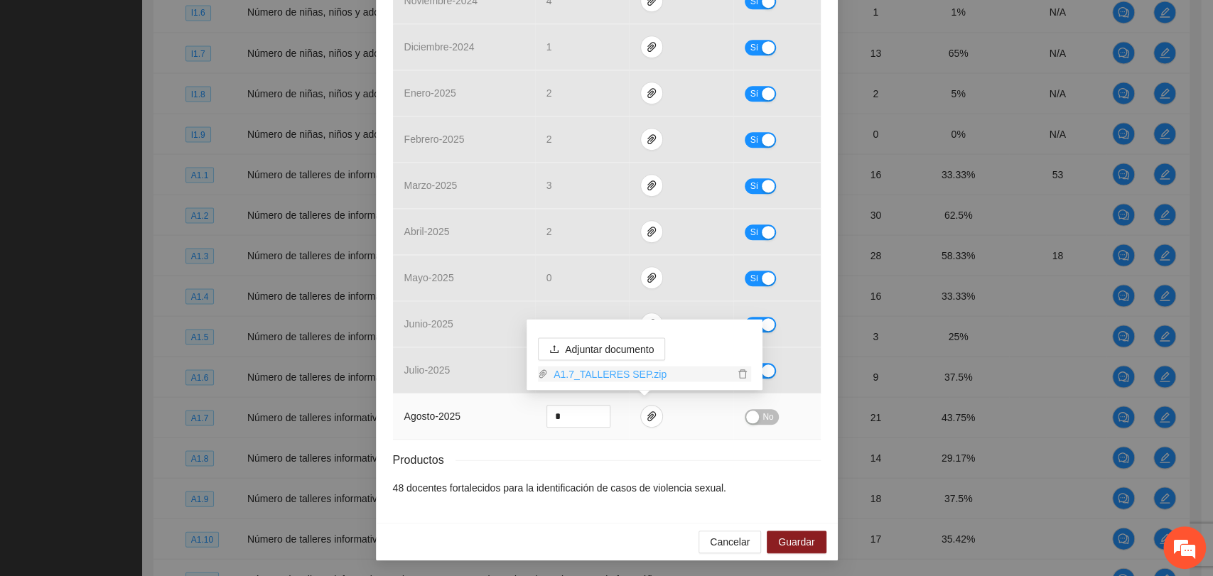
click at [566, 371] on link "A1.7_TALLERES SEP.zip" at bounding box center [641, 374] width 186 height 16
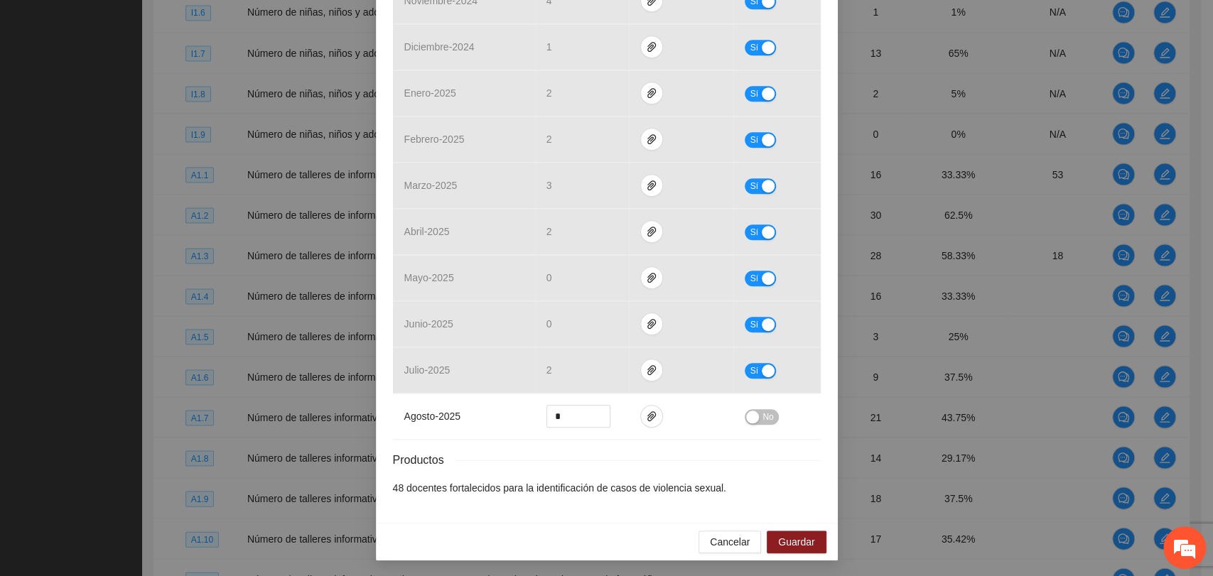
click at [585, 444] on div "Resultados Meta: 48 Reales: 21 Cumplimiento: 43.75 % Medios de verificación Mes…" at bounding box center [607, 121] width 428 height 750
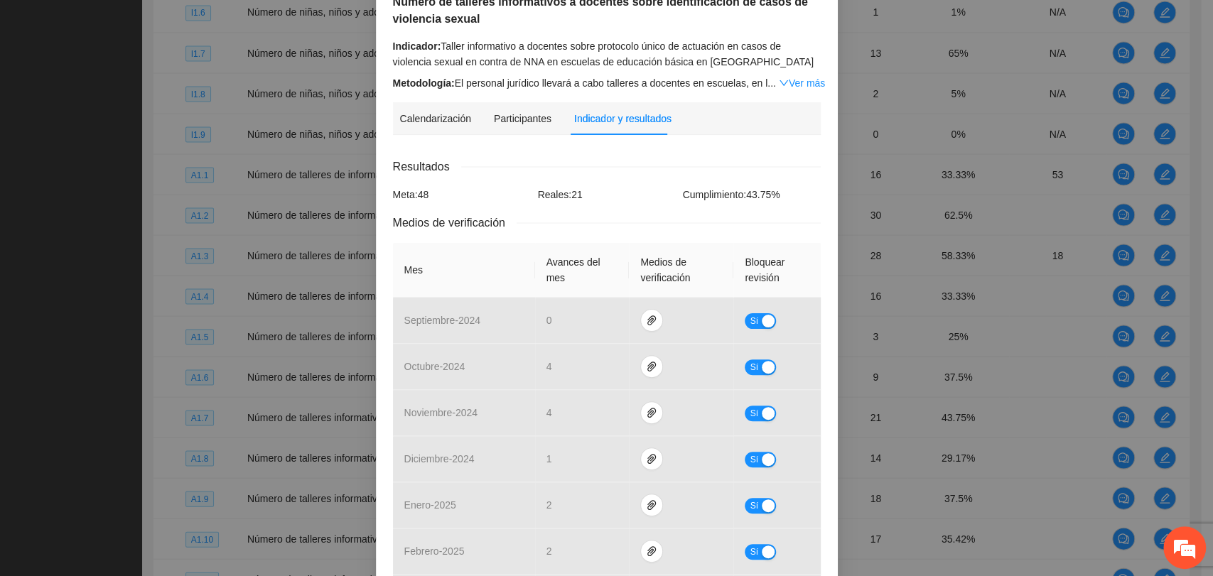
scroll to position [0, 0]
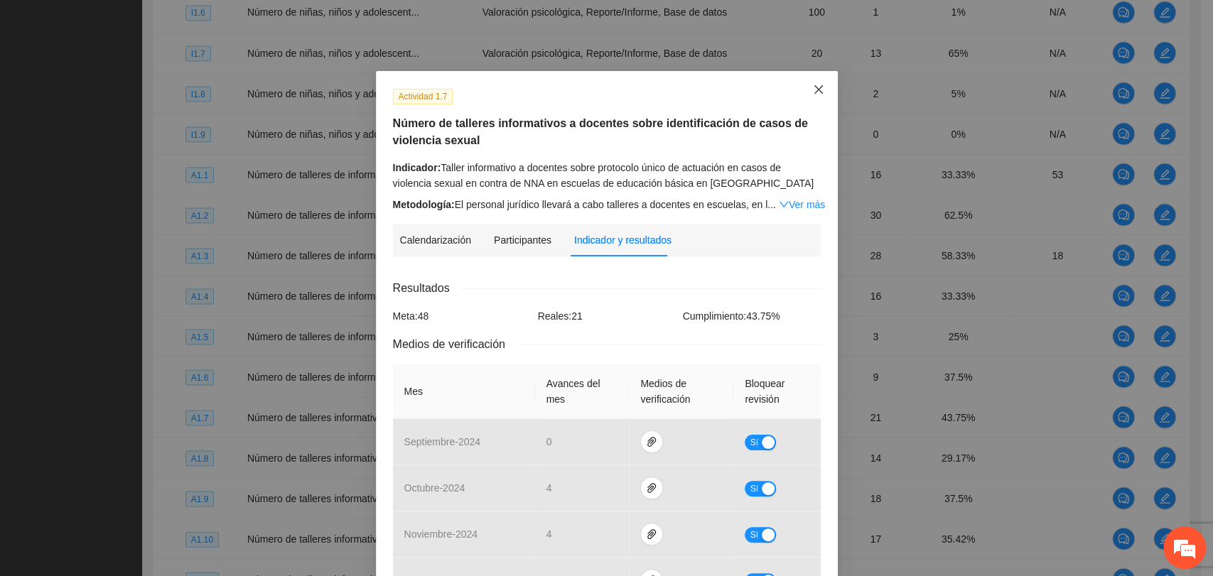
click at [809, 84] on span "Close" at bounding box center [818, 90] width 38 height 38
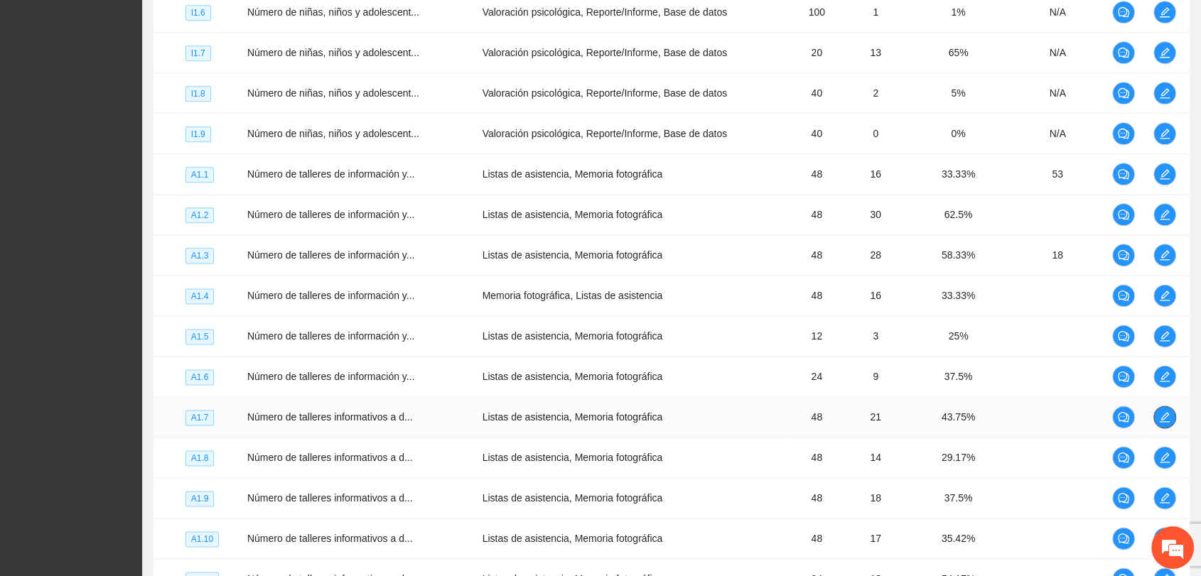
click at [1167, 414] on icon "edit" at bounding box center [1164, 416] width 11 height 11
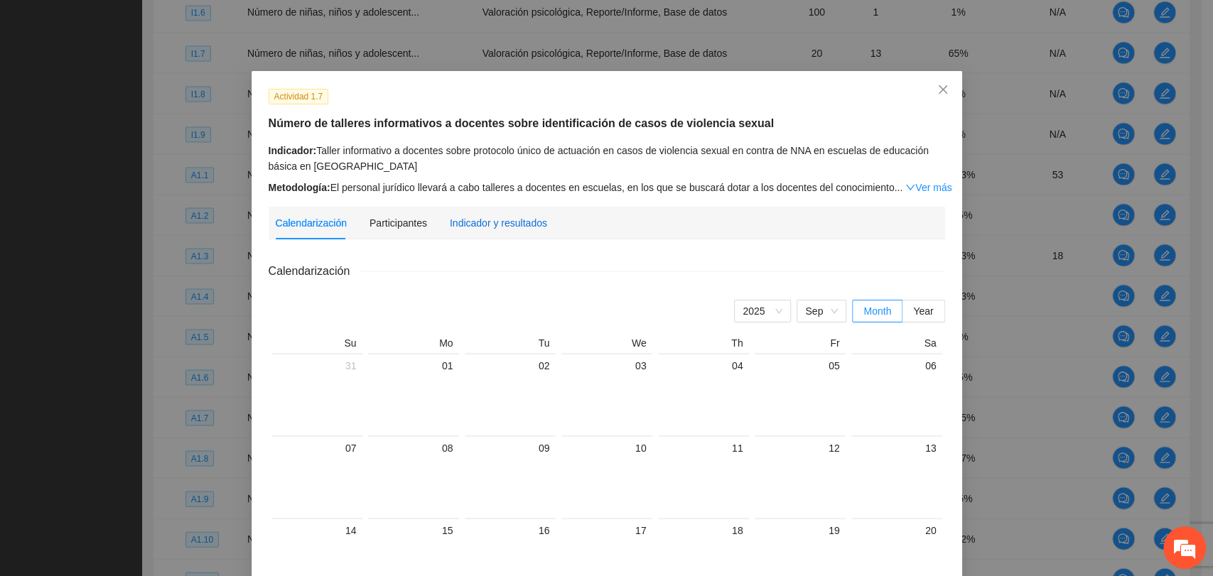
click at [508, 224] on div "Indicador y resultados" at bounding box center [498, 223] width 97 height 16
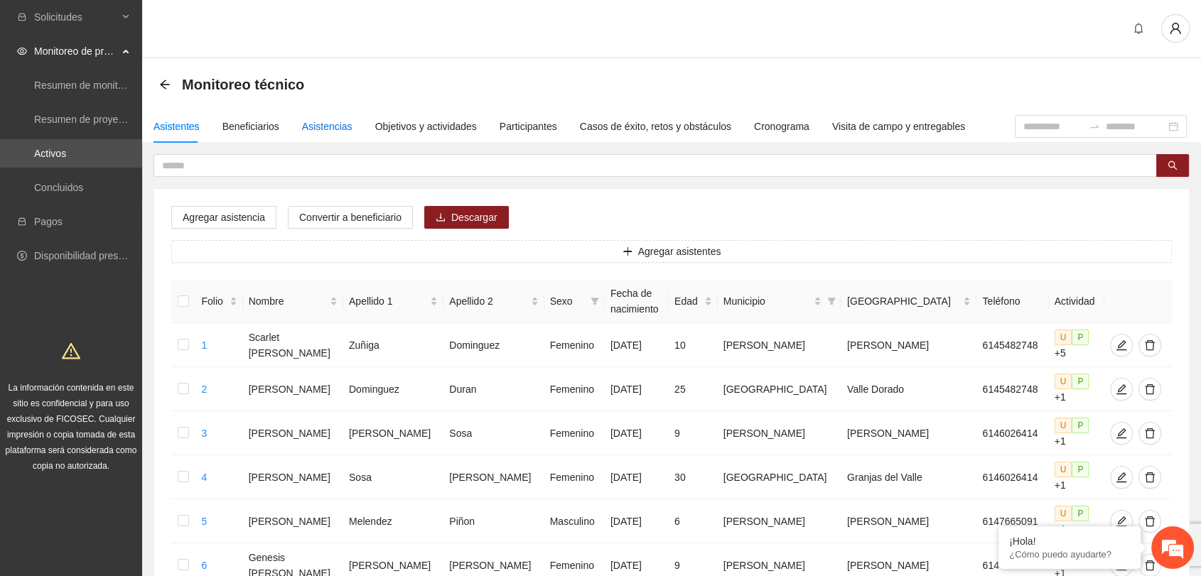
click at [335, 121] on div "Asistencias" at bounding box center [327, 127] width 50 height 16
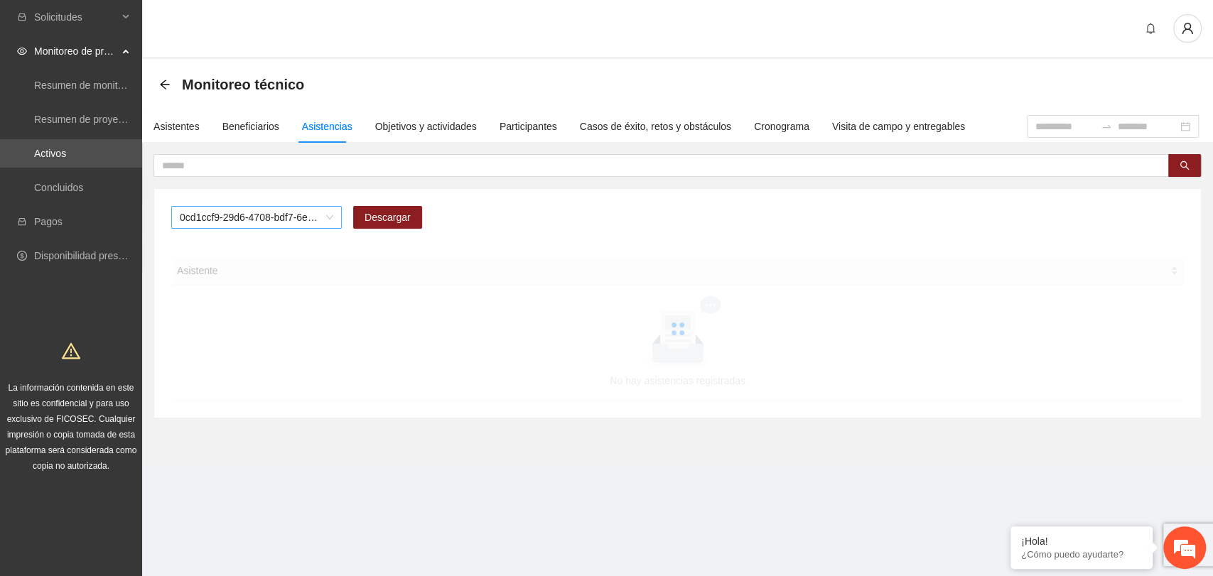
click at [260, 214] on span "0cd1ccf9-29d6-4708-bdf7-6e91457c8cf1" at bounding box center [256, 217] width 153 height 21
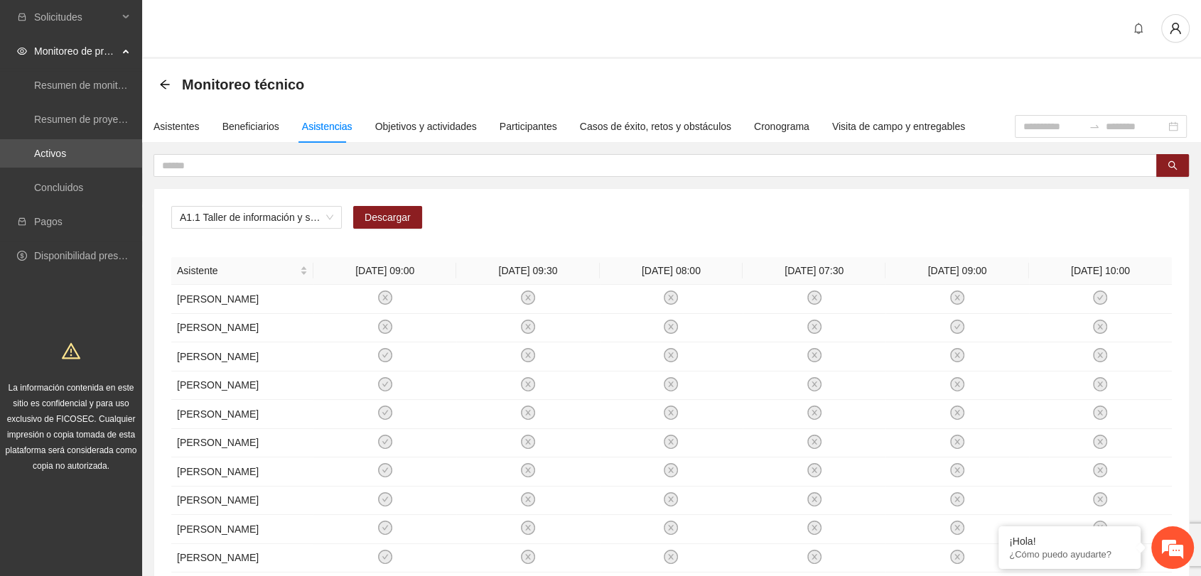
click at [326, 193] on div "A1.1 Taller de información y sensibilización sobre violencia sexual infantil pa…" at bounding box center [671, 567] width 1035 height 757
click at [286, 216] on span "A1.1 Taller de información y sensibilización sobre violencia sexual infantil pa…" at bounding box center [256, 217] width 153 height 21
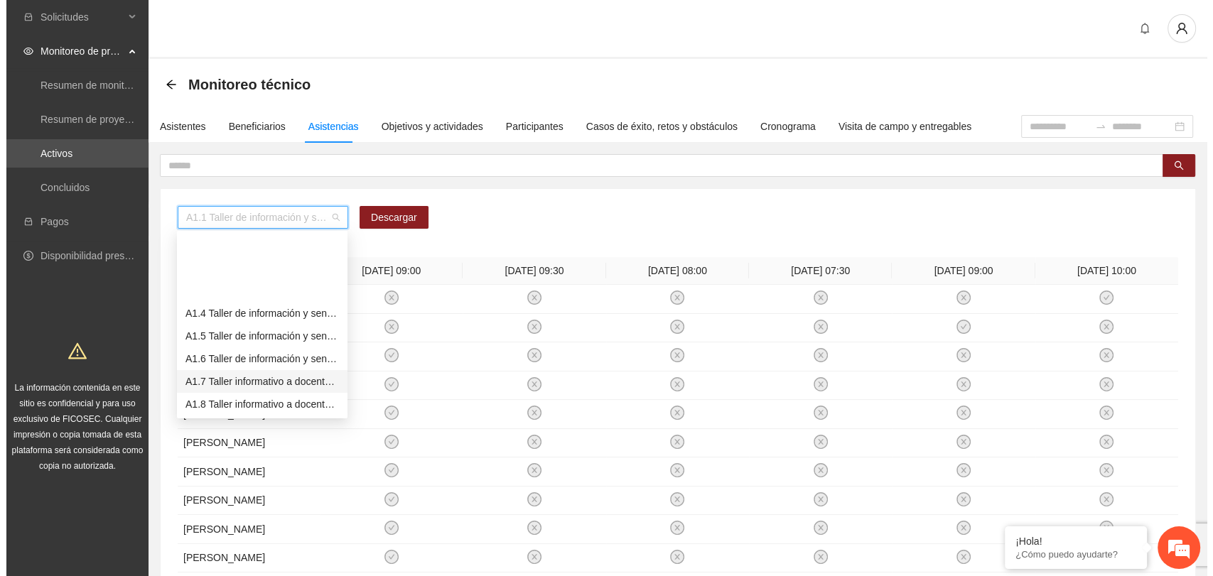
scroll to position [79, 0]
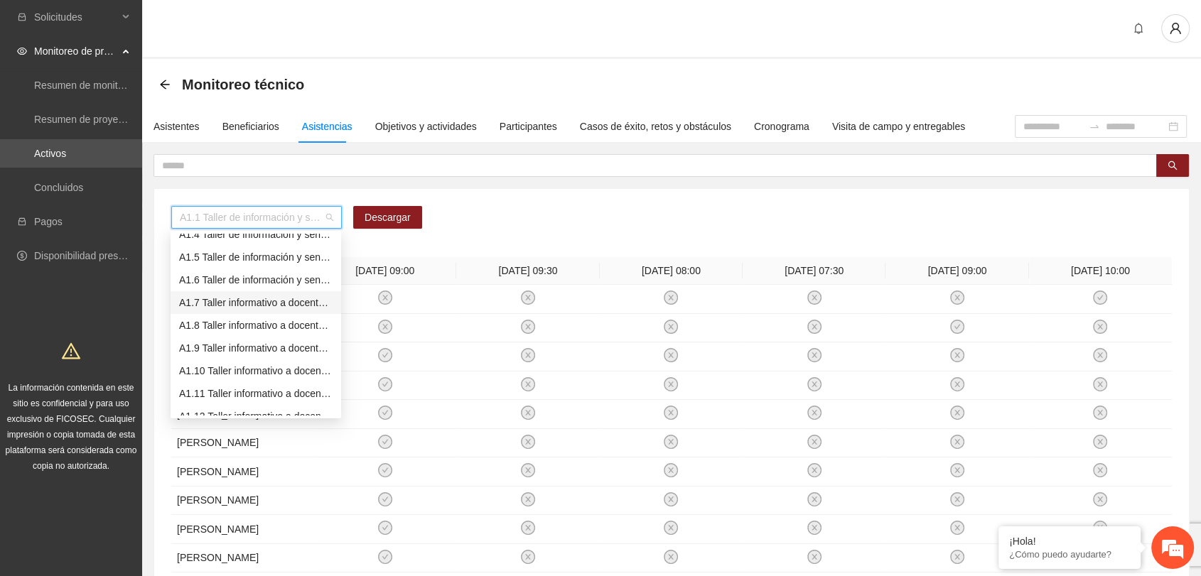
click at [237, 306] on div "A1.7 Taller informativo a docentes sobre protocolo único de actuación en casos …" at bounding box center [255, 303] width 153 height 16
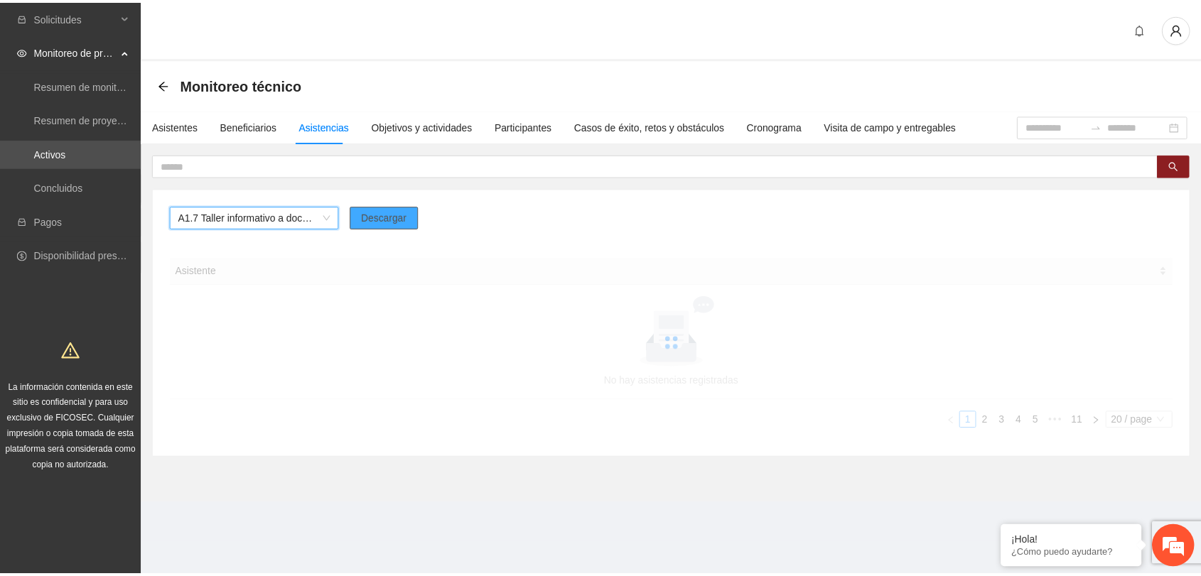
scroll to position [0, 0]
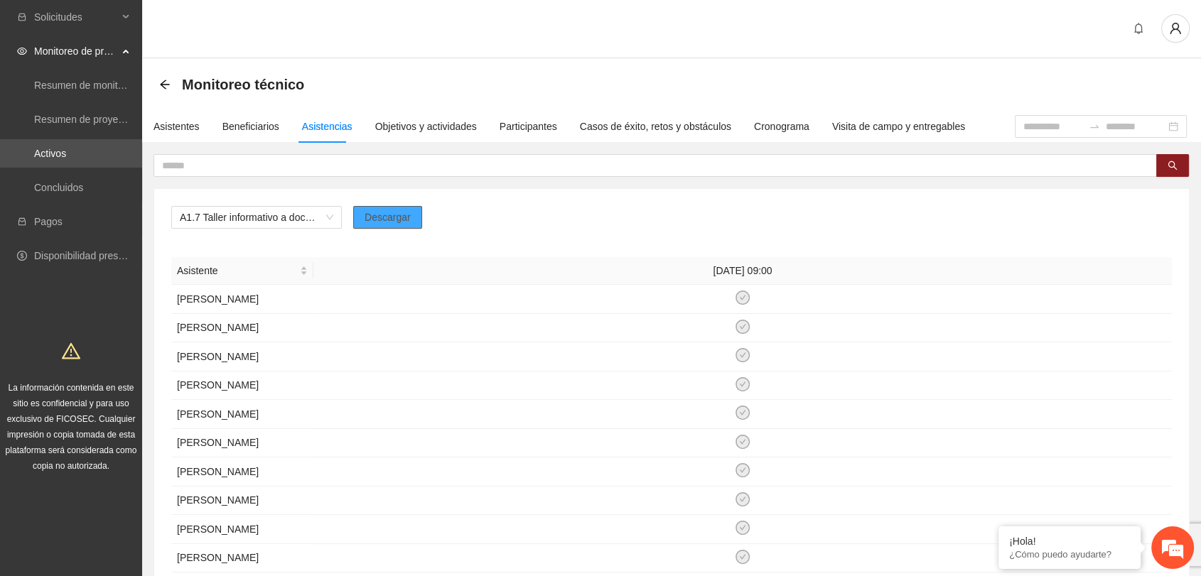
click at [375, 215] on span "Descargar" at bounding box center [387, 218] width 46 height 16
